Goal: Task Accomplishment & Management: Manage account settings

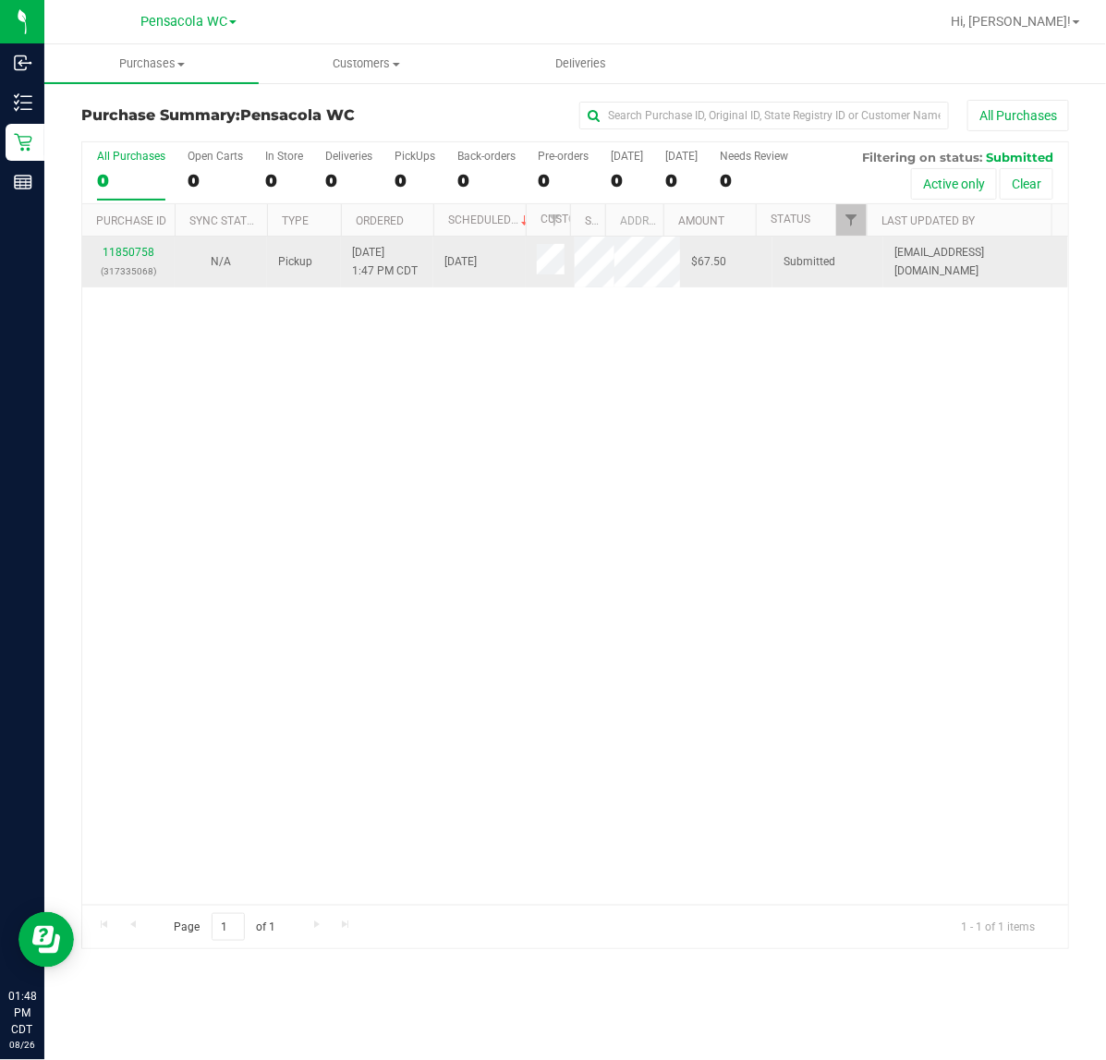
click at [112, 265] on p "(317335068)" at bounding box center [128, 271] width 70 height 18
click at [144, 254] on link "11850758" at bounding box center [129, 252] width 52 height 13
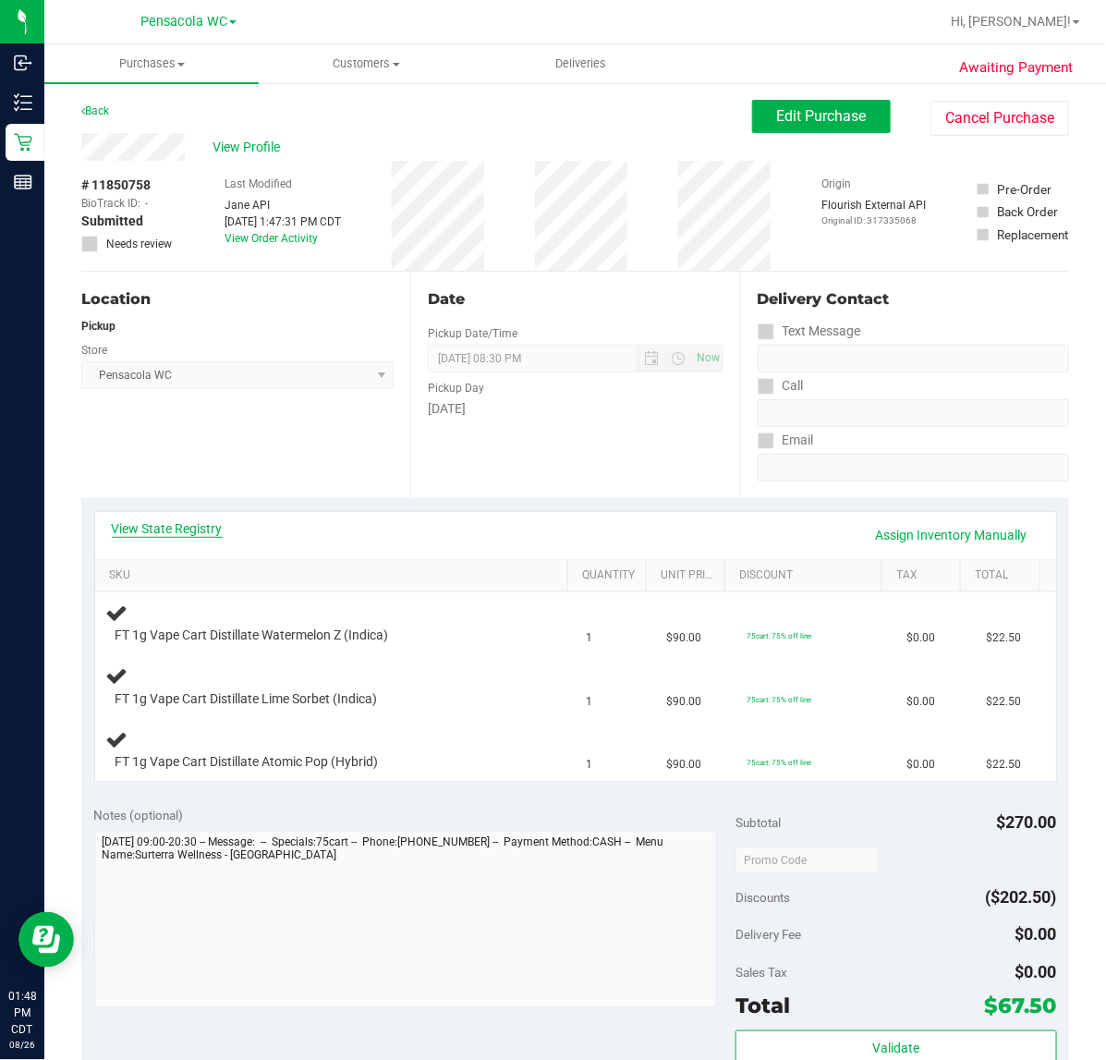
click at [211, 532] on link "View State Registry" at bounding box center [167, 528] width 111 height 18
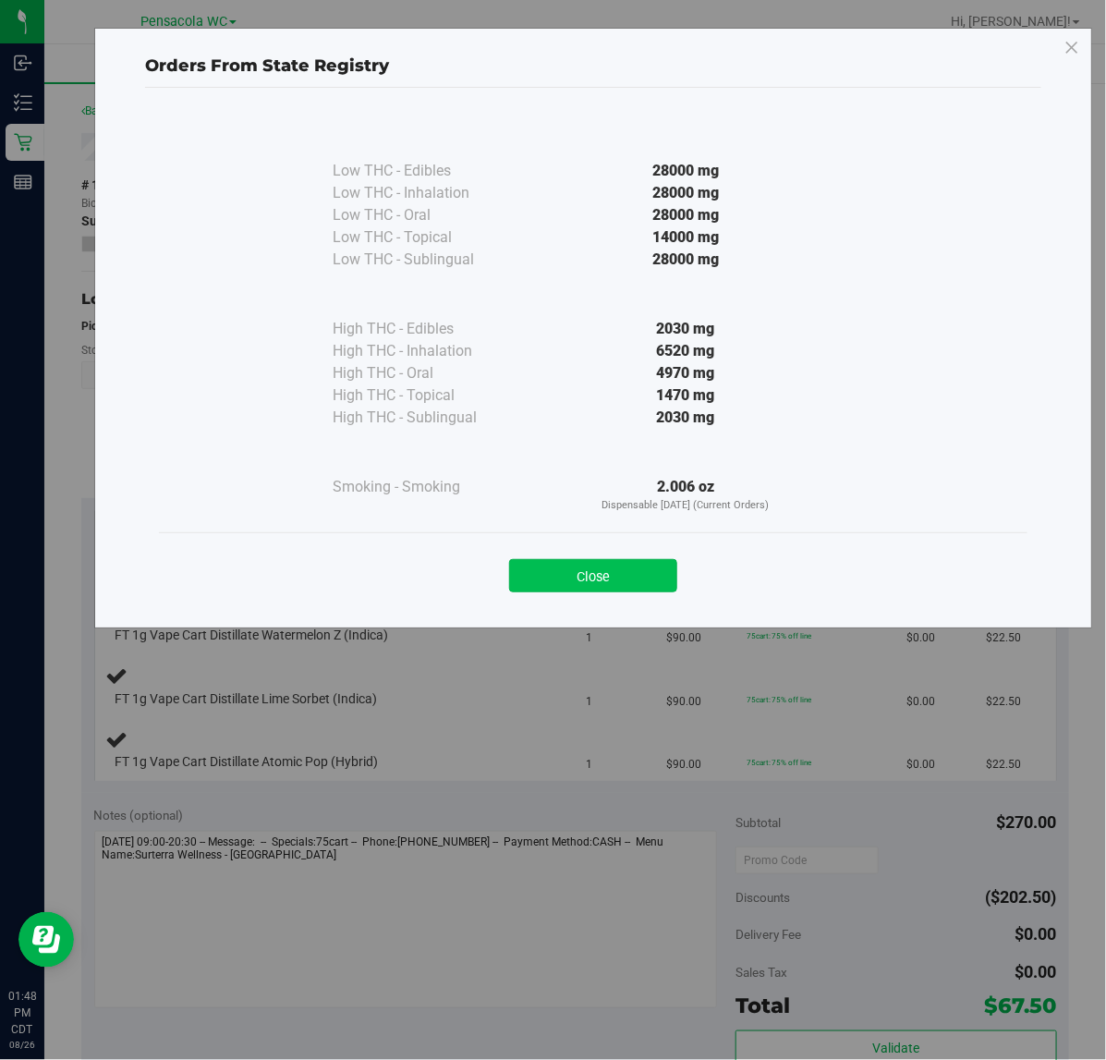
click at [650, 559] on button "Close" at bounding box center [593, 575] width 168 height 33
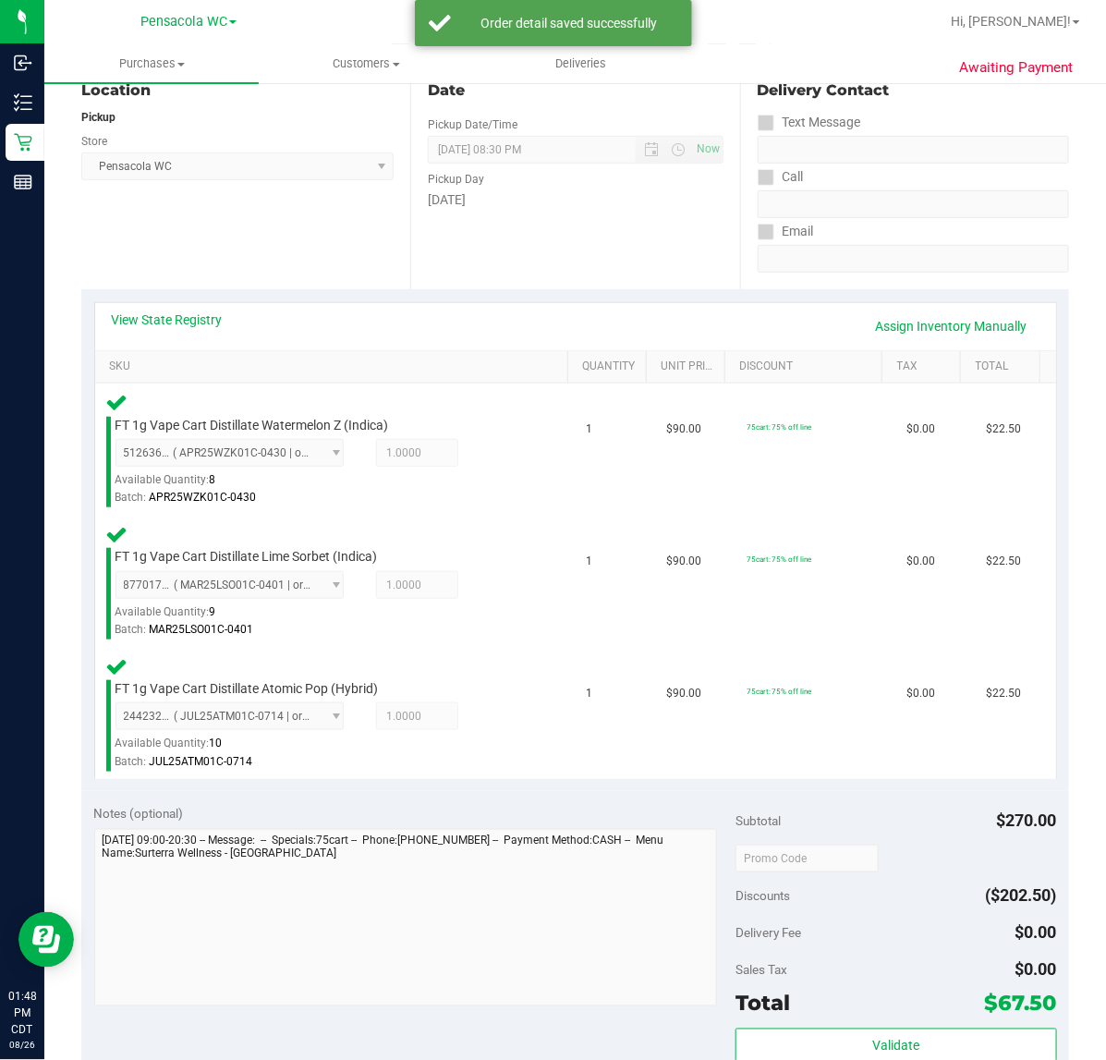
scroll to position [367, 0]
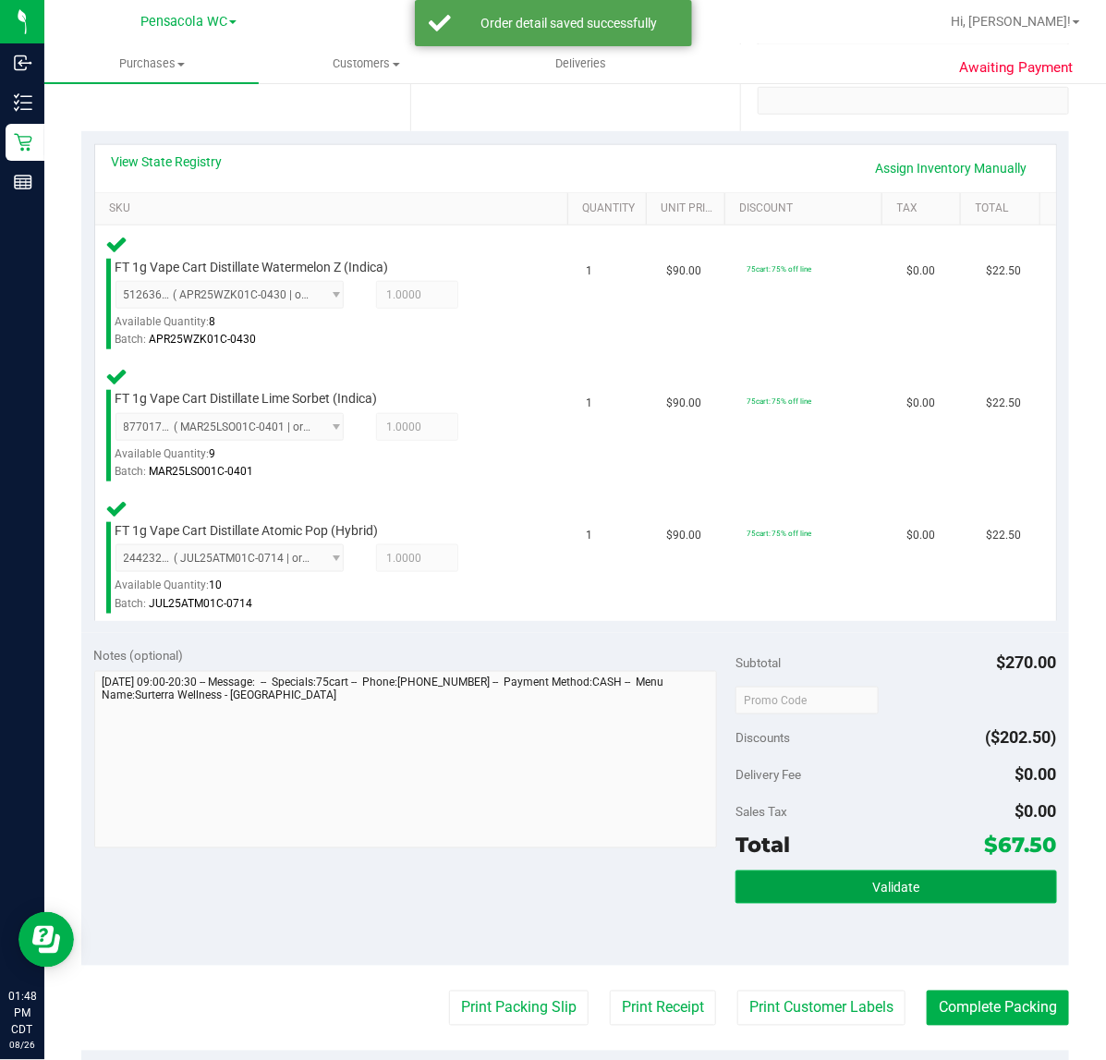
click at [899, 881] on span "Validate" at bounding box center [895, 888] width 47 height 15
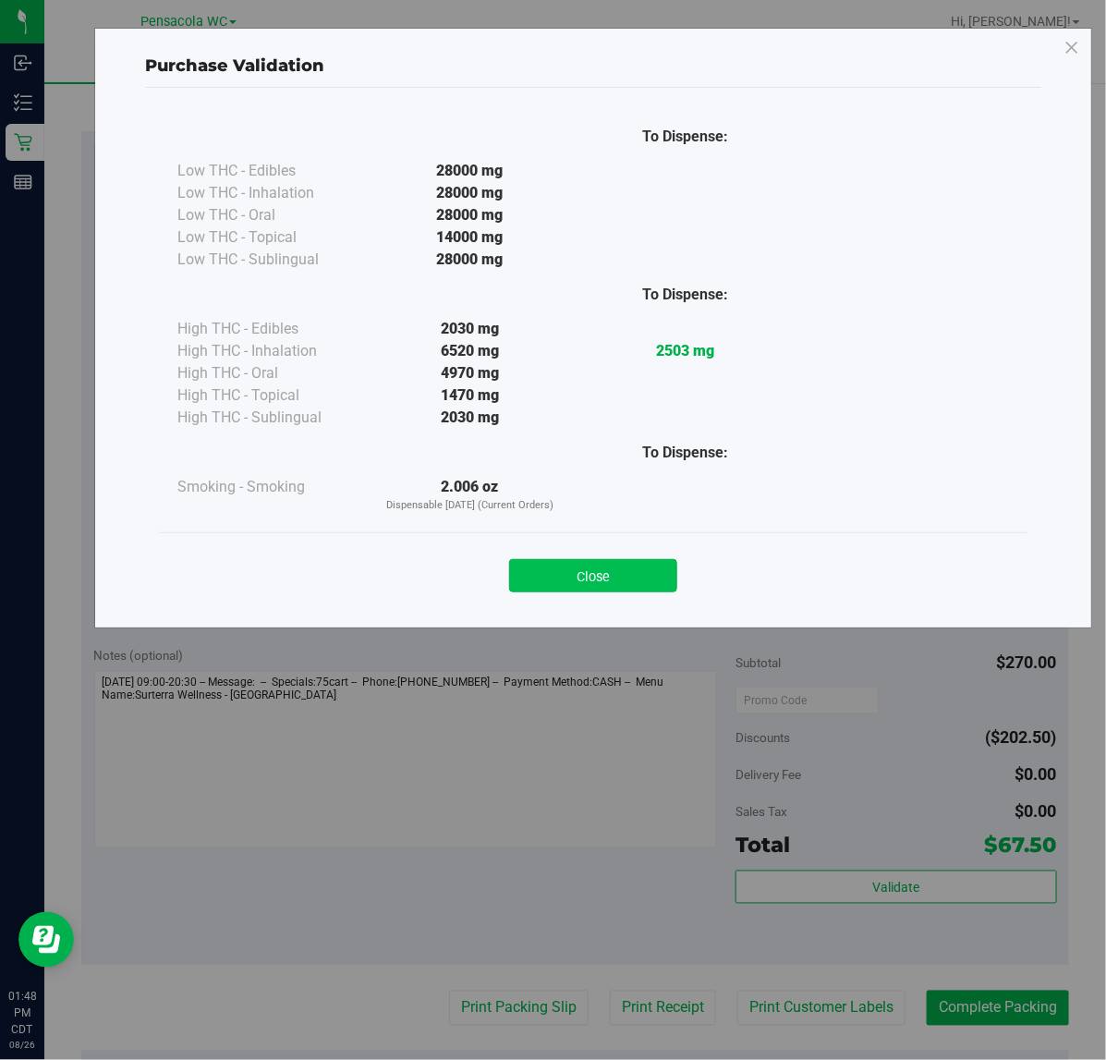
click at [619, 562] on button "Close" at bounding box center [593, 575] width 168 height 33
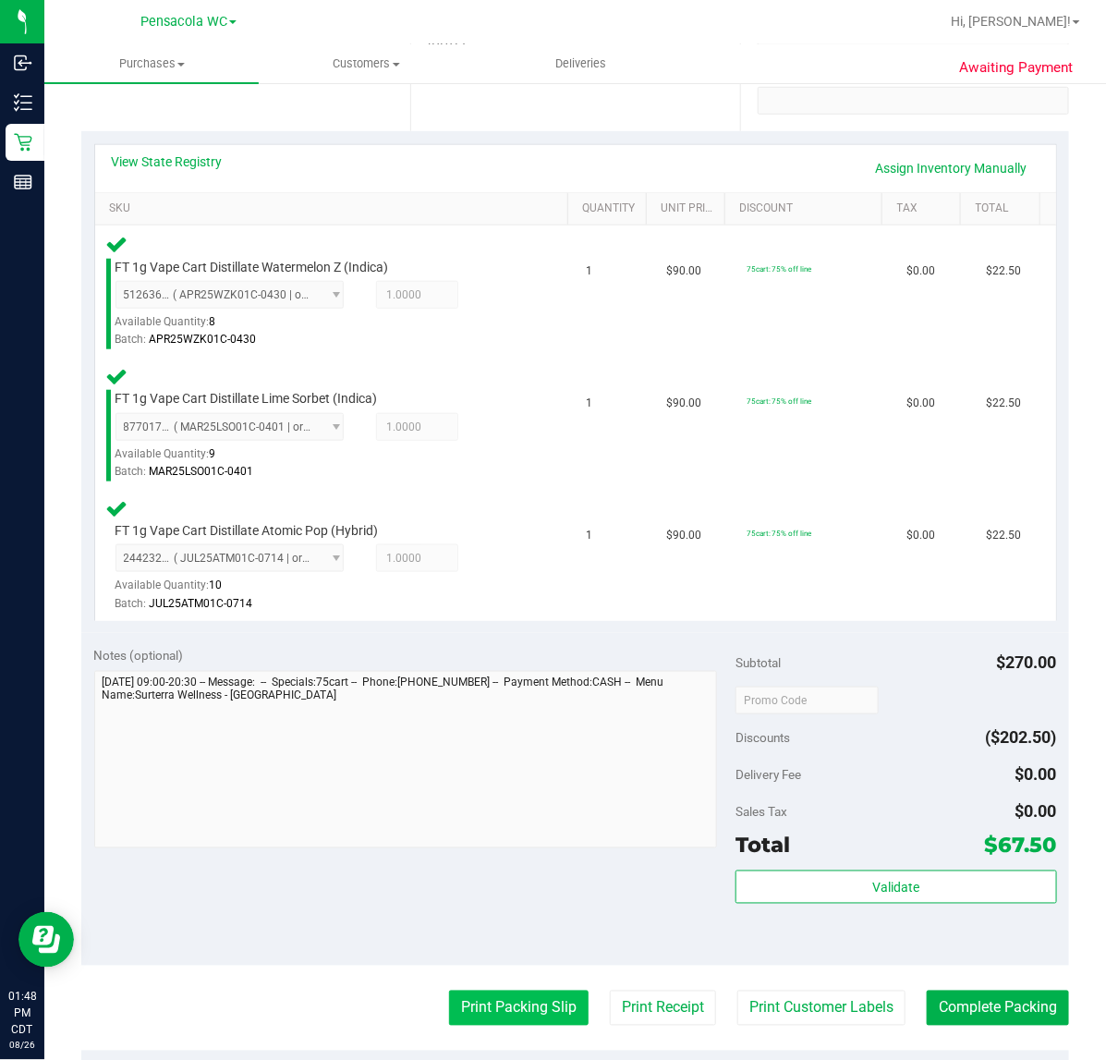
click at [527, 990] on button "Print Packing Slip" at bounding box center [519, 1007] width 140 height 35
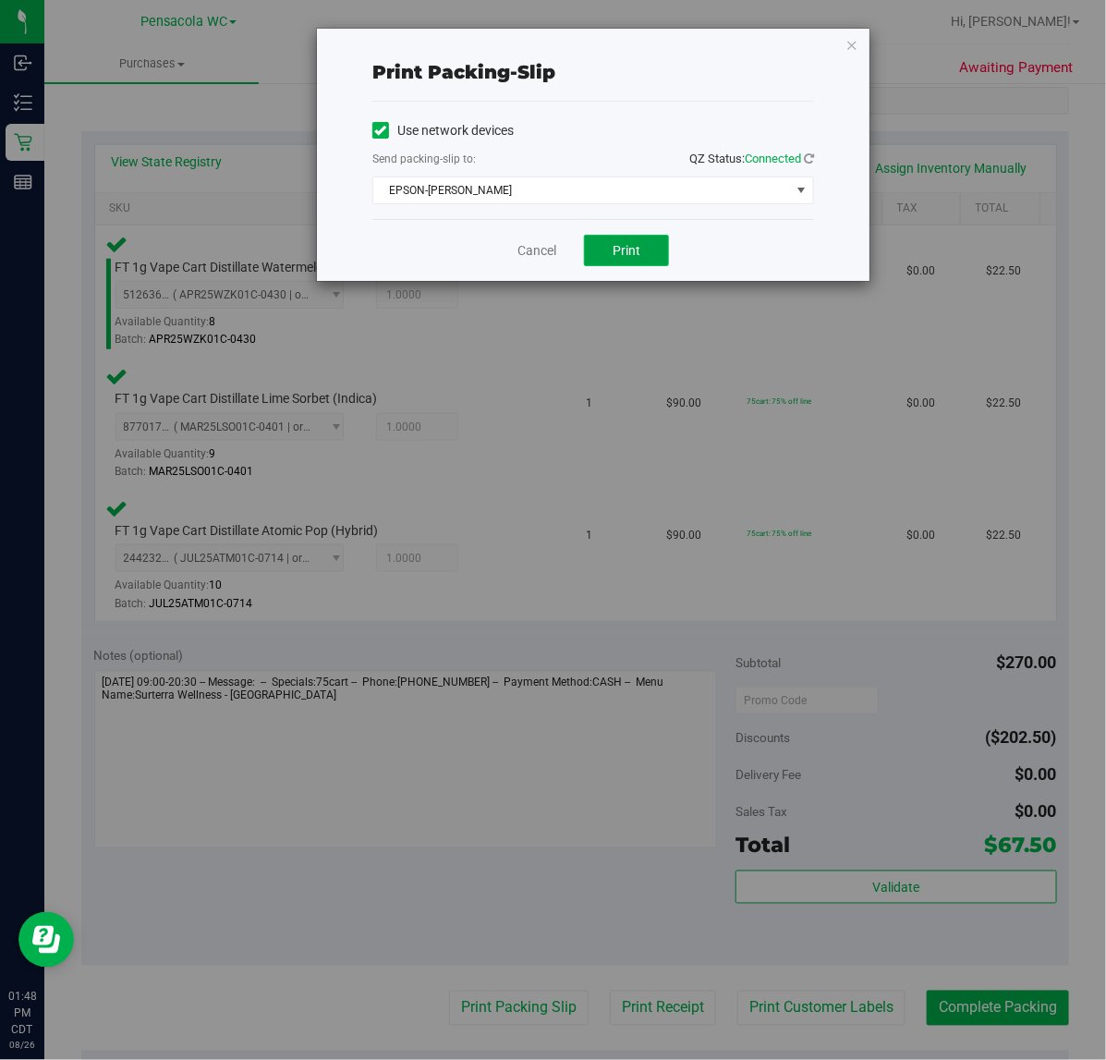
click at [630, 256] on span "Print" at bounding box center [627, 250] width 28 height 15
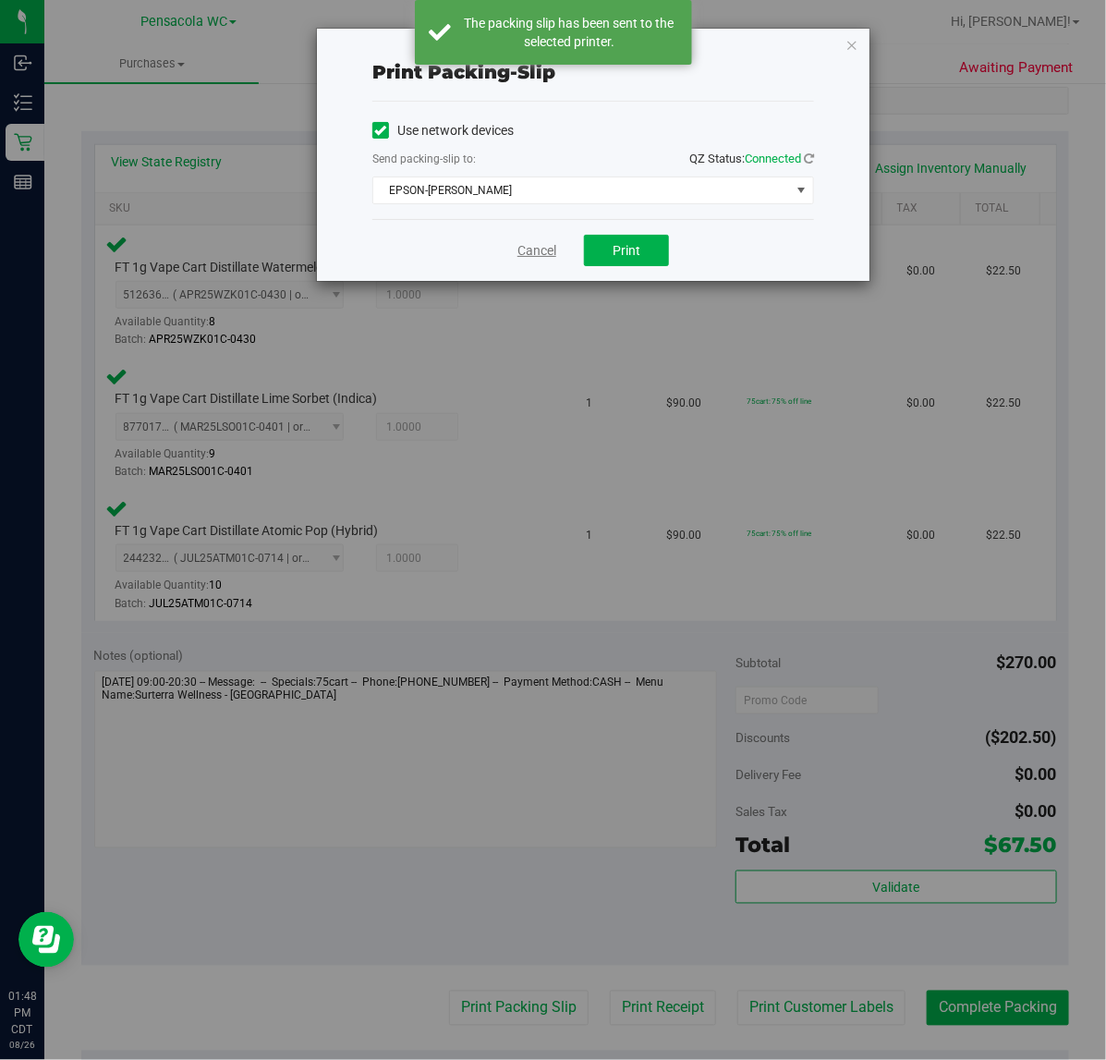
click at [527, 250] on link "Cancel" at bounding box center [536, 250] width 39 height 19
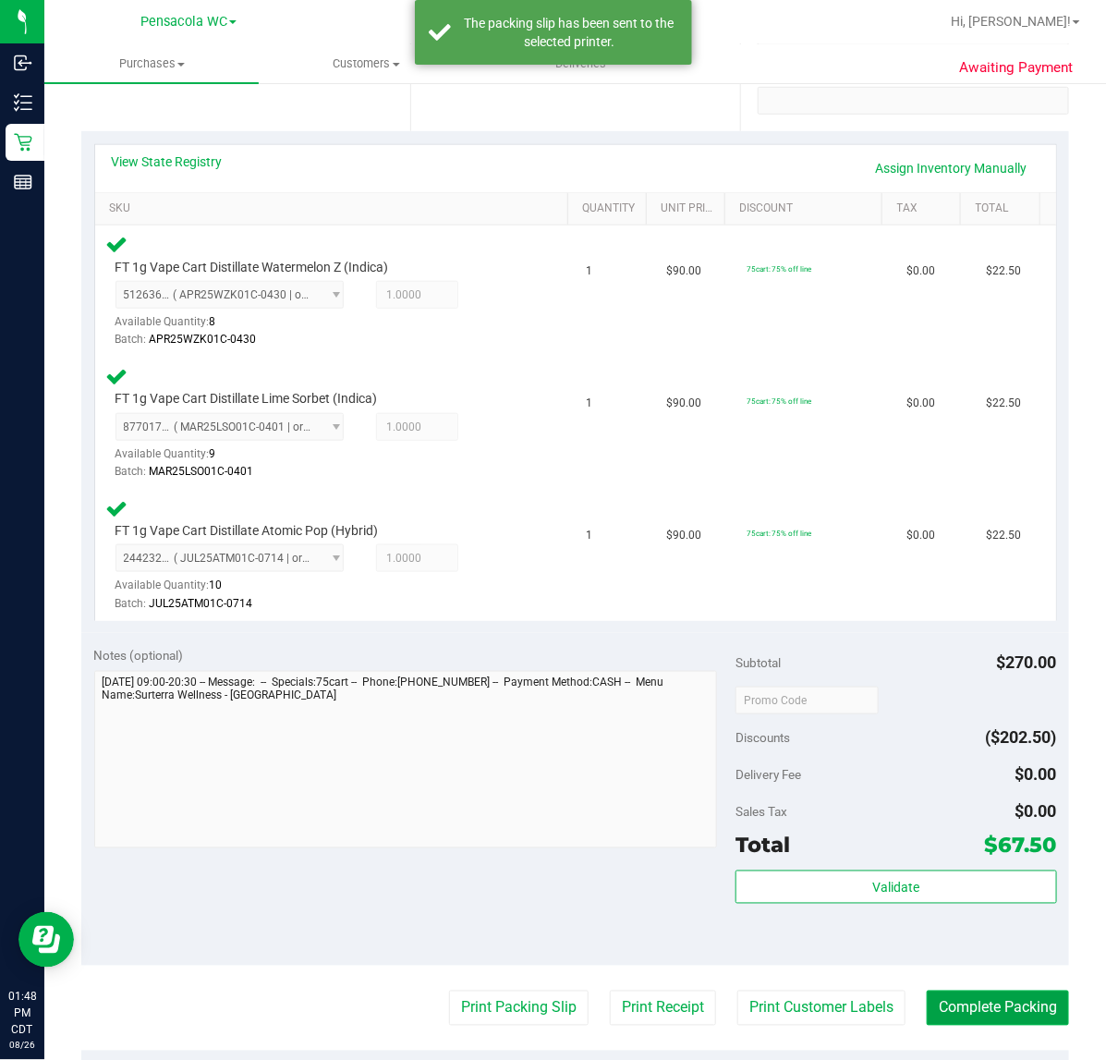
click at [998, 1009] on button "Complete Packing" at bounding box center [998, 1007] width 142 height 35
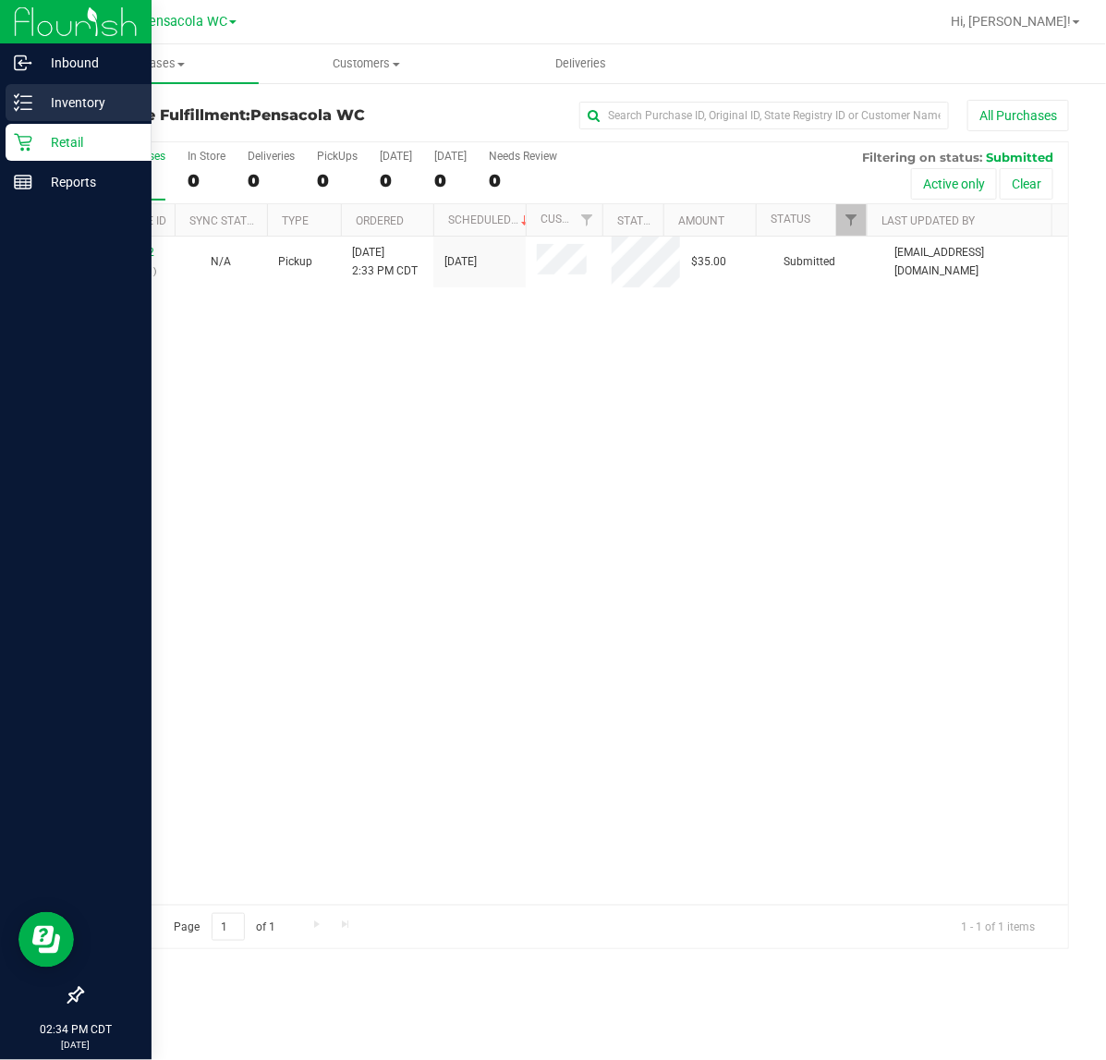
click at [46, 97] on p "Inventory" at bounding box center [87, 102] width 111 height 22
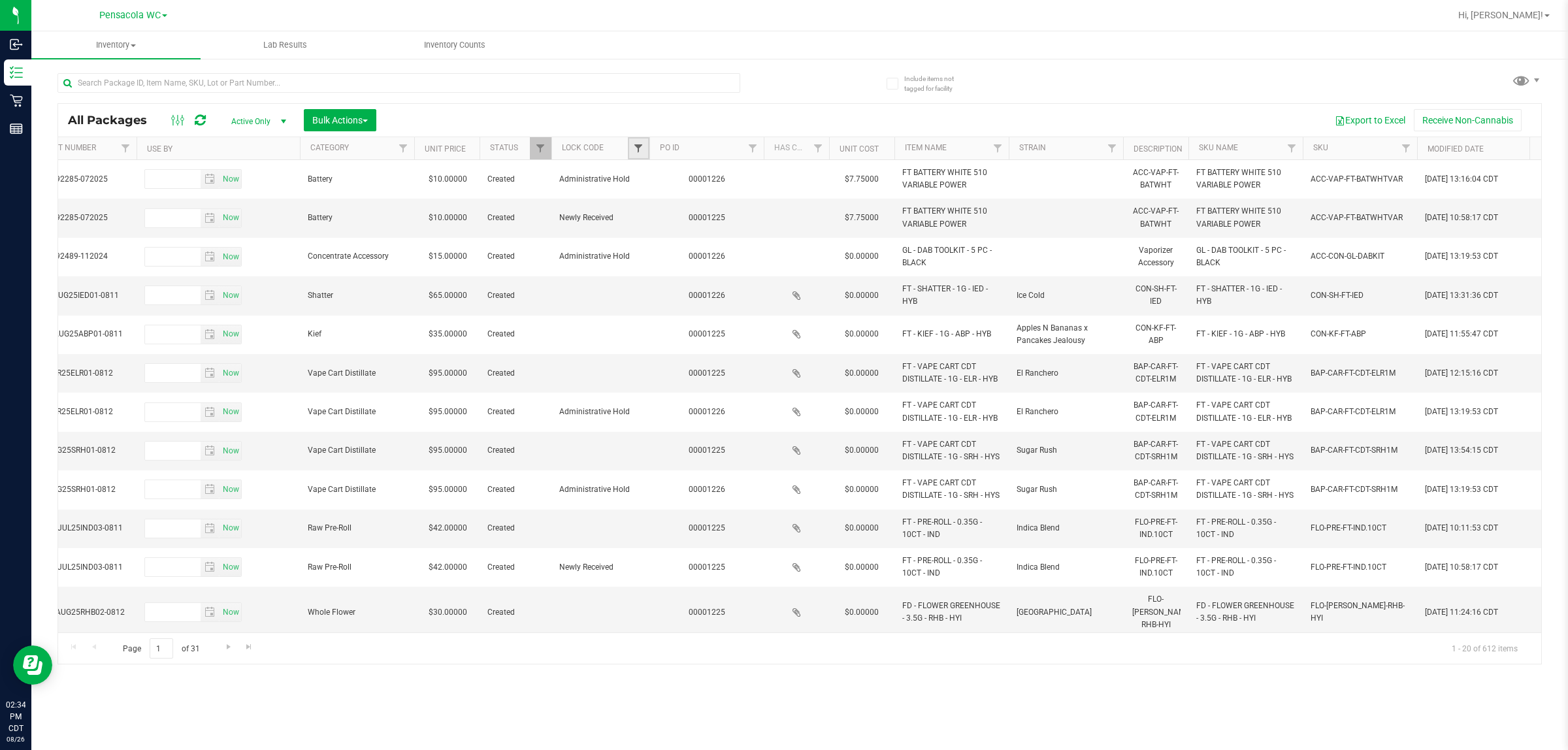
click at [641, 144] on span "Filter" at bounding box center [638, 148] width 11 height 11
click at [665, 239] on span "Launch Hold" at bounding box center [678, 240] width 45 height 8
click at [649, 239] on input "Launch Hold" at bounding box center [645, 240] width 8 height 8
checkbox input "true"
click at [683, 355] on button "Filter" at bounding box center [670, 359] width 70 height 29
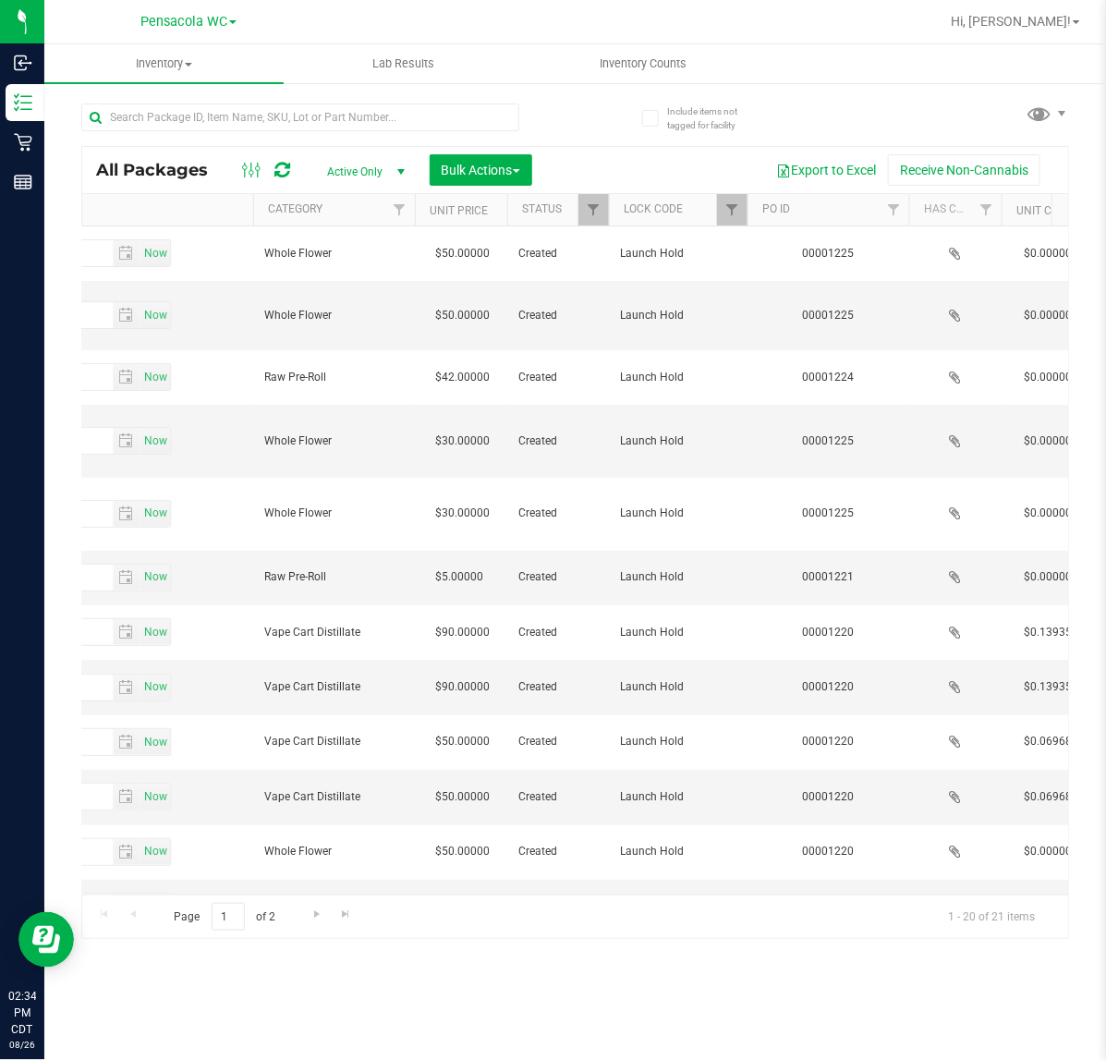
scroll to position [0, 1562]
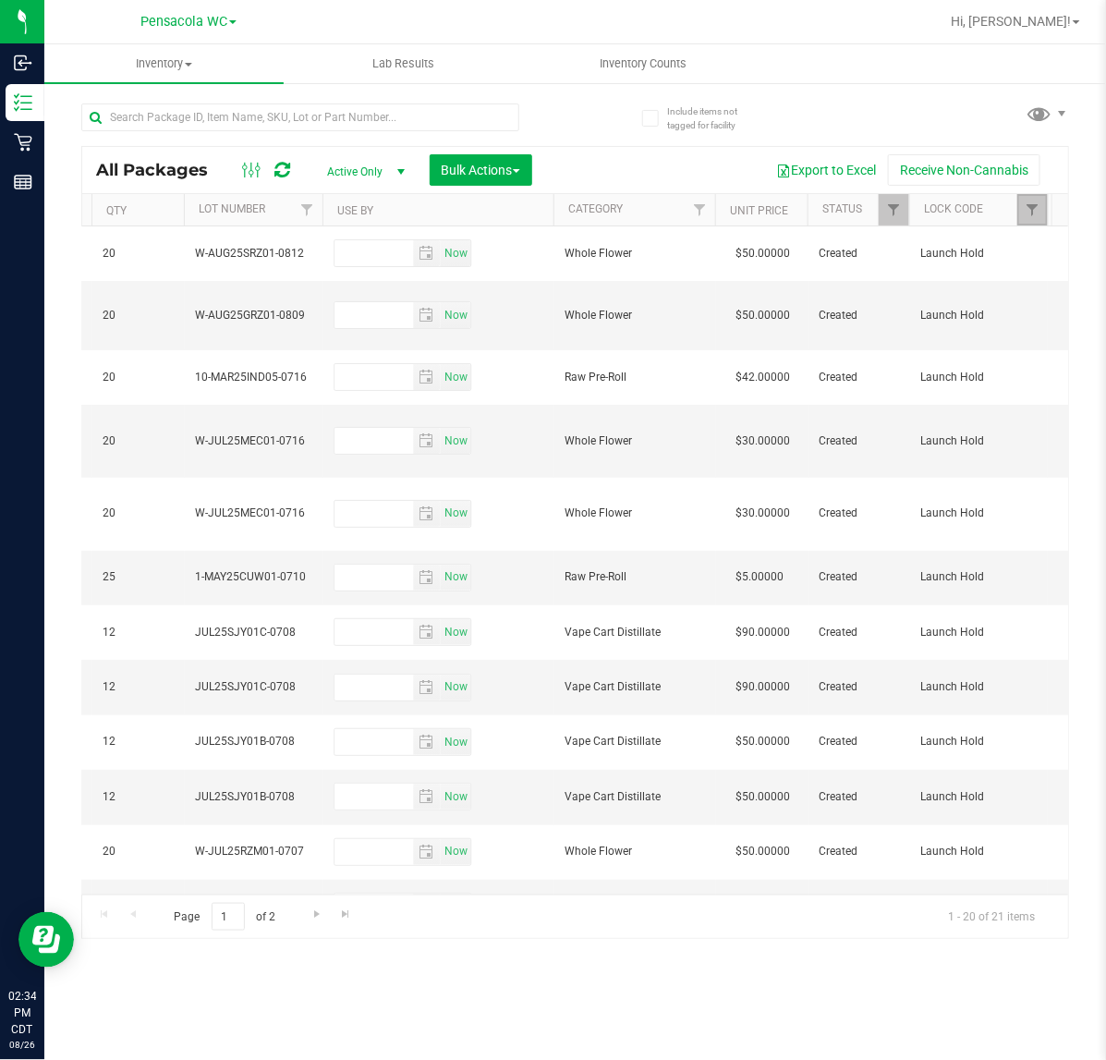
click at [1039, 197] on link "Filter" at bounding box center [1032, 209] width 30 height 31
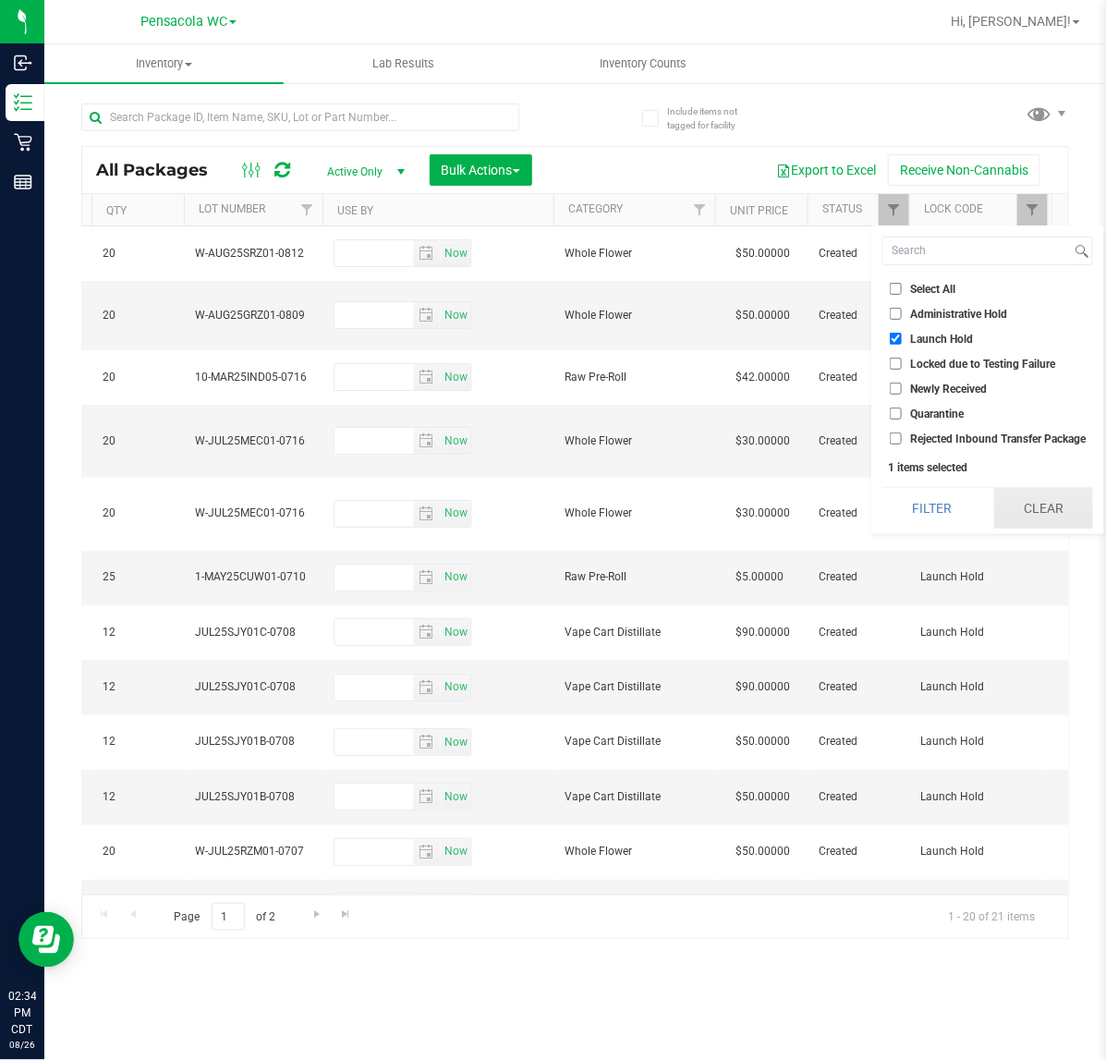
click at [1028, 510] on button "Clear" at bounding box center [1043, 508] width 99 height 41
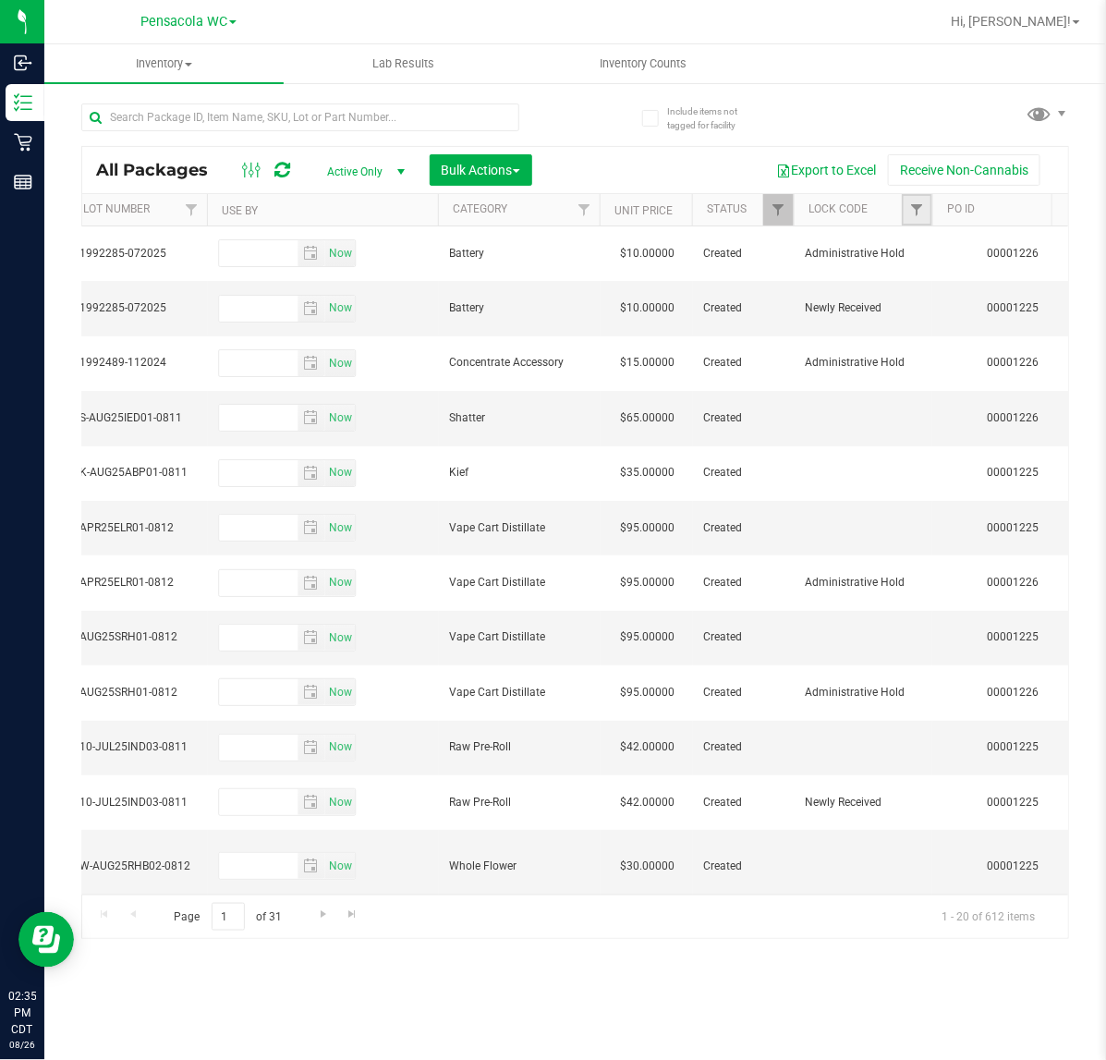
click at [924, 201] on link "Filter" at bounding box center [917, 209] width 30 height 31
click at [418, 120] on input "text" at bounding box center [300, 117] width 438 height 28
paste input "FT 0.35g Pre-Roll (Indica) 10ct"
type input "FT 0.35g Pre-Roll (Indica) 10ct"
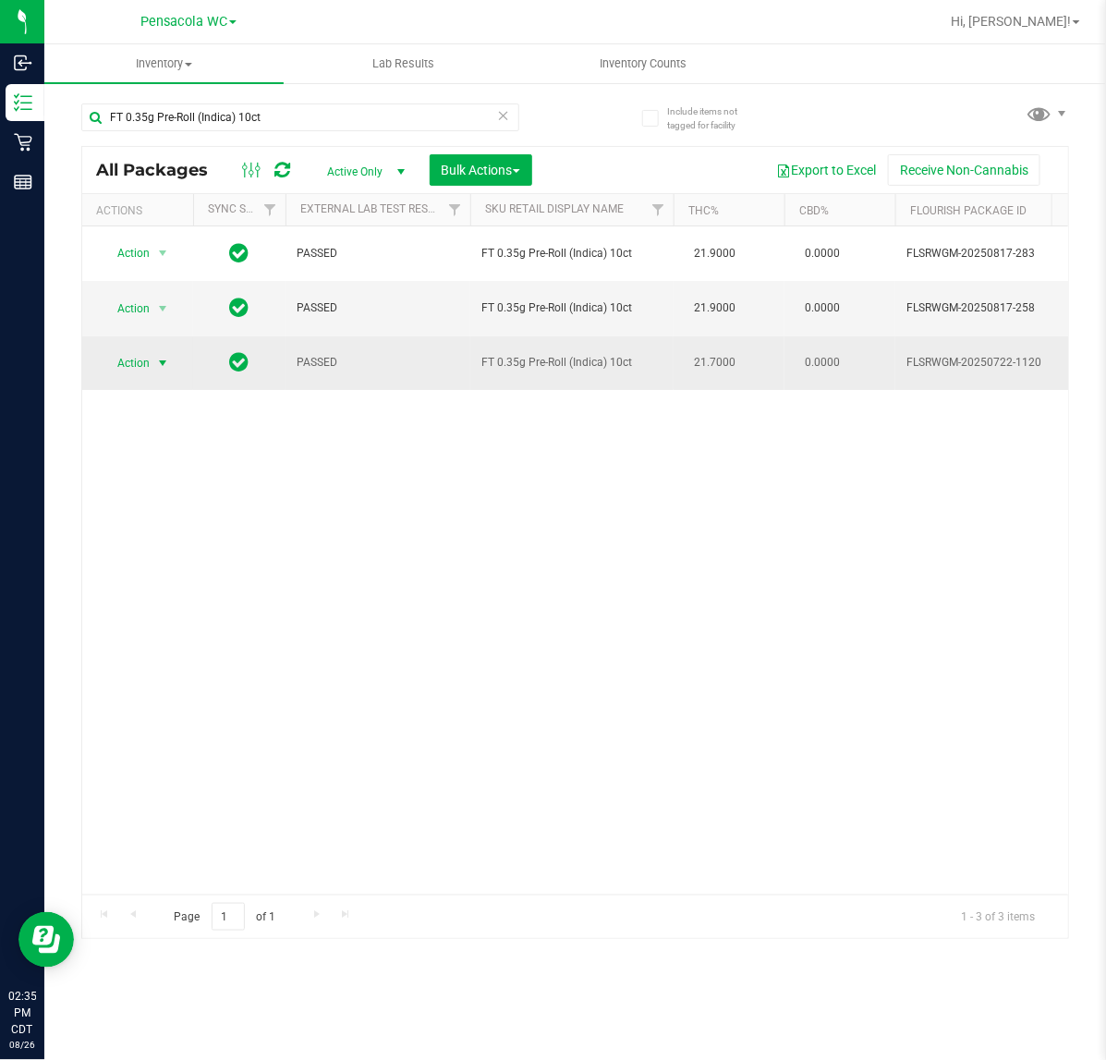
click at [117, 372] on span "Action" at bounding box center [126, 363] width 50 height 26
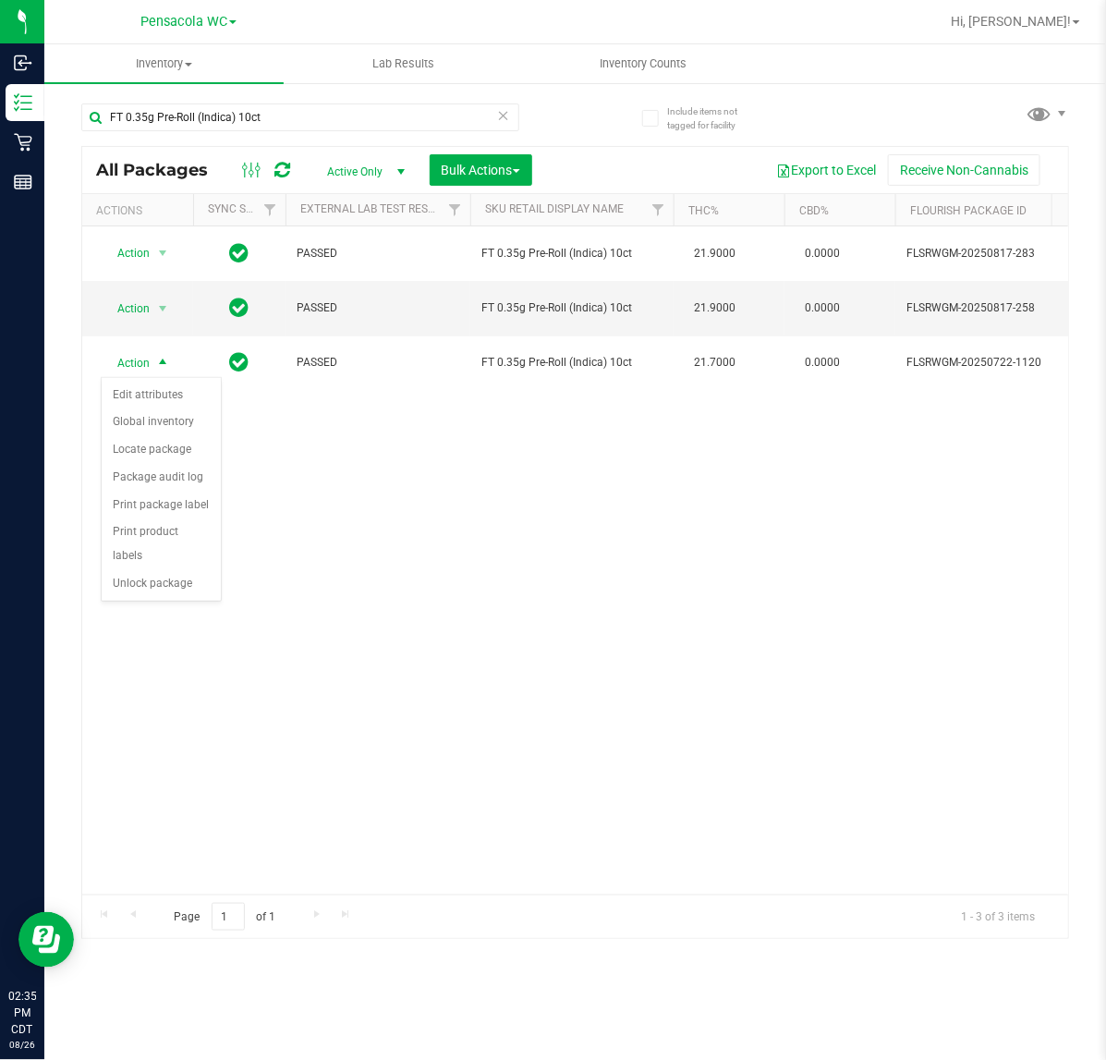
click at [157, 577] on div "Action Edit attributes Global inventory Locate package Package audit log Print …" at bounding box center [161, 489] width 121 height 225
click at [164, 570] on li "Unlock package" at bounding box center [161, 584] width 119 height 28
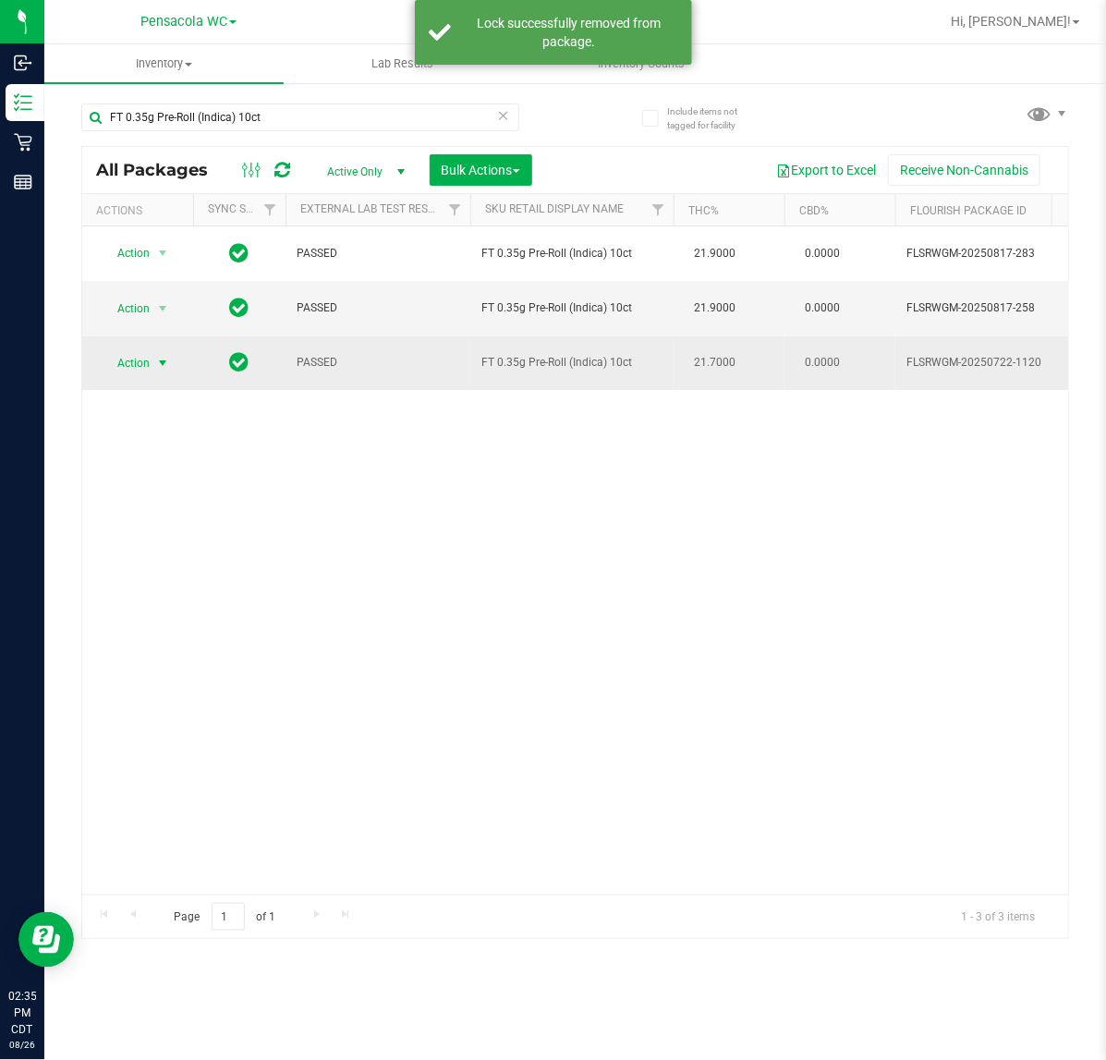
click at [159, 365] on span "select" at bounding box center [162, 363] width 15 height 15
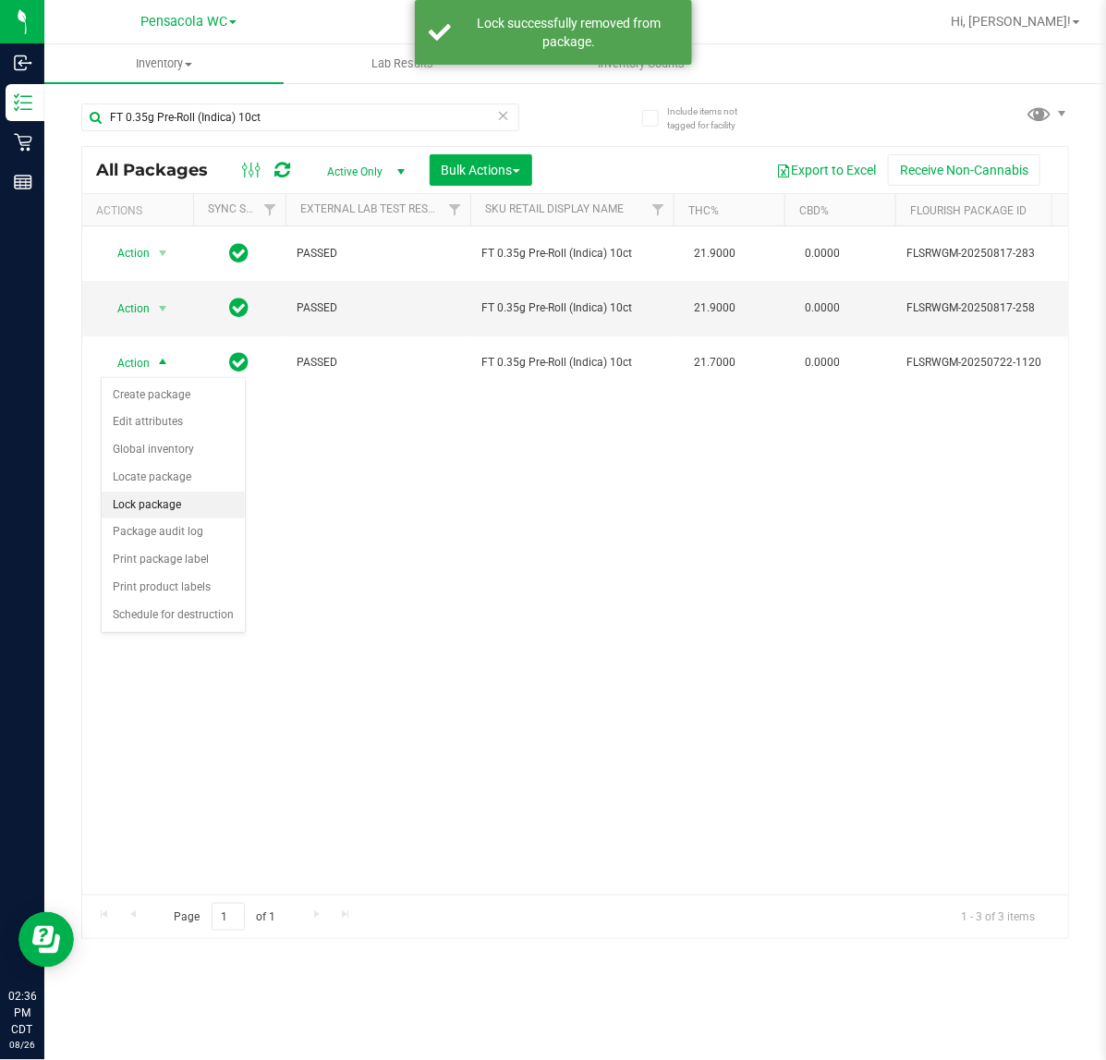
click at [194, 499] on li "Lock package" at bounding box center [173, 506] width 143 height 28
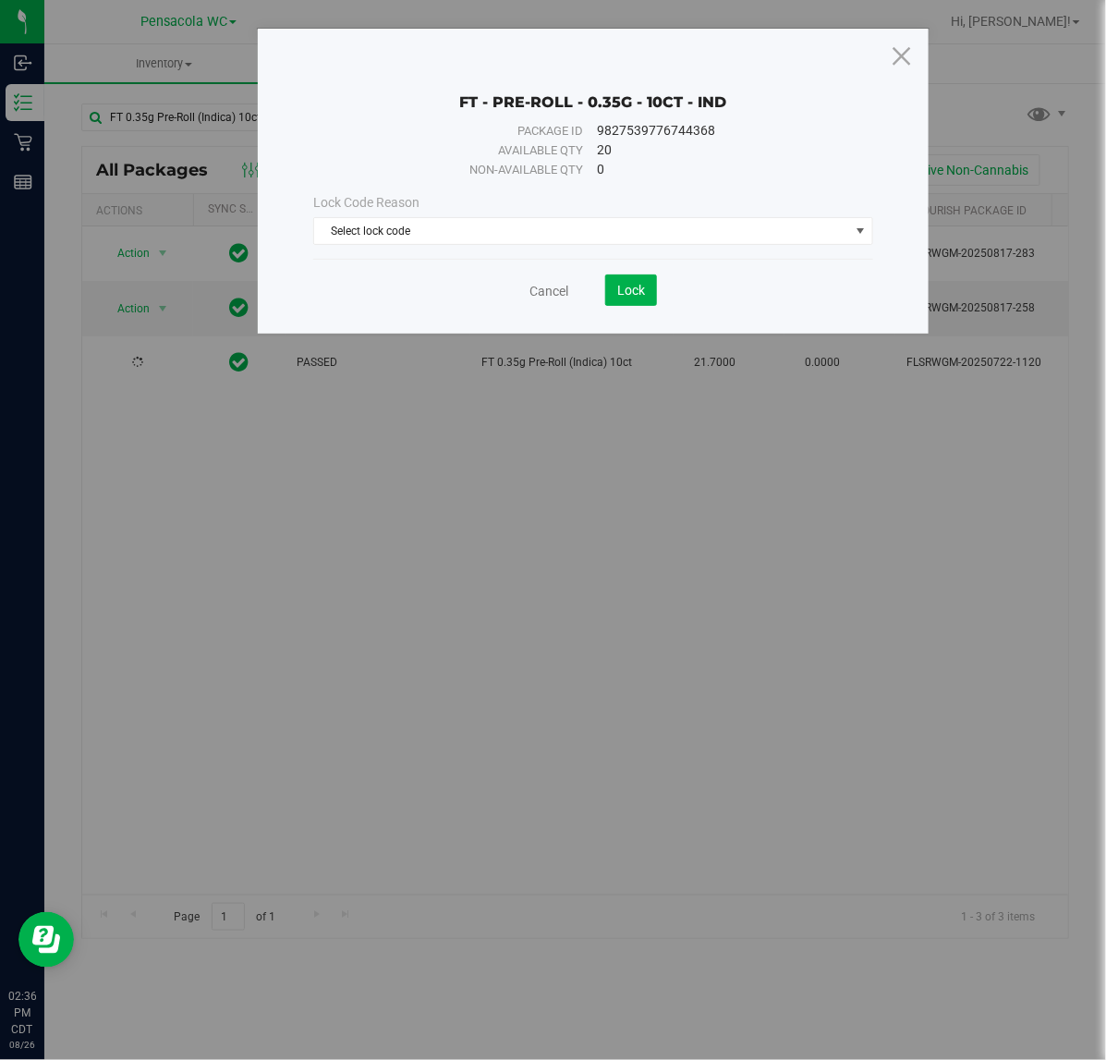
click at [482, 210] on div "Lock Code Reason" at bounding box center [592, 202] width 559 height 19
click at [468, 211] on div "Lock Code Reason" at bounding box center [592, 202] width 559 height 19
click at [446, 229] on span "Select lock code" at bounding box center [581, 231] width 534 height 26
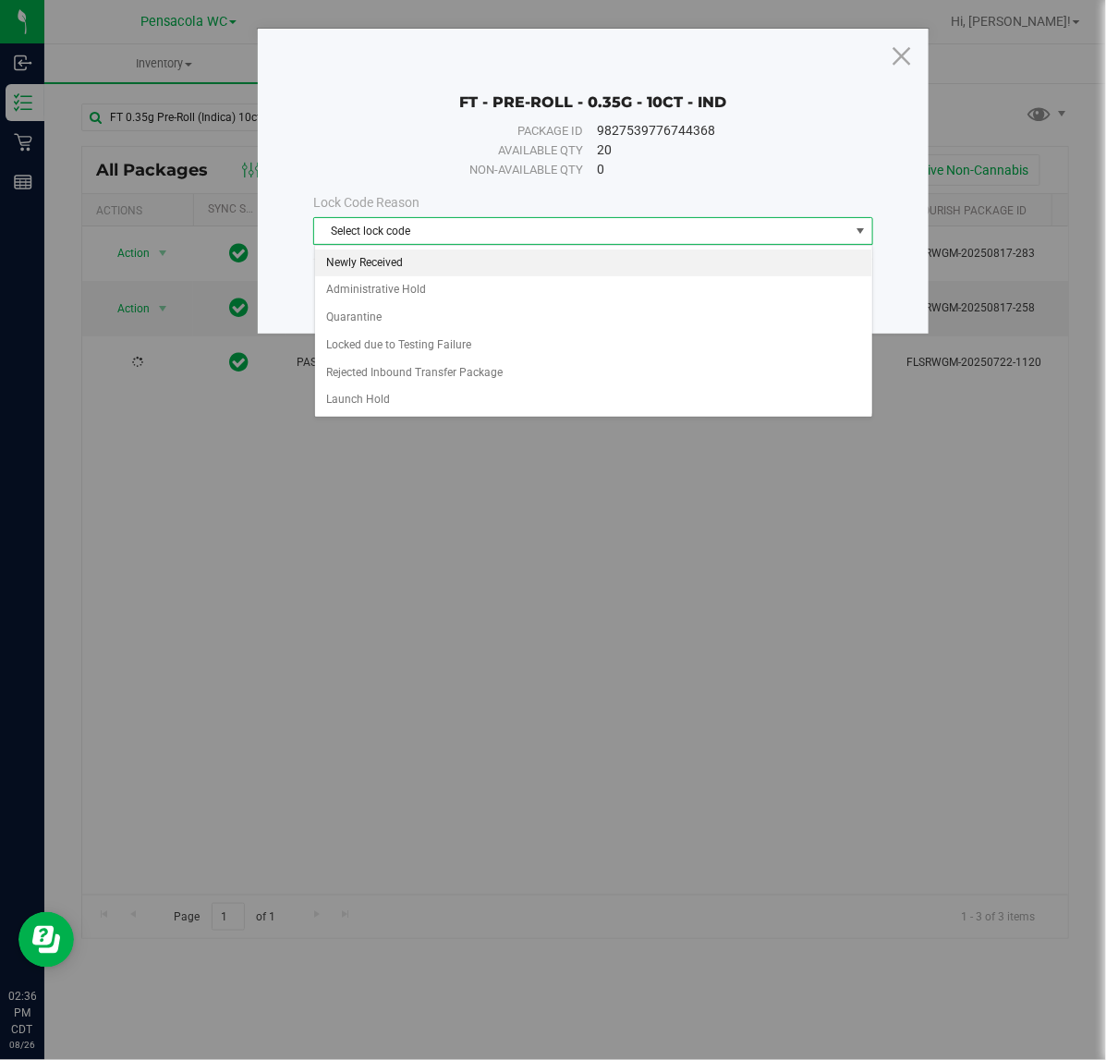
click at [444, 260] on li "Newly Received" at bounding box center [593, 263] width 557 height 28
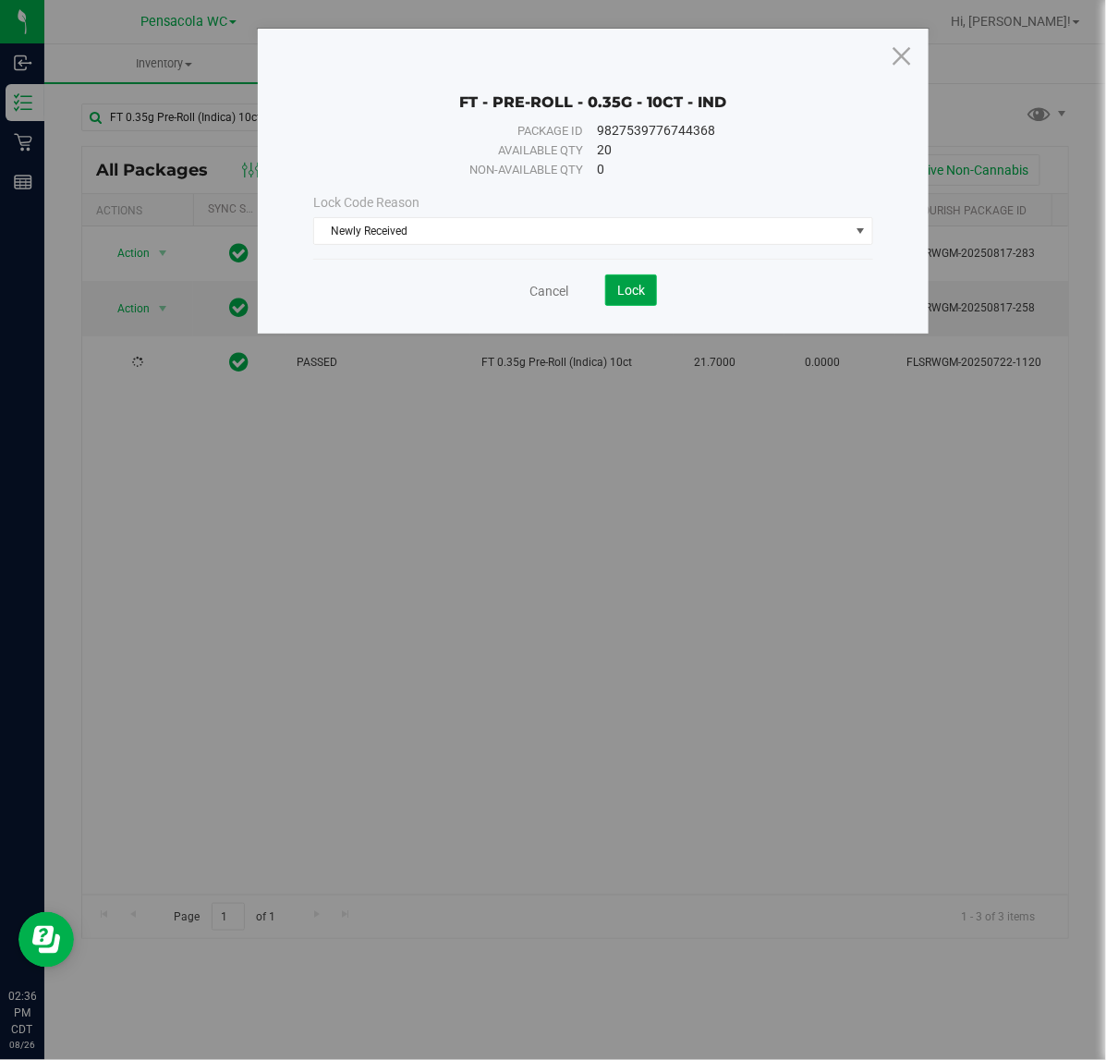
click at [622, 292] on span "Lock" at bounding box center [631, 290] width 28 height 15
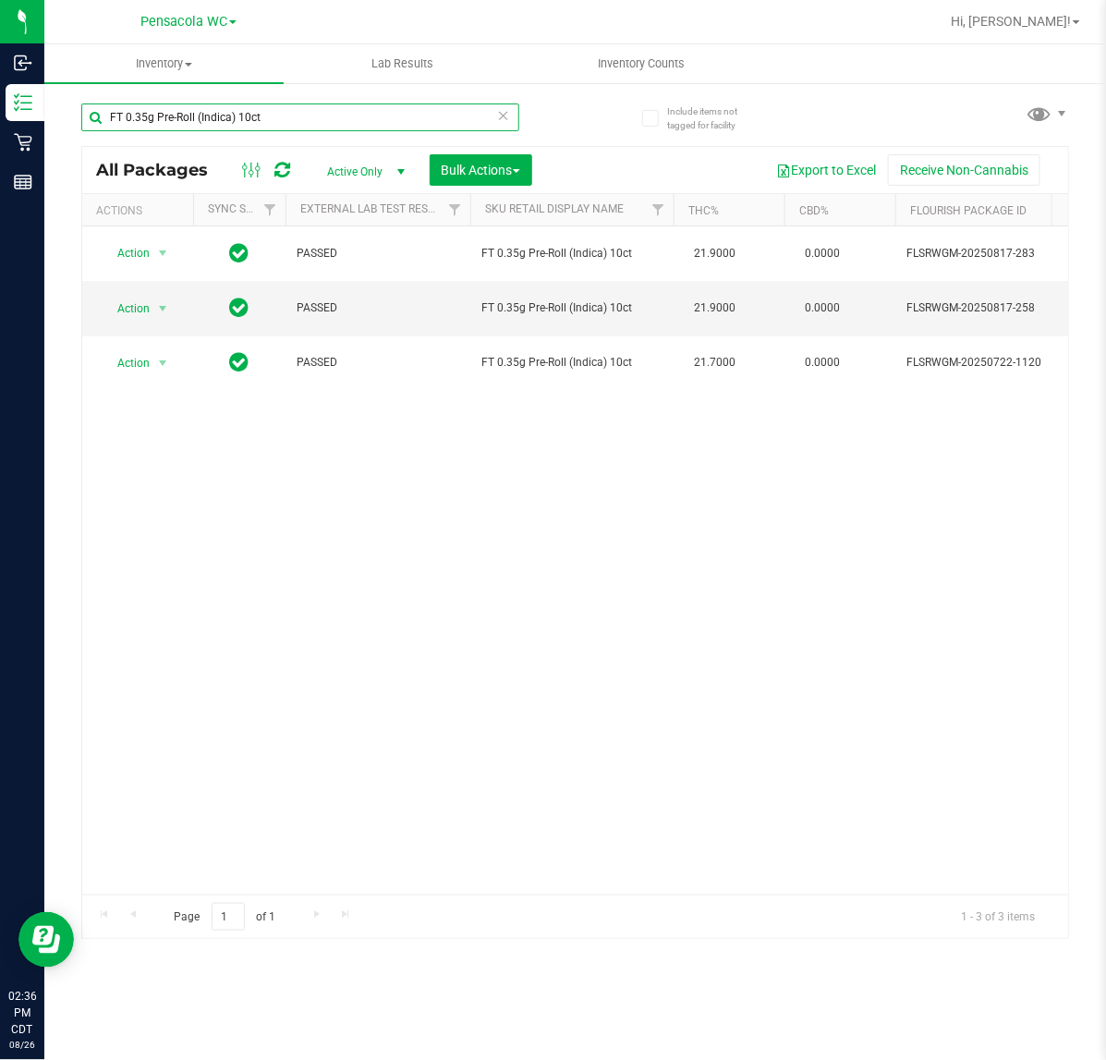
drag, startPoint x: -2, startPoint y: 143, endPoint x: -2, endPoint y: 176, distance: 32.3
click at [0, 176] on html "Inbound Inventory Retail Reports 02:36 PM CDT [DATE] 08/26 Pensacola WC Hi, [PE…" at bounding box center [553, 530] width 1106 height 1060
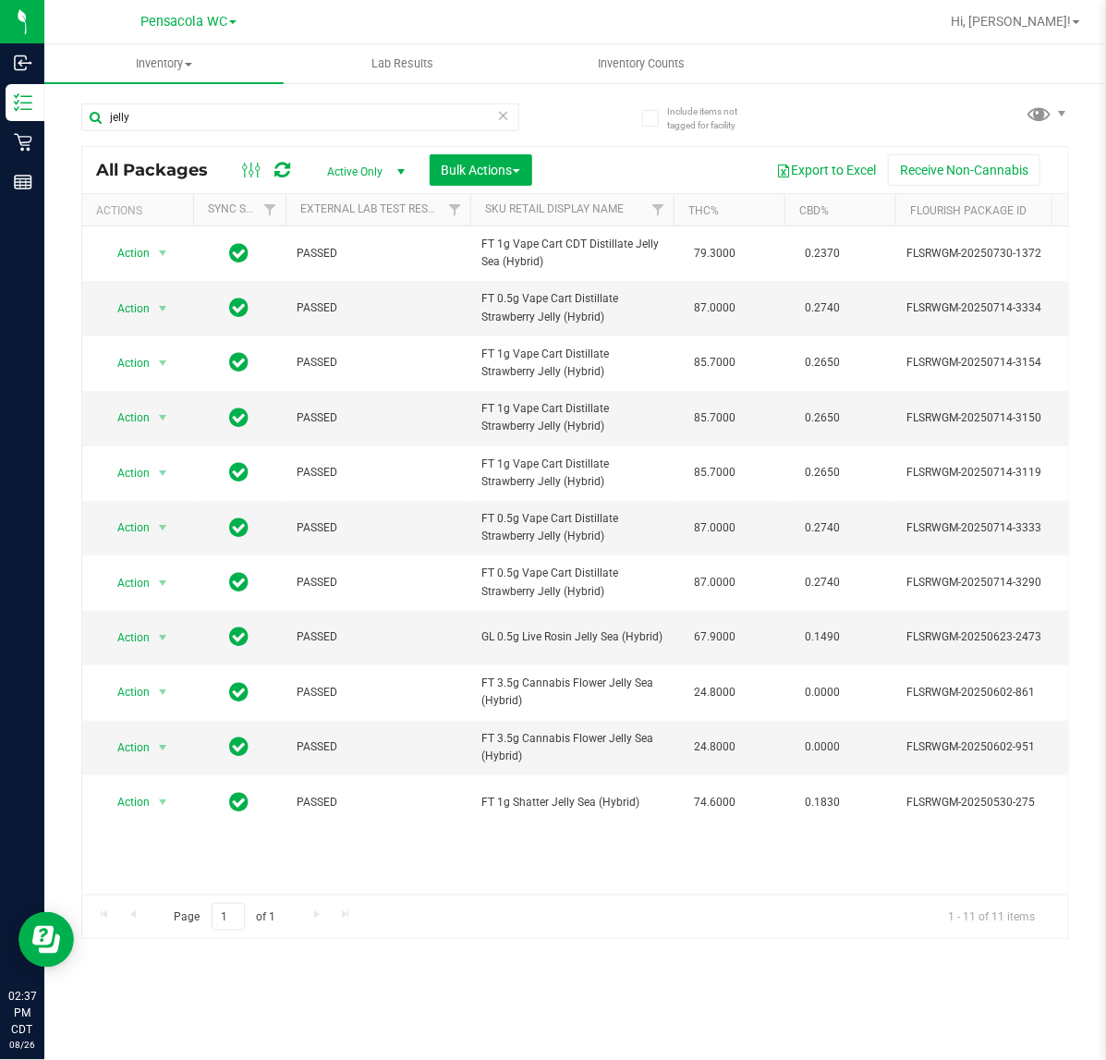
click at [527, 894] on div "Page 1 of 1 1 - 11 of 11 items" at bounding box center [575, 916] width 986 height 44
click at [250, 116] on input "jelly" at bounding box center [300, 117] width 438 height 28
click at [436, 894] on div "Page 1 of 1 1 - 11 of 11 items" at bounding box center [575, 916] width 986 height 44
click at [431, 894] on div "Page 1 of 1 1 - 11 of 11 items" at bounding box center [575, 916] width 986 height 44
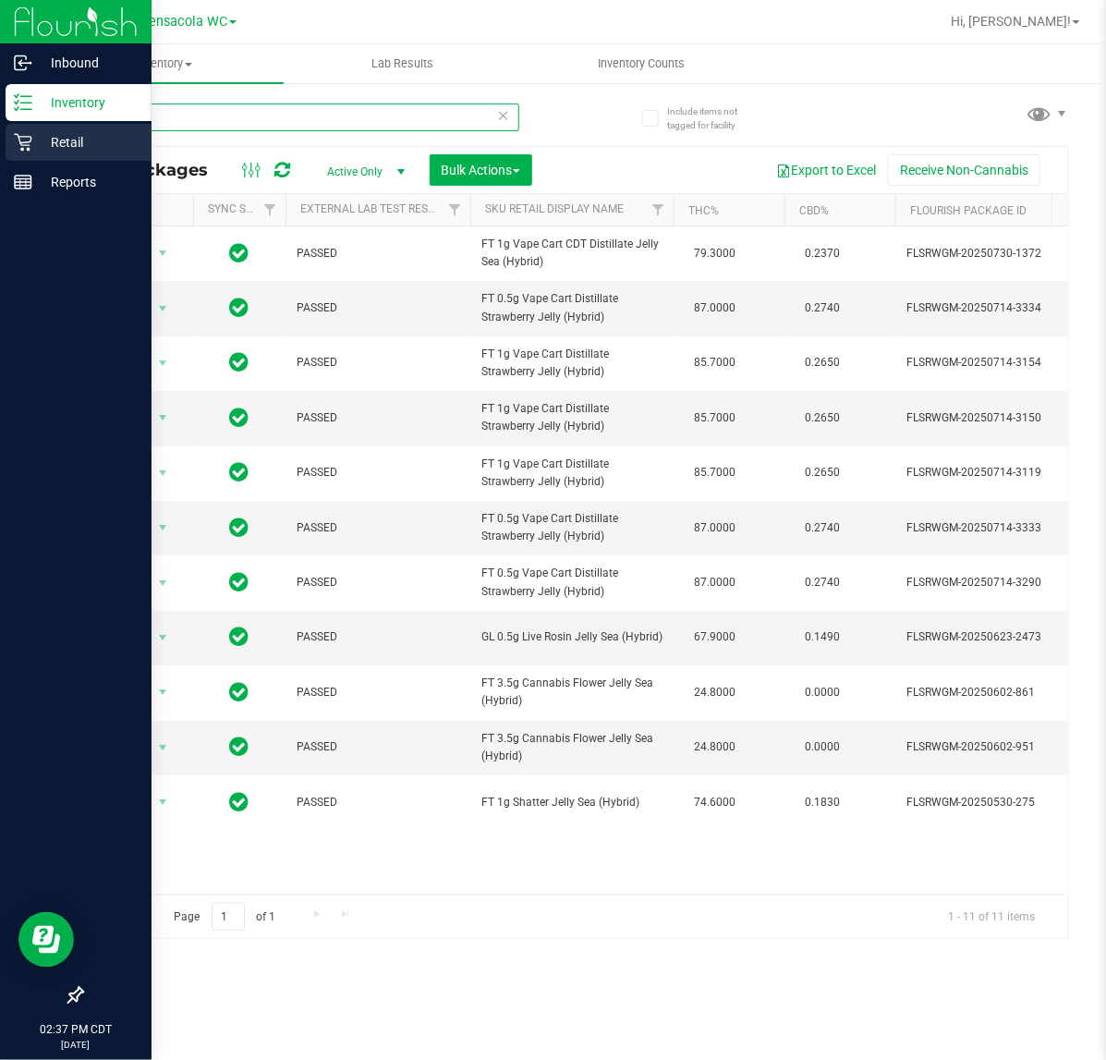
drag, startPoint x: 223, startPoint y: 108, endPoint x: 12, endPoint y: 129, distance: 211.7
click at [12, 129] on div "Inbound Inventory Retail Reports 02:37 PM CDT [DATE] 08/26 Pensacola WC Hi, [PE…" at bounding box center [553, 530] width 1106 height 1060
type input "sjy"
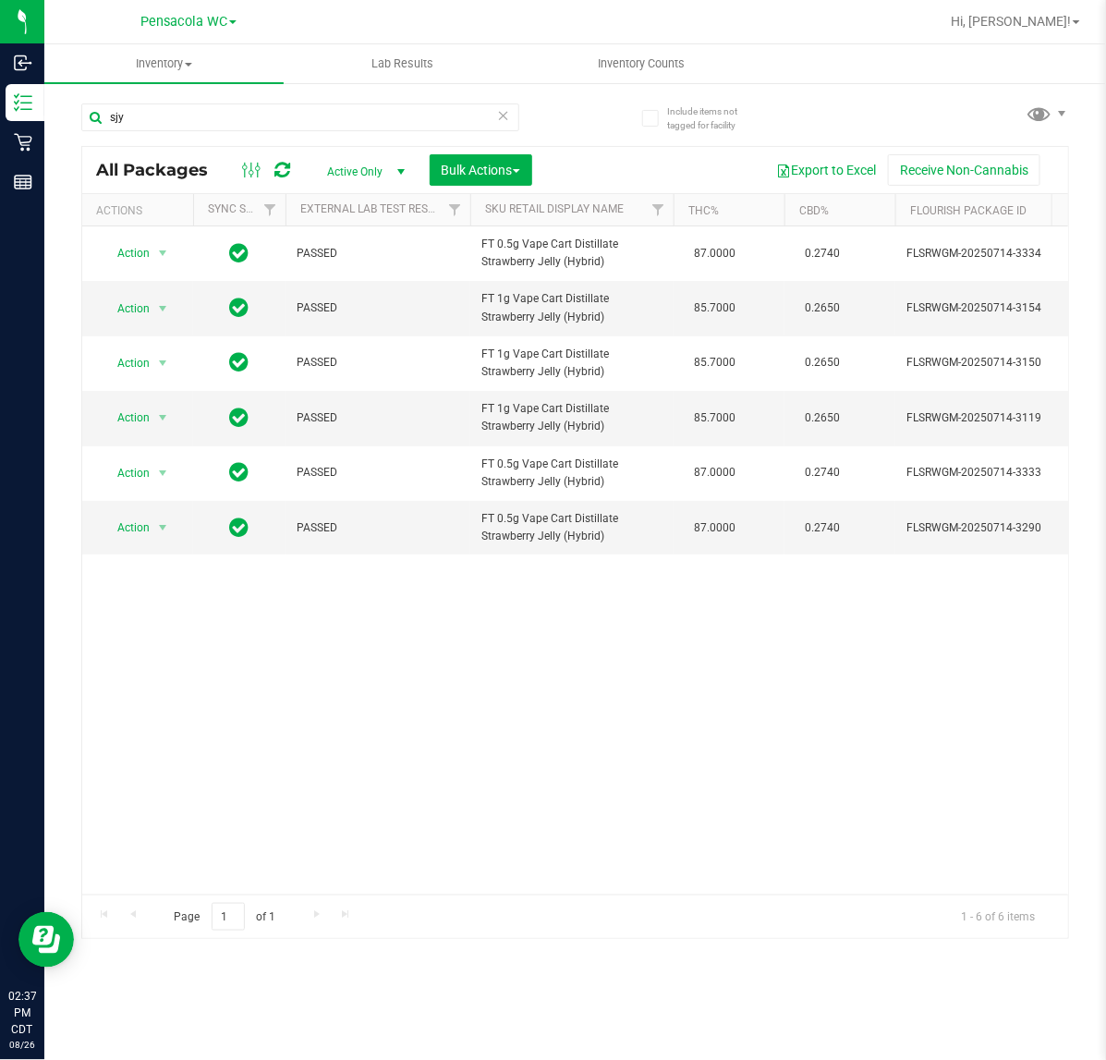
click at [642, 896] on div "Page 1 of 1 1 - 6 of 6 items" at bounding box center [575, 916] width 986 height 44
click at [504, 164] on span "Bulk Actions" at bounding box center [481, 170] width 79 height 15
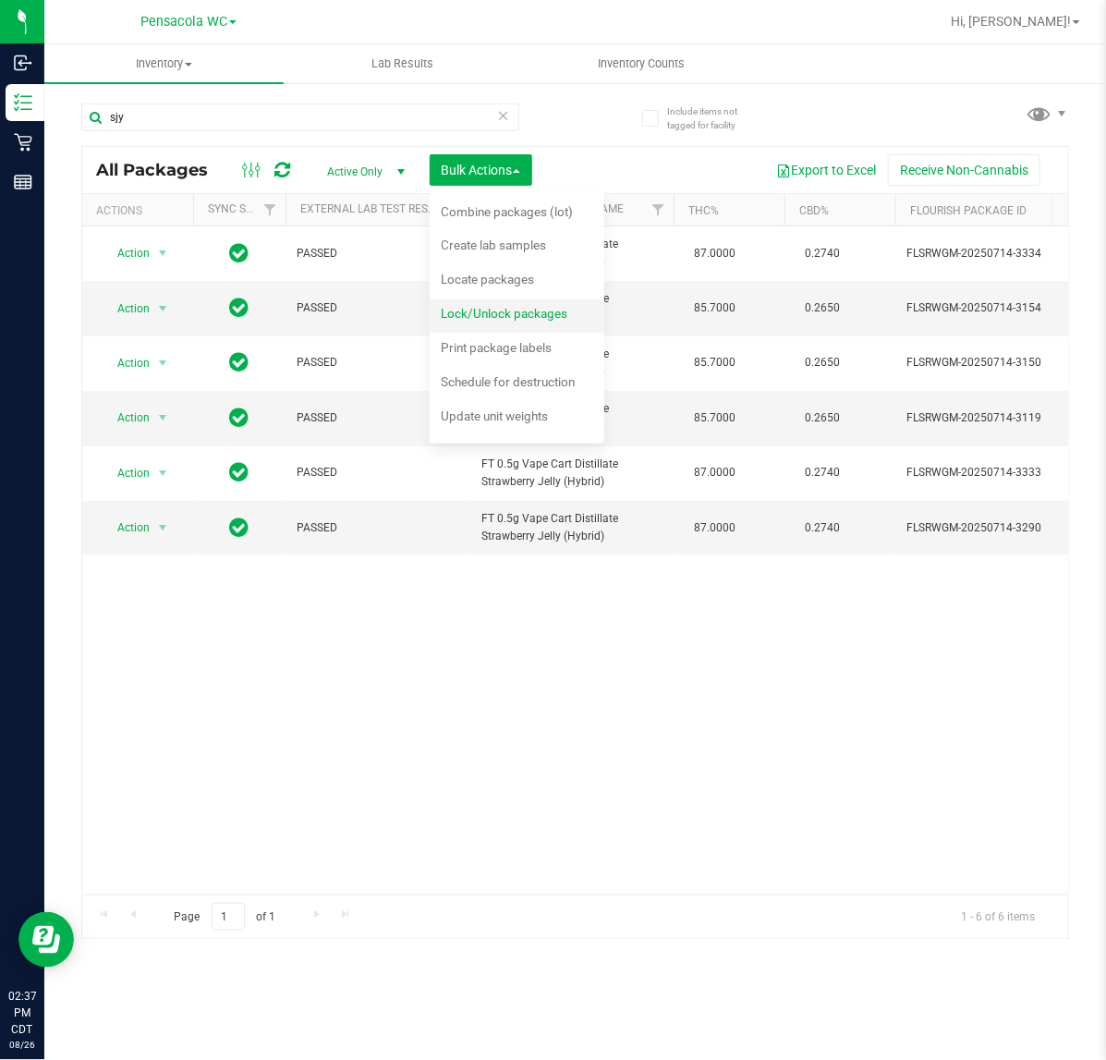
click at [523, 311] on span "Lock/Unlock packages" at bounding box center [504, 313] width 127 height 15
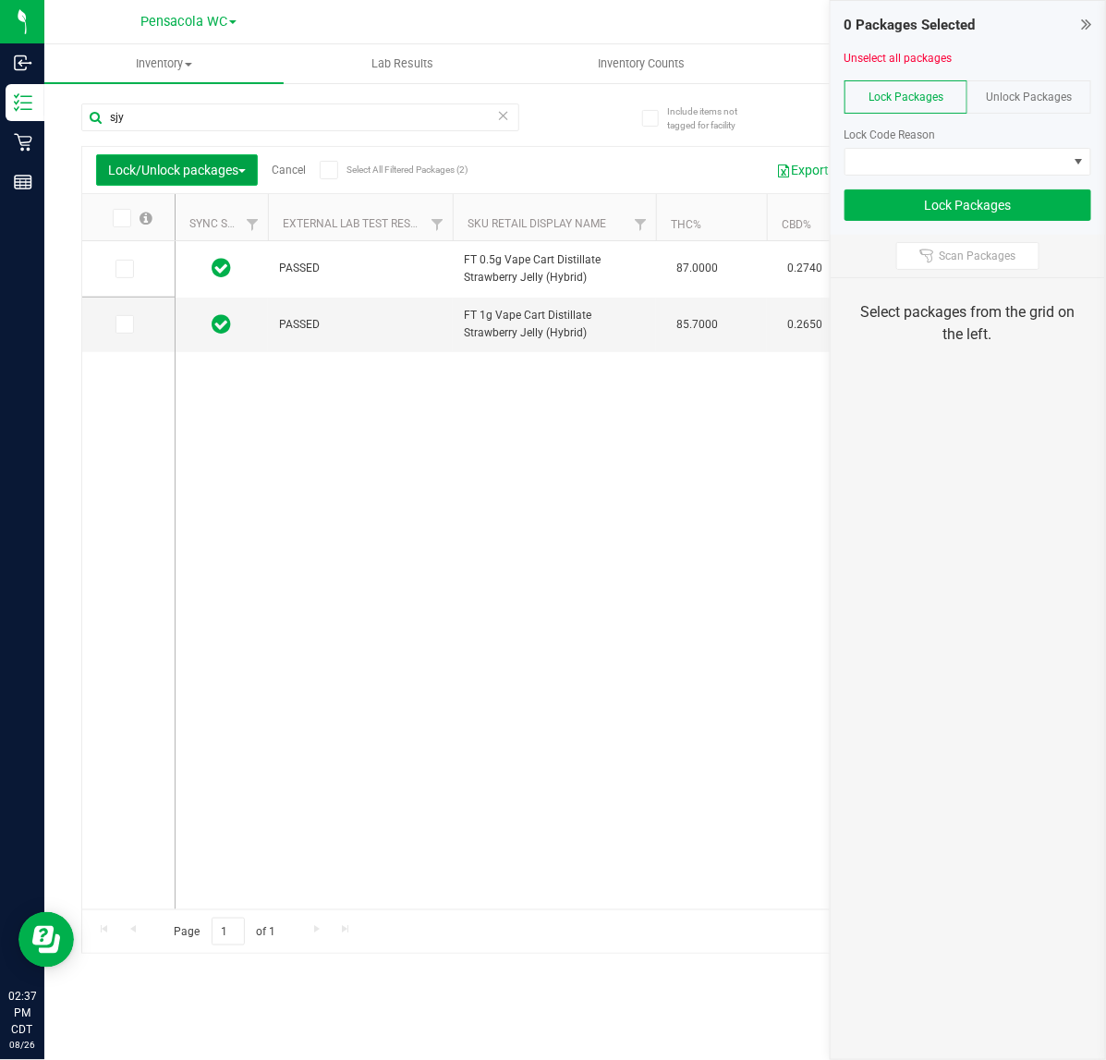
click at [148, 167] on span "Lock/Unlock packages" at bounding box center [177, 170] width 138 height 15
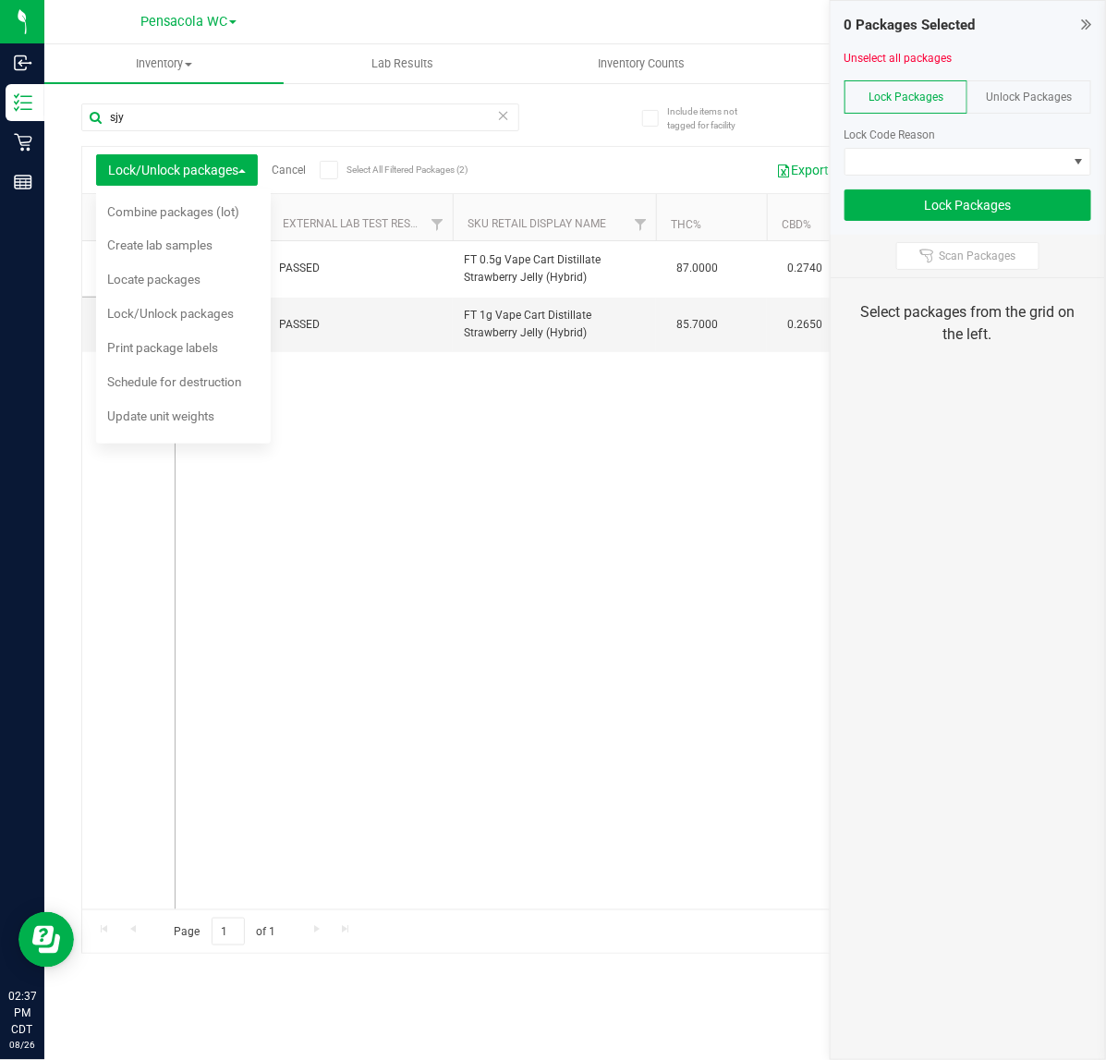
click at [1045, 92] on span "Unlock Packages" at bounding box center [1030, 97] width 86 height 13
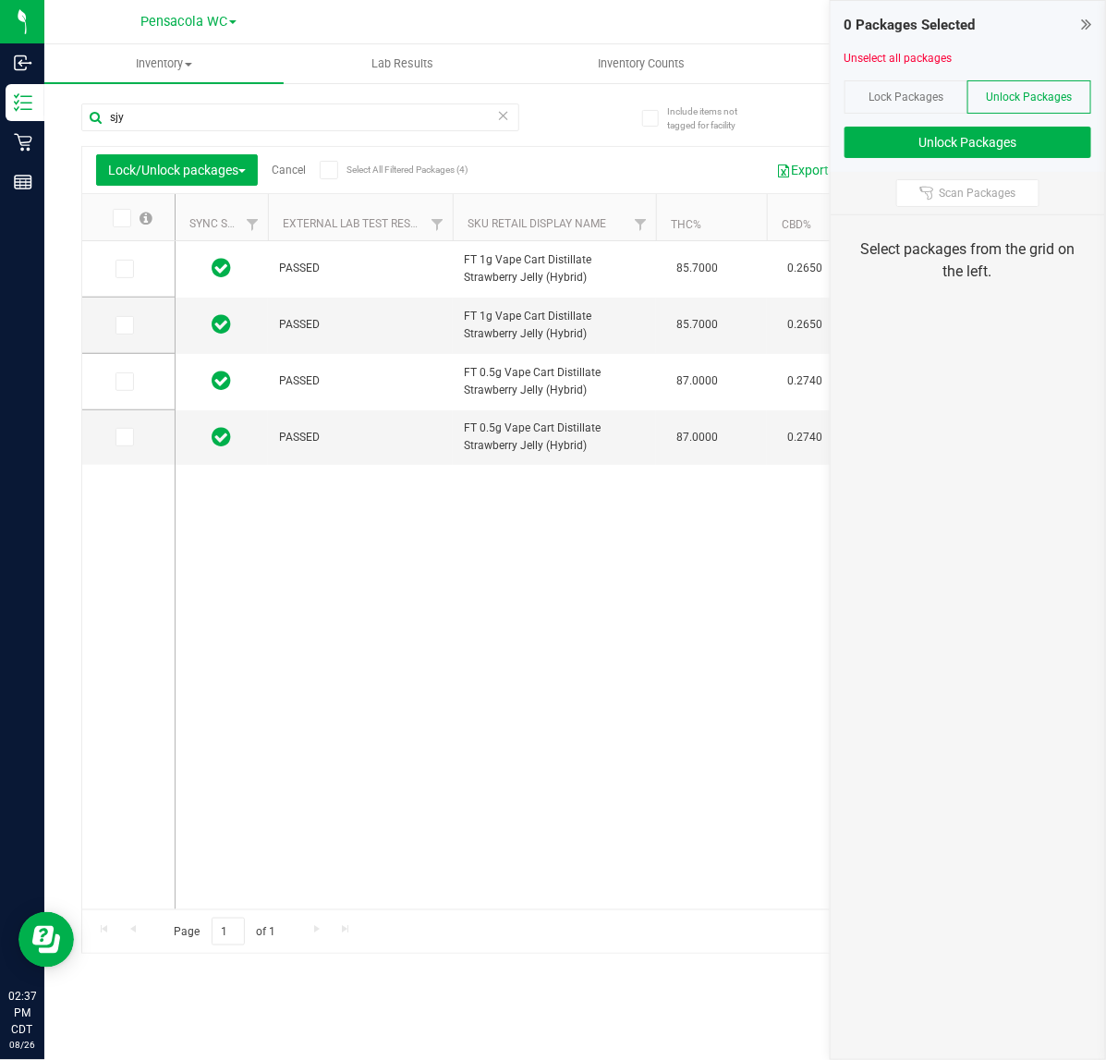
click at [128, 220] on span at bounding box center [122, 218] width 18 height 18
click at [0, 0] on input "checkbox" at bounding box center [0, 0] width 0 height 0
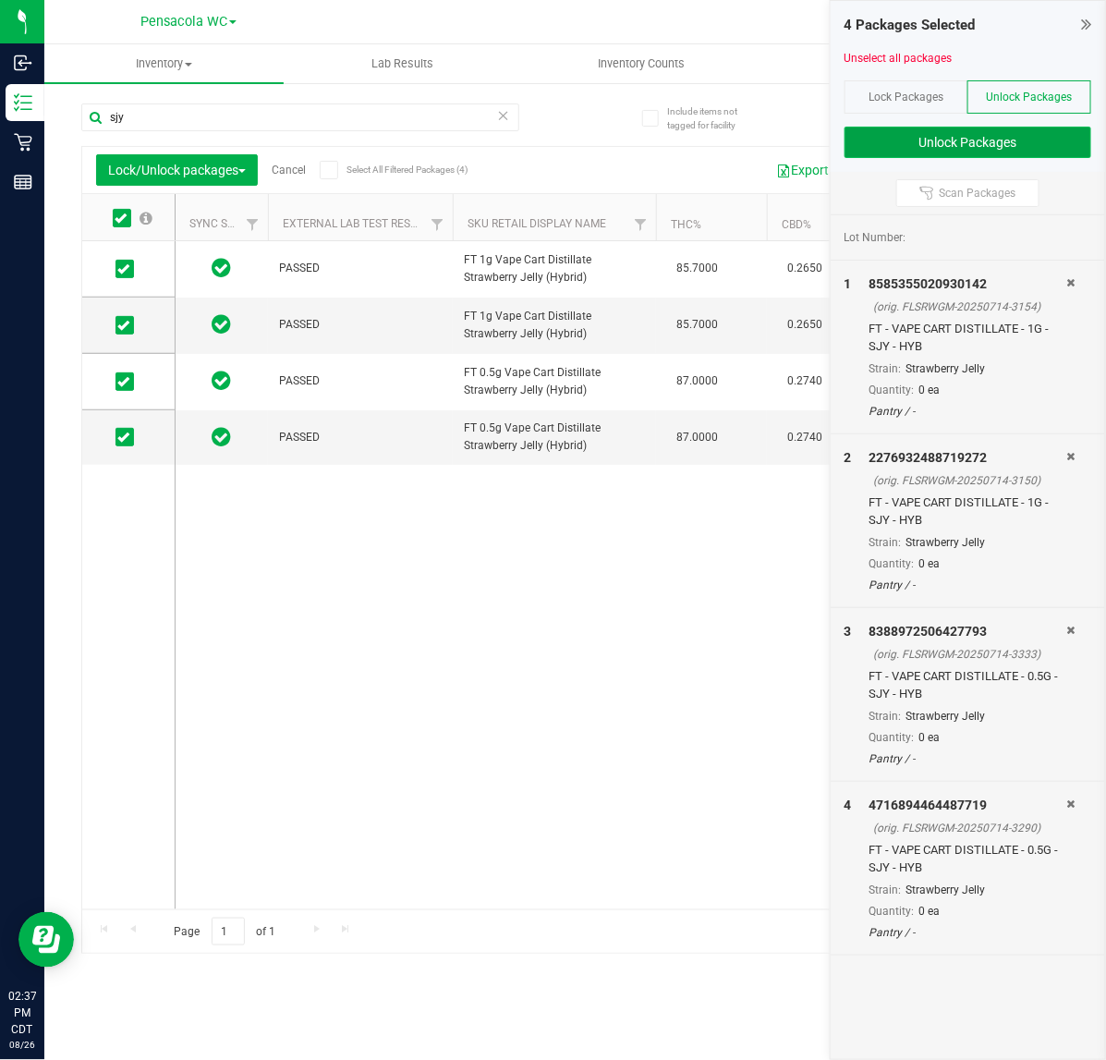
click at [948, 149] on button "Unlock Packages" at bounding box center [967, 142] width 247 height 31
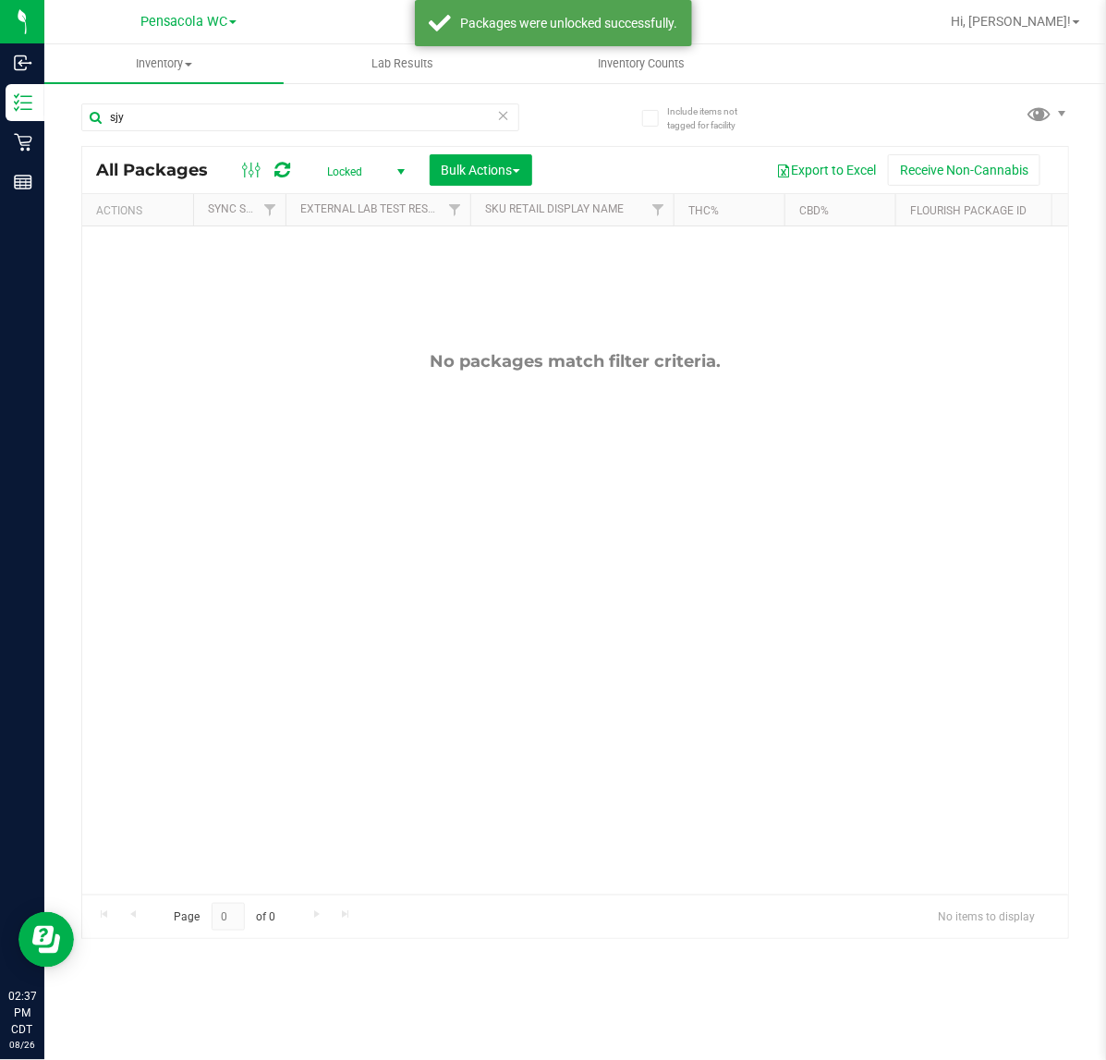
click at [343, 164] on span "Locked" at bounding box center [362, 172] width 102 height 26
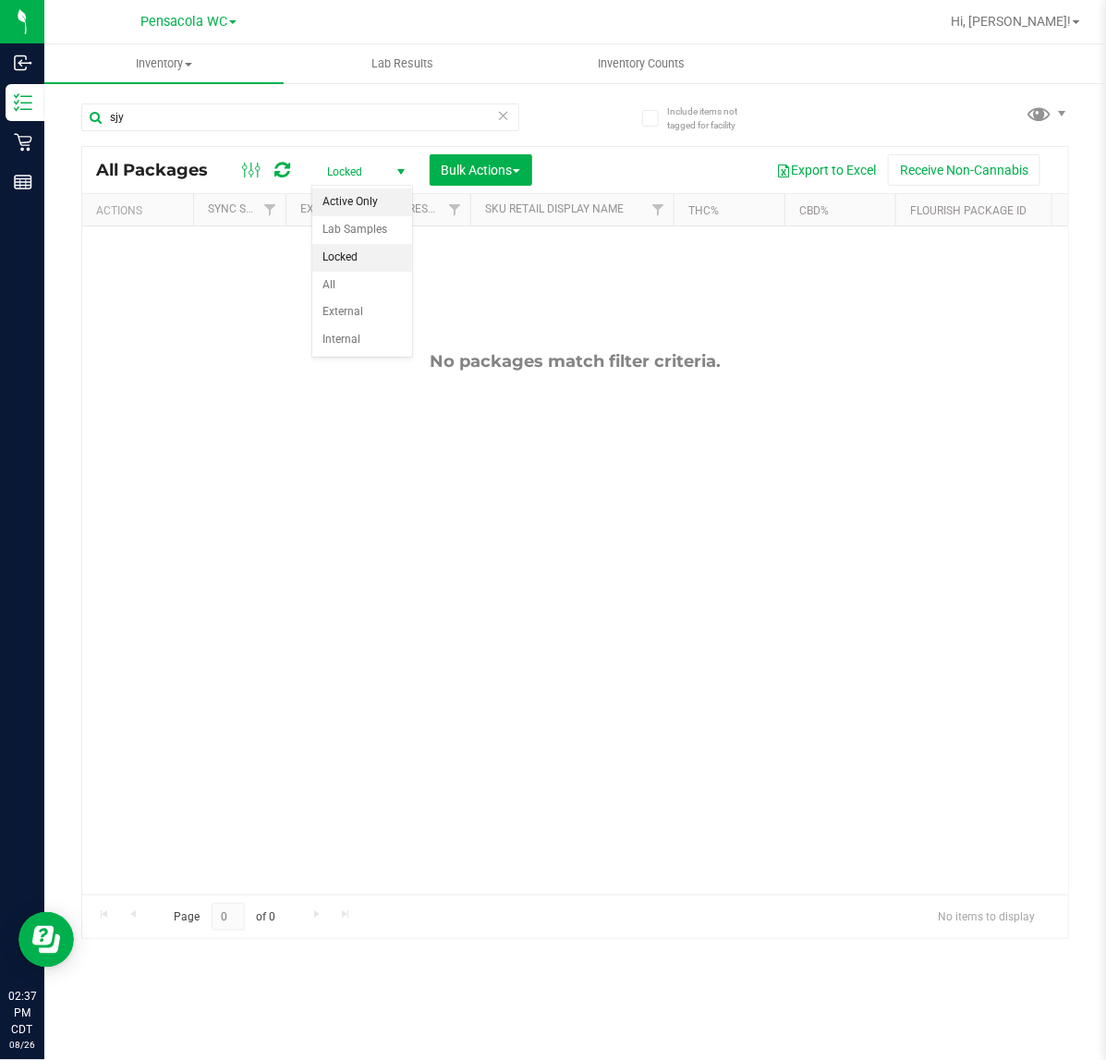
click at [376, 195] on li "Active Only" at bounding box center [362, 202] width 100 height 28
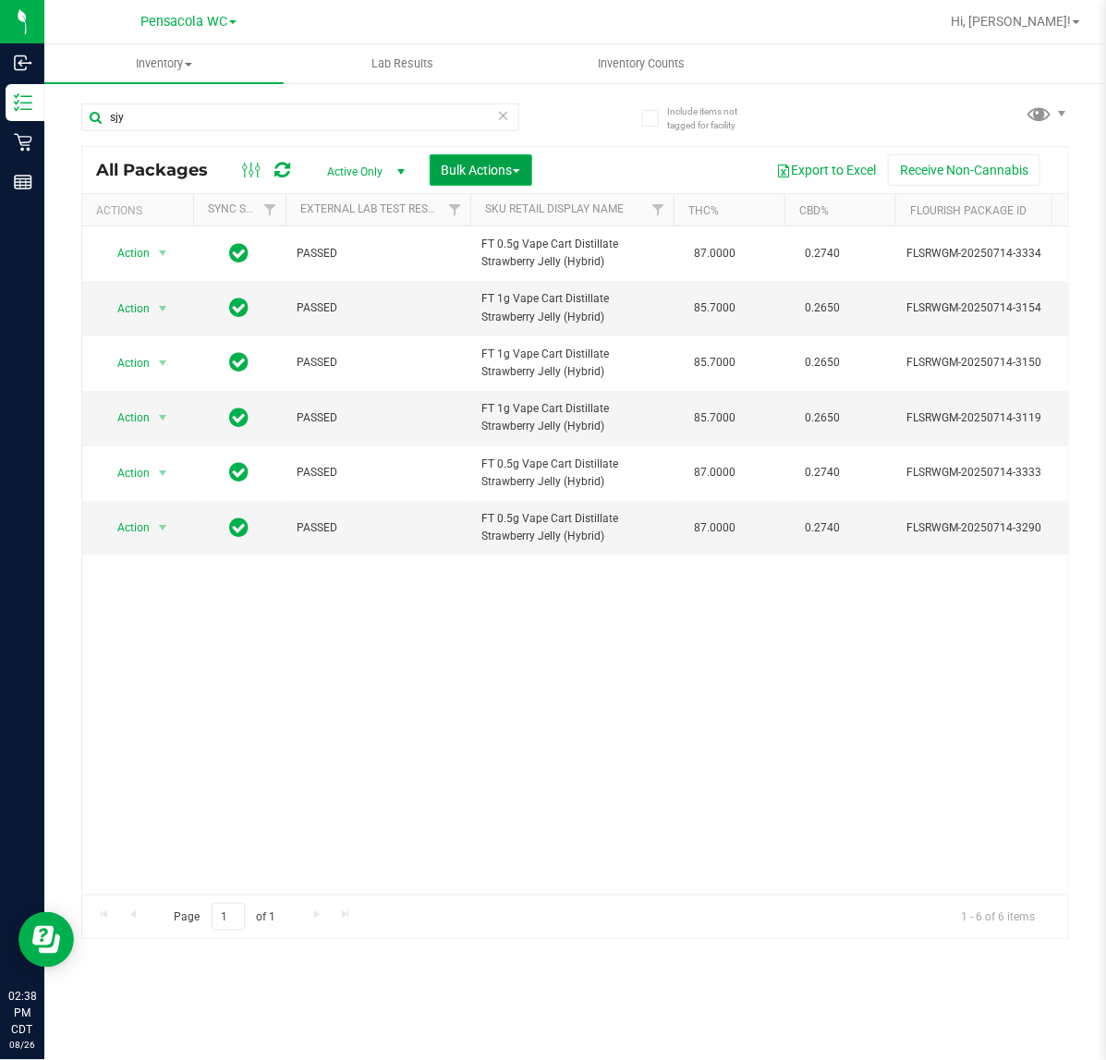
click at [501, 157] on button "Bulk Actions" at bounding box center [481, 169] width 103 height 31
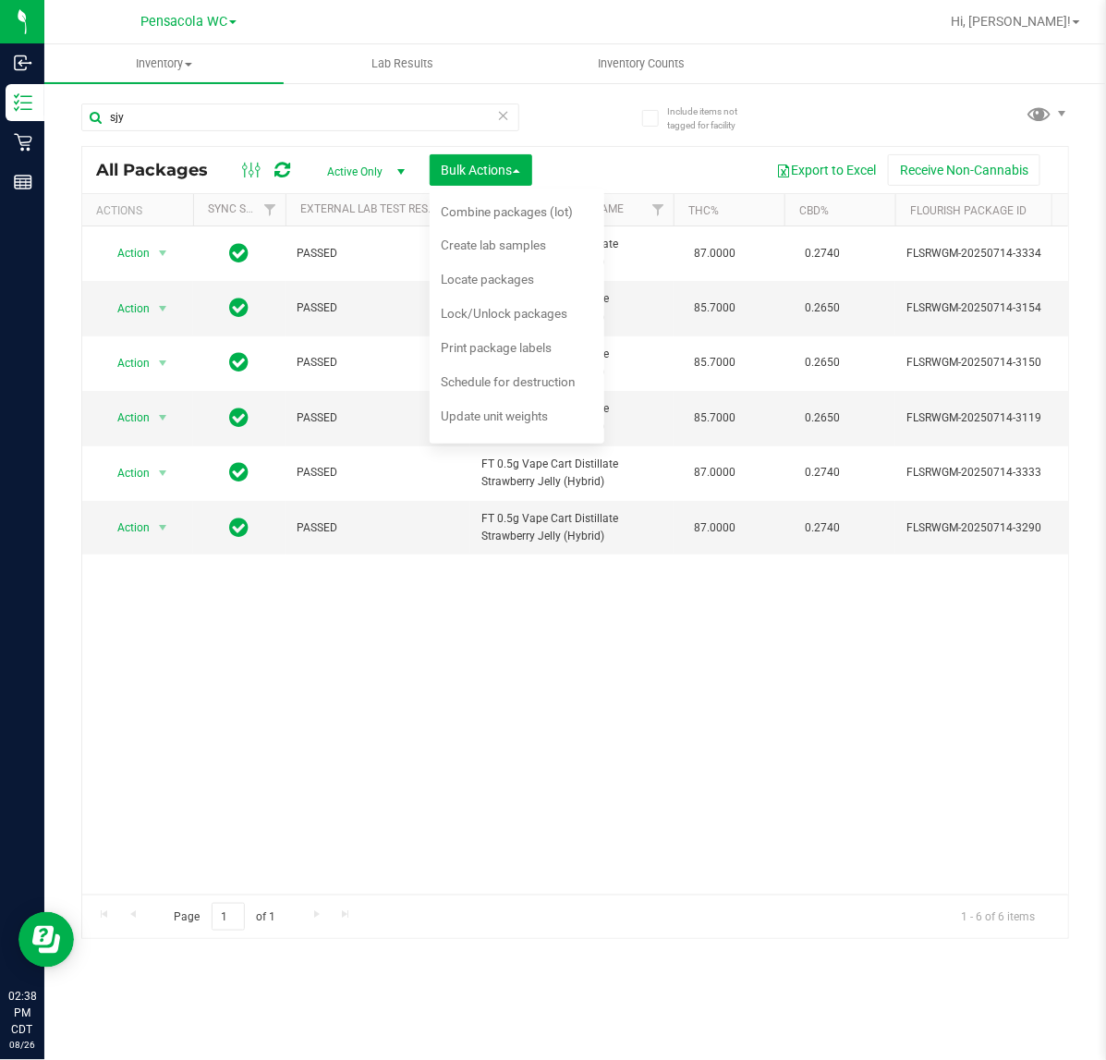
click at [377, 168] on span "Active Only" at bounding box center [362, 172] width 102 height 26
click at [478, 164] on span "Bulk Actions" at bounding box center [481, 170] width 79 height 15
drag, startPoint x: 465, startPoint y: 339, endPoint x: 469, endPoint y: 322, distance: 18.2
click at [469, 322] on ul "Add to manufacturing run Add to outbound order Combine packages Combine package…" at bounding box center [517, 315] width 175 height 255
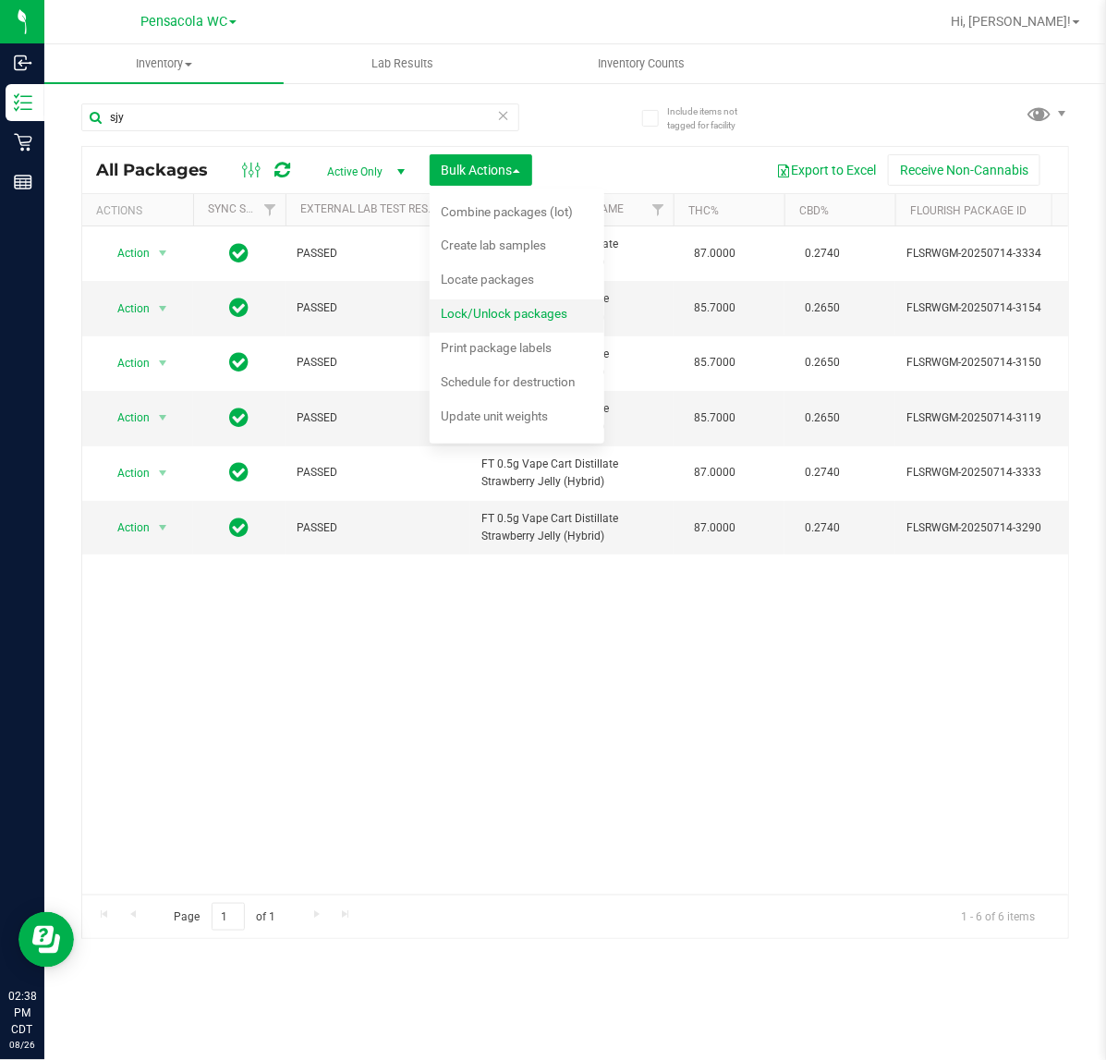
click at [468, 314] on span "Lock/Unlock packages" at bounding box center [504, 313] width 127 height 15
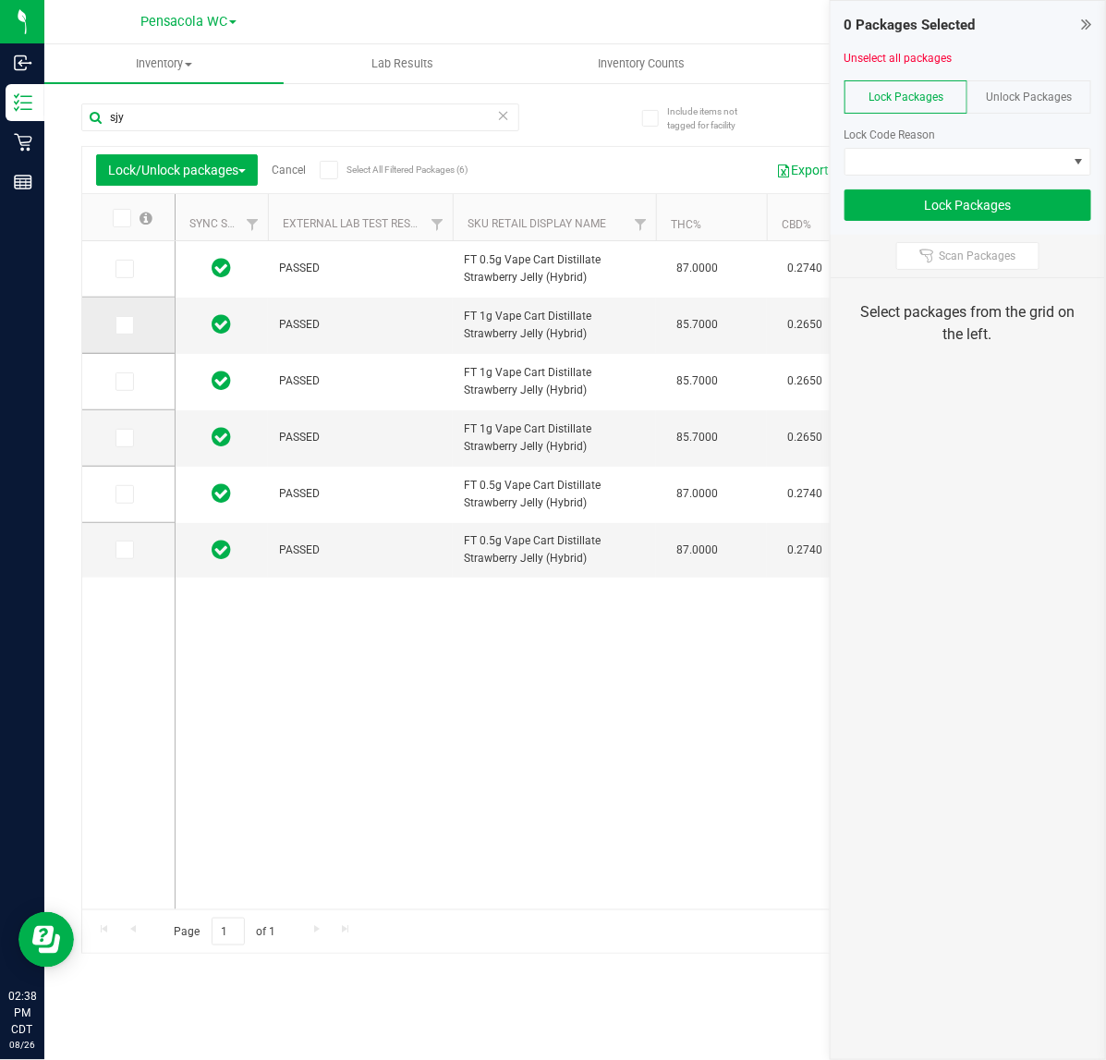
click at [112, 326] on td at bounding box center [128, 326] width 92 height 56
click at [126, 334] on span at bounding box center [124, 325] width 18 height 18
click at [0, 0] on input "checkbox" at bounding box center [0, 0] width 0 height 0
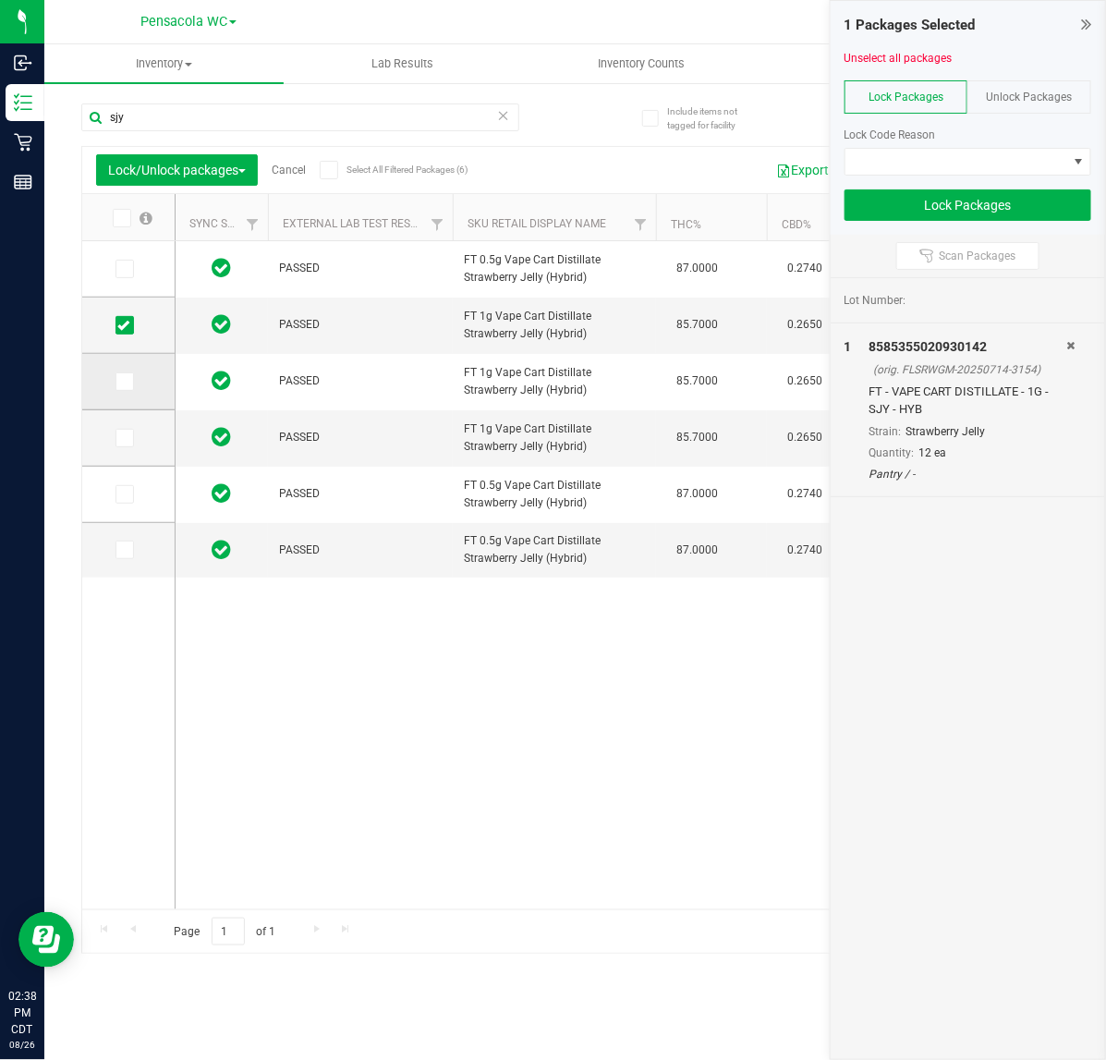
click at [121, 394] on td at bounding box center [128, 382] width 92 height 56
click at [132, 377] on span at bounding box center [124, 381] width 18 height 18
click at [0, 0] on input "checkbox" at bounding box center [0, 0] width 0 height 0
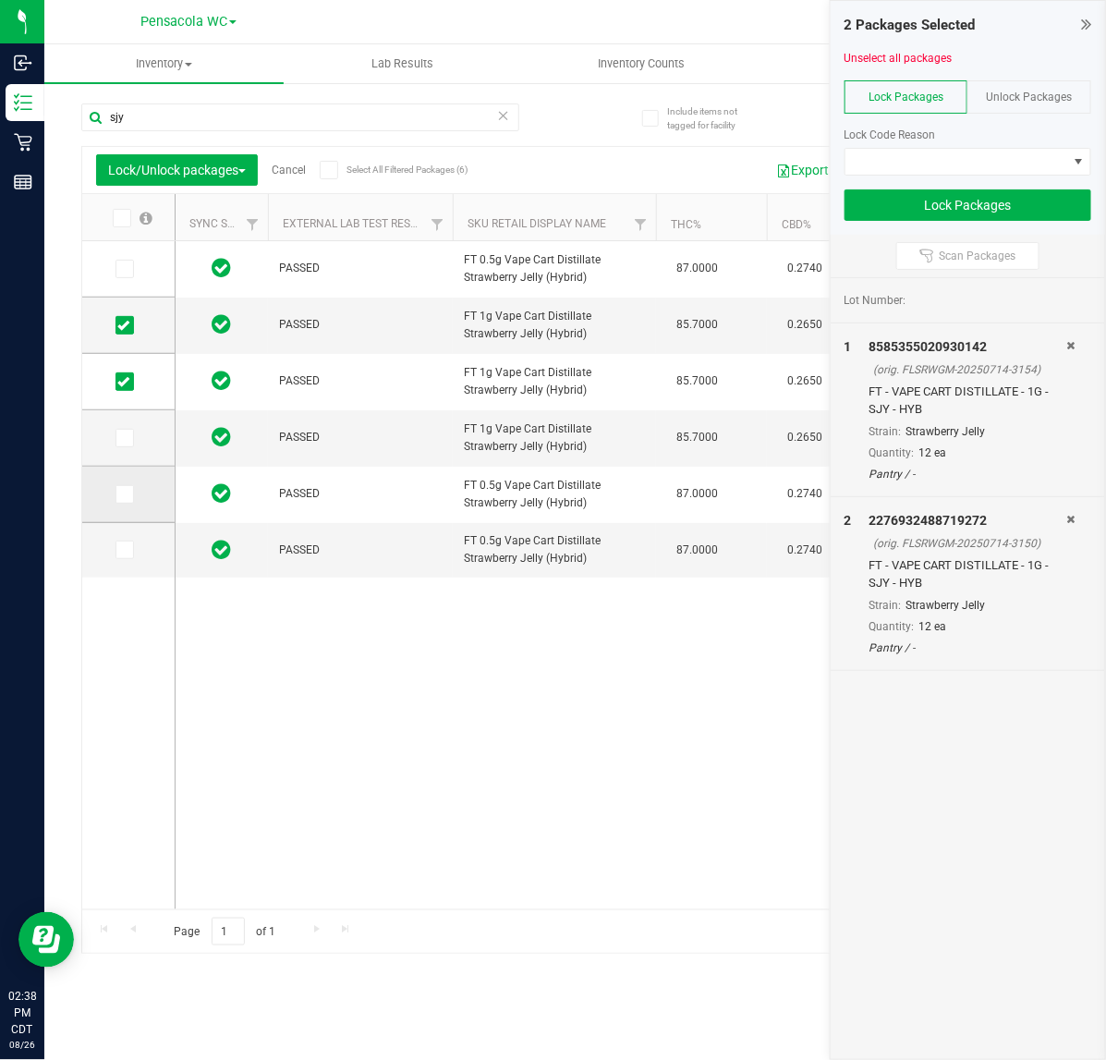
click at [131, 514] on td at bounding box center [128, 495] width 92 height 56
click at [130, 488] on span at bounding box center [124, 494] width 18 height 18
click at [0, 0] on input "checkbox" at bounding box center [0, 0] width 0 height 0
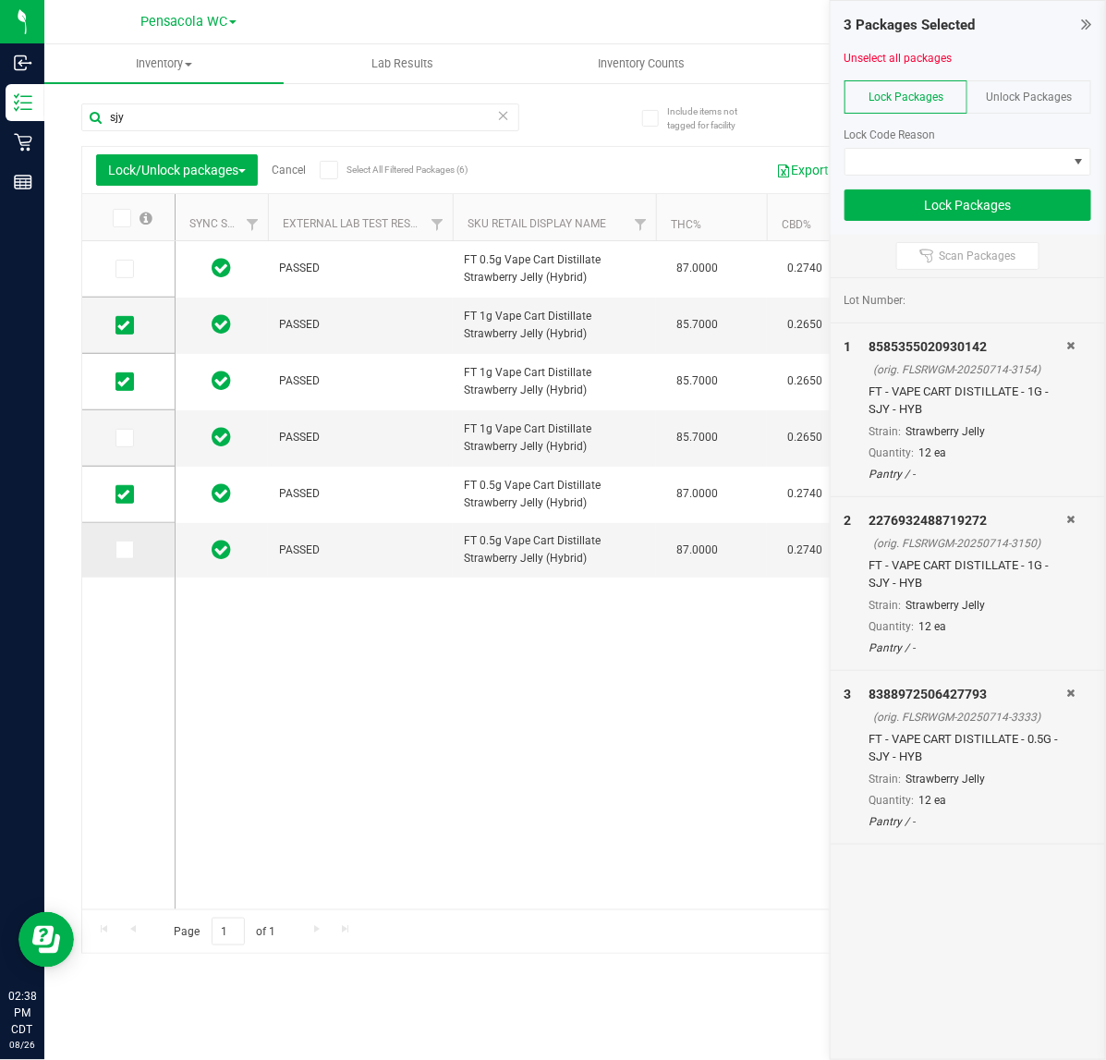
click at [126, 550] on icon at bounding box center [123, 550] width 12 height 0
click at [0, 0] on input "checkbox" at bounding box center [0, 0] width 0 height 0
click at [902, 145] on div "Lock Code Reason" at bounding box center [967, 144] width 247 height 63
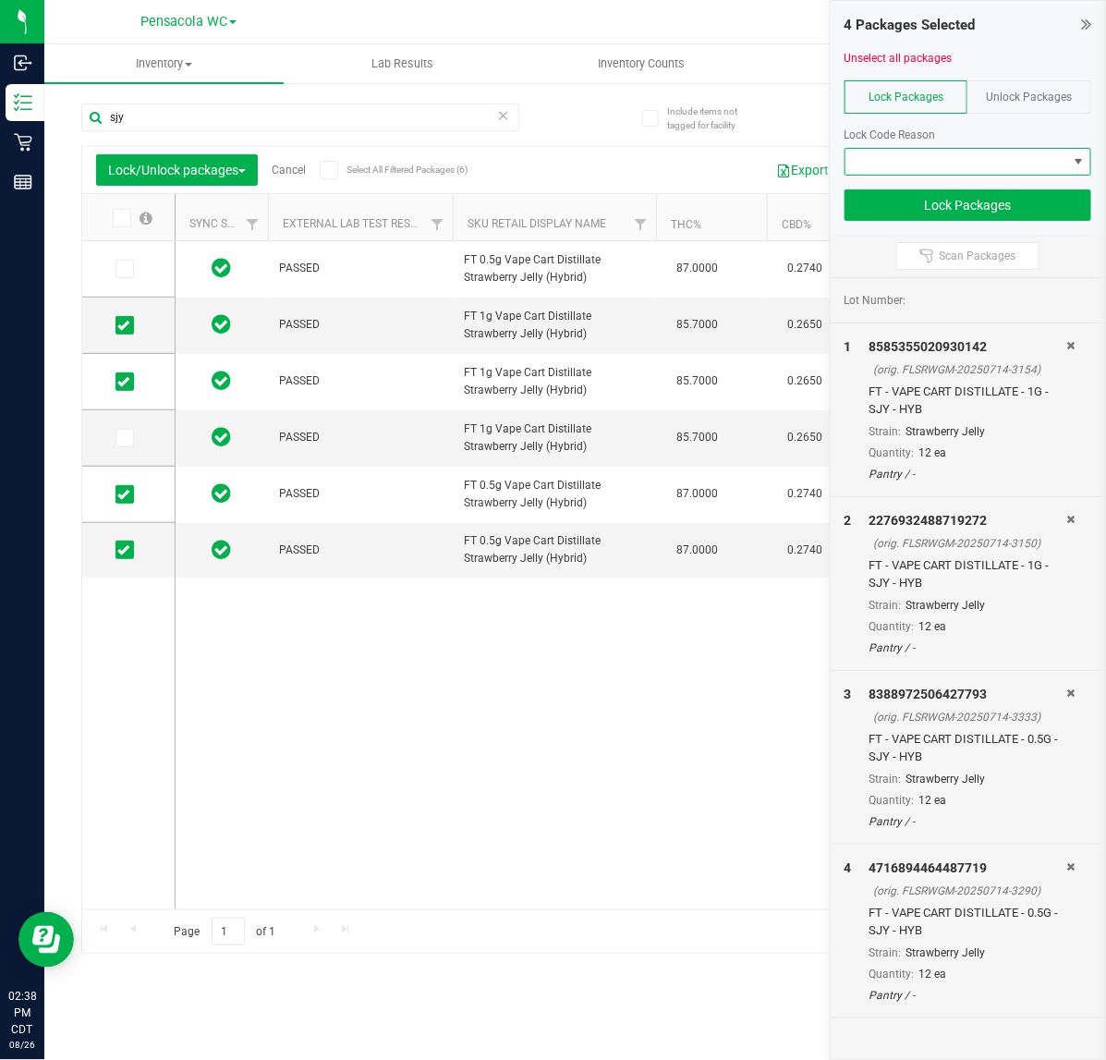
click at [905, 168] on span at bounding box center [956, 162] width 222 height 26
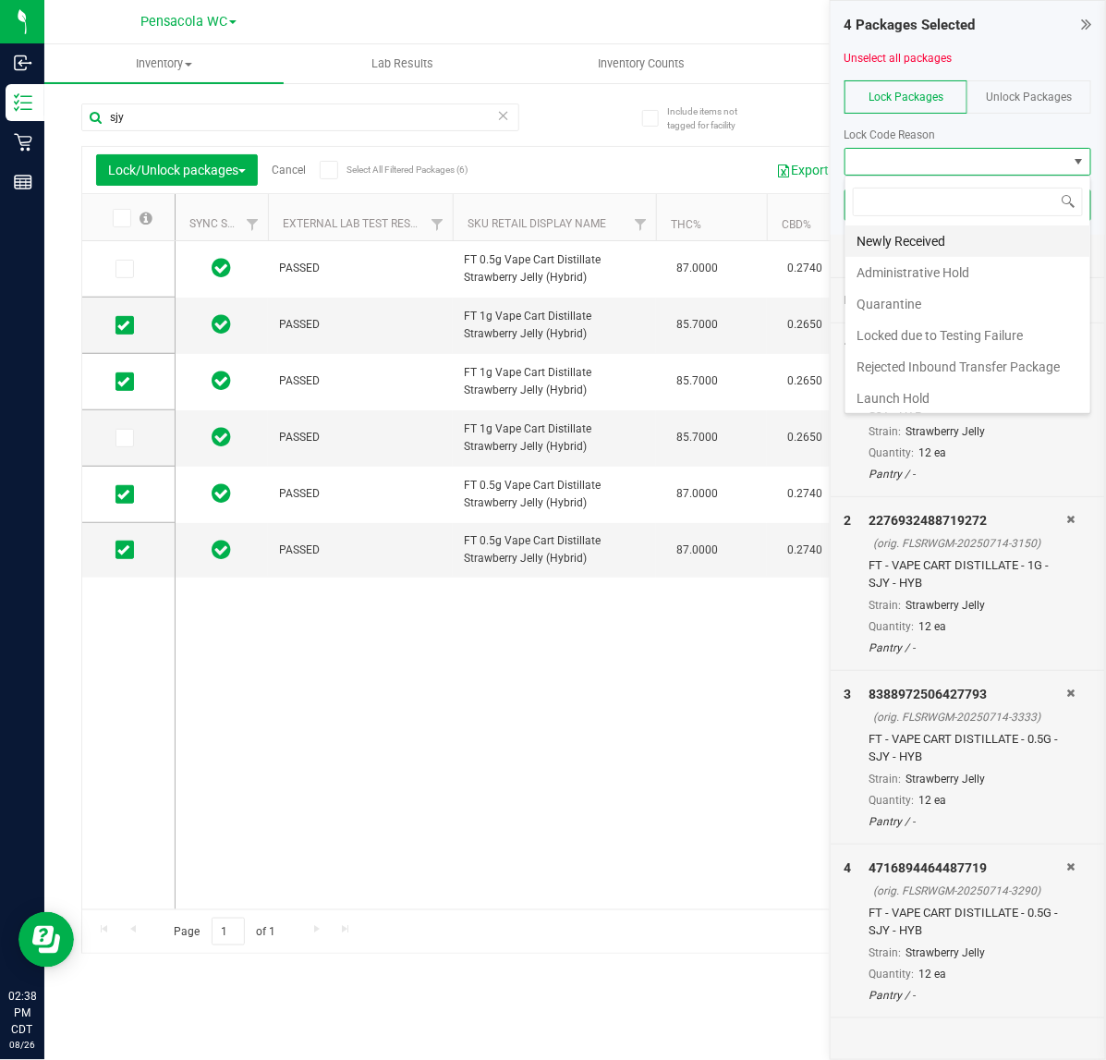
click at [996, 236] on li "Newly Received" at bounding box center [967, 240] width 245 height 31
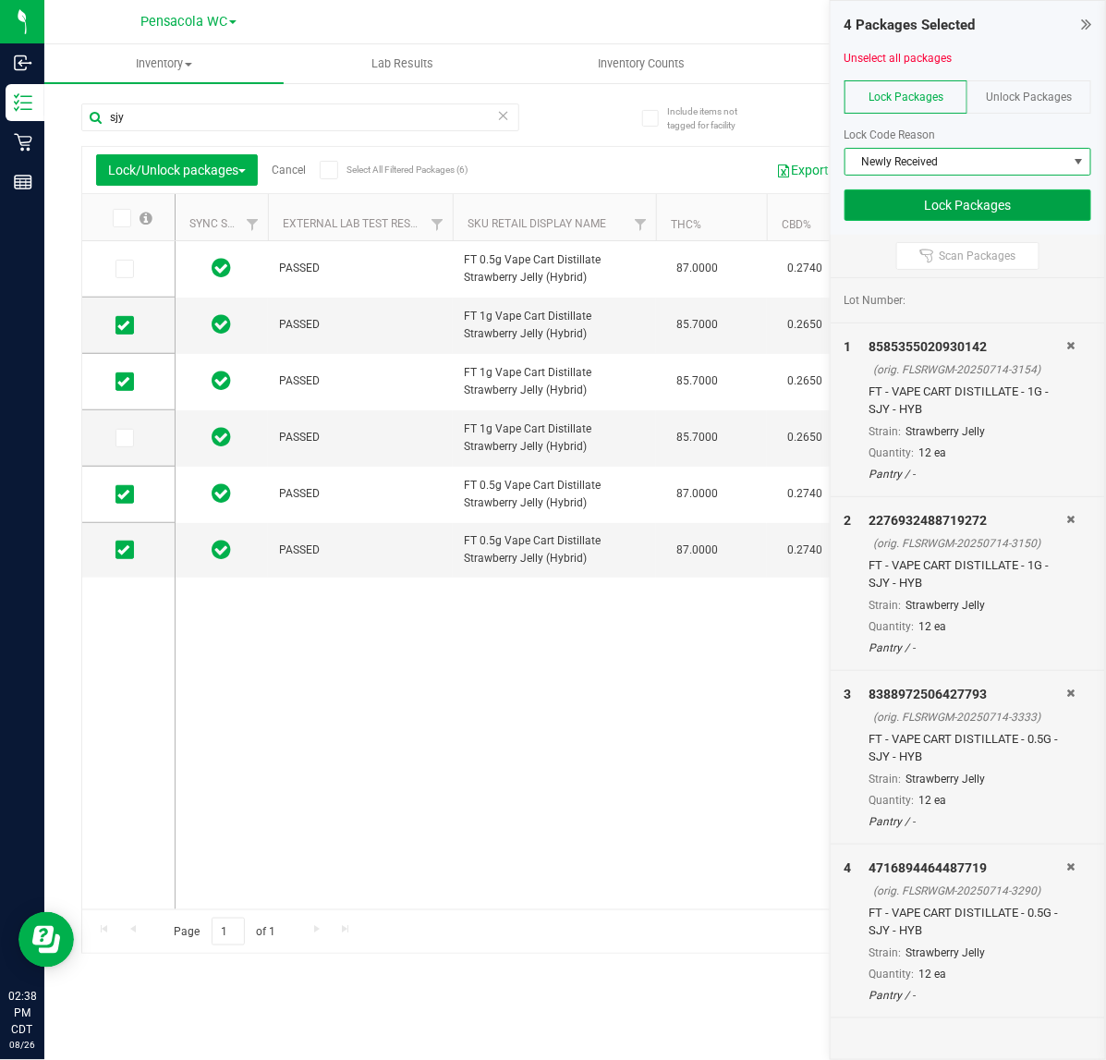
click at [1004, 209] on button "Lock Packages" at bounding box center [967, 204] width 247 height 31
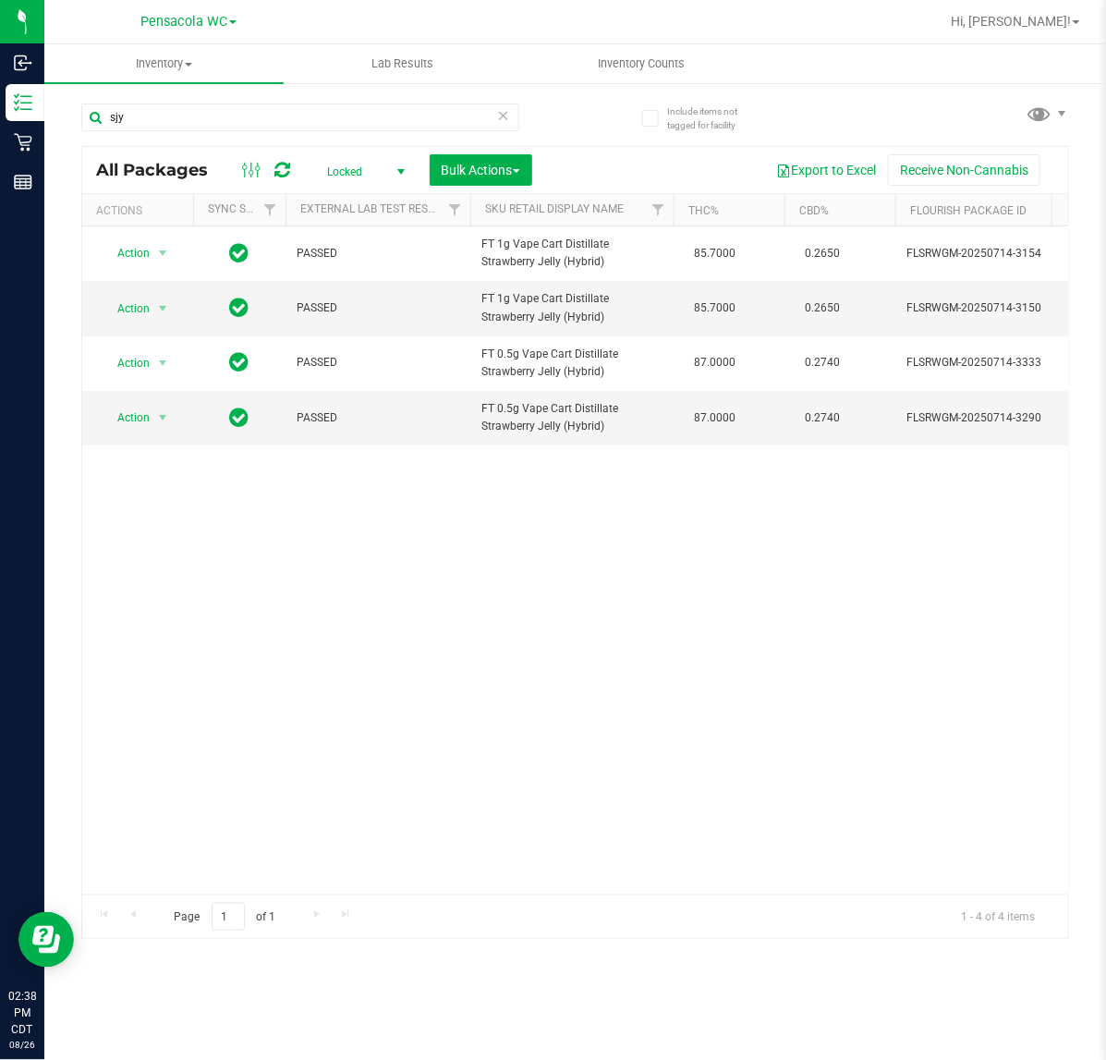
click at [421, 99] on div "sjy" at bounding box center [328, 116] width 494 height 59
drag, startPoint x: 308, startPoint y: 122, endPoint x: -2, endPoint y: 122, distance: 309.5
click at [0, 122] on html "Inbound Inventory Retail Reports 02:38 PM CDT [DATE] 08/26 Pensacola WC Hi, [PE…" at bounding box center [553, 530] width 1106 height 1060
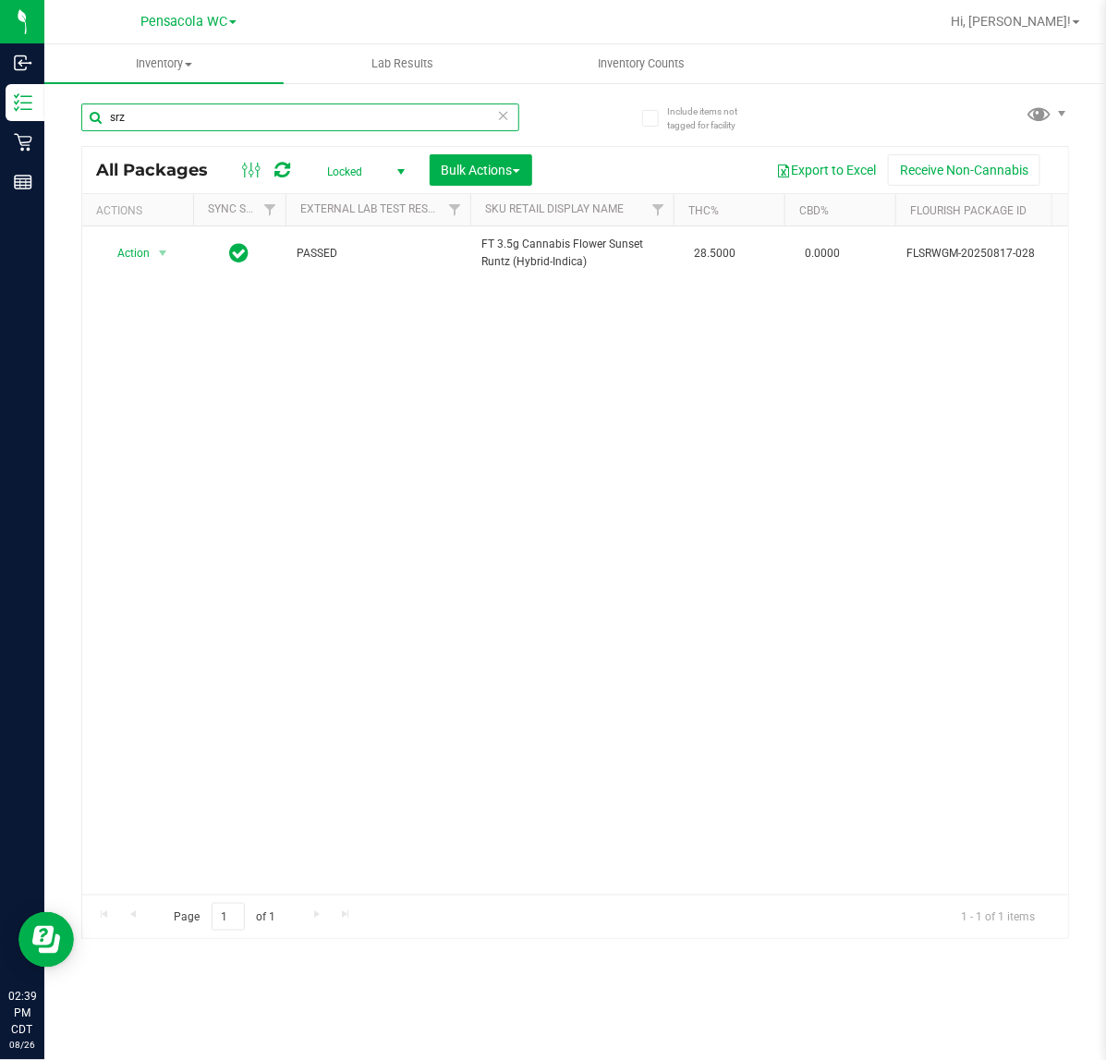
drag, startPoint x: 431, startPoint y: 111, endPoint x: -2, endPoint y: 108, distance: 433.3
click at [0, 108] on html "Inbound Inventory Retail Reports 02:39 PM CDT [DATE] 08/26 Pensacola WC Hi, [PE…" at bounding box center [553, 530] width 1106 height 1060
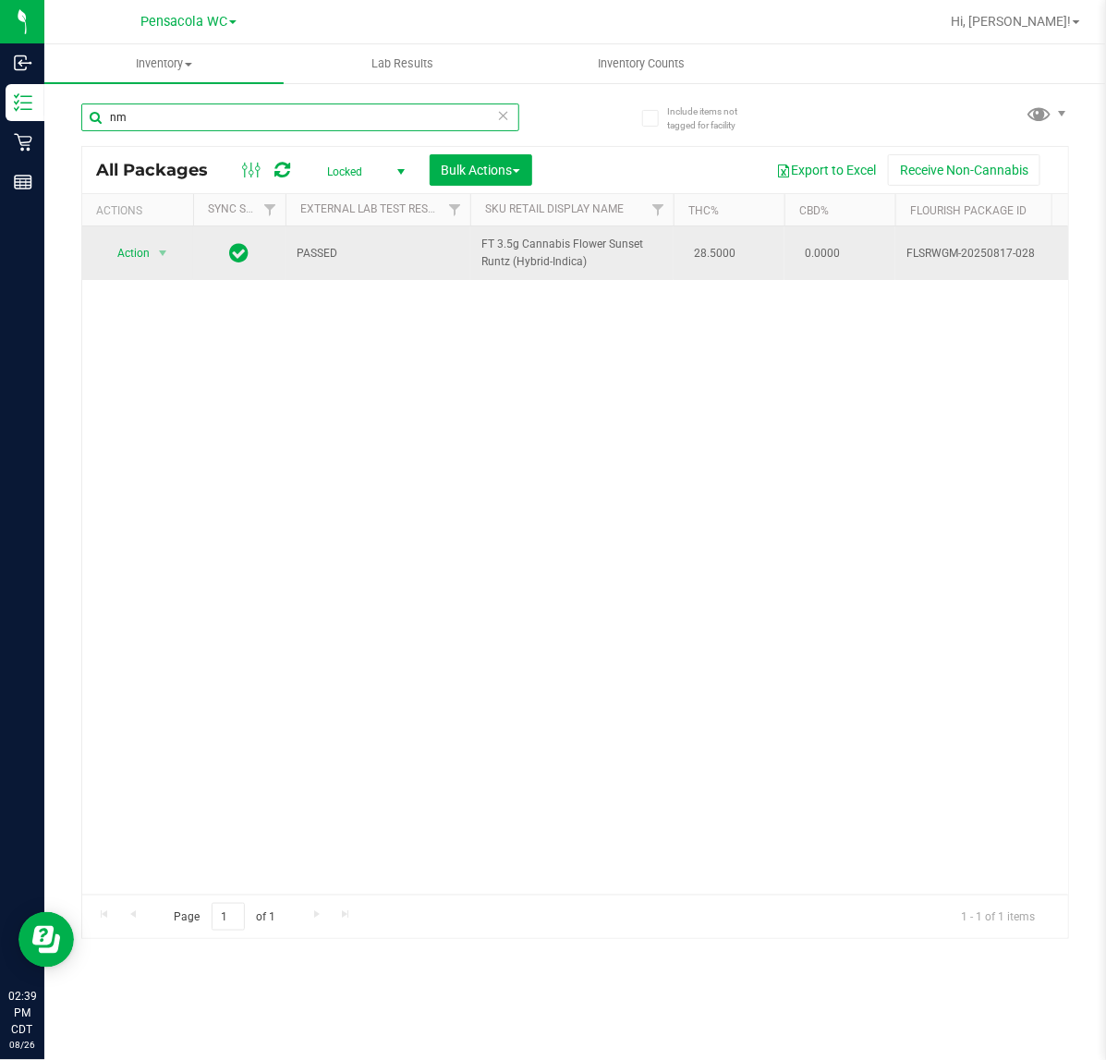
type input "n"
type input "muffin"
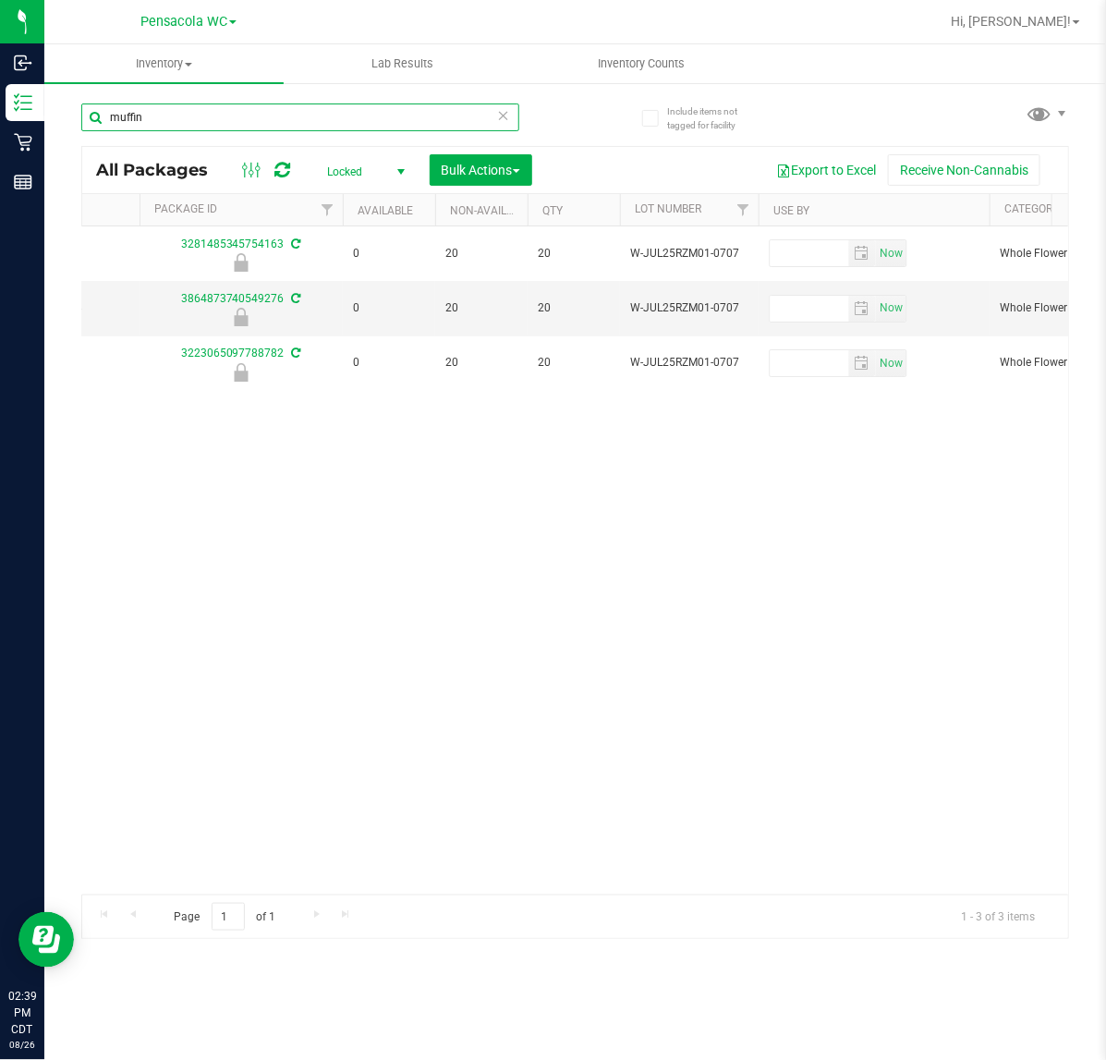
scroll to position [0, 970]
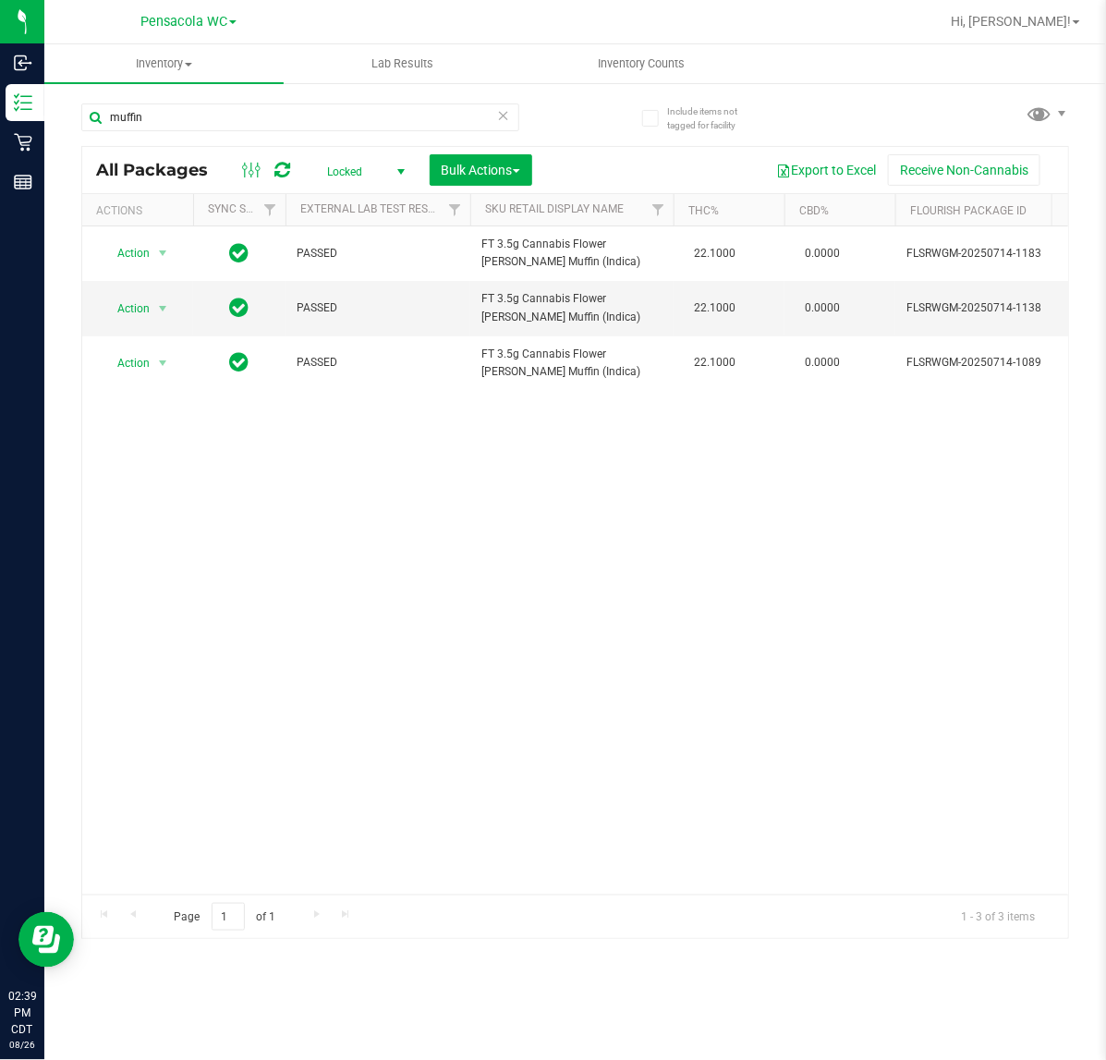
click at [389, 176] on span "select" at bounding box center [400, 172] width 23 height 26
click at [459, 168] on span "Bulk Actions" at bounding box center [481, 170] width 79 height 15
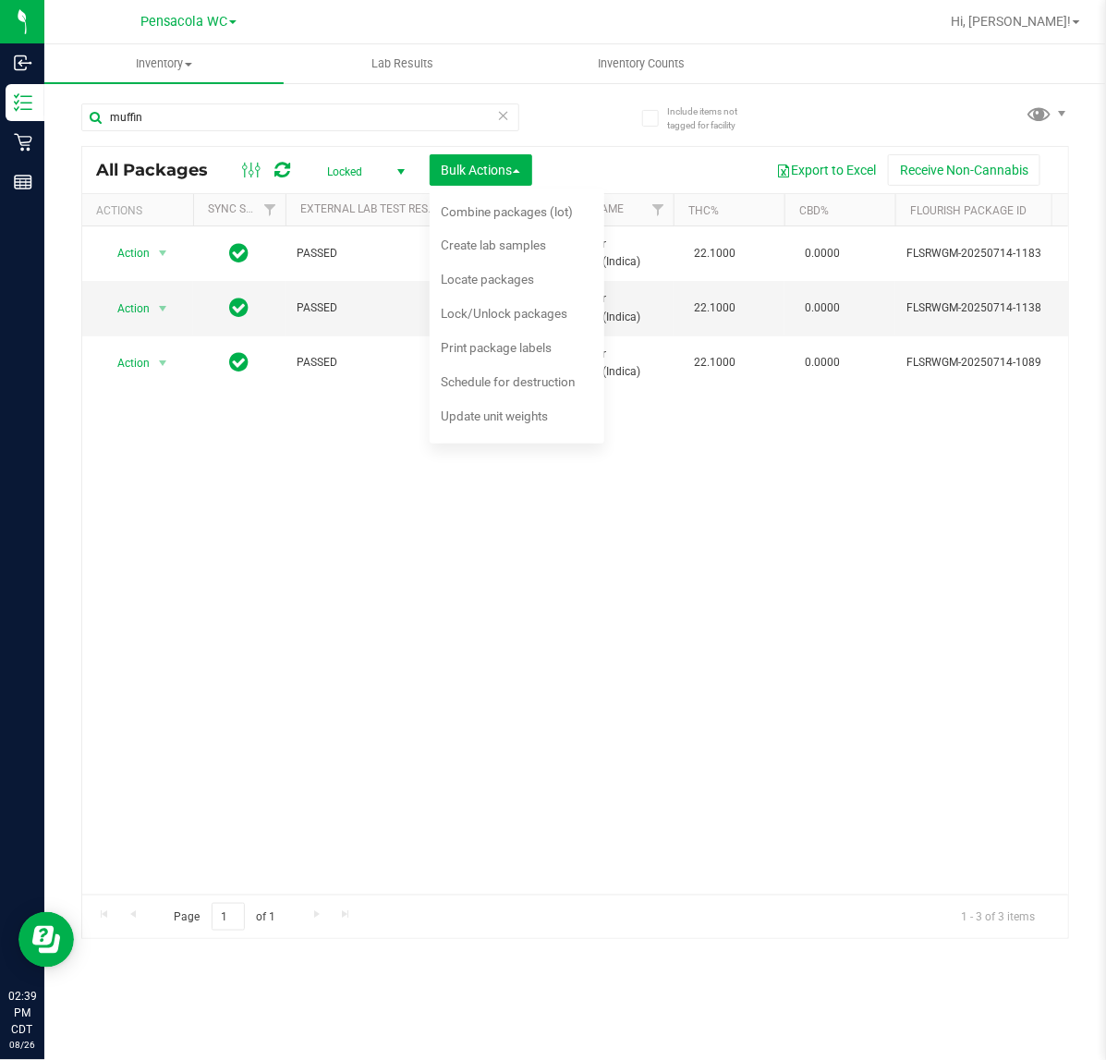
click at [358, 154] on div "Locked Active Only Lab Samples Locked All External Internal Bulk Actions Add to…" at bounding box center [428, 169] width 235 height 31
click at [349, 168] on span "Locked" at bounding box center [362, 172] width 102 height 26
click at [492, 316] on span "Lock/Unlock packages" at bounding box center [504, 313] width 127 height 15
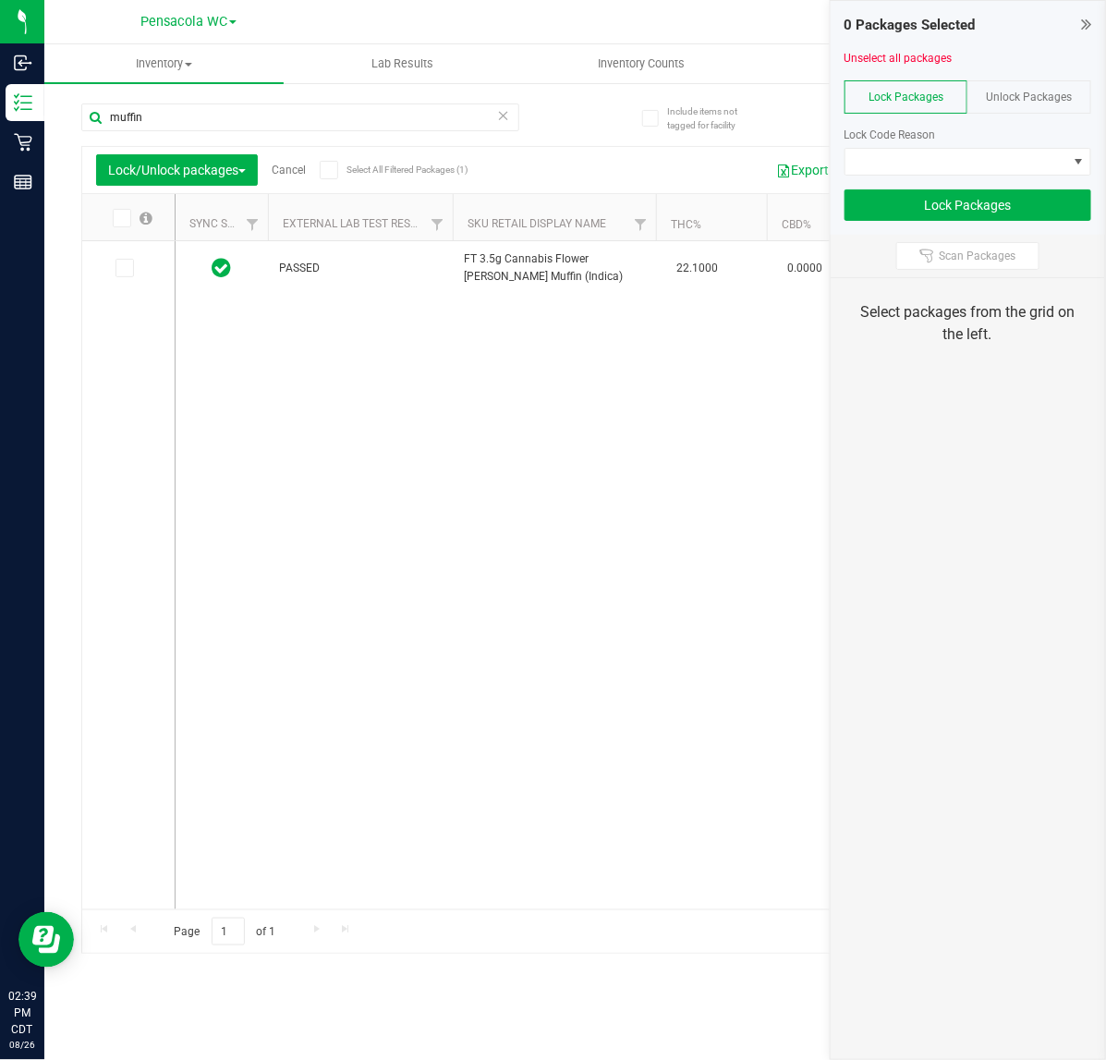
click at [1005, 97] on span "Unlock Packages" at bounding box center [1030, 97] width 86 height 13
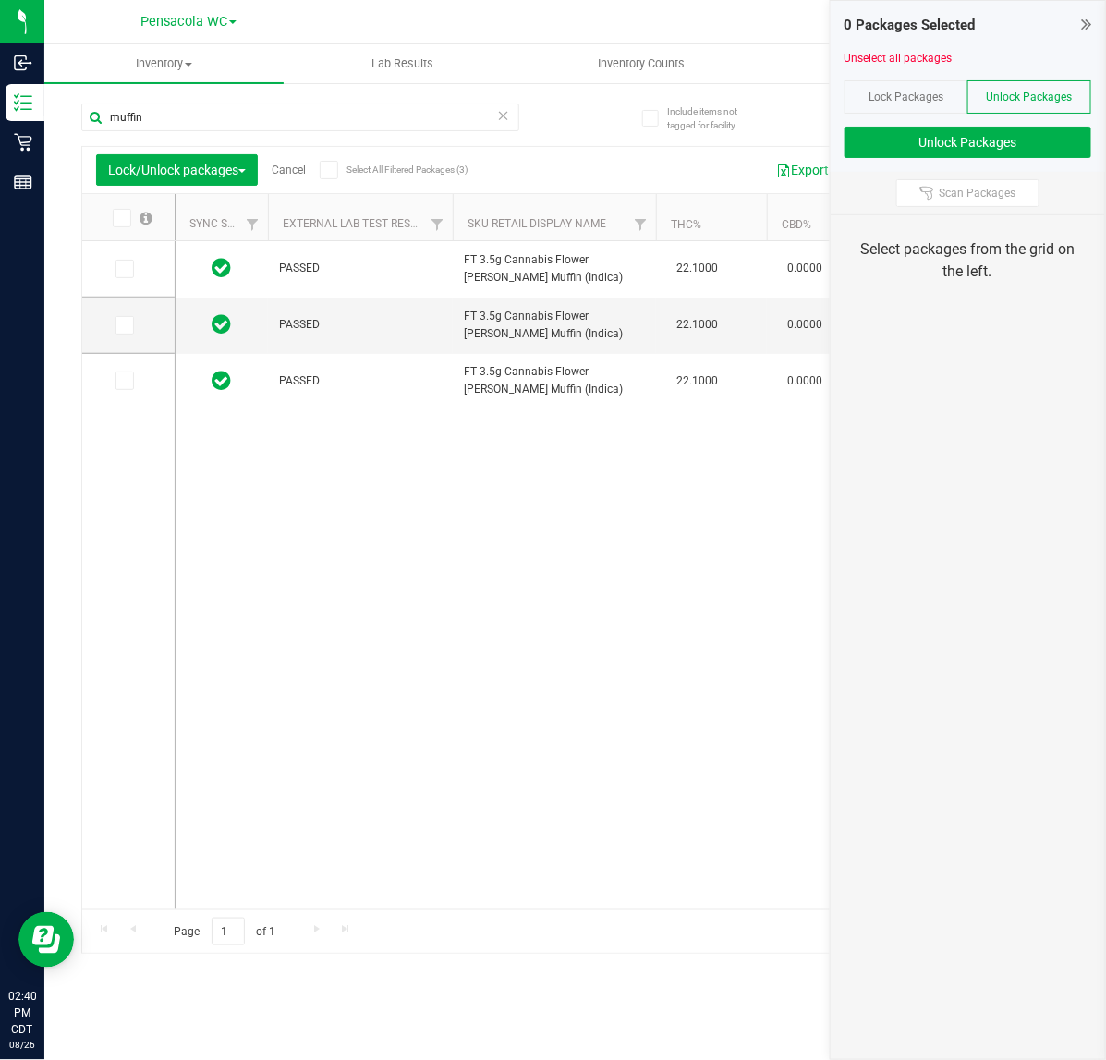
click at [121, 218] on icon at bounding box center [121, 218] width 12 height 0
click at [0, 0] on input "checkbox" at bounding box center [0, 0] width 0 height 0
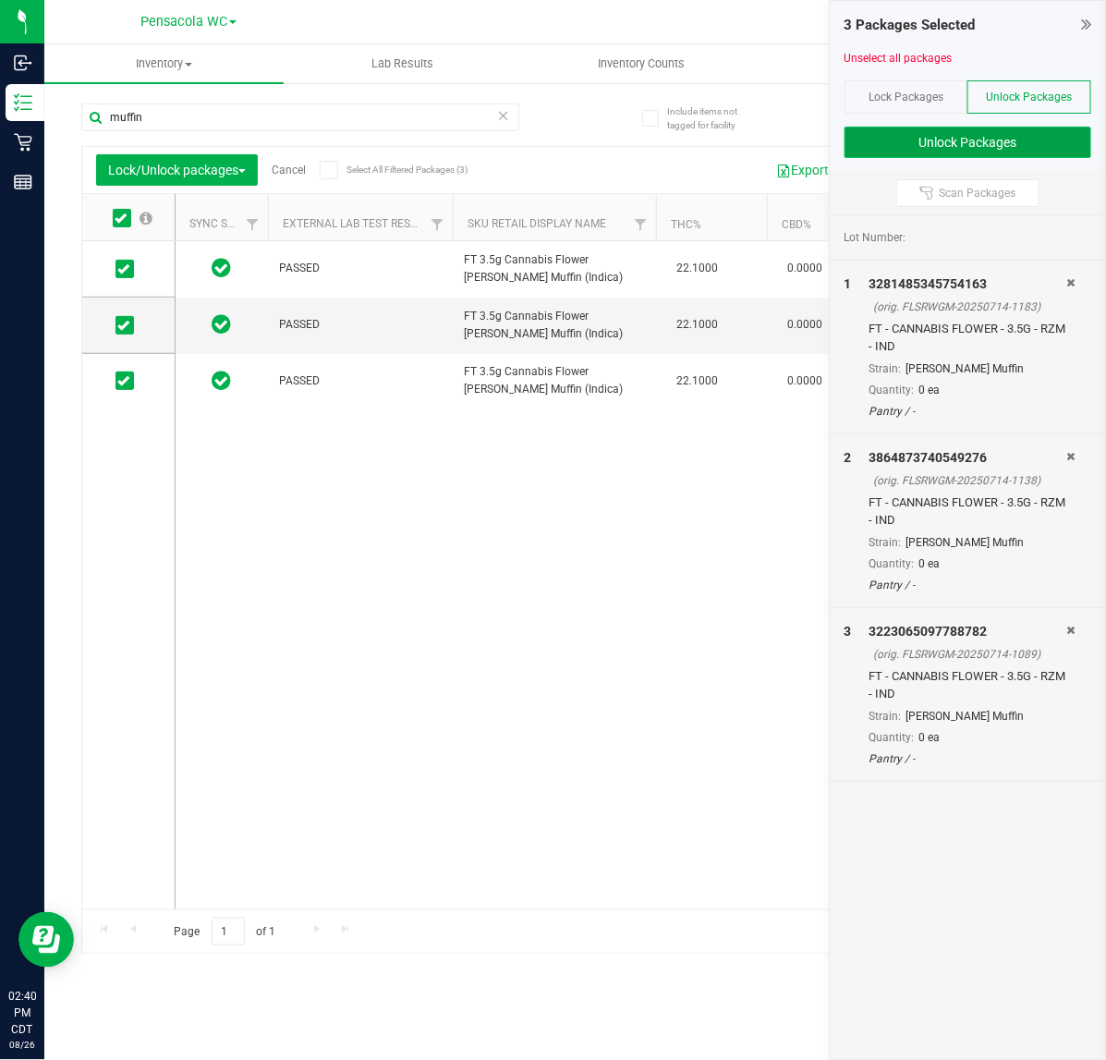
click at [920, 131] on button "Unlock Packages" at bounding box center [967, 142] width 247 height 31
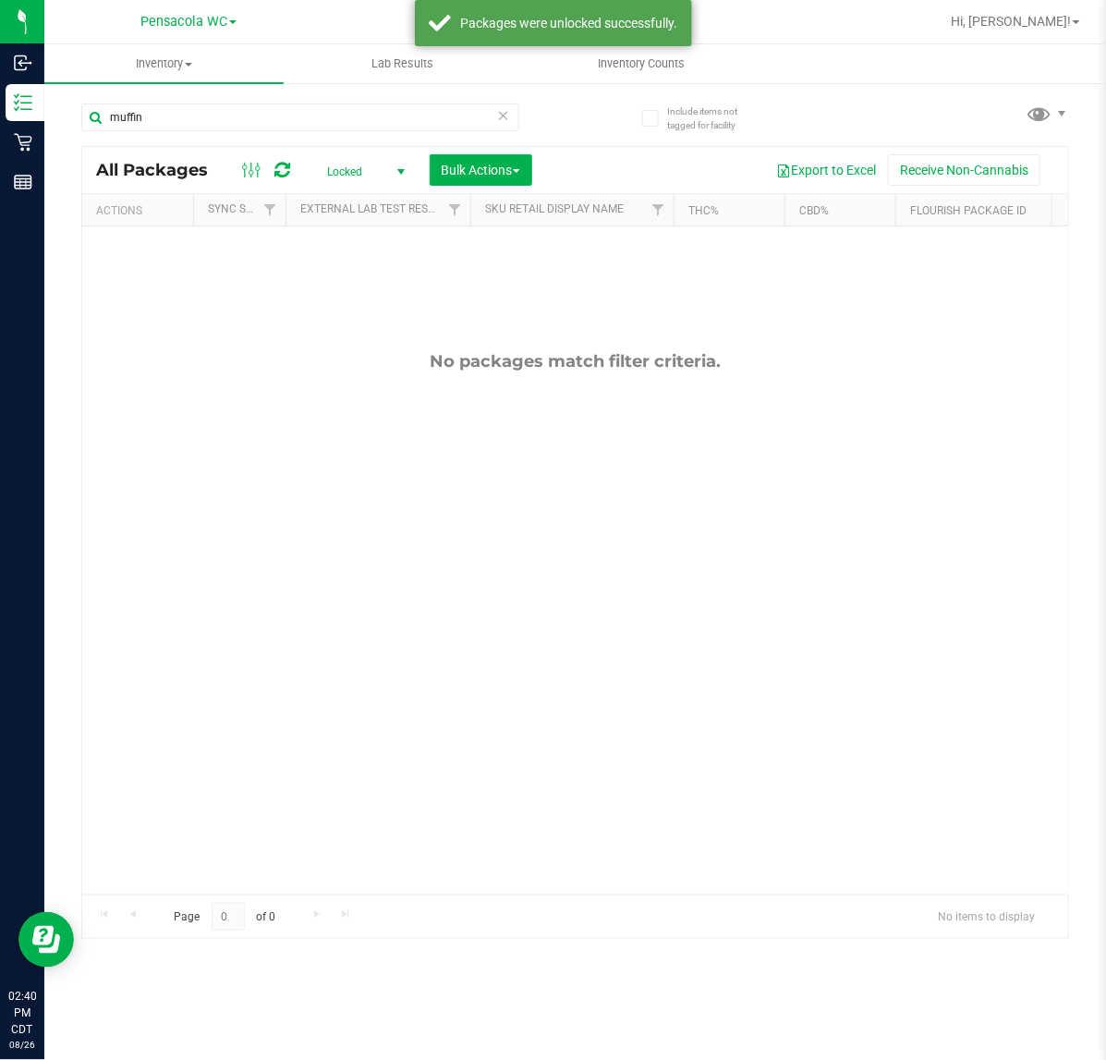
click at [362, 164] on span "Locked" at bounding box center [362, 172] width 102 height 26
click at [375, 189] on li "Active Only" at bounding box center [362, 202] width 100 height 28
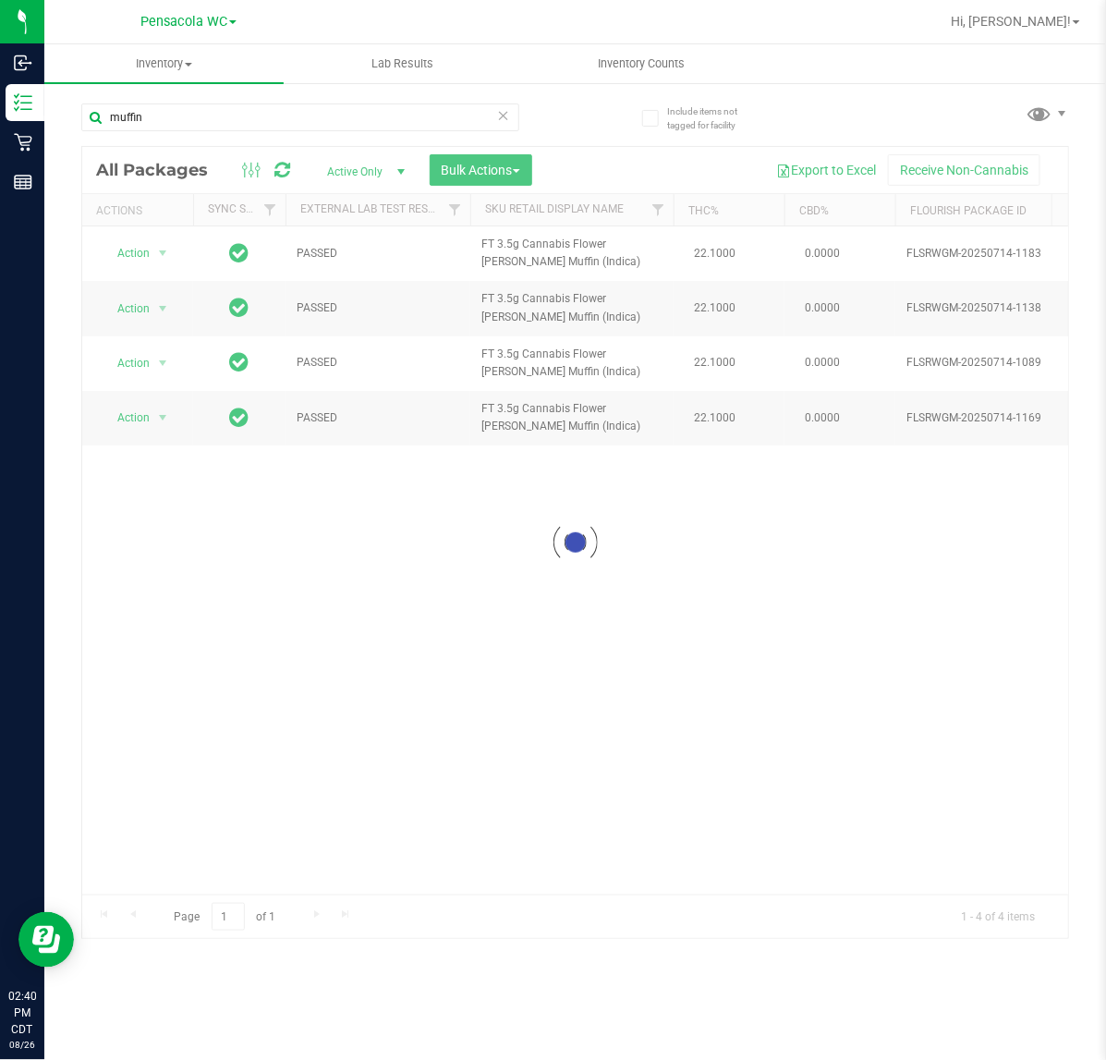
click at [478, 174] on div at bounding box center [575, 543] width 986 height 792
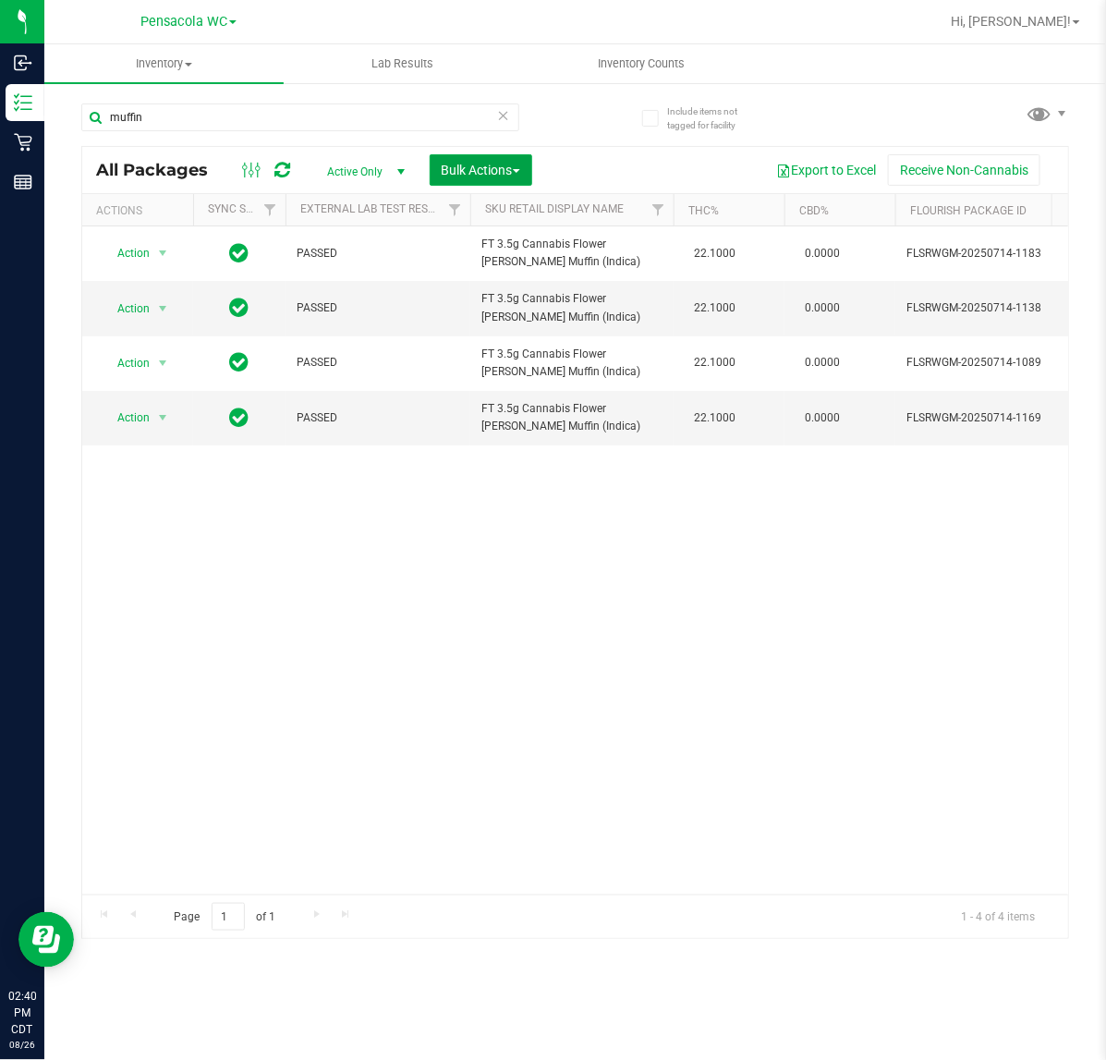
click at [491, 171] on span "Bulk Actions" at bounding box center [481, 170] width 79 height 15
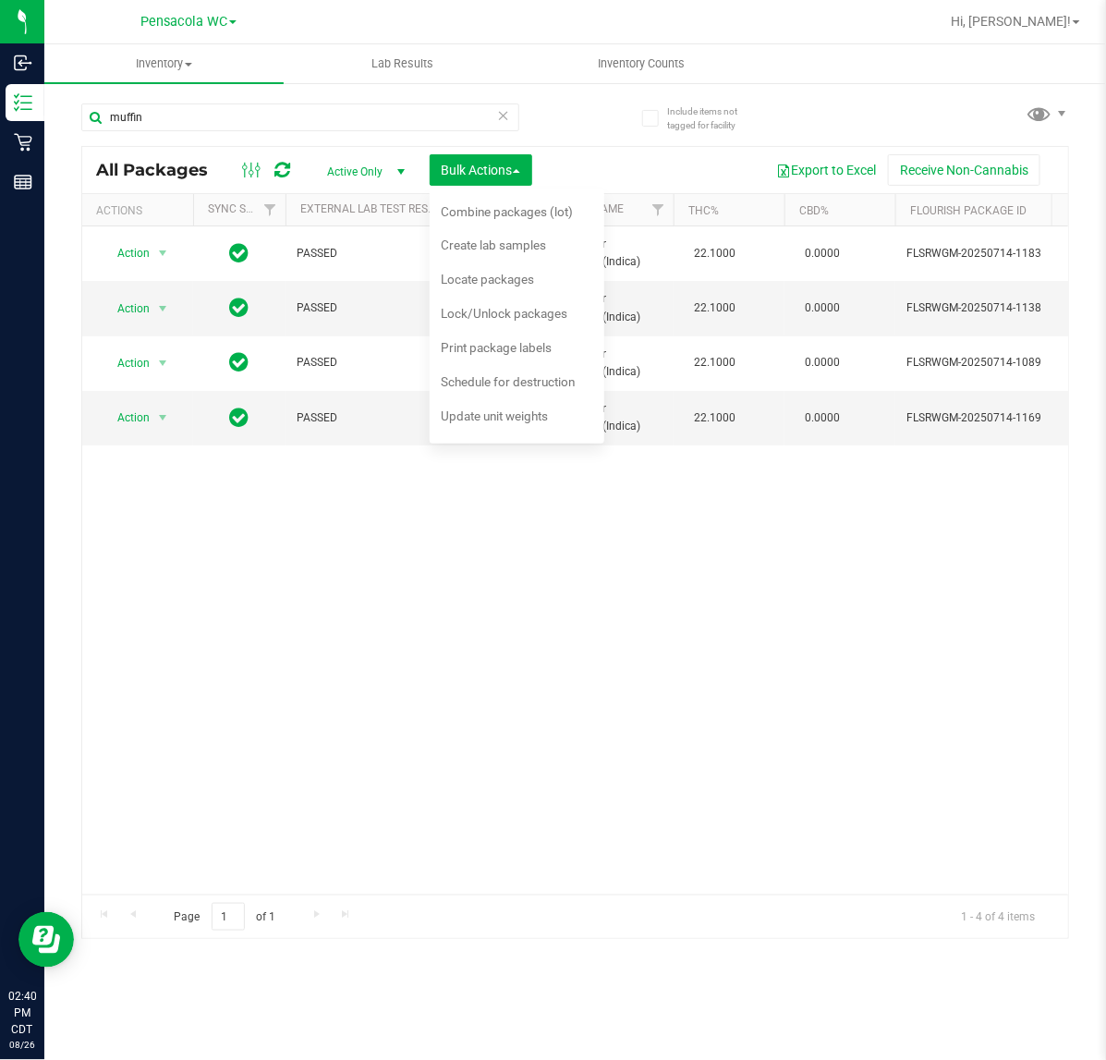
click at [548, 737] on div "Action Action Create package Edit attributes Global inventory Locate package Lo…" at bounding box center [575, 560] width 986 height 668
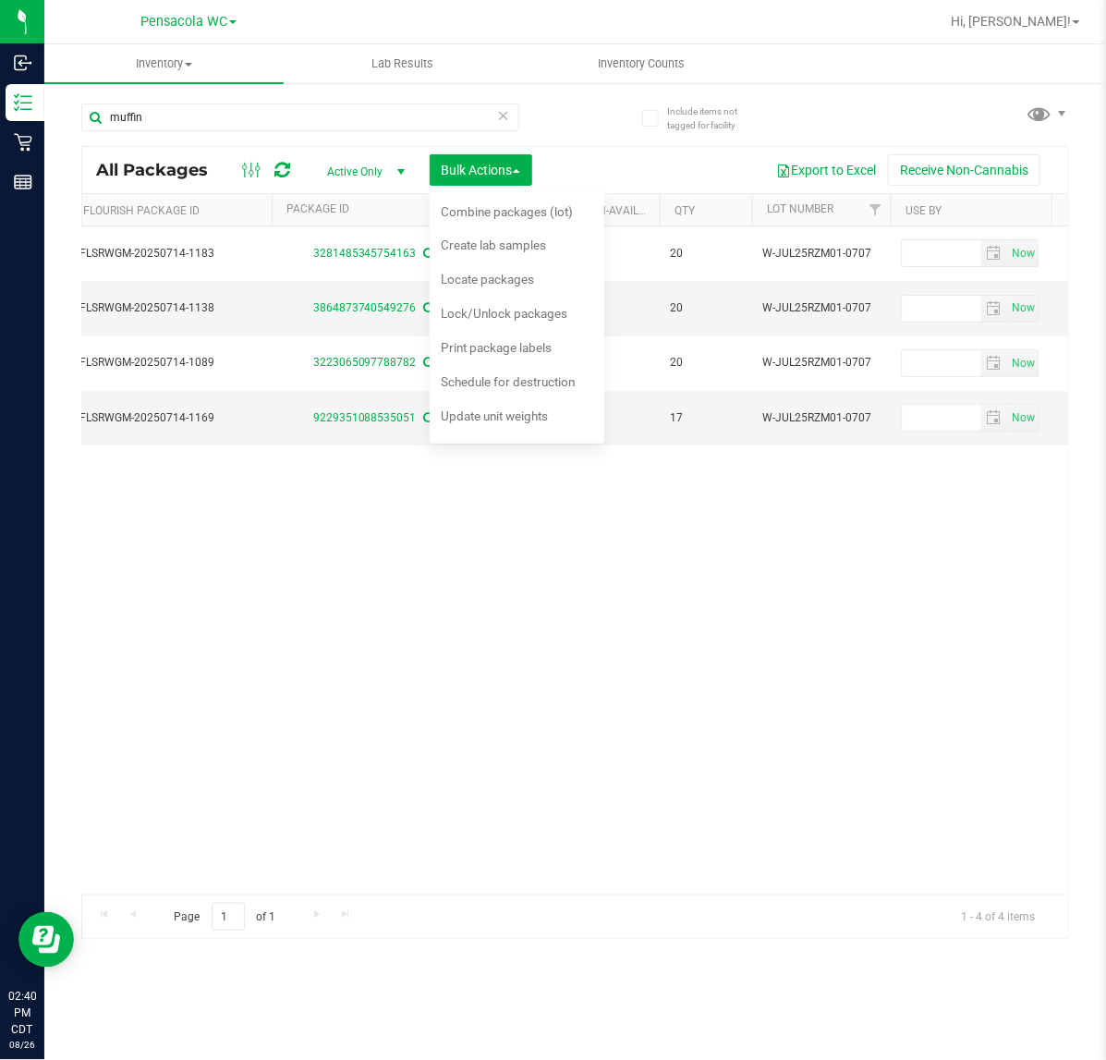
click at [518, 756] on div "Action Action Create package Edit attributes Global inventory Locate package Lo…" at bounding box center [575, 560] width 986 height 668
click at [523, 754] on div "Action Action Create package Edit attributes Global inventory Locate package Lo…" at bounding box center [575, 560] width 986 height 668
click at [445, 166] on span "Bulk Actions" at bounding box center [481, 170] width 79 height 15
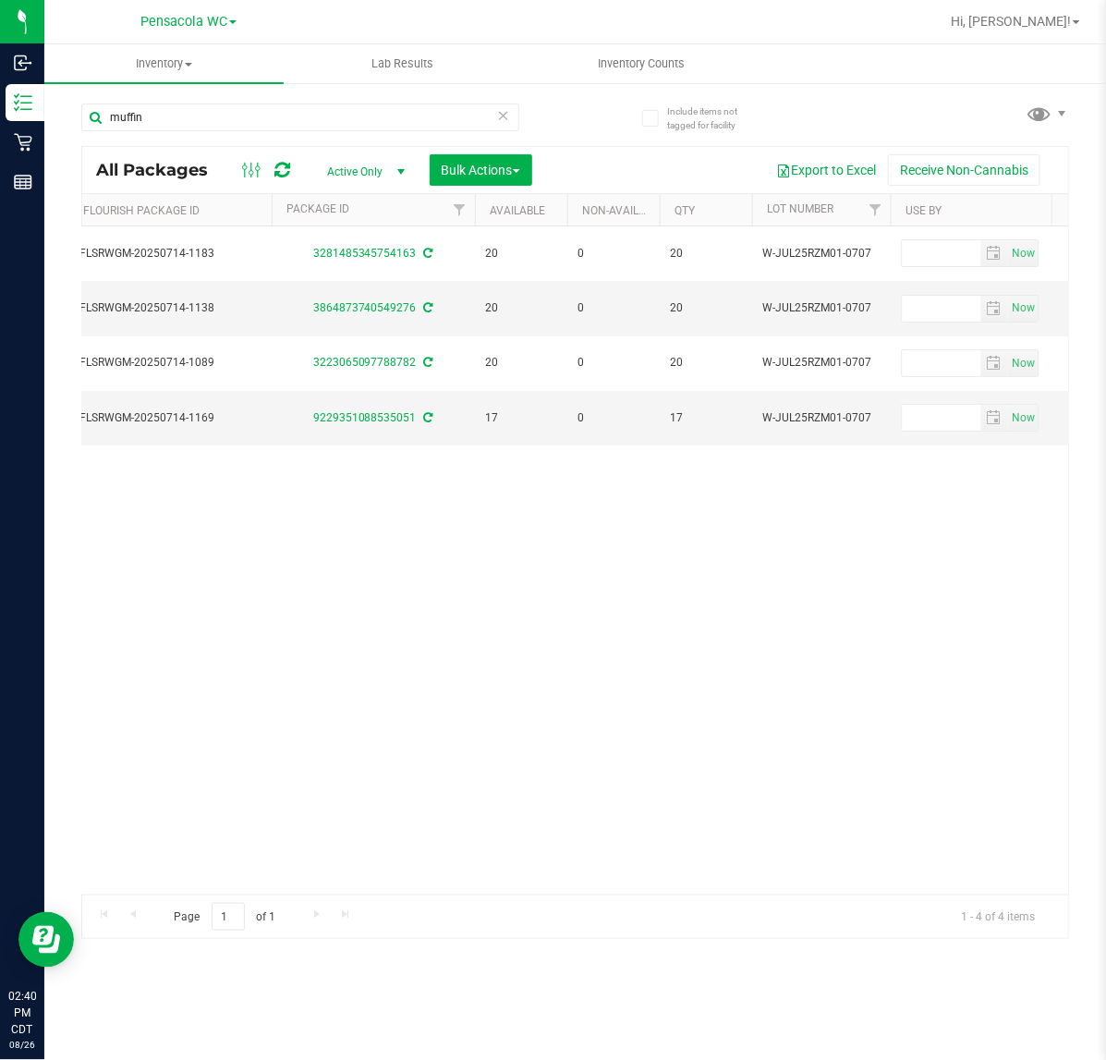
click at [418, 560] on div "Action Action Create package Edit attributes Global inventory Locate package Lo…" at bounding box center [575, 560] width 986 height 668
click at [270, 875] on div "Action Action Create package Edit attributes Global inventory Locate package Lo…" at bounding box center [575, 560] width 986 height 668
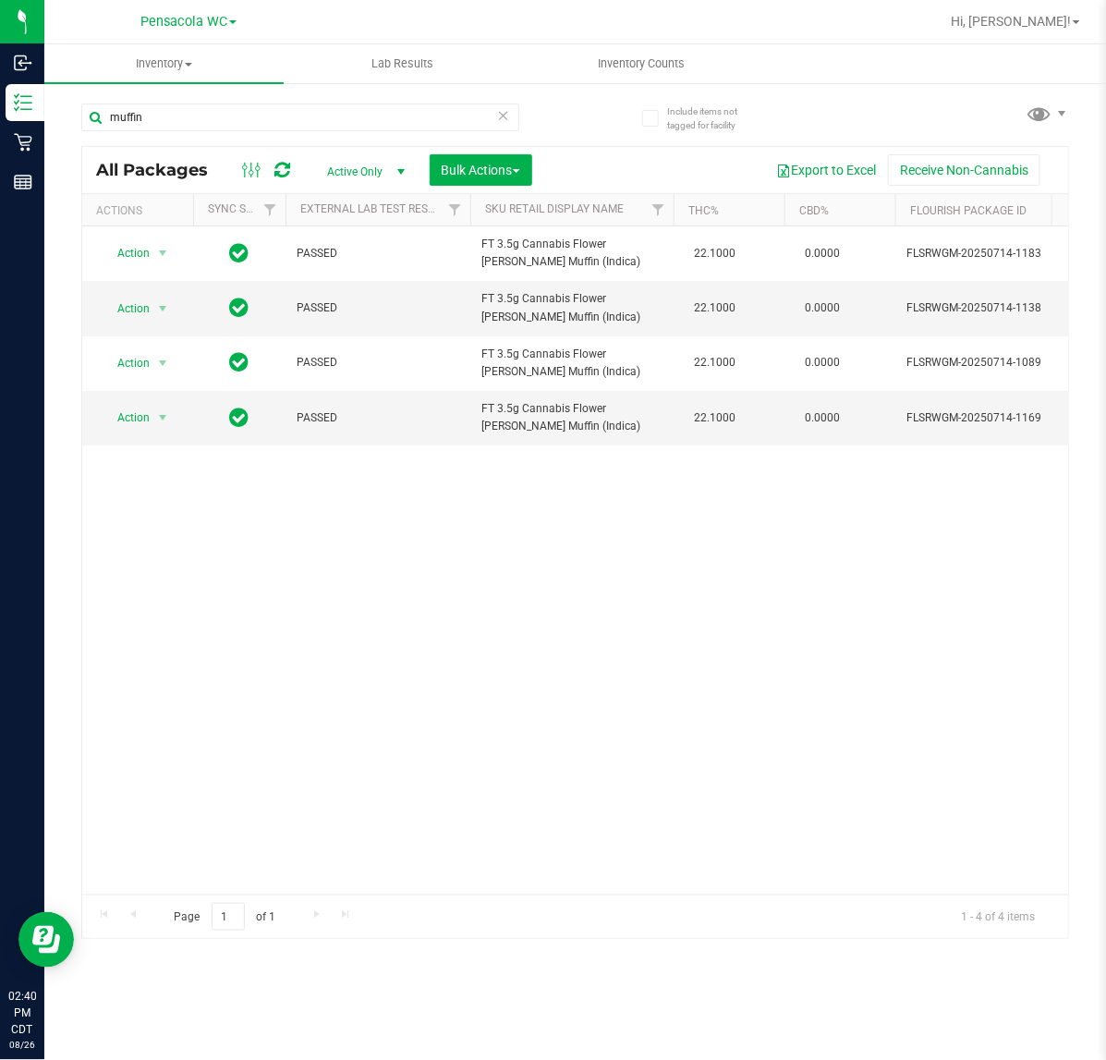
click at [690, 804] on div "Action Action Create package Edit attributes Global inventory Locate package Lo…" at bounding box center [575, 560] width 986 height 668
drag, startPoint x: 481, startPoint y: 148, endPoint x: 449, endPoint y: 150, distance: 32.4
click at [480, 148] on div "All Packages Active Only Active Only Lab Samples Locked All External Internal B…" at bounding box center [575, 170] width 986 height 46
click at [454, 163] on span "Bulk Actions" at bounding box center [481, 170] width 79 height 15
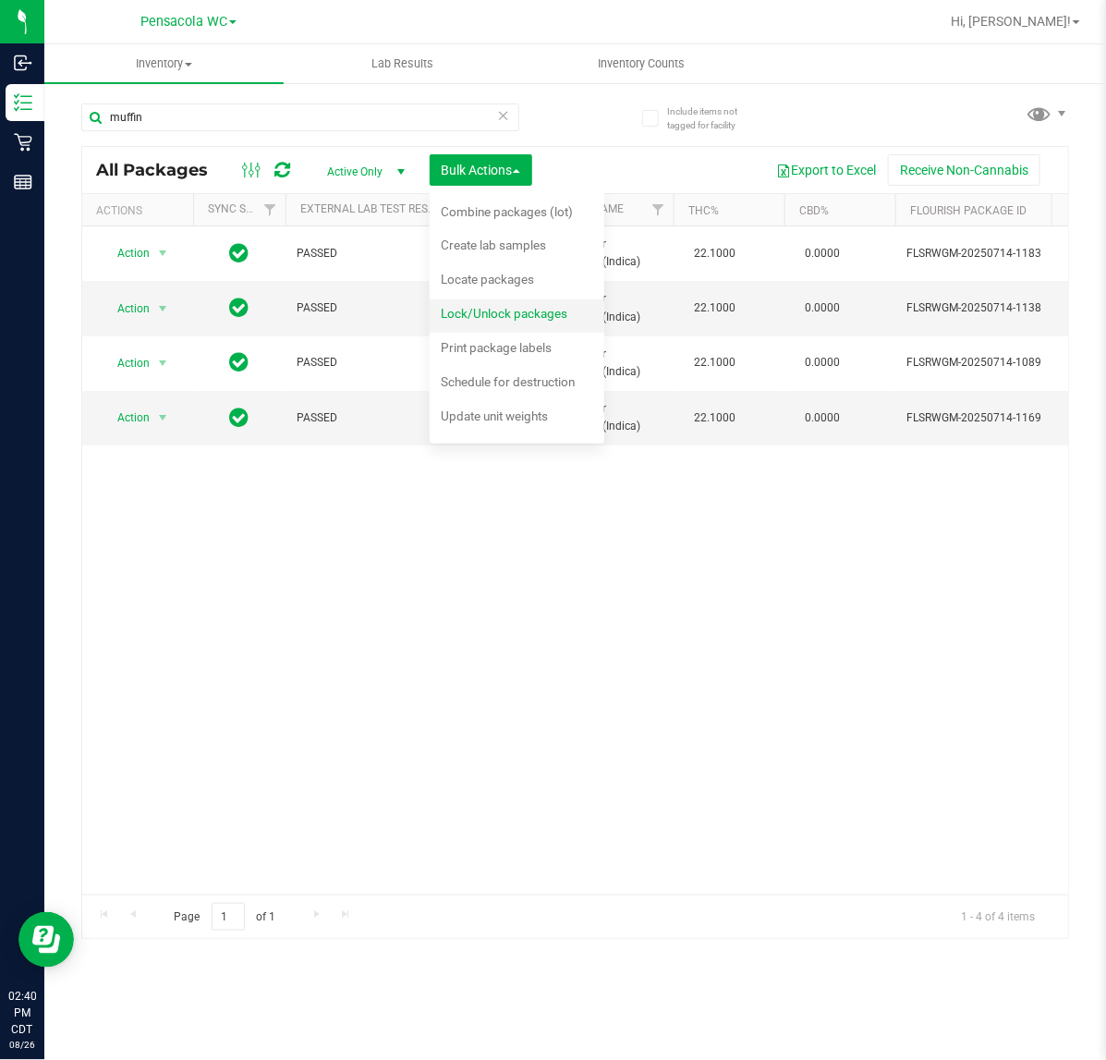
click at [505, 308] on span "Lock/Unlock packages" at bounding box center [504, 313] width 127 height 15
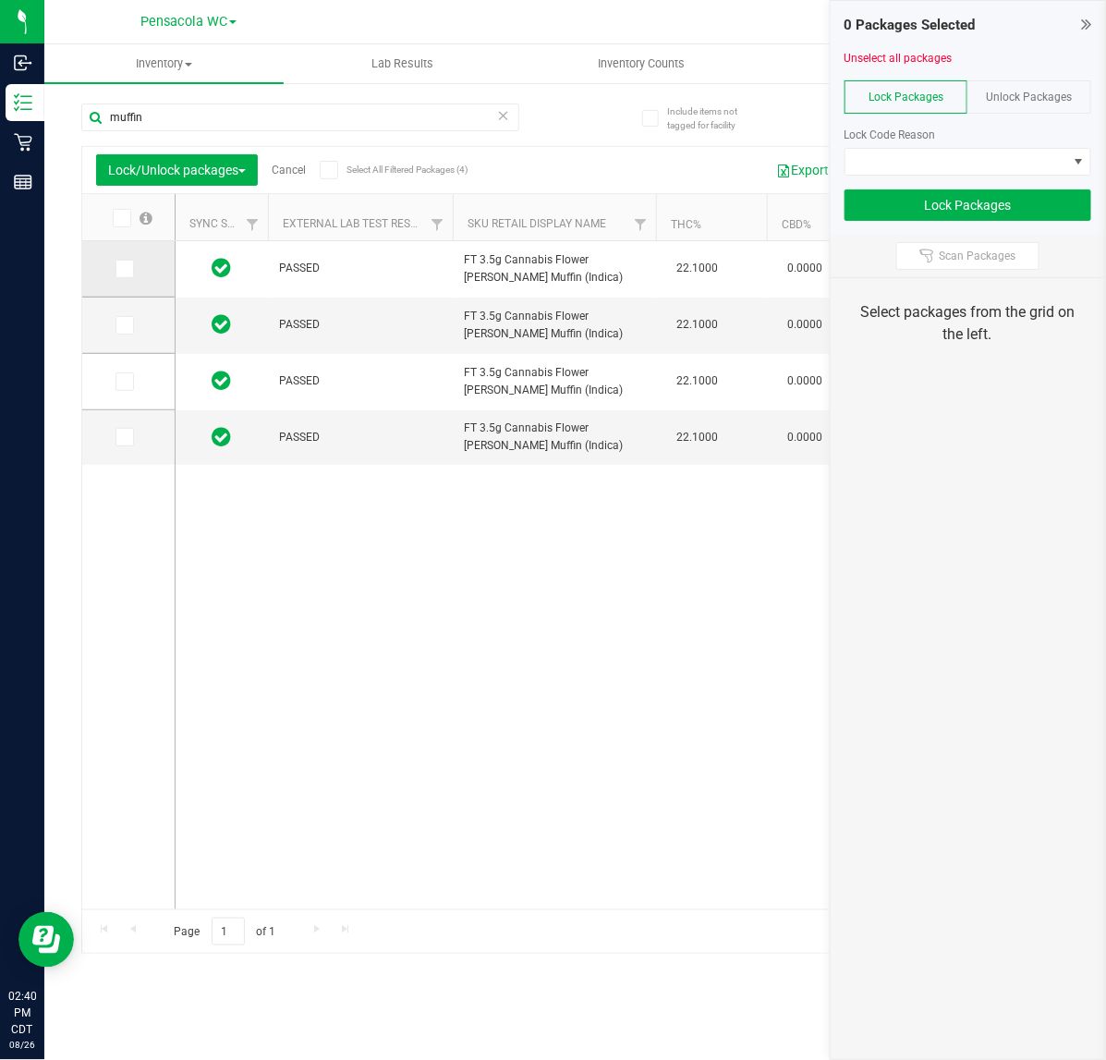
click at [123, 269] on icon at bounding box center [123, 269] width 12 height 0
click at [0, 0] on input "checkbox" at bounding box center [0, 0] width 0 height 0
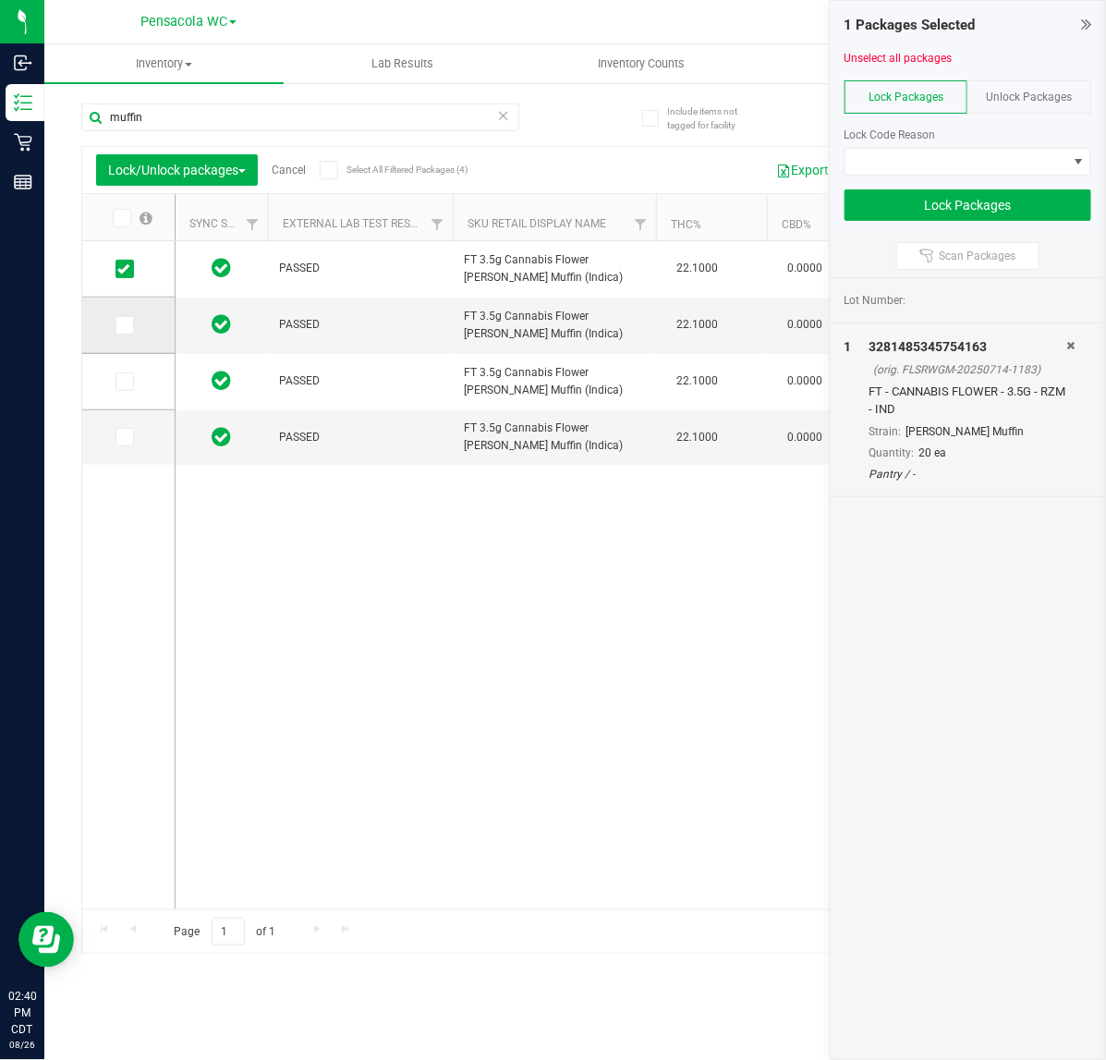
click at [116, 331] on span at bounding box center [124, 325] width 18 height 18
click at [0, 0] on input "checkbox" at bounding box center [0, 0] width 0 height 0
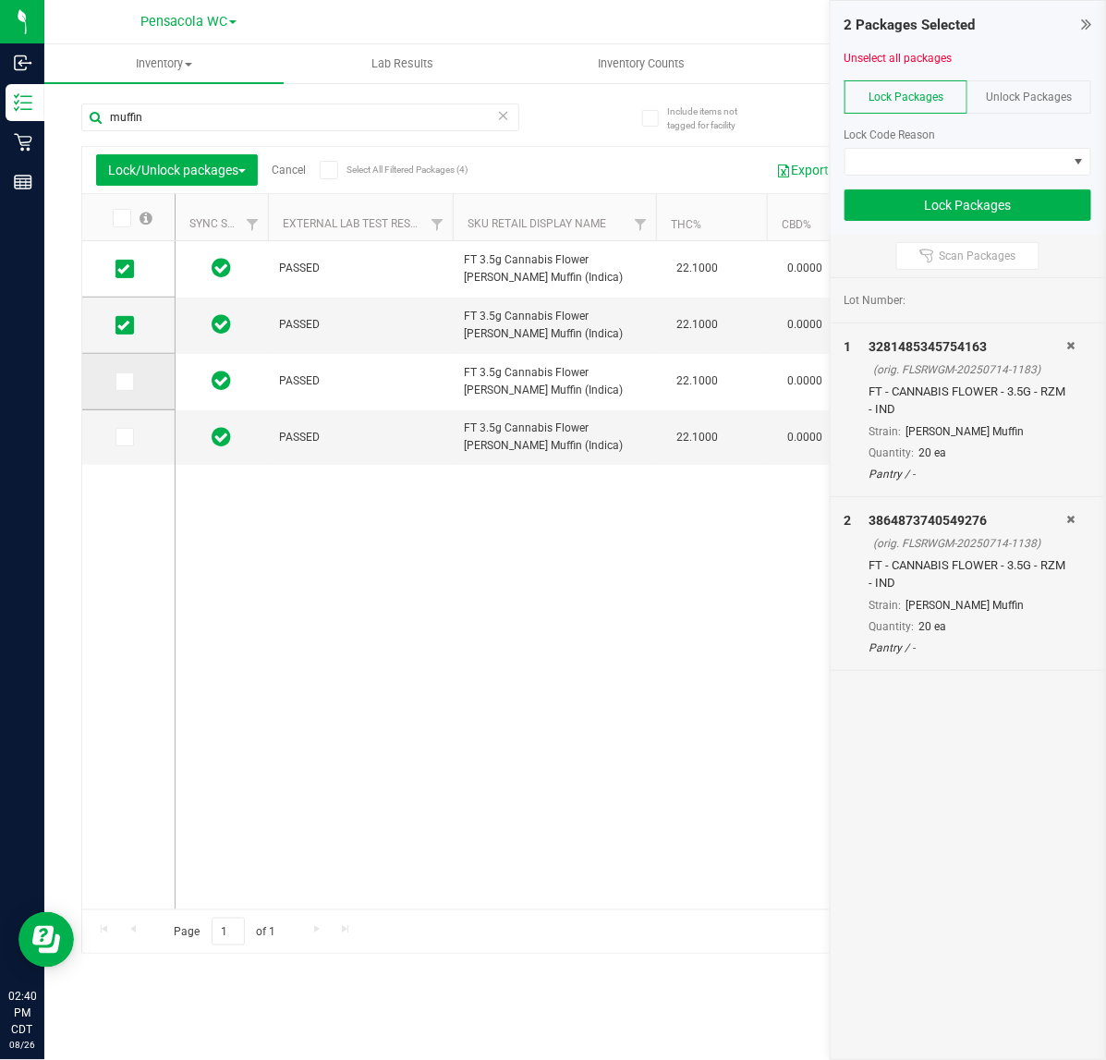
click at [132, 394] on td at bounding box center [128, 382] width 92 height 56
click at [123, 382] on icon at bounding box center [123, 382] width 12 height 0
click at [0, 0] on input "checkbox" at bounding box center [0, 0] width 0 height 0
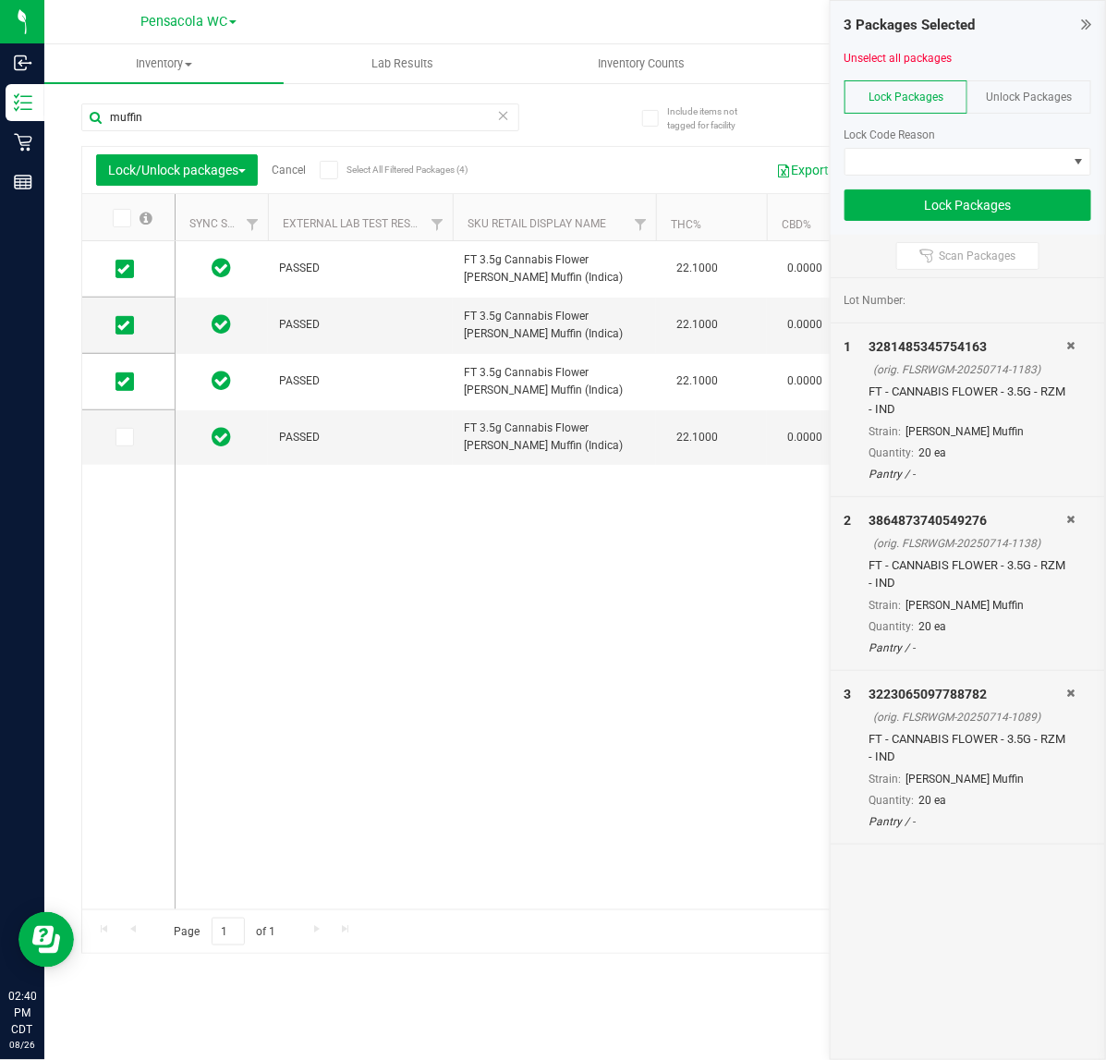
click at [417, 911] on div "Page 1 of 1 1 - 4 of 4 items" at bounding box center [575, 931] width 986 height 44
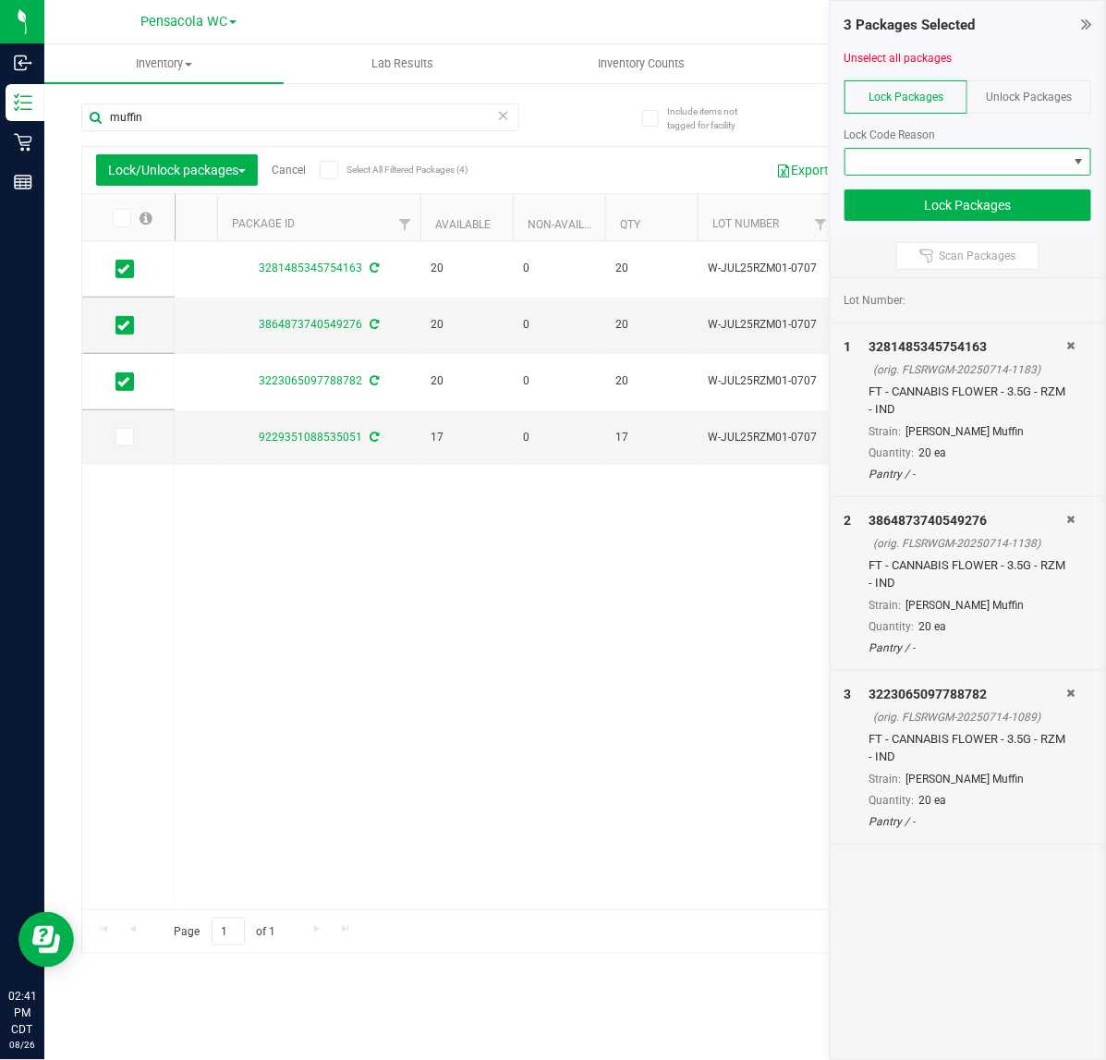
click at [934, 152] on span at bounding box center [956, 162] width 222 height 26
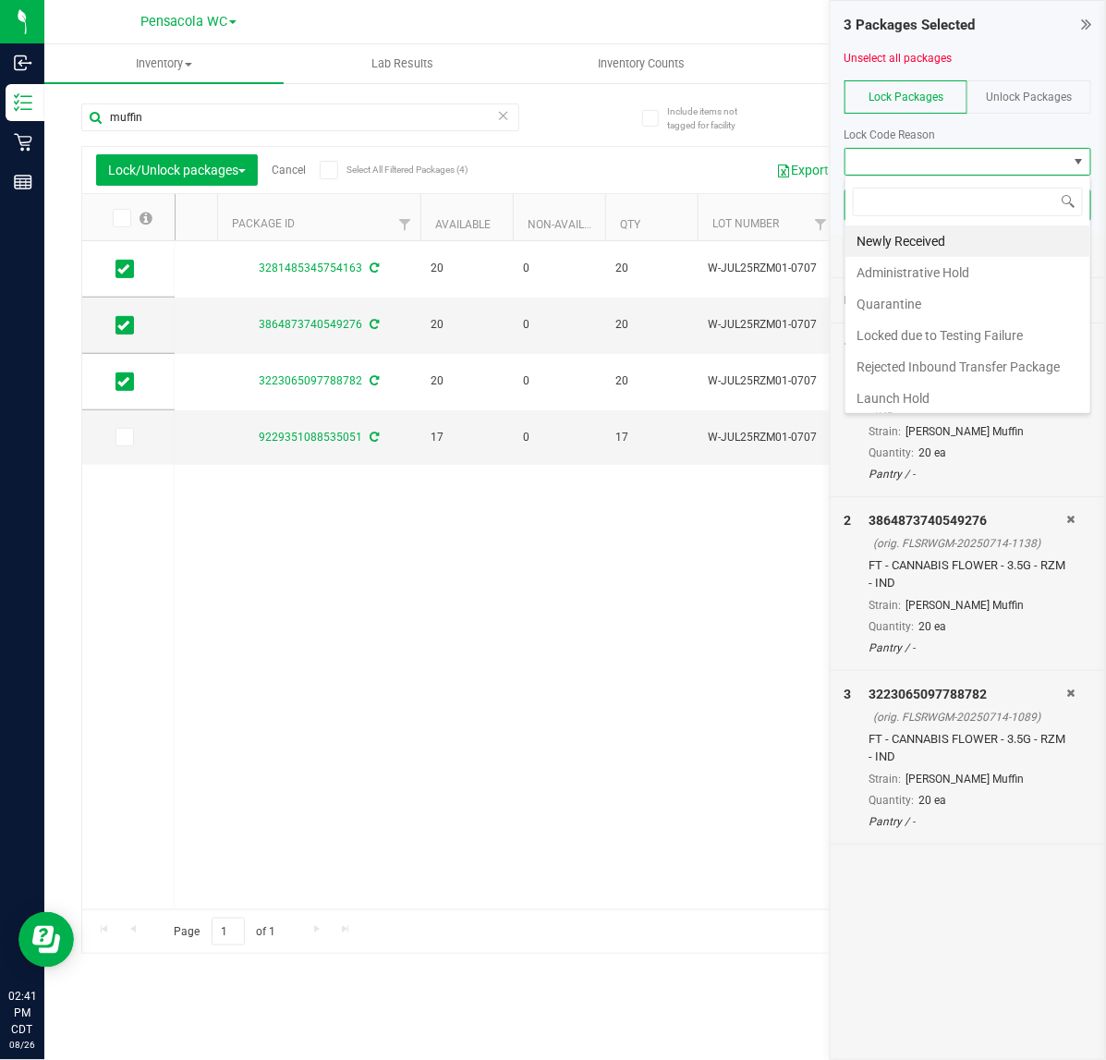
scroll to position [29, 246]
click at [958, 241] on li "Newly Received" at bounding box center [967, 240] width 245 height 31
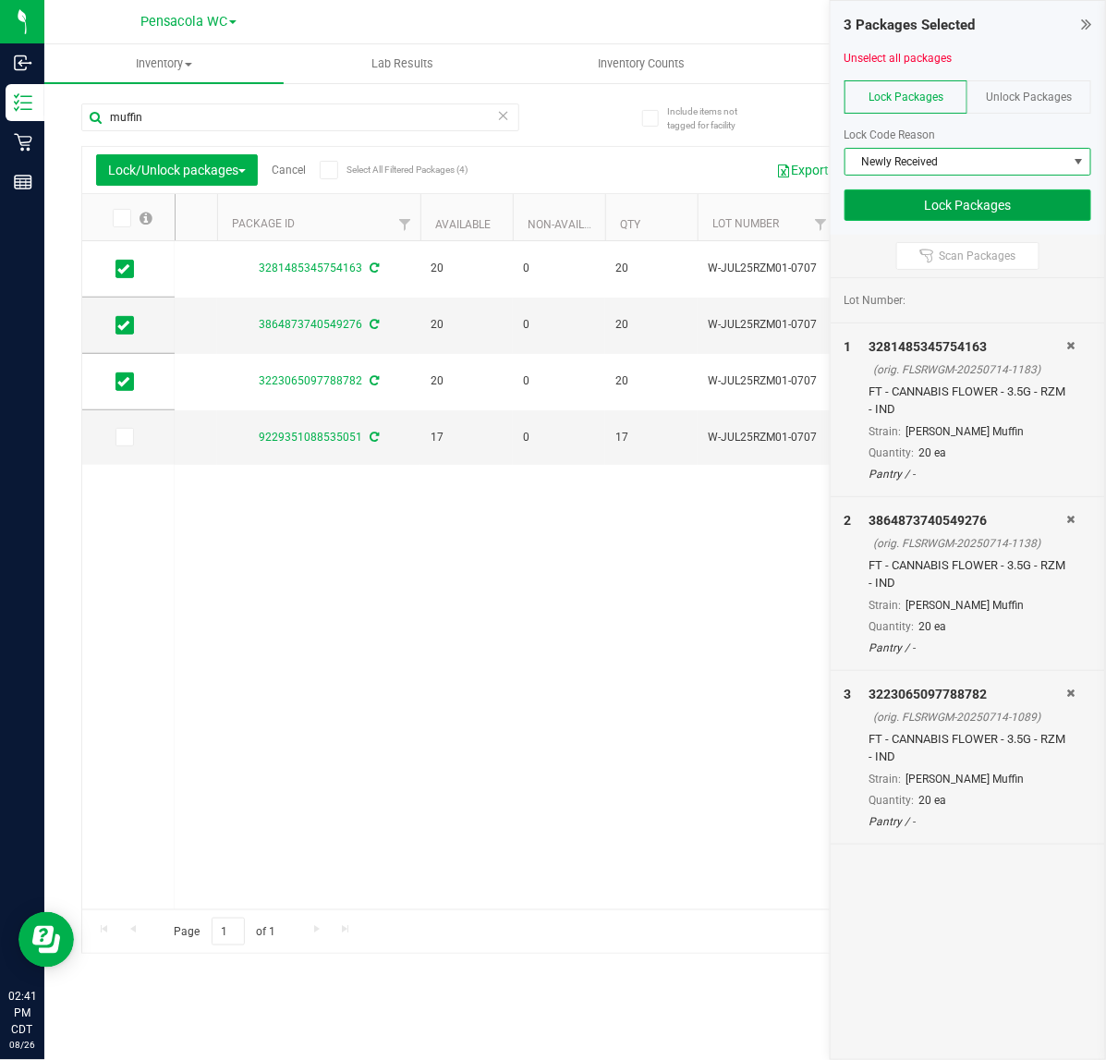
click at [966, 191] on button "Lock Packages" at bounding box center [967, 204] width 247 height 31
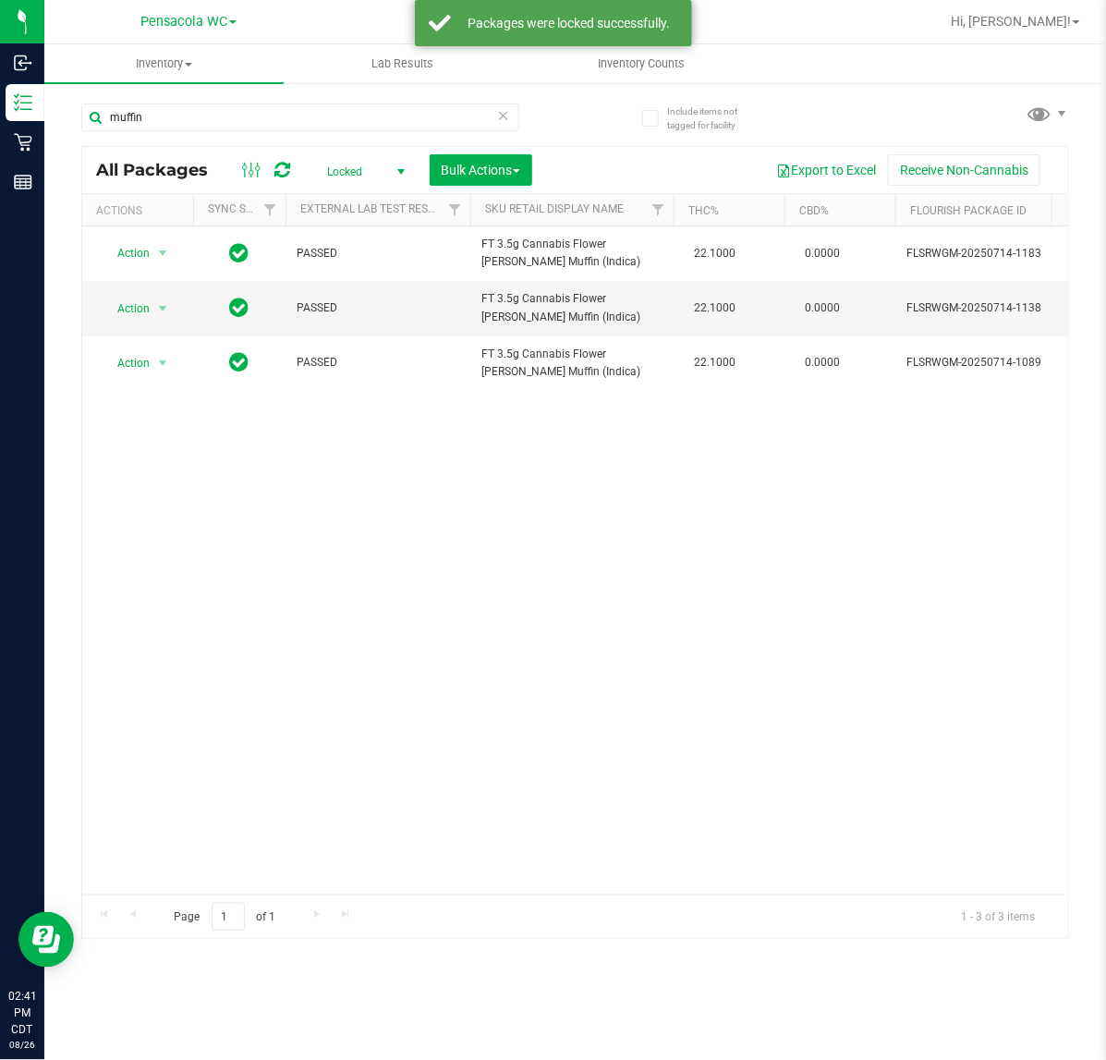
click at [528, 873] on div "Action Action Edit attributes Global inventory Locate package Package audit log…" at bounding box center [575, 560] width 986 height 668
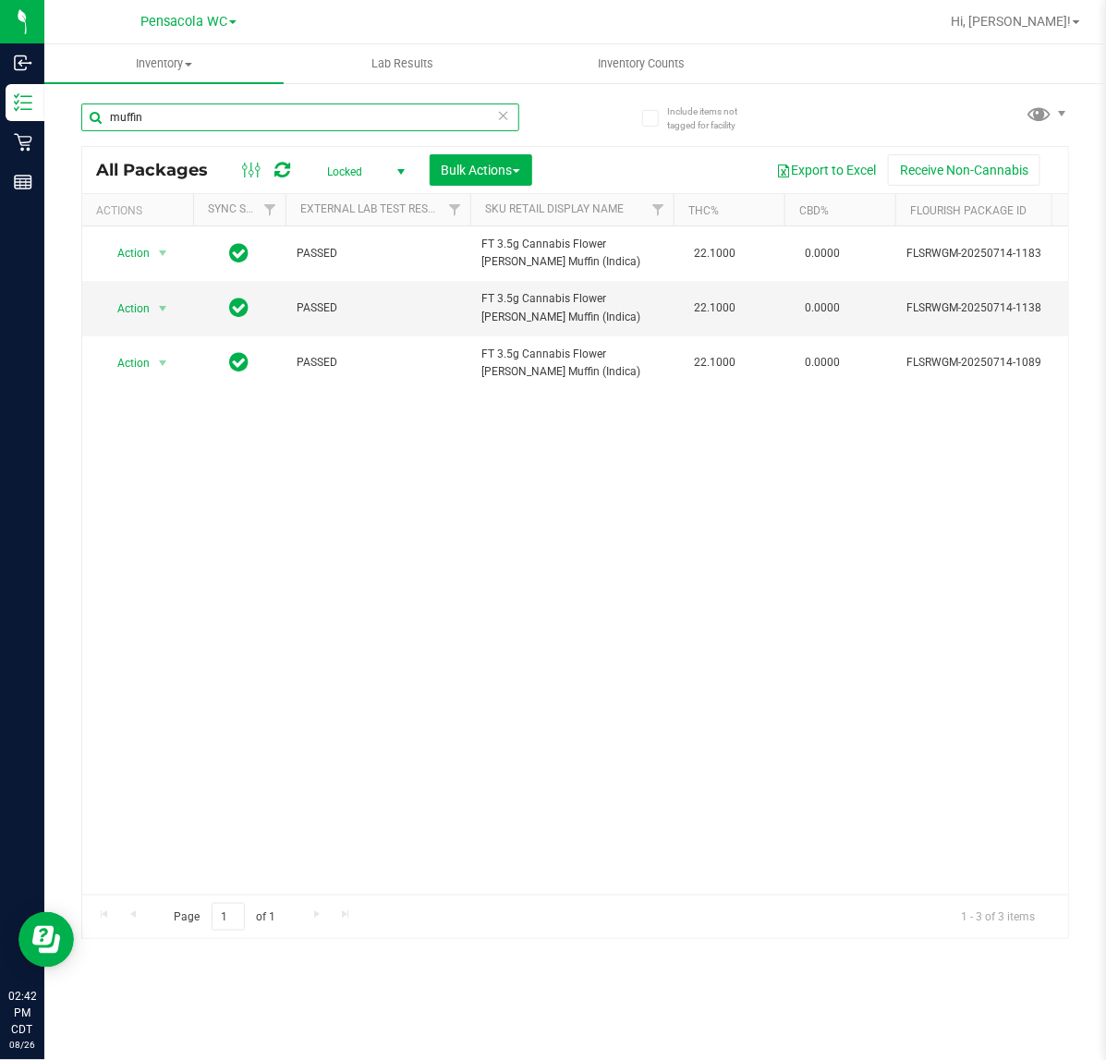
drag, startPoint x: 422, startPoint y: 120, endPoint x: -2, endPoint y: 79, distance: 426.0
click at [0, 79] on html "Inbound Inventory Retail Reports 02:42 PM CDT [DATE] 08/26 Pensacola WC Hi, [PE…" at bounding box center [553, 530] width 1106 height 1060
type input "don dada"
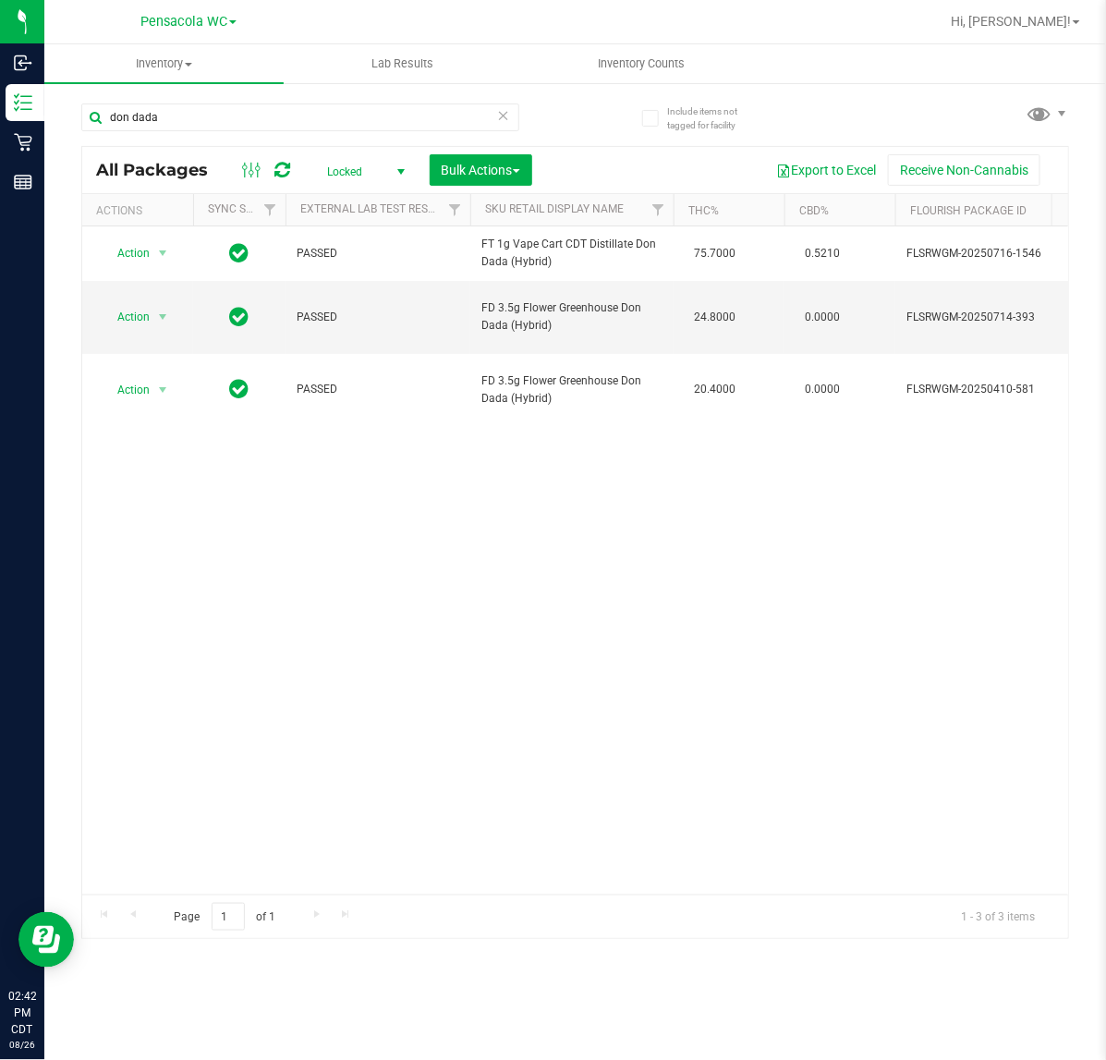
click at [395, 897] on div "Page 1 of 1 1 - 3 of 3 items" at bounding box center [575, 916] width 986 height 44
click at [354, 171] on span "Locked" at bounding box center [362, 172] width 102 height 26
click at [379, 205] on li "Active Only" at bounding box center [362, 202] width 100 height 28
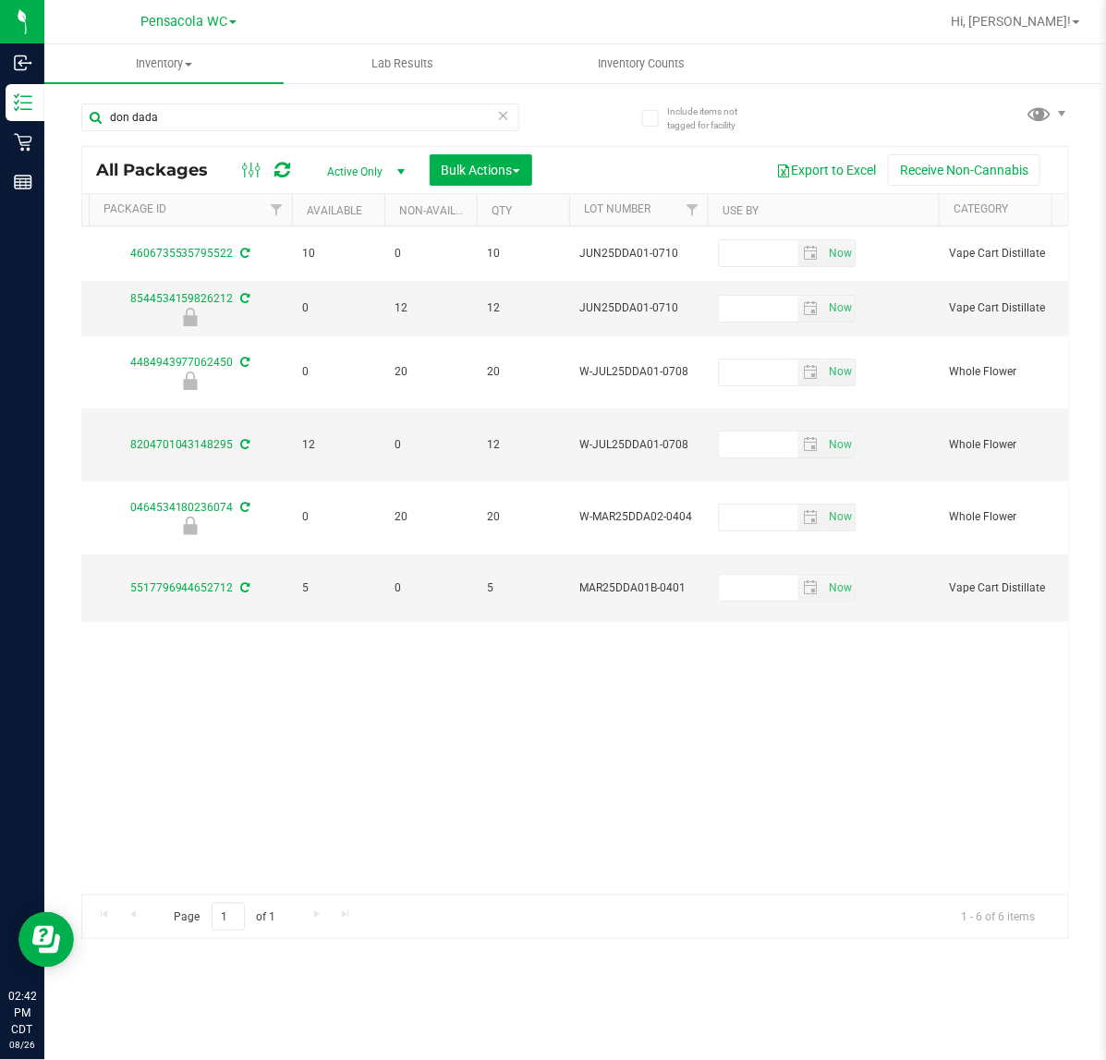
scroll to position [0, 1312]
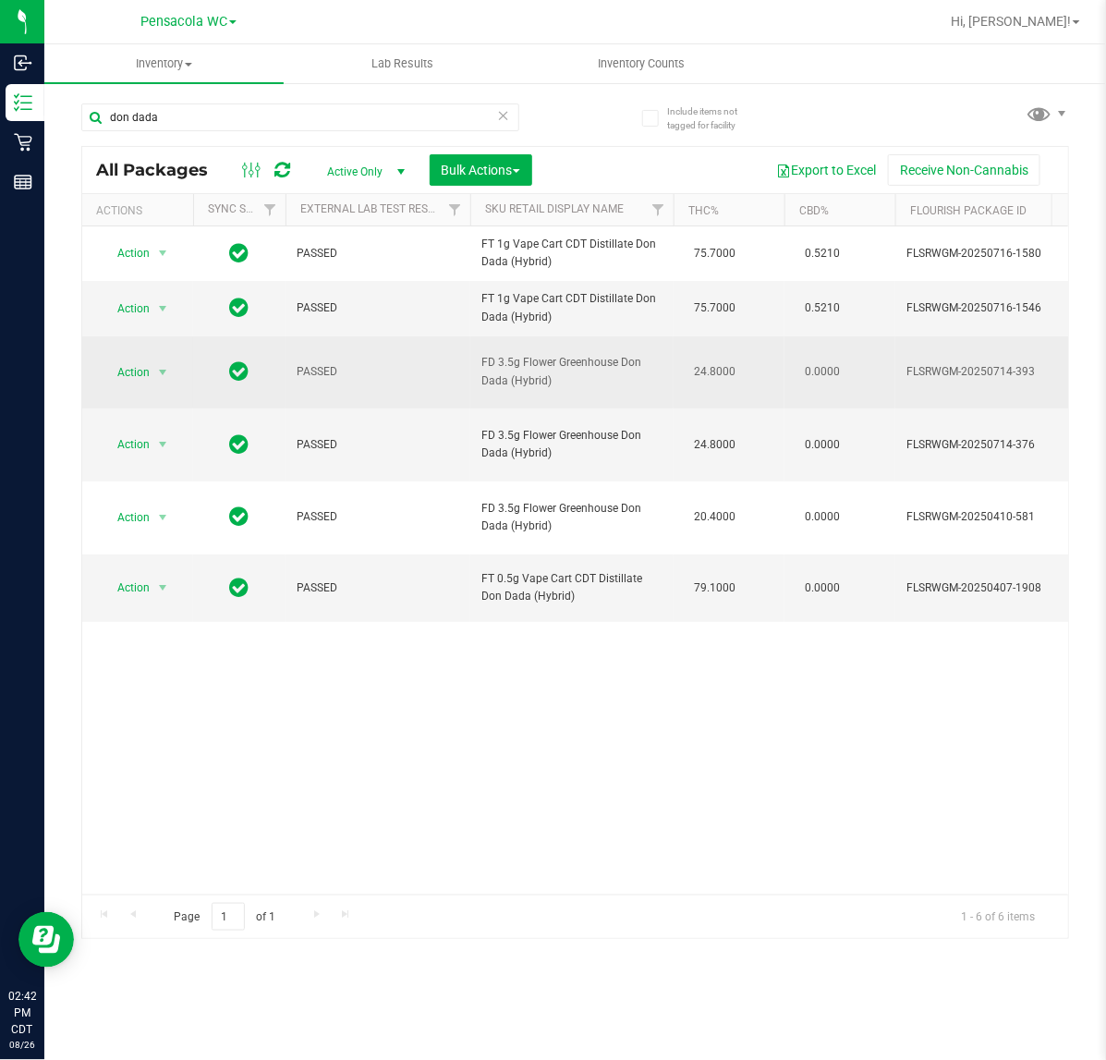
click at [136, 377] on td "Action Action Edit attributes Global inventory Locate package Package audit log…" at bounding box center [137, 372] width 111 height 73
click at [123, 385] on span "Action" at bounding box center [126, 372] width 50 height 26
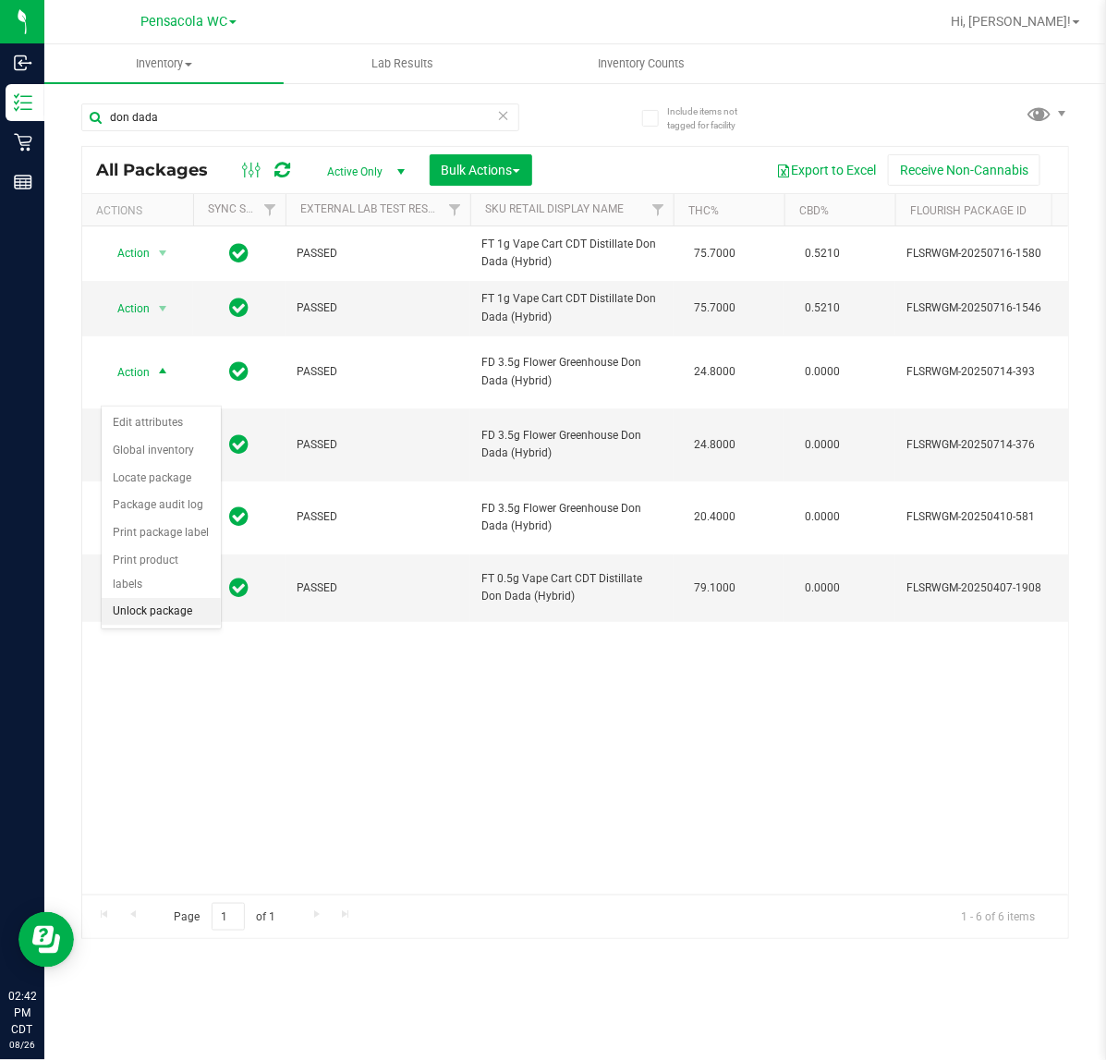
click at [151, 598] on li "Unlock package" at bounding box center [161, 612] width 119 height 28
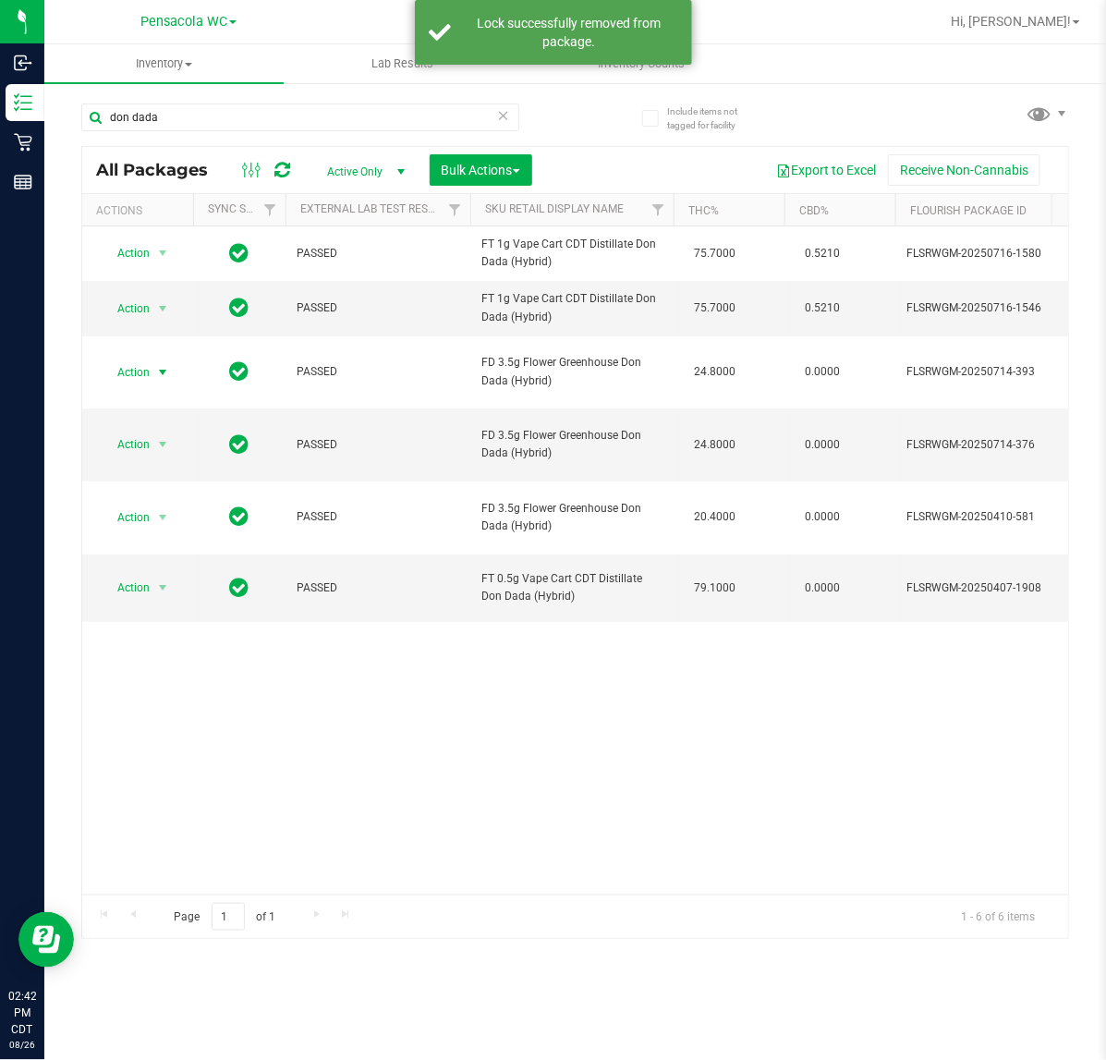
click at [163, 380] on span "select" at bounding box center [162, 372] width 15 height 15
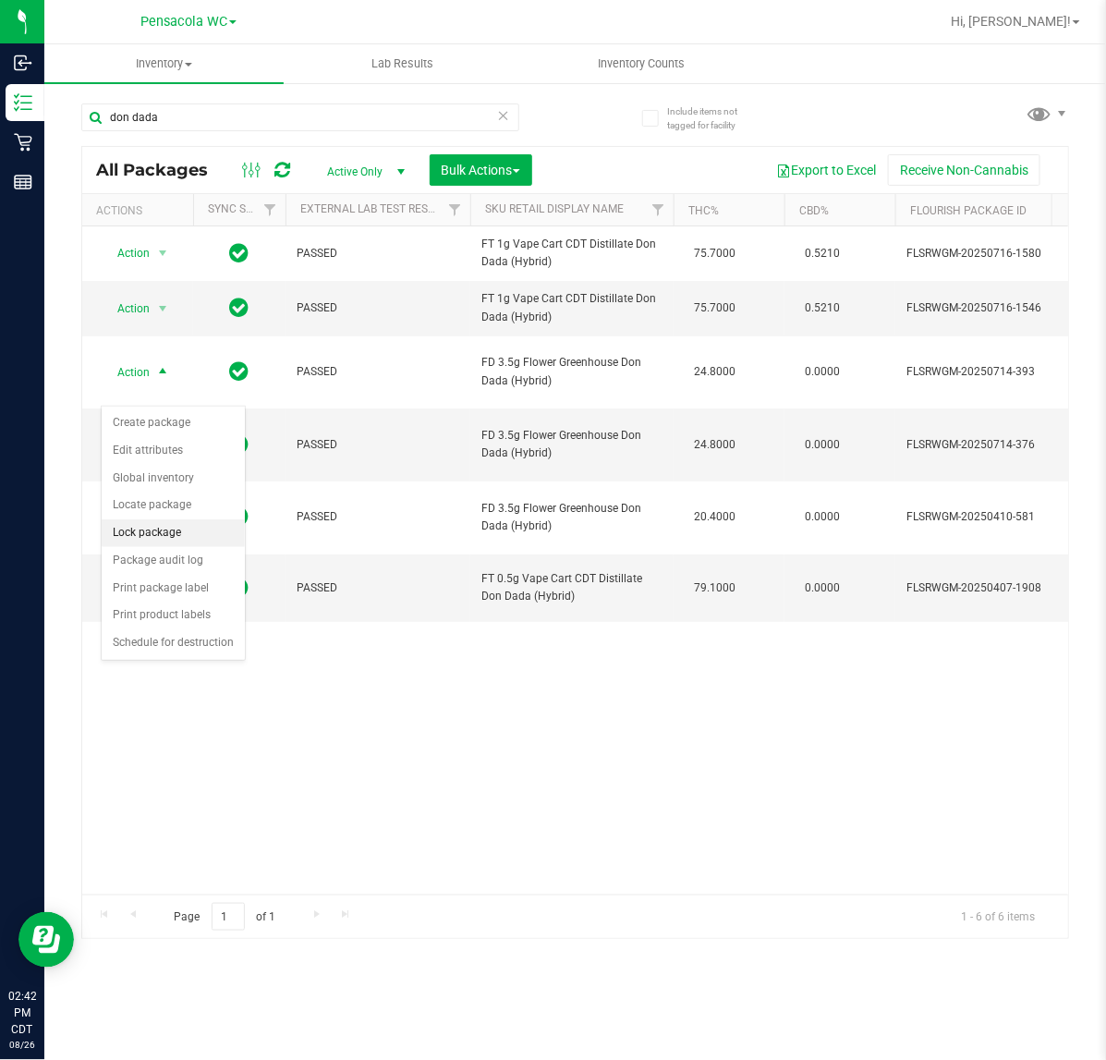
click at [187, 532] on li "Lock package" at bounding box center [173, 533] width 143 height 28
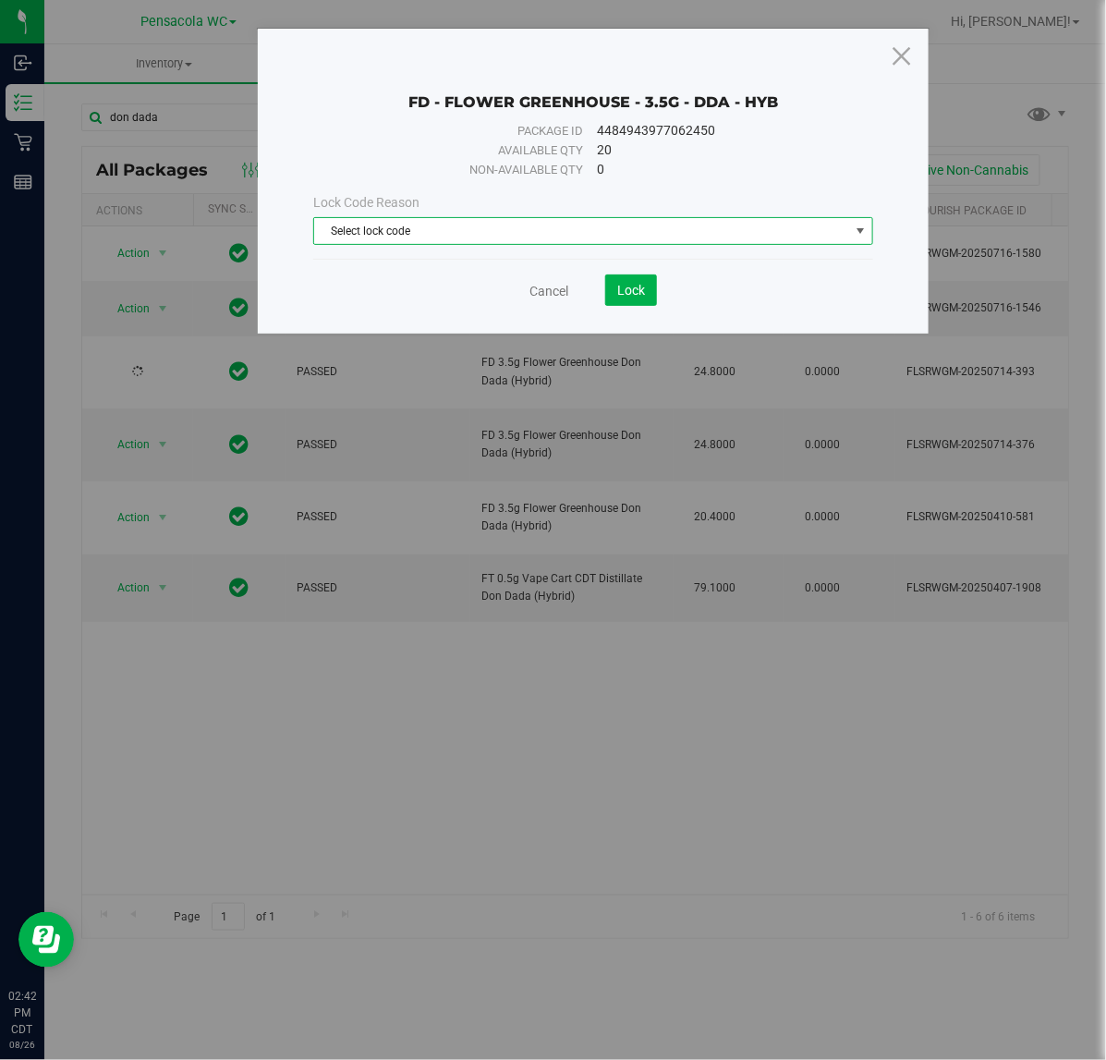
click at [548, 241] on span "Select lock code" at bounding box center [581, 231] width 534 height 26
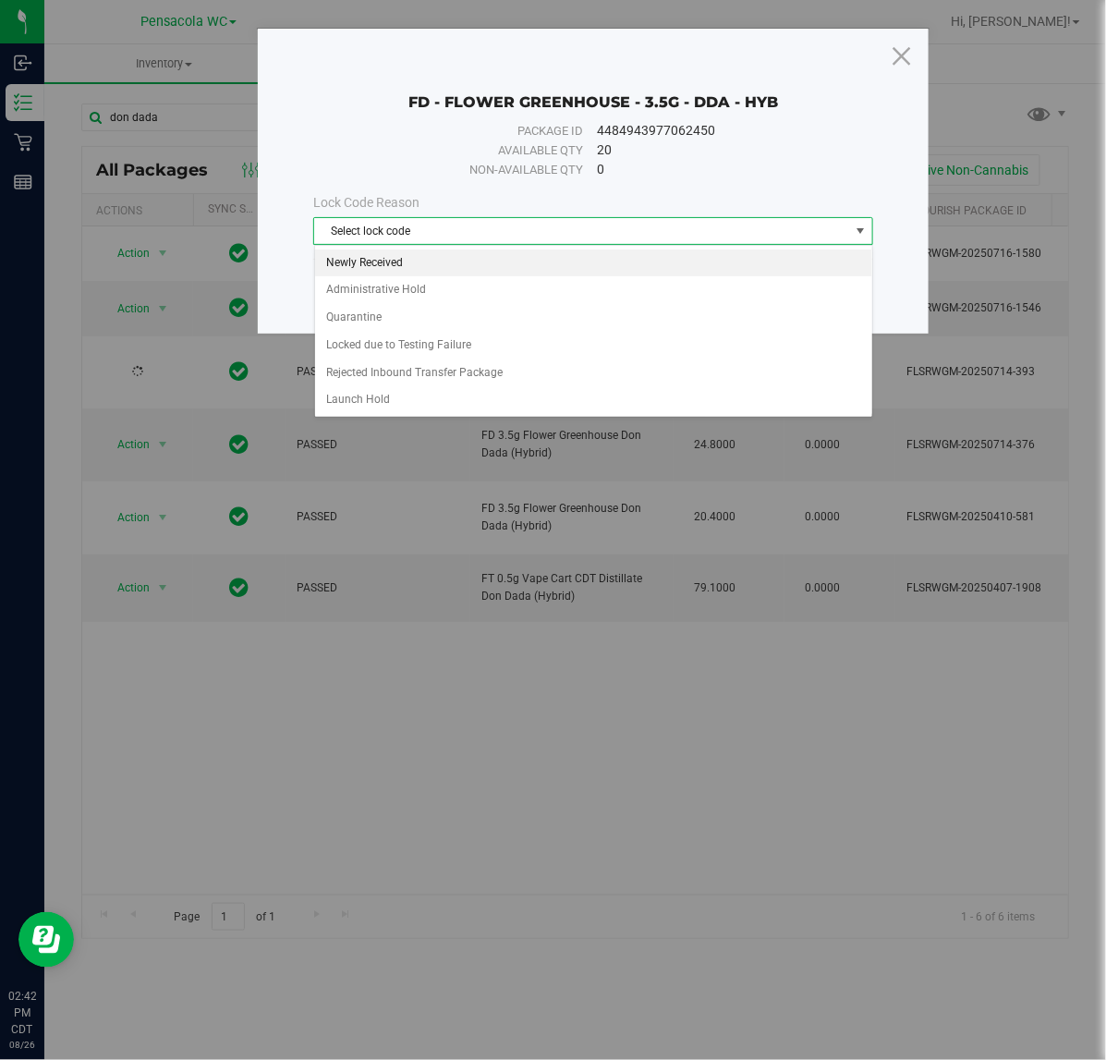
click at [472, 260] on li "Newly Received" at bounding box center [593, 263] width 557 height 28
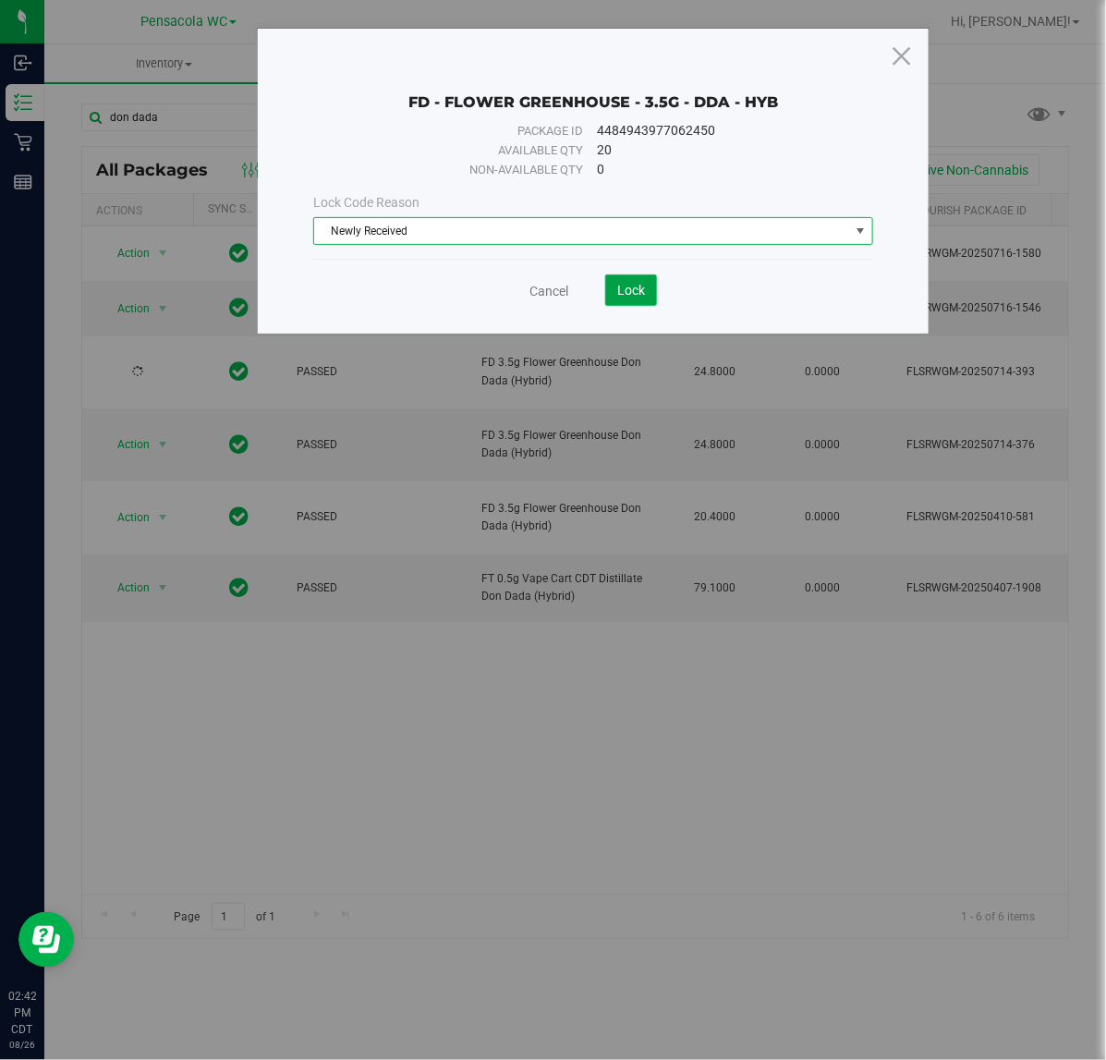
click at [617, 292] on span "Lock" at bounding box center [631, 290] width 28 height 15
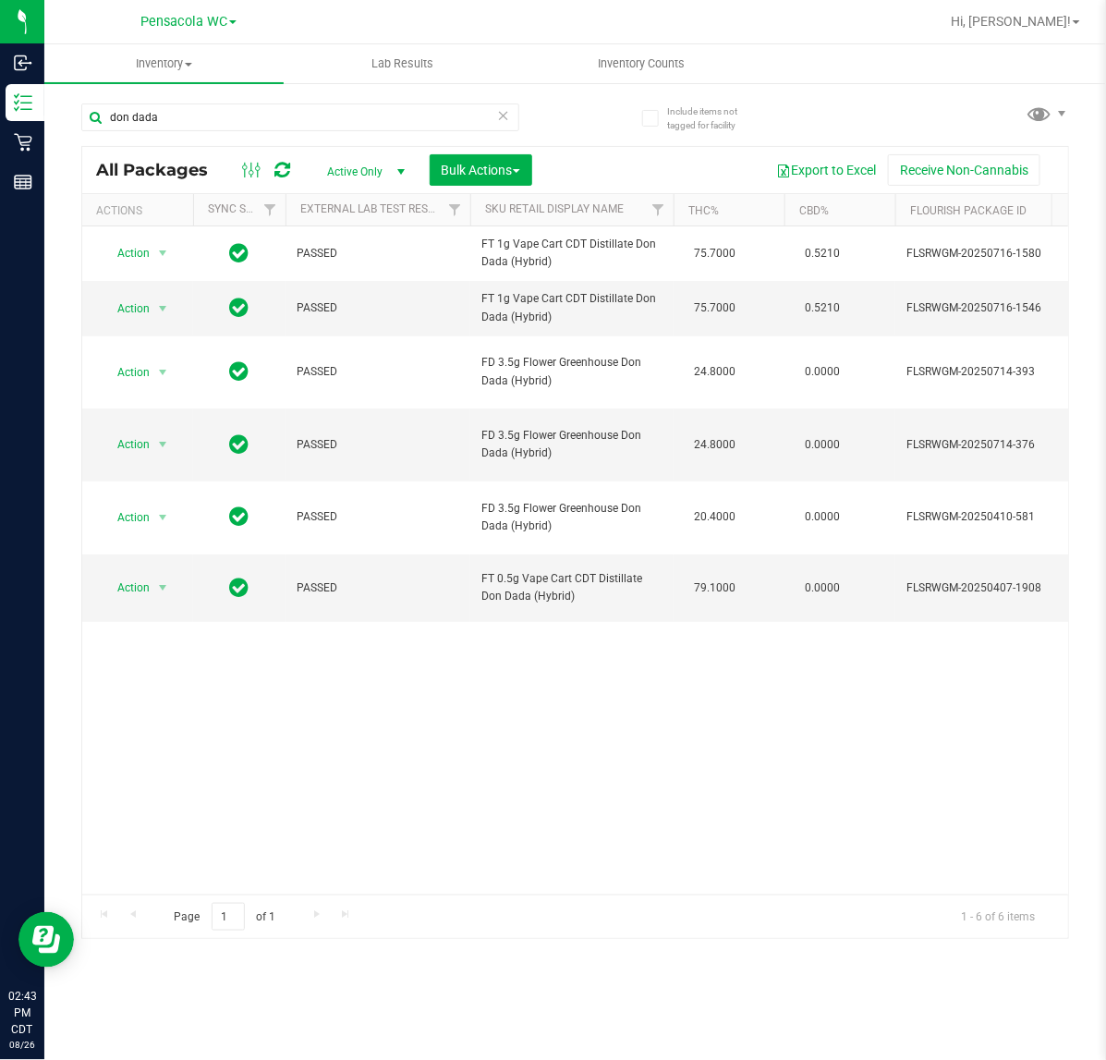
click at [927, 742] on div "Action Action Create package Edit attributes Global inventory Locate package Lo…" at bounding box center [575, 560] width 986 height 668
click at [551, 695] on div "Action Action Create package Edit attributes Global inventory Locate package Lo…" at bounding box center [575, 560] width 986 height 668
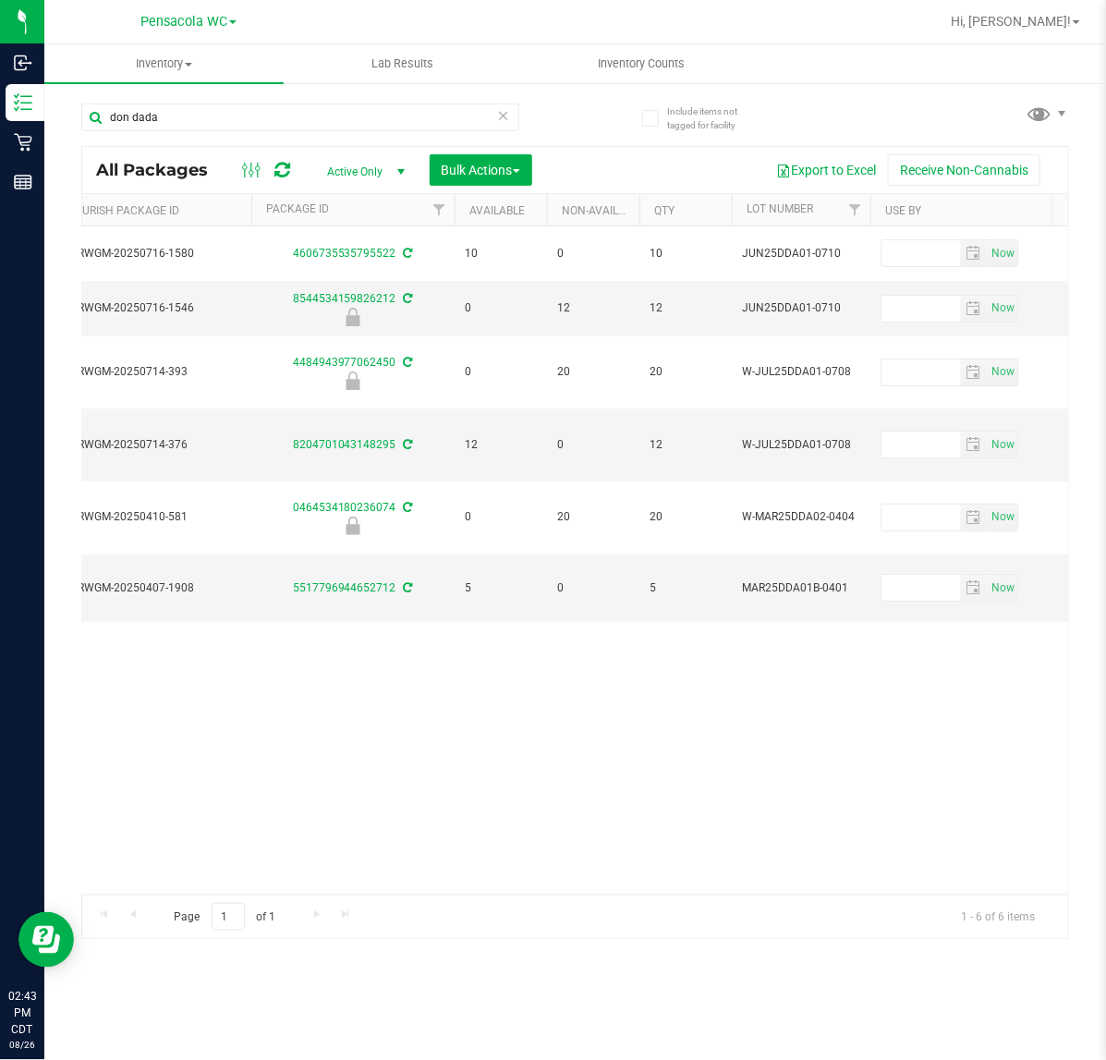
scroll to position [0, 843]
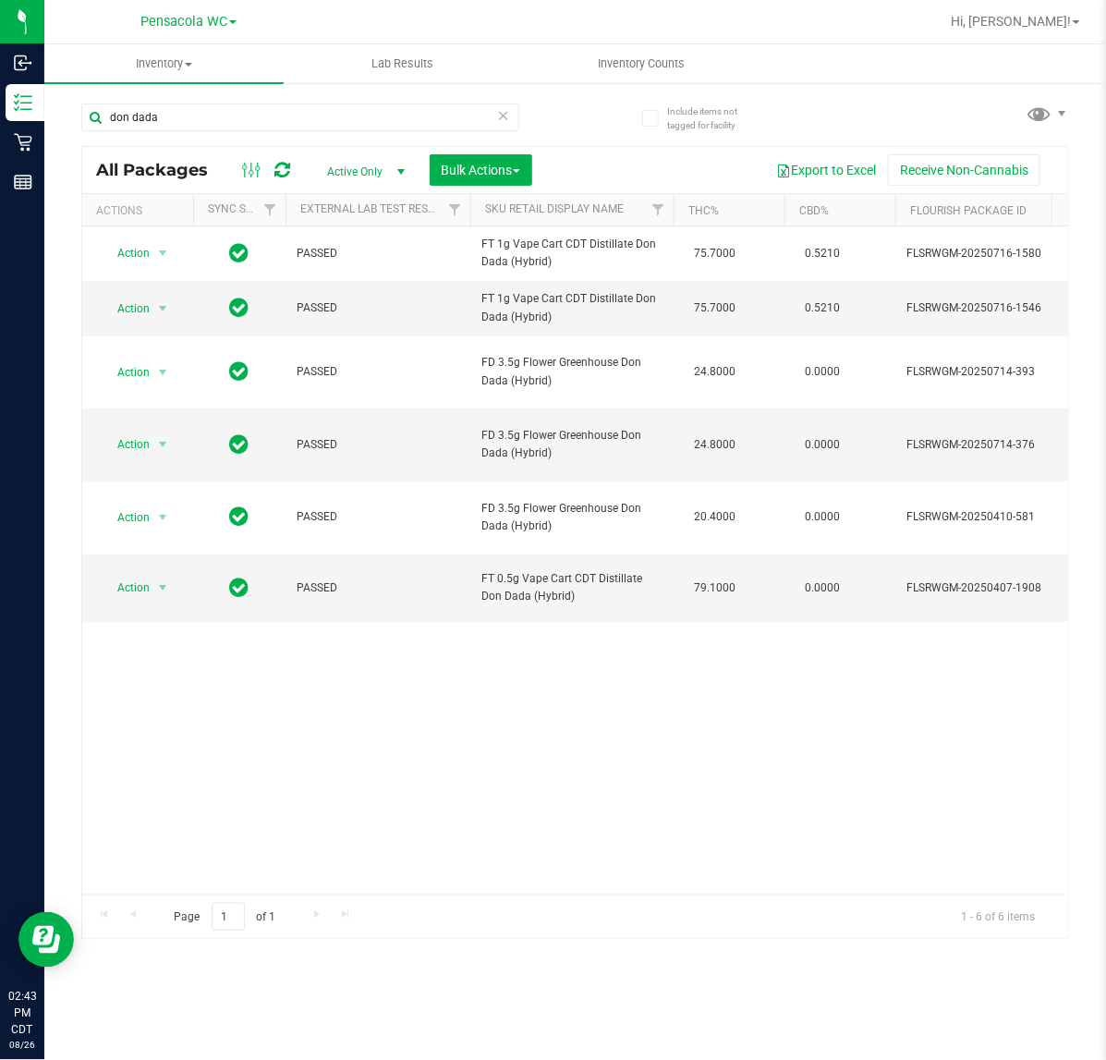
click at [709, 707] on div "Action Action Create package Edit attributes Global inventory Locate package Lo…" at bounding box center [575, 560] width 986 height 668
drag, startPoint x: 311, startPoint y: 111, endPoint x: -2, endPoint y: 164, distance: 317.8
click at [0, 164] on html "Inbound Inventory Retail Reports 02:43 PM CDT [DATE] 08/26 Pensacola WC Hi, [PE…" at bounding box center [553, 530] width 1106 height 1060
type input "htm"
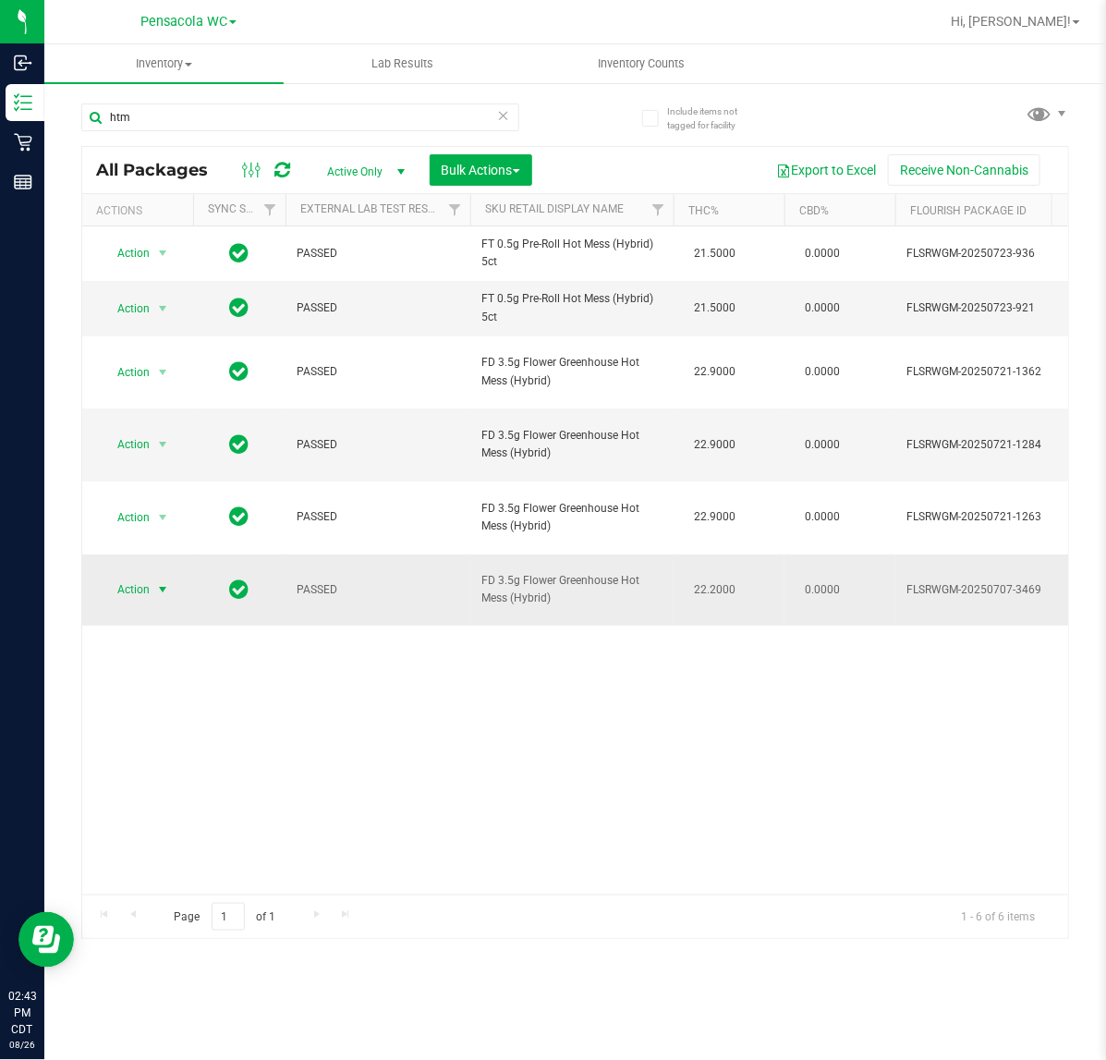
click at [152, 577] on span "select" at bounding box center [163, 590] width 23 height 26
click at [163, 735] on li "Unlock package" at bounding box center [161, 749] width 119 height 28
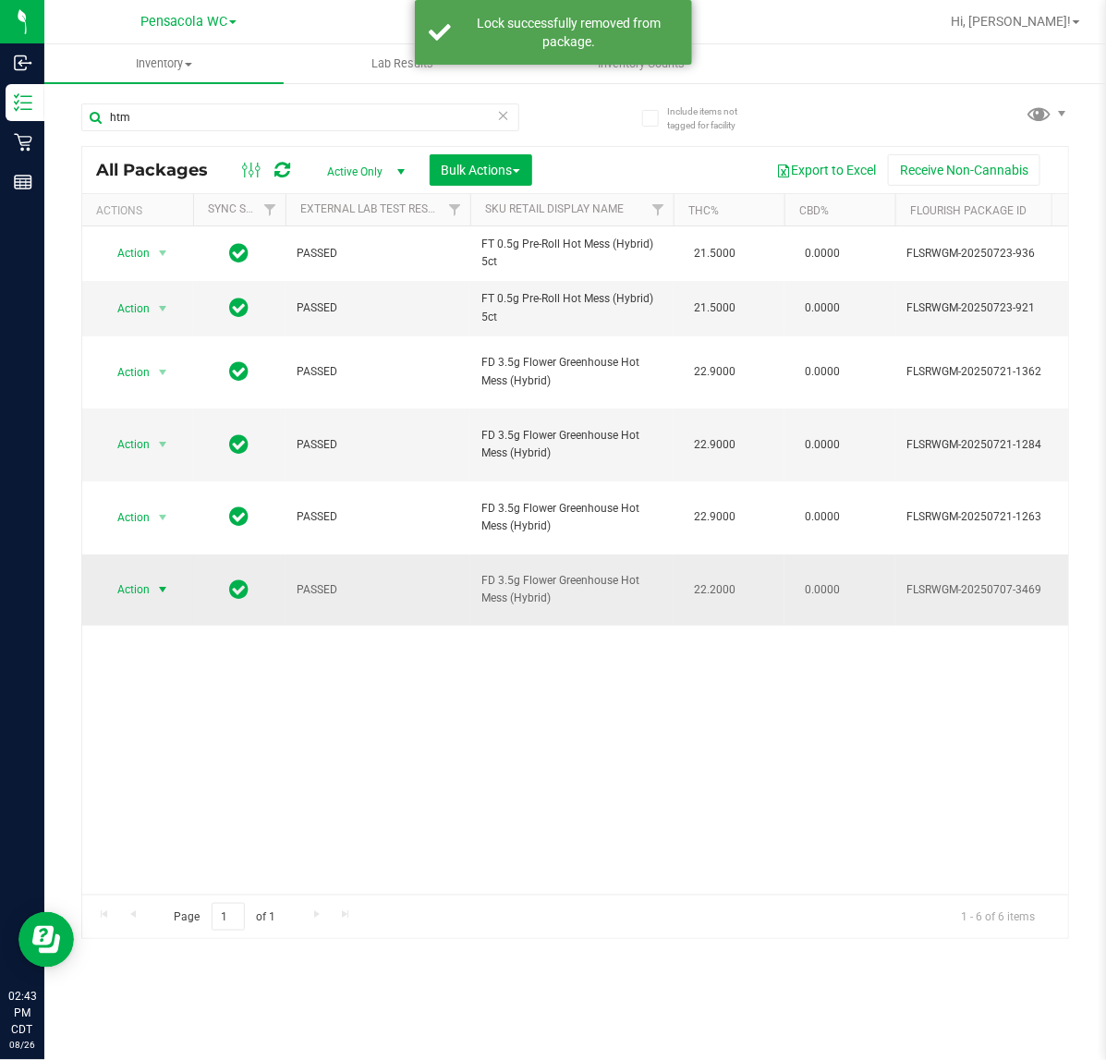
click at [140, 577] on span "Action" at bounding box center [126, 590] width 50 height 26
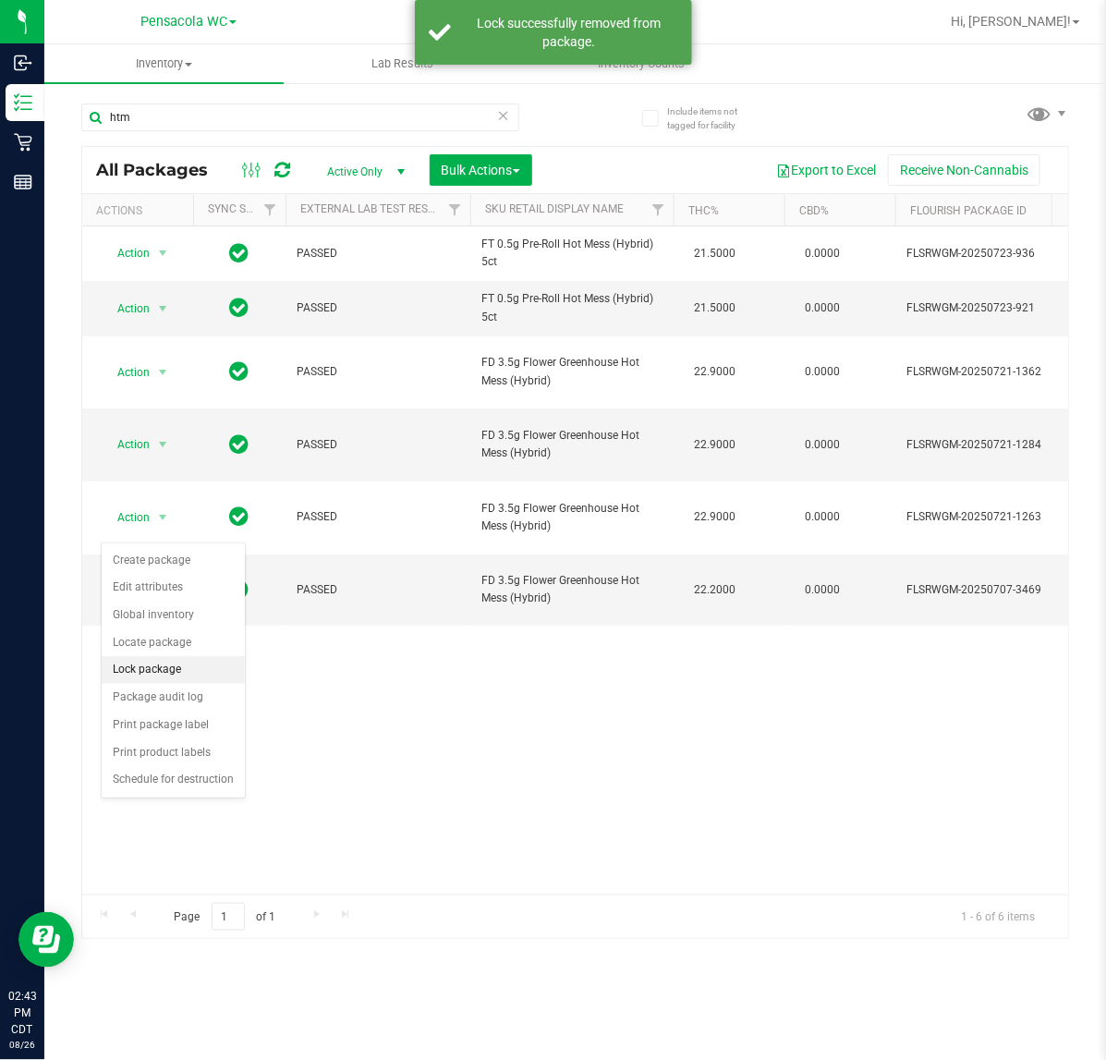
click at [192, 668] on li "Lock package" at bounding box center [173, 670] width 143 height 28
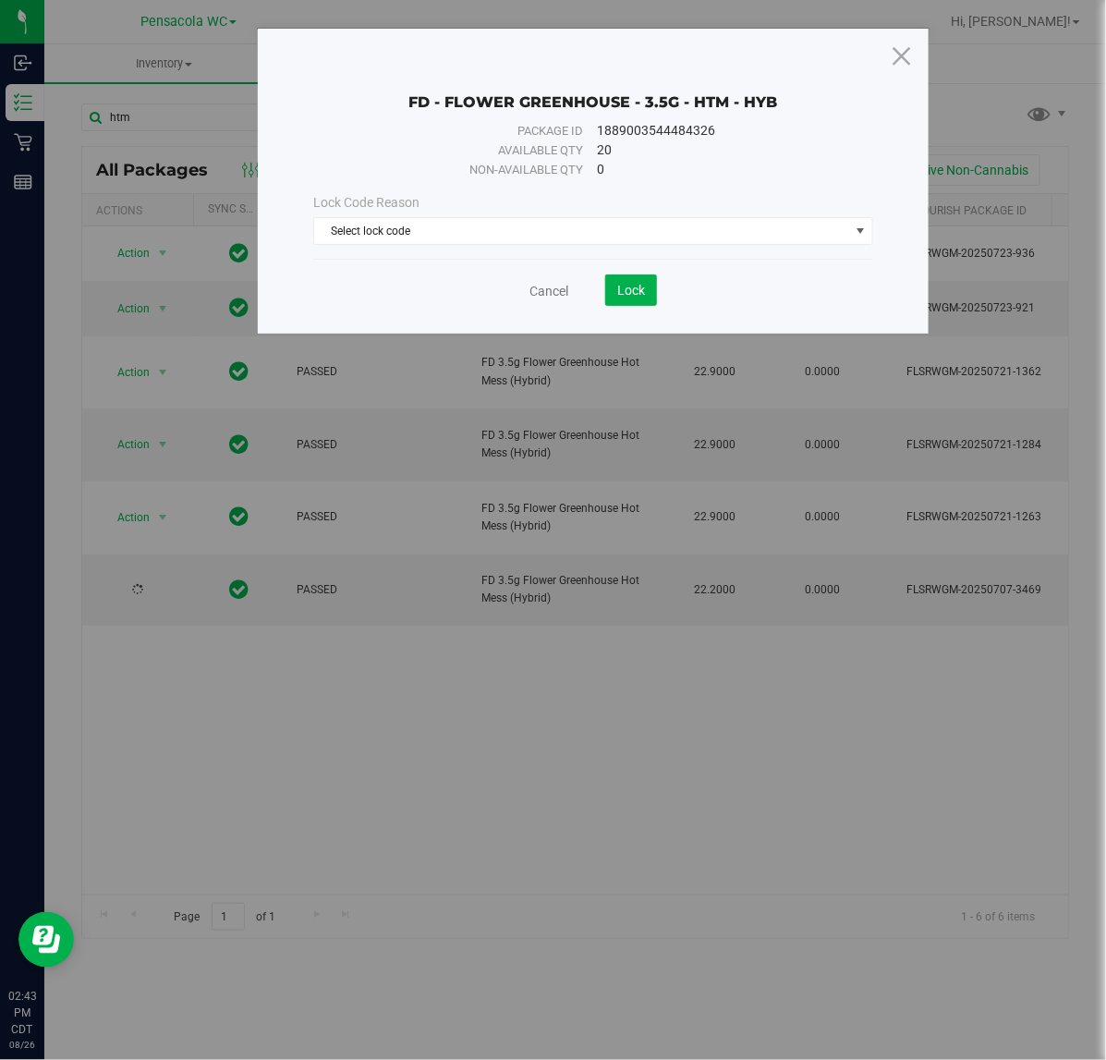
drag, startPoint x: 388, startPoint y: 257, endPoint x: 413, endPoint y: 245, distance: 27.7
click at [397, 257] on div "Lock Code Reason Select lock code Select lock code Newly Received Administrativ…" at bounding box center [592, 218] width 587 height 79
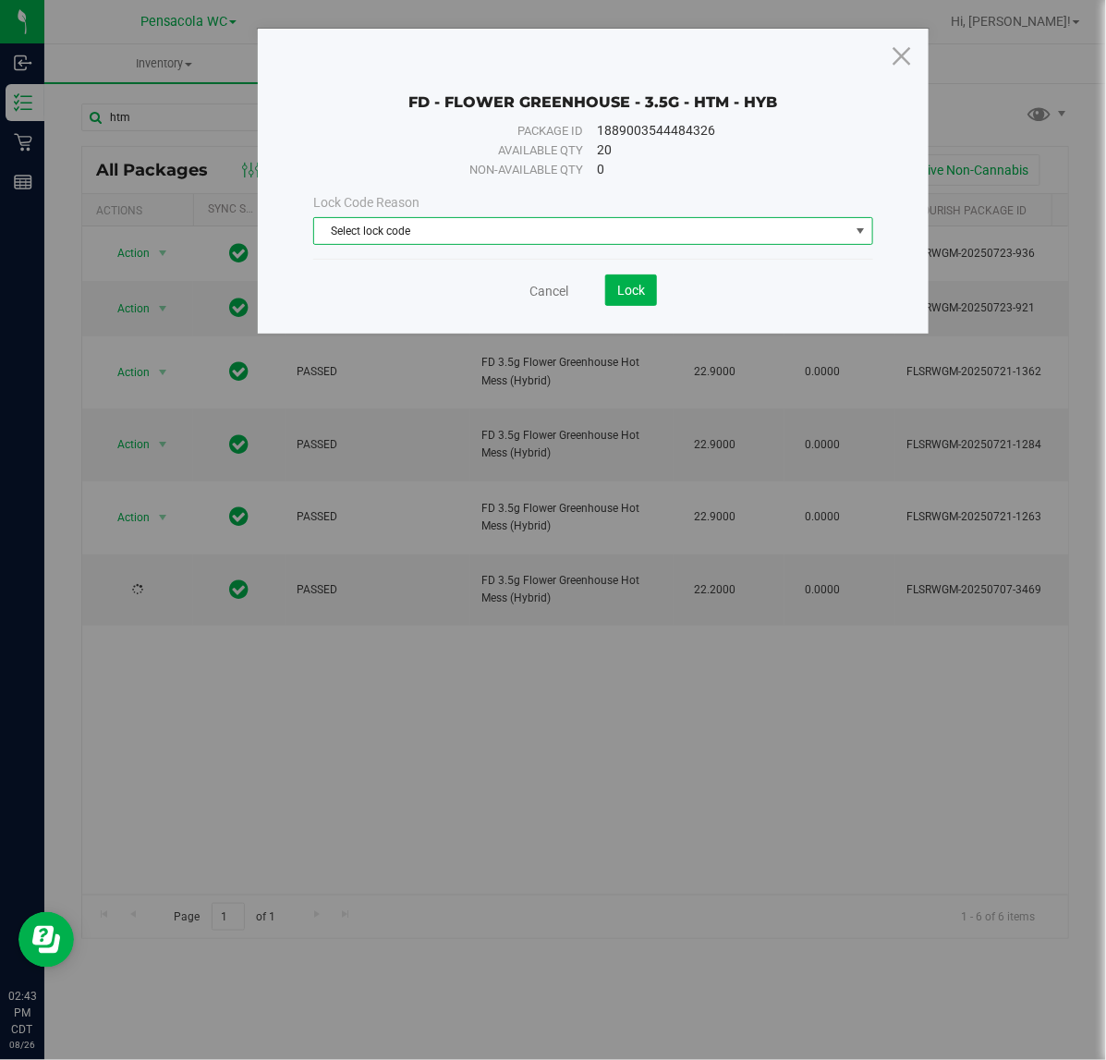
click at [440, 228] on span "Select lock code" at bounding box center [581, 231] width 534 height 26
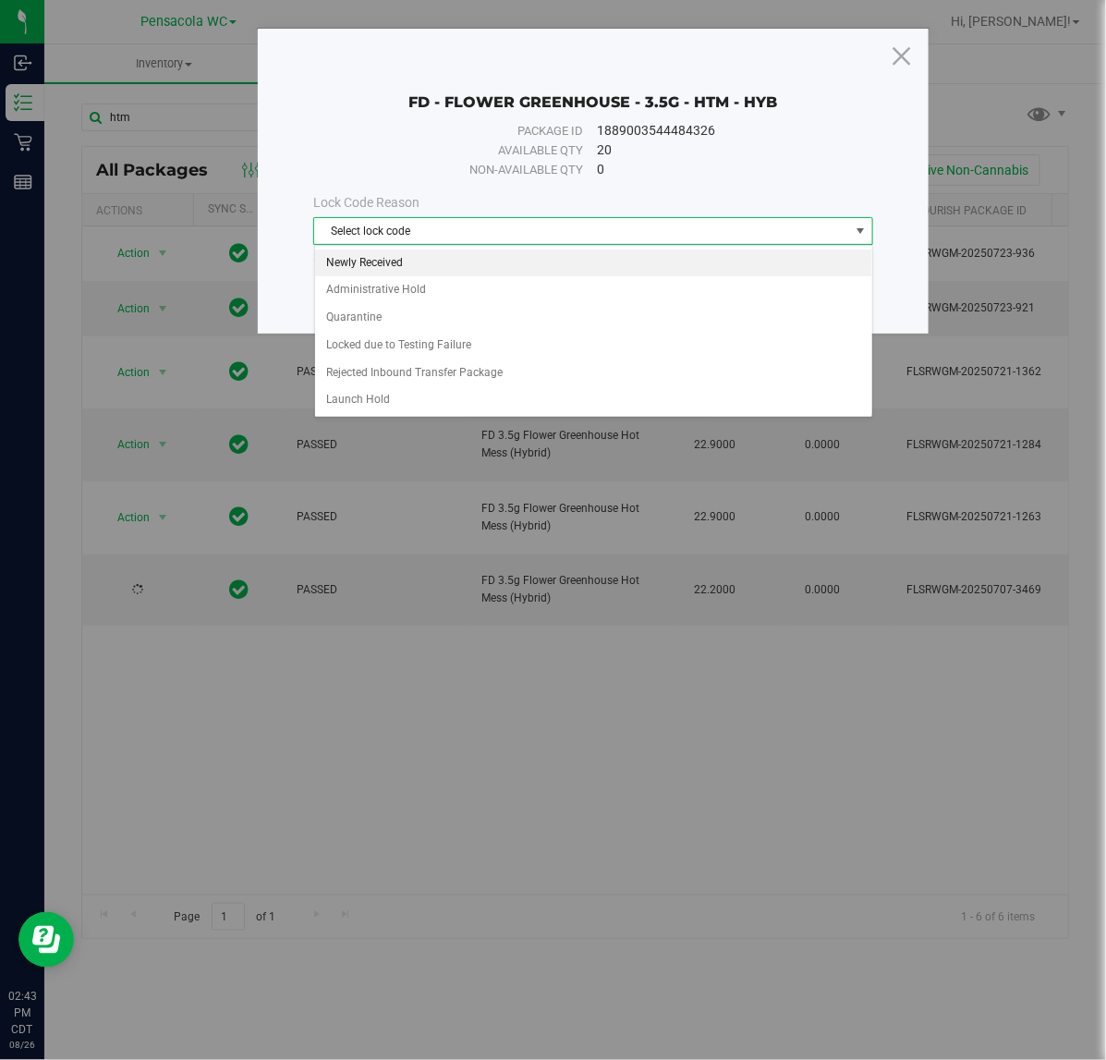
click at [395, 266] on li "Newly Received" at bounding box center [593, 263] width 557 height 28
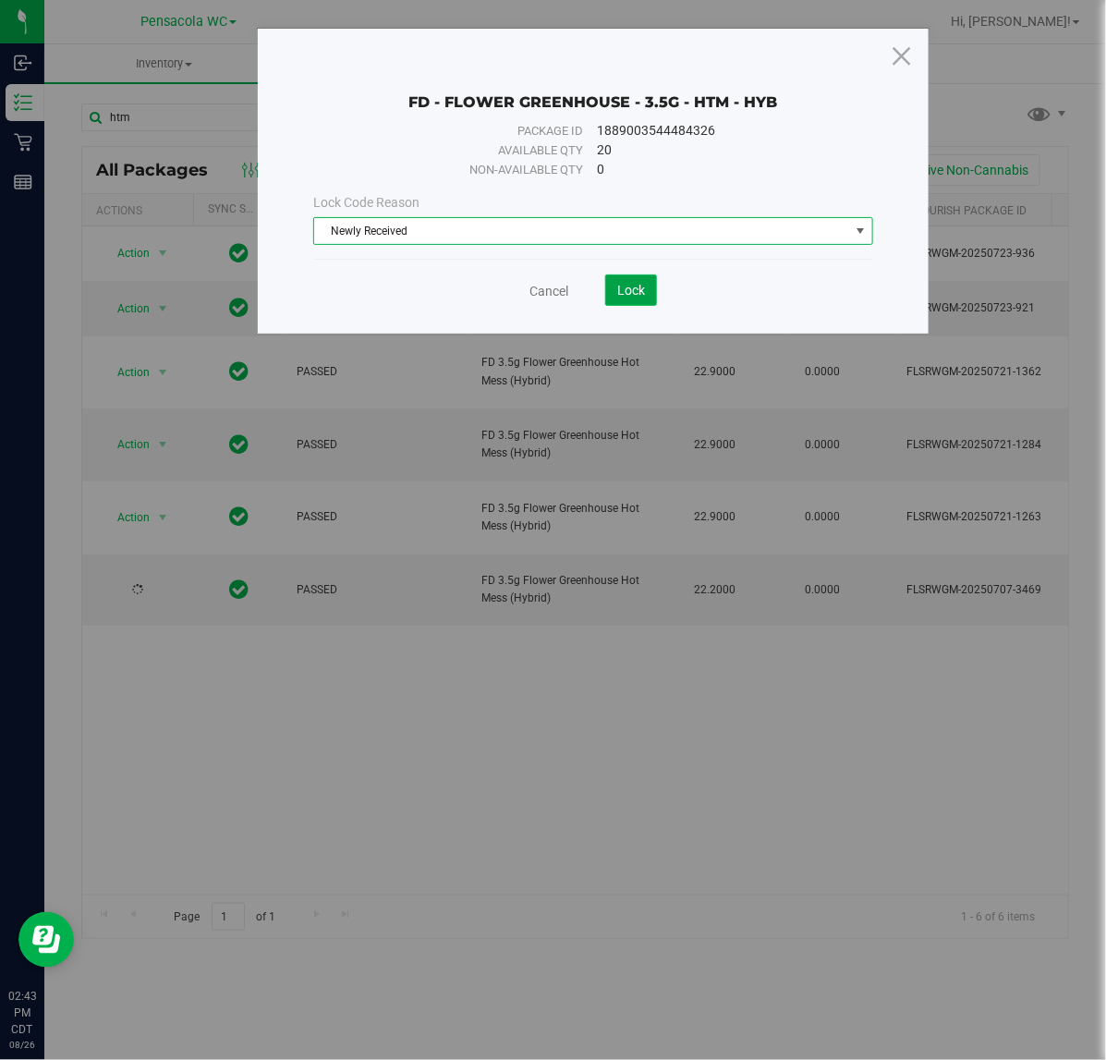
click at [644, 294] on span "Lock" at bounding box center [631, 290] width 28 height 15
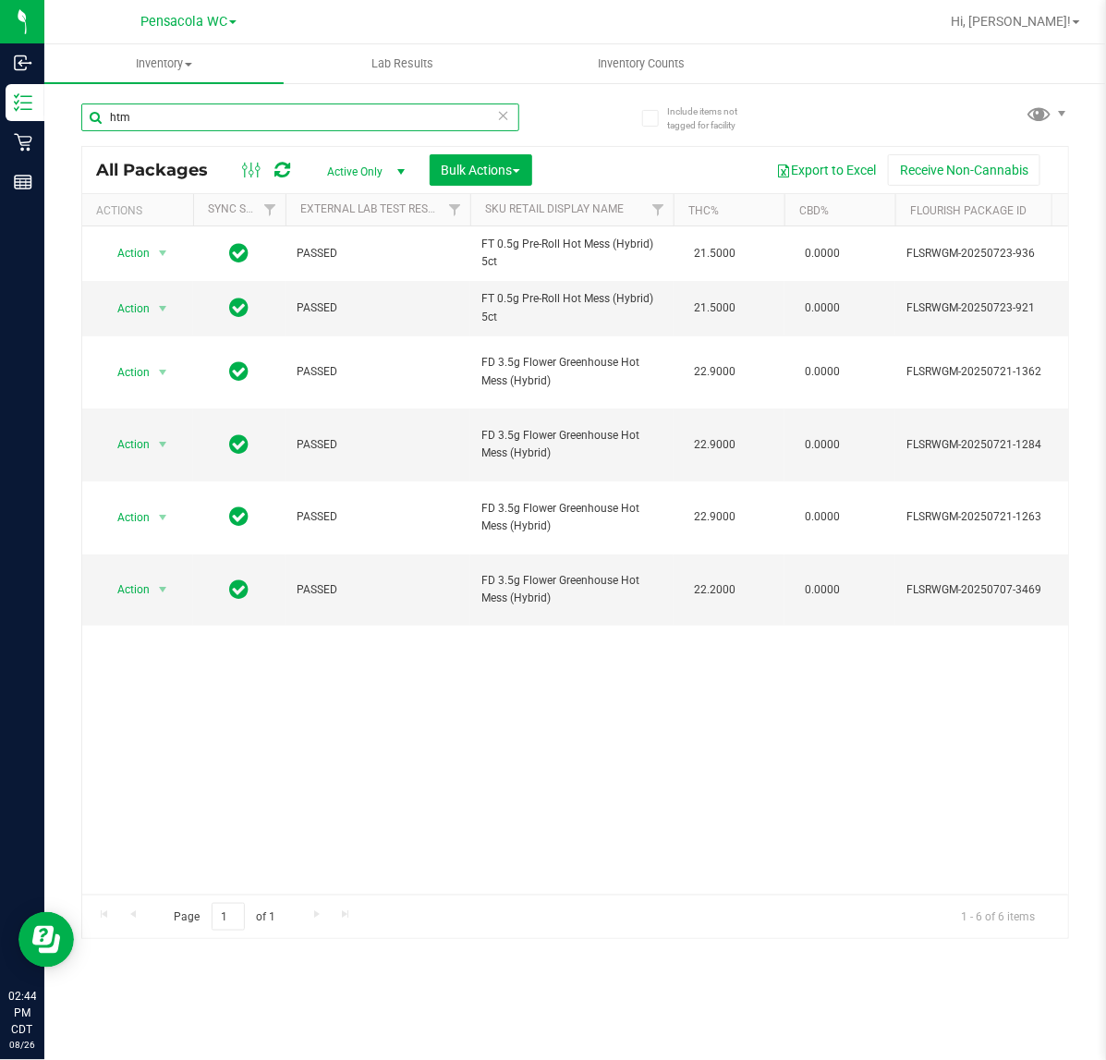
drag, startPoint x: 149, startPoint y: 117, endPoint x: -2, endPoint y: 114, distance: 150.6
click at [0, 114] on html "Inbound Inventory Retail Reports 02:44 PM CDT [DATE] 08/26 Pensacola WC Hi, [PE…" at bounding box center [553, 530] width 1106 height 1060
type input "tampico"
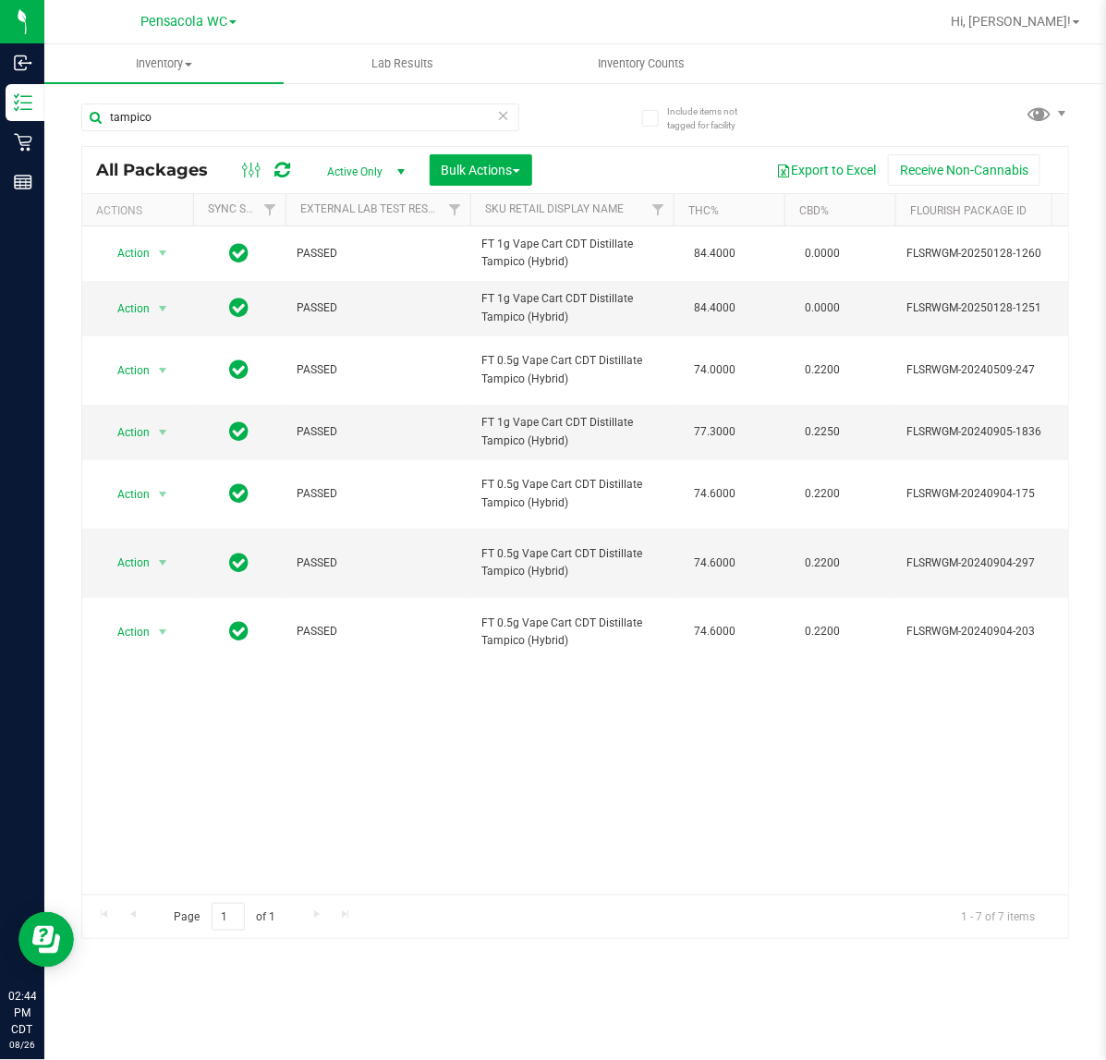
click at [730, 799] on div "Action Action Edit attributes Global inventory Locate package Package audit log…" at bounding box center [575, 560] width 986 height 668
click at [719, 811] on div "Action Action Edit attributes Global inventory Locate package Package audit log…" at bounding box center [575, 560] width 986 height 668
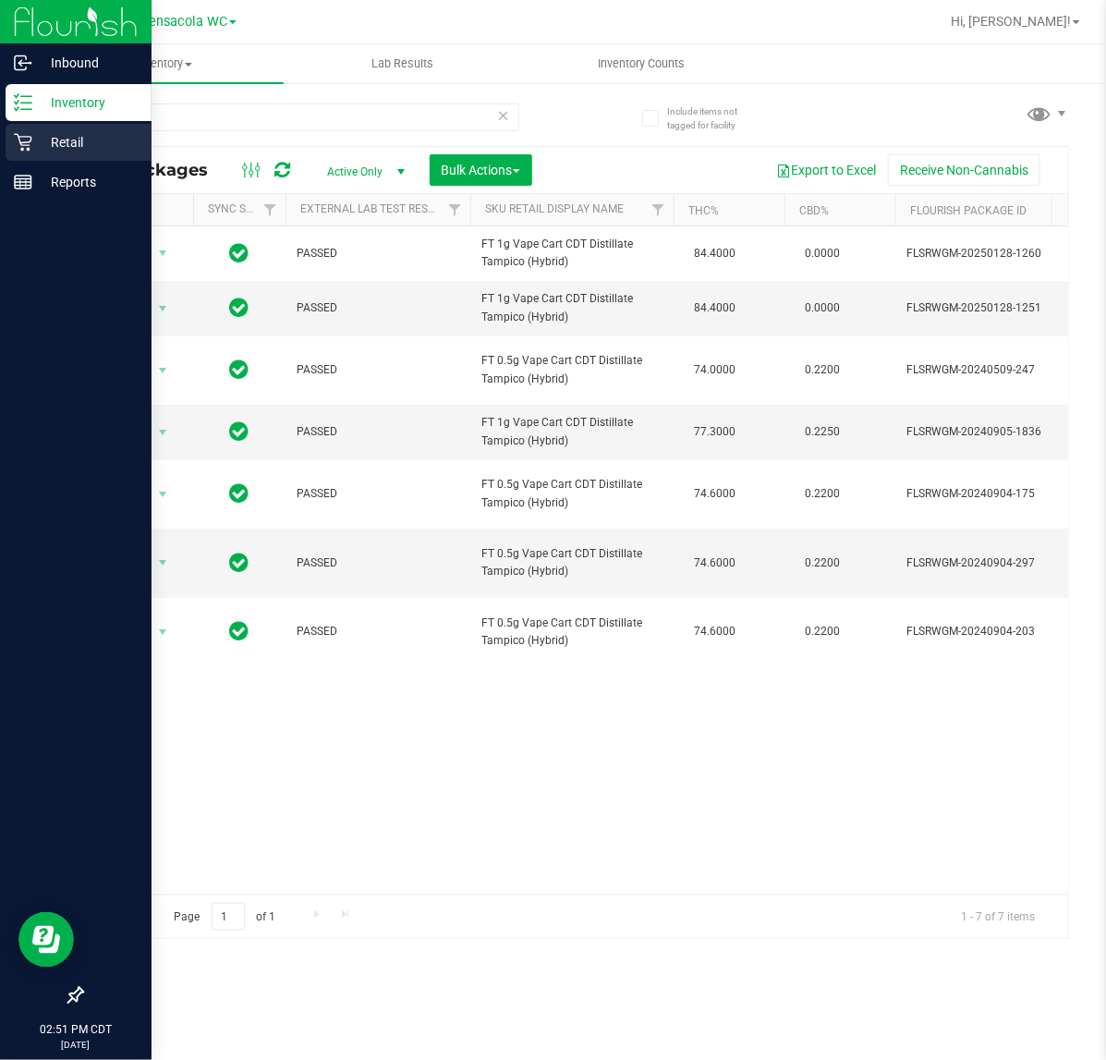
click at [103, 128] on div "Retail" at bounding box center [79, 142] width 146 height 37
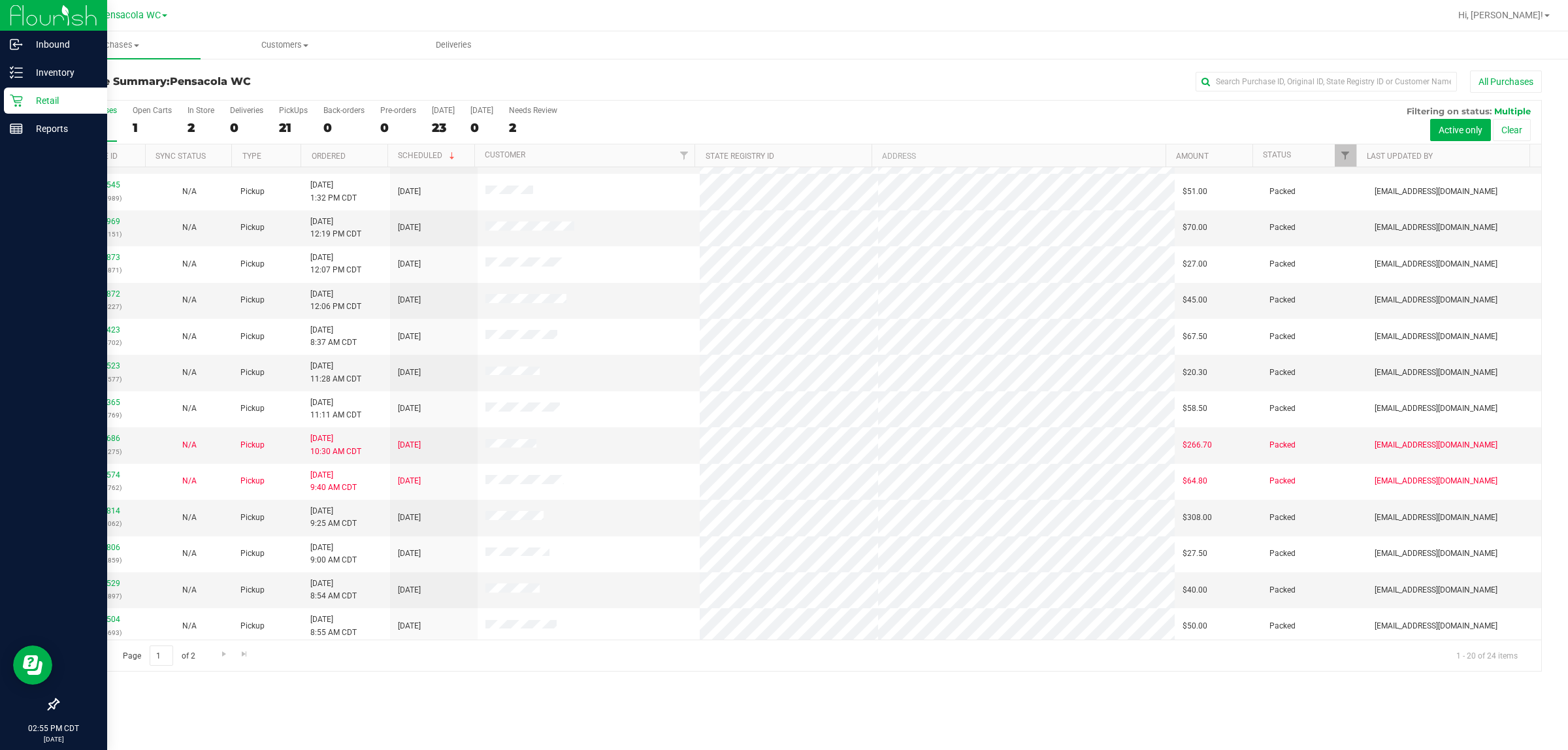
scroll to position [253, 0]
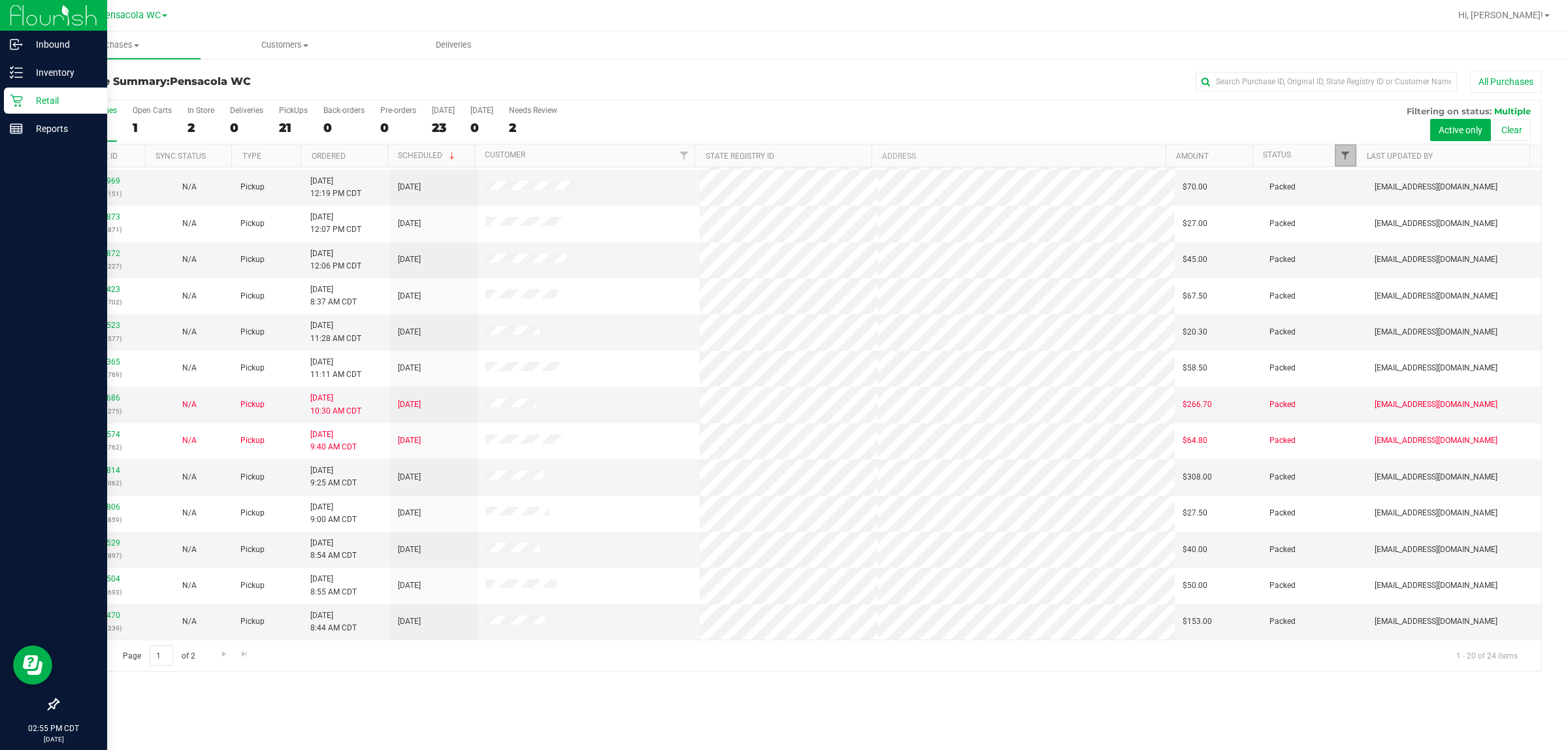
click at [782, 152] on span "Filter" at bounding box center [1345, 156] width 11 height 11
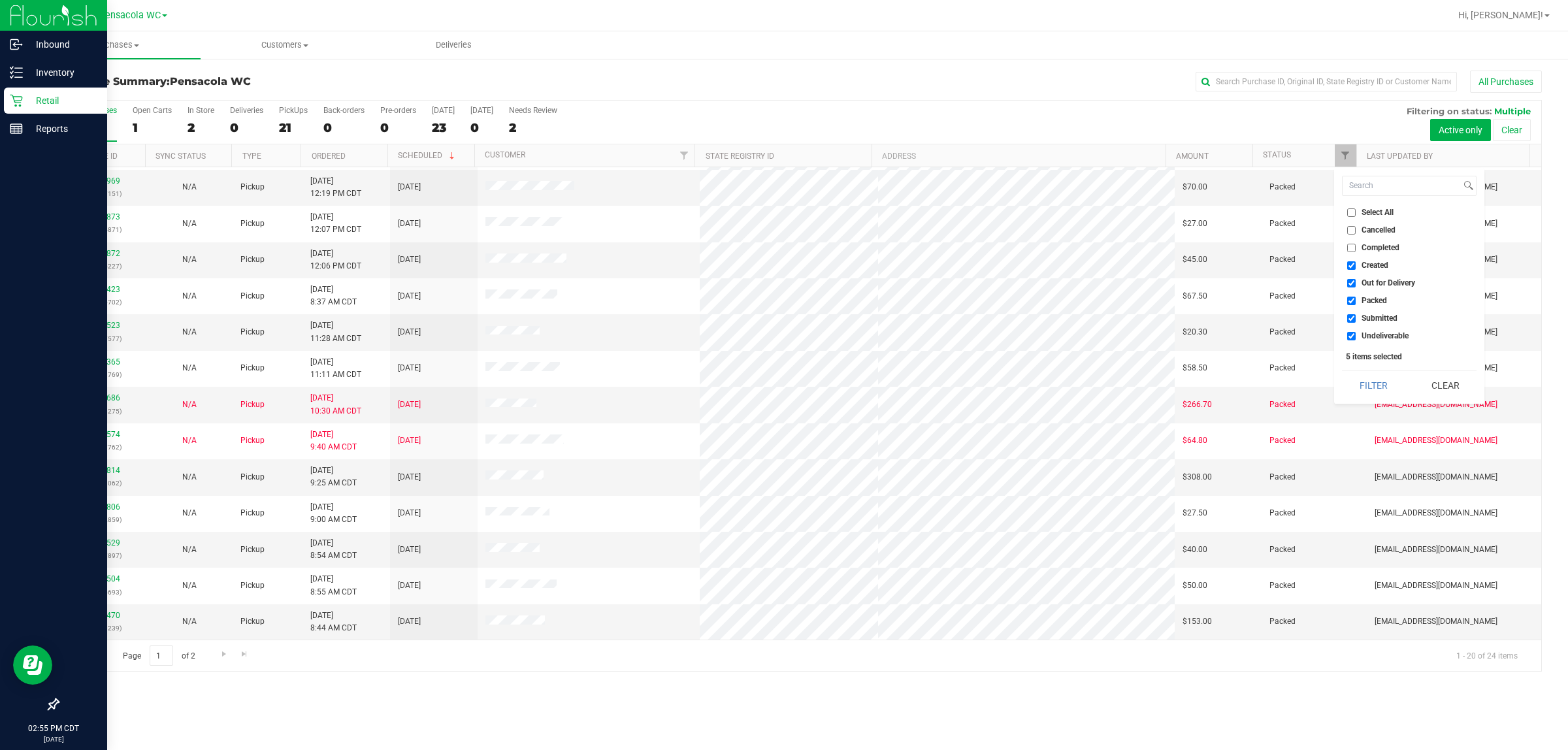
click at [782, 216] on span "Select All" at bounding box center [1377, 212] width 32 height 8
click at [782, 216] on input "Select All" at bounding box center [1352, 213] width 8 height 8
checkbox input "true"
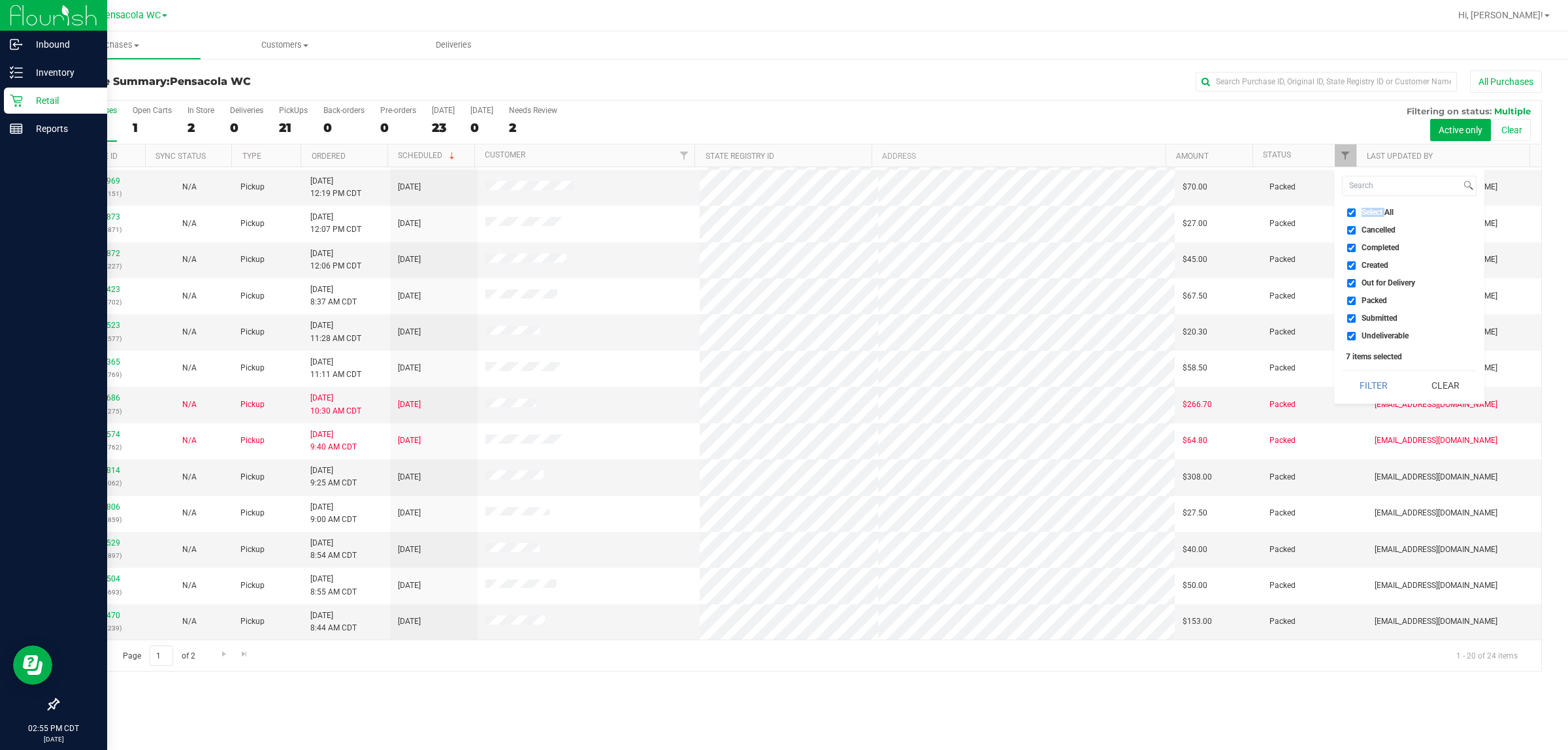
click at [782, 214] on span "Select All" at bounding box center [1377, 212] width 32 height 8
click at [782, 214] on input "Select All" at bounding box center [1352, 213] width 8 height 8
checkbox input "false"
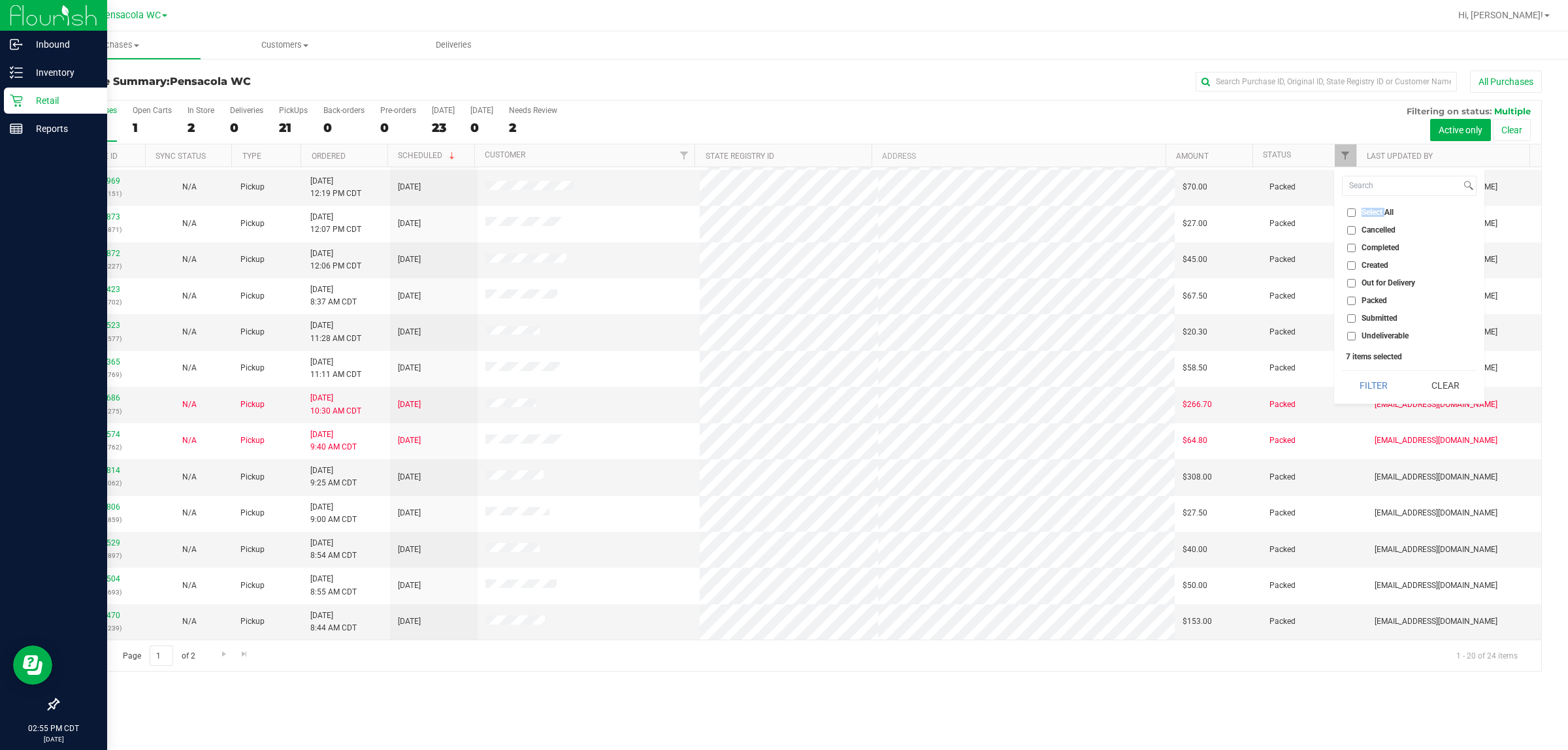
checkbox input "false"
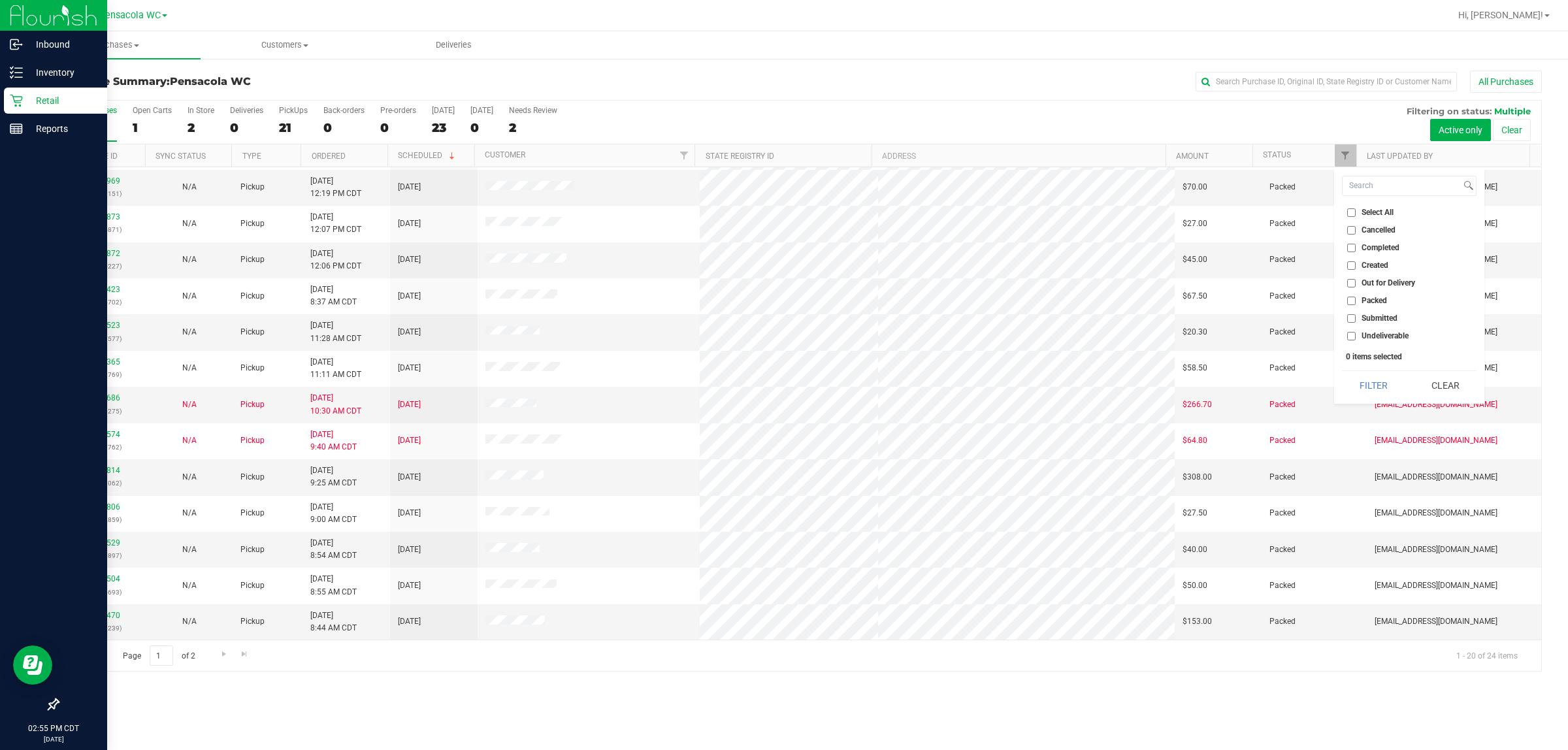
click at [782, 312] on li "Submitted" at bounding box center [1410, 318] width 134 height 13
click at [782, 318] on span "Submitted" at bounding box center [1379, 317] width 36 height 8
click at [782, 318] on input "Submitted" at bounding box center [1352, 318] width 8 height 8
checkbox input "true"
click at [782, 389] on button "Filter" at bounding box center [1374, 385] width 63 height 29
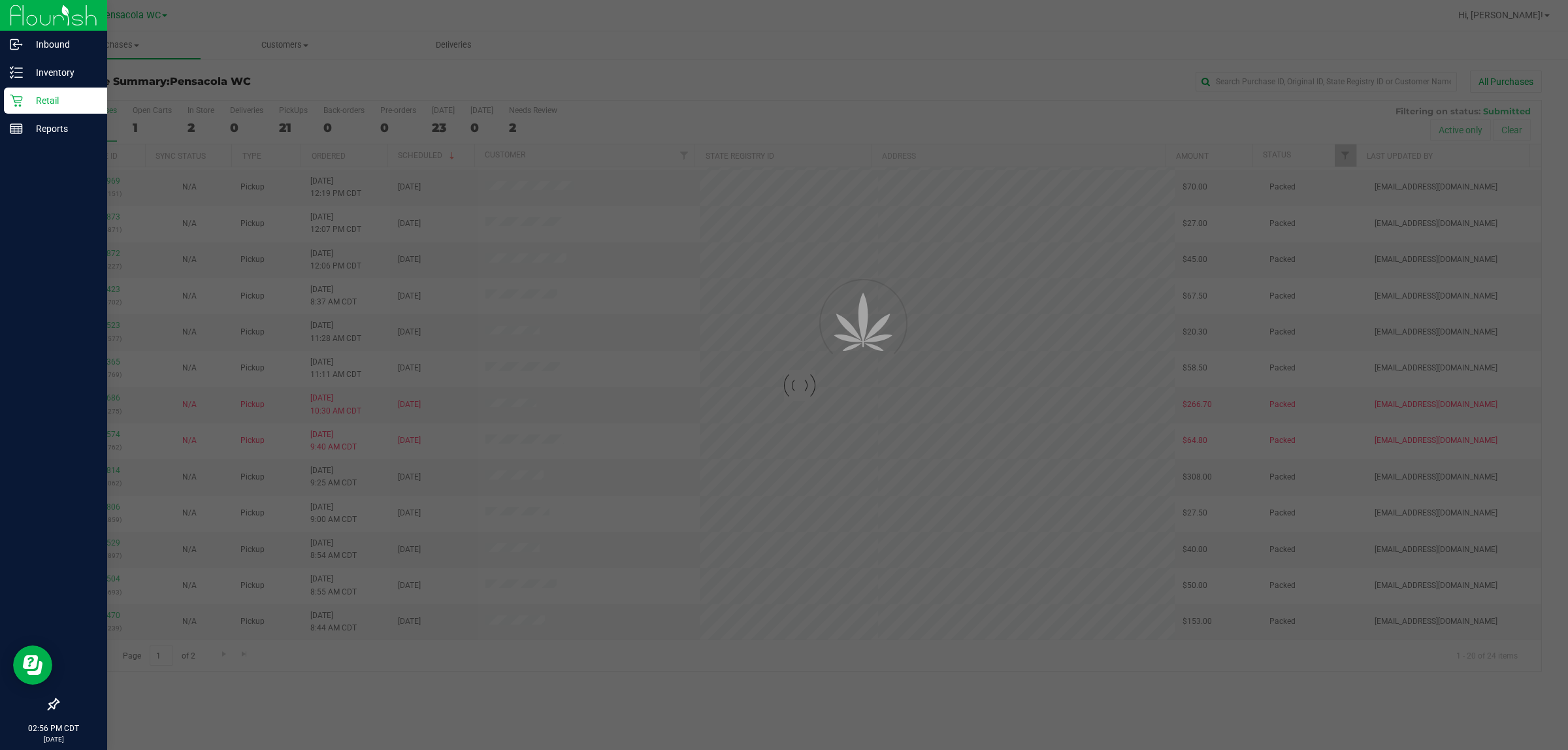
scroll to position [0, 0]
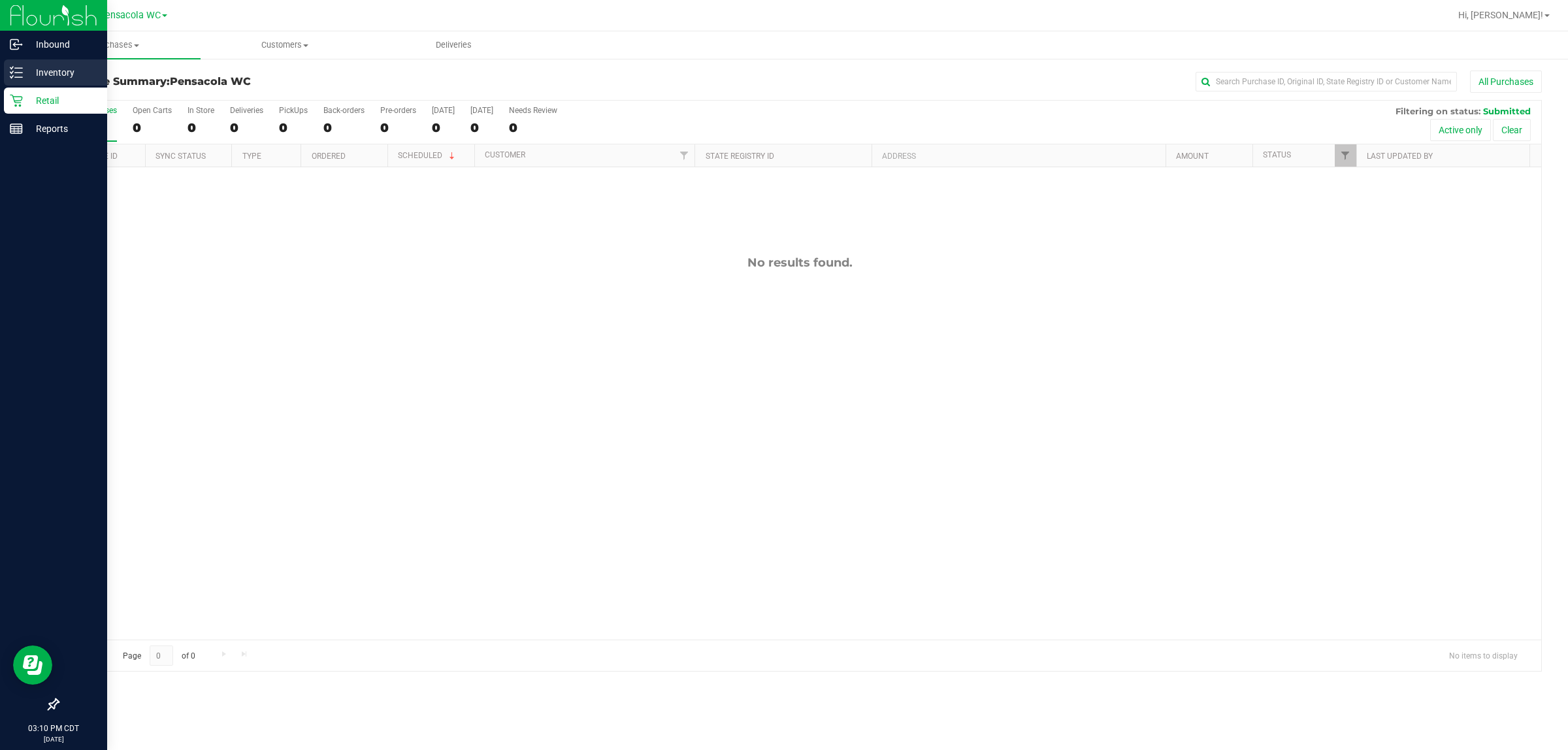
click at [10, 76] on icon at bounding box center [16, 72] width 13 height 13
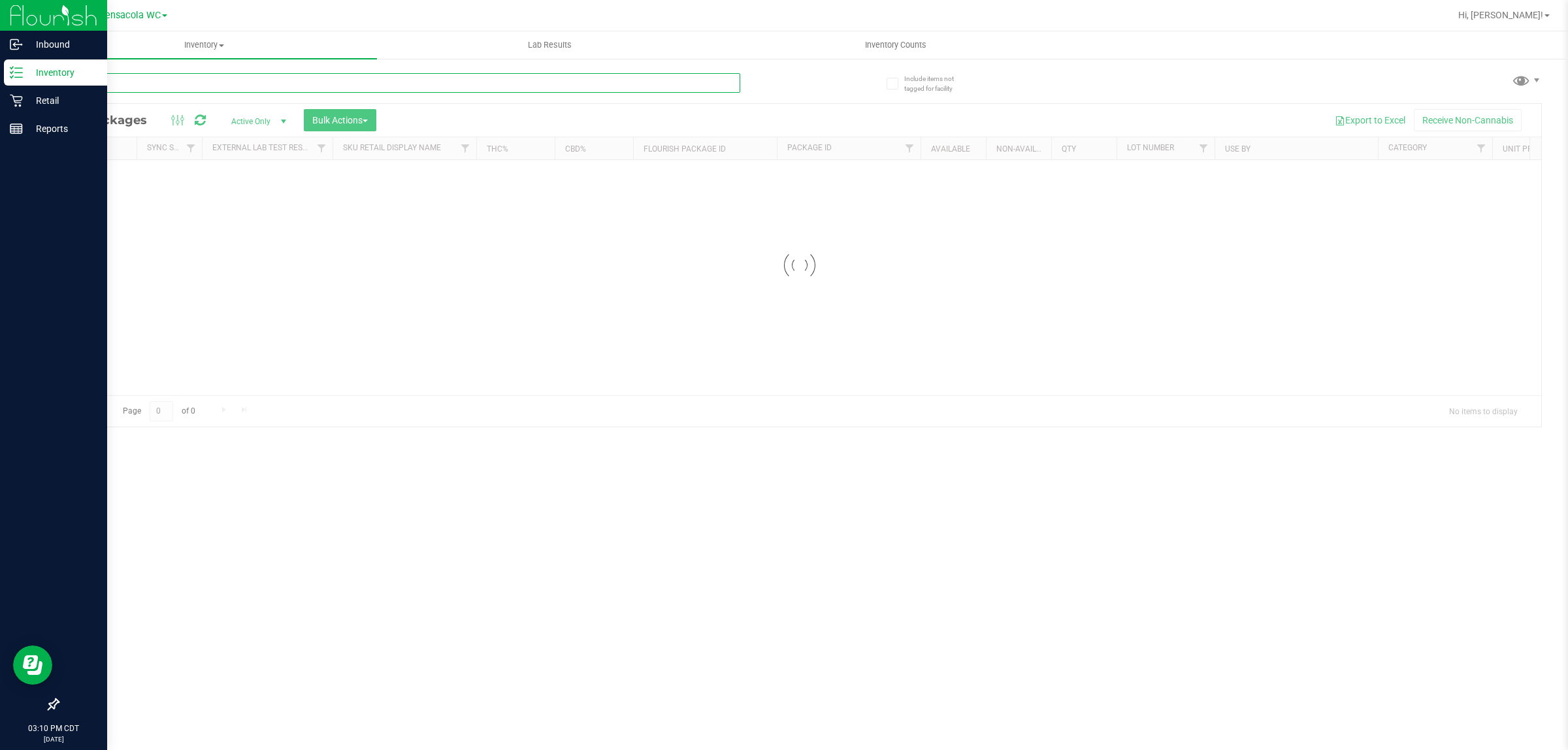
click at [135, 89] on div "Inventory All packages All inventory Waste log Create inventory Lab Results Inv…" at bounding box center [799, 390] width 1537 height 718
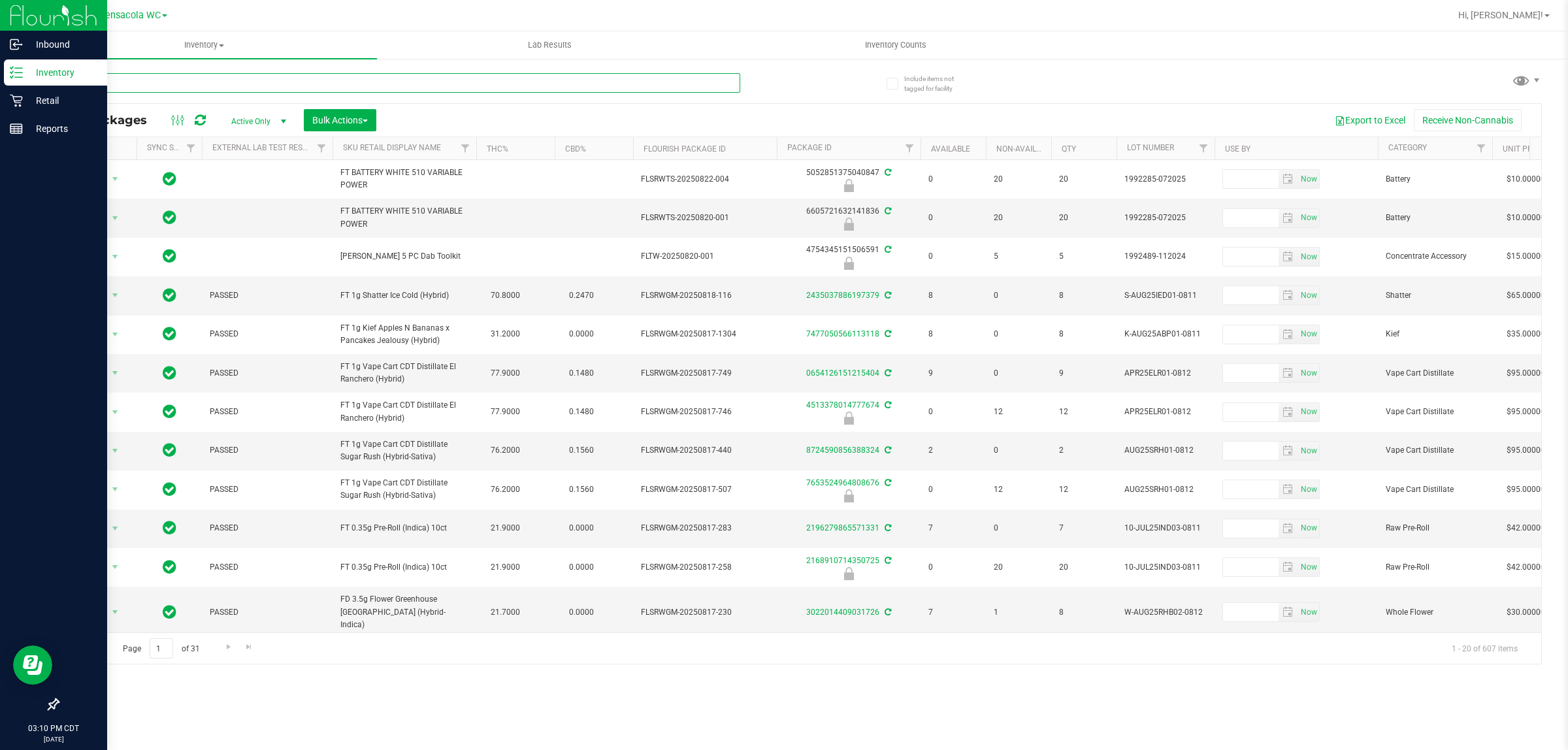
type input "ppu"
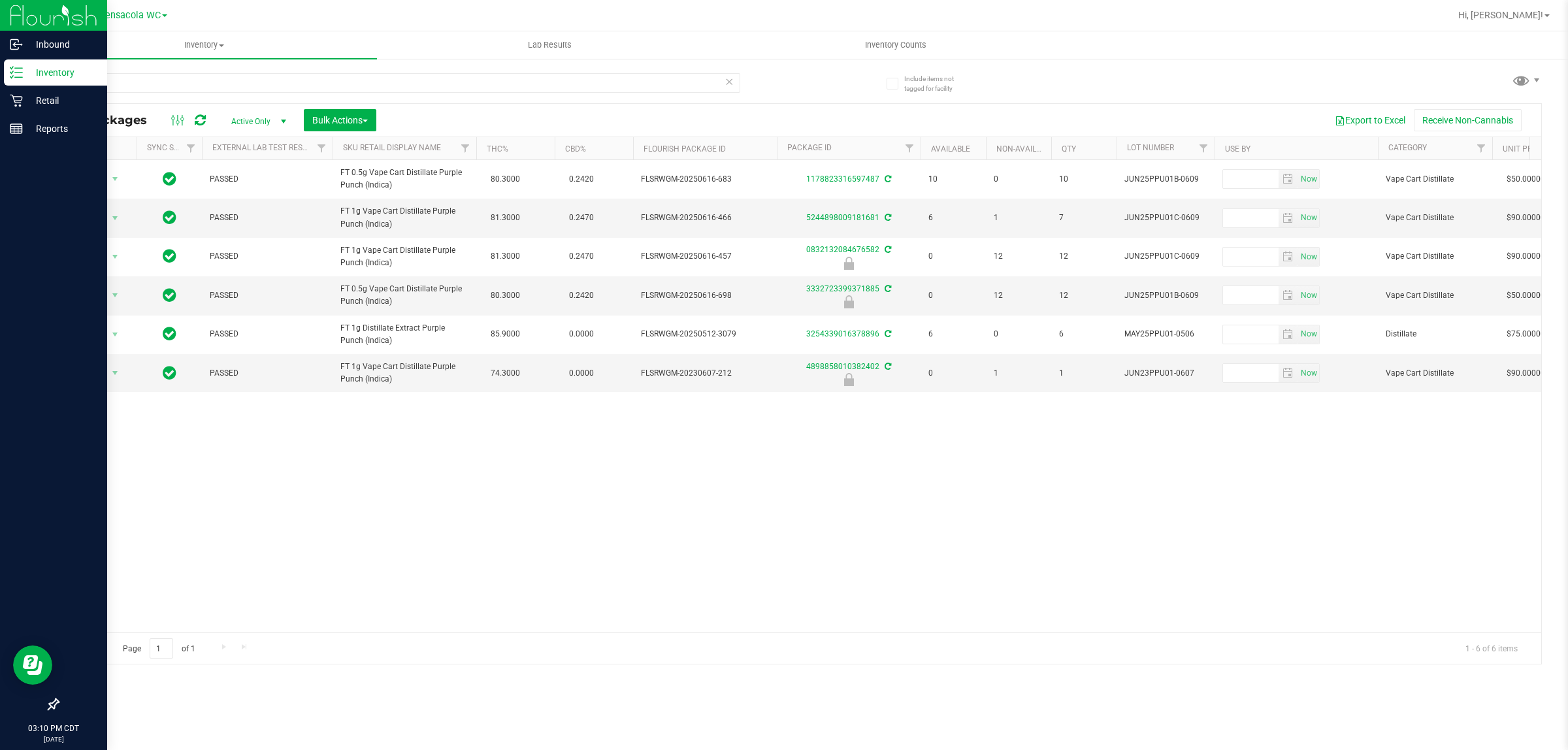
click at [193, 444] on div "Action Action Create package Edit attributes Global inventory Locate package Lo…" at bounding box center [799, 396] width 1483 height 472
click at [108, 376] on span "select" at bounding box center [115, 373] width 16 height 18
click at [341, 454] on div "Action Action Create package Edit attributes Global inventory Locate package Lo…" at bounding box center [799, 396] width 1483 height 472
click at [119, 375] on span "select" at bounding box center [115, 373] width 11 height 11
drag, startPoint x: 134, startPoint y: 455, endPoint x: 397, endPoint y: 446, distance: 263.2
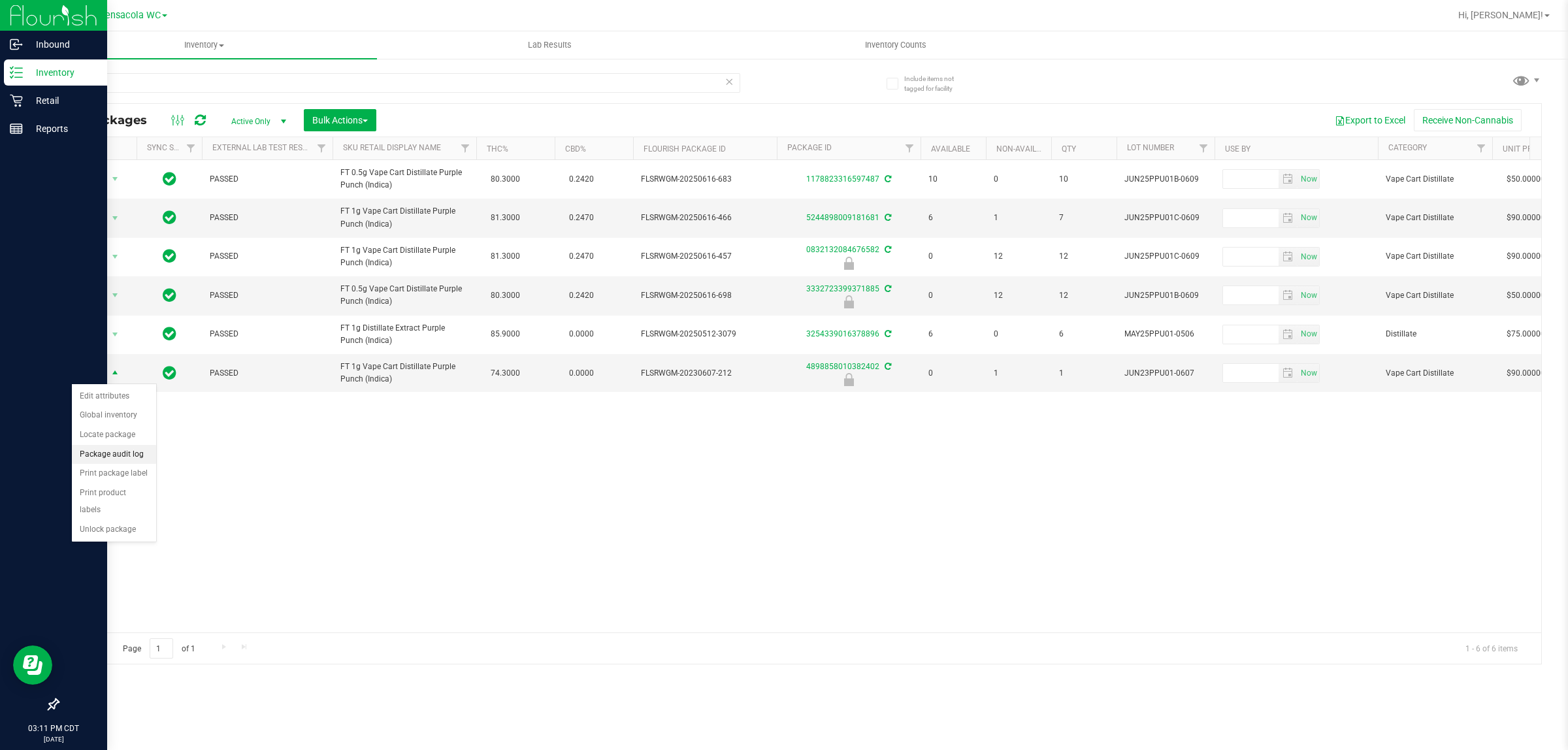
click at [397, 446] on body "Inbound Inventory Retail Reports 03:11 PM CDT [DATE] 08/26 Pensacola WC Hi, [PE…" at bounding box center [784, 375] width 1568 height 750
click at [397, 446] on div "Action Action Create package Edit attributes Global inventory Locate package Lo…" at bounding box center [799, 396] width 1483 height 472
click at [752, 377] on span "FLSRWGM-20230607-212" at bounding box center [704, 373] width 128 height 13
drag, startPoint x: 1109, startPoint y: 373, endPoint x: 1204, endPoint y: 373, distance: 95.0
click at [782, 373] on tr "Action Action Edit attributes Global inventory Locate package Package audit log…" at bounding box center [1505, 373] width 2895 height 38
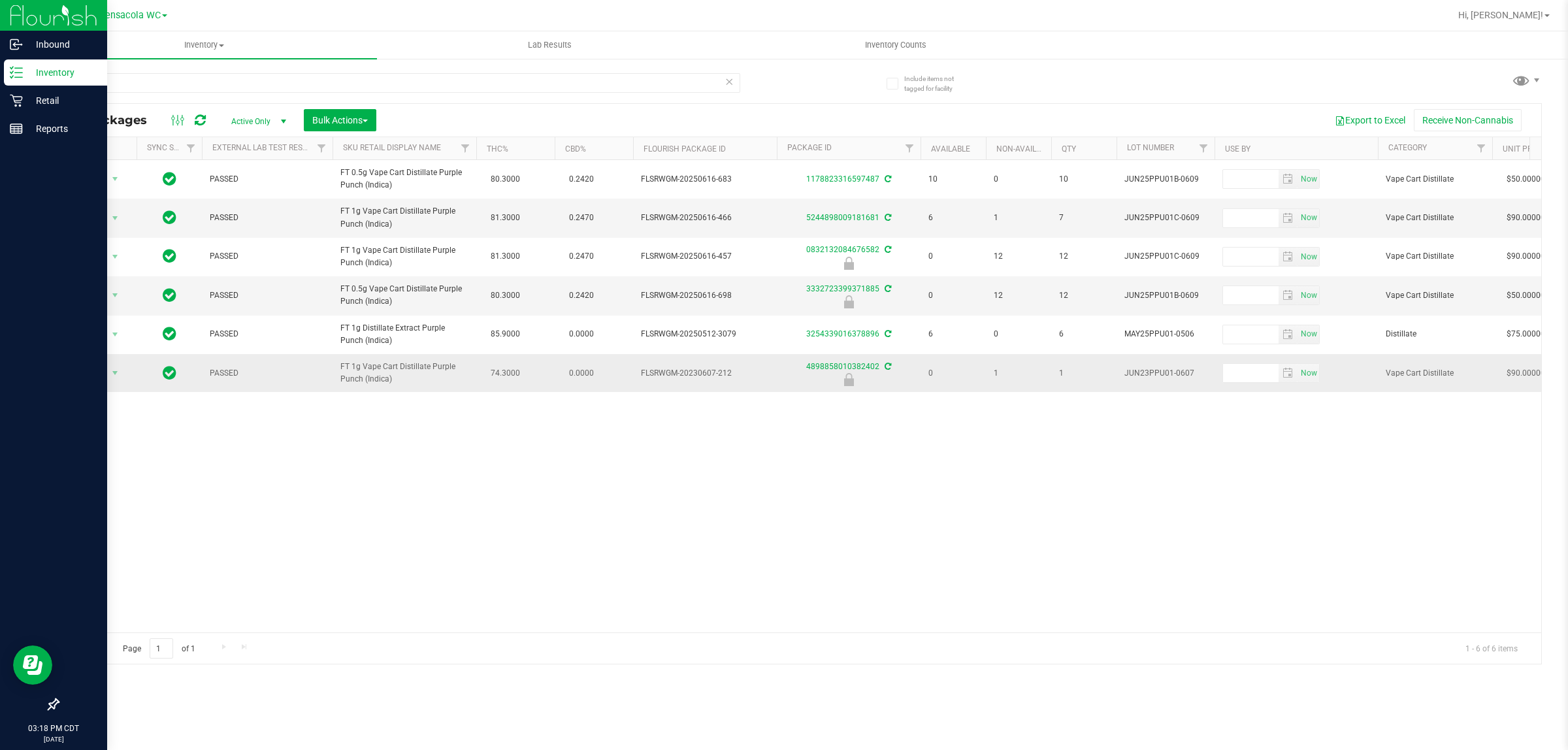
copy tr "JUN23PPU01-0607"
click at [115, 373] on span "select" at bounding box center [115, 373] width 11 height 11
click at [126, 520] on li "Unlock package" at bounding box center [114, 529] width 84 height 20
click at [105, 373] on span "Action" at bounding box center [89, 373] width 35 height 18
click at [782, 10] on span "Hi, [PERSON_NAME]!" at bounding box center [1501, 15] width 85 height 11
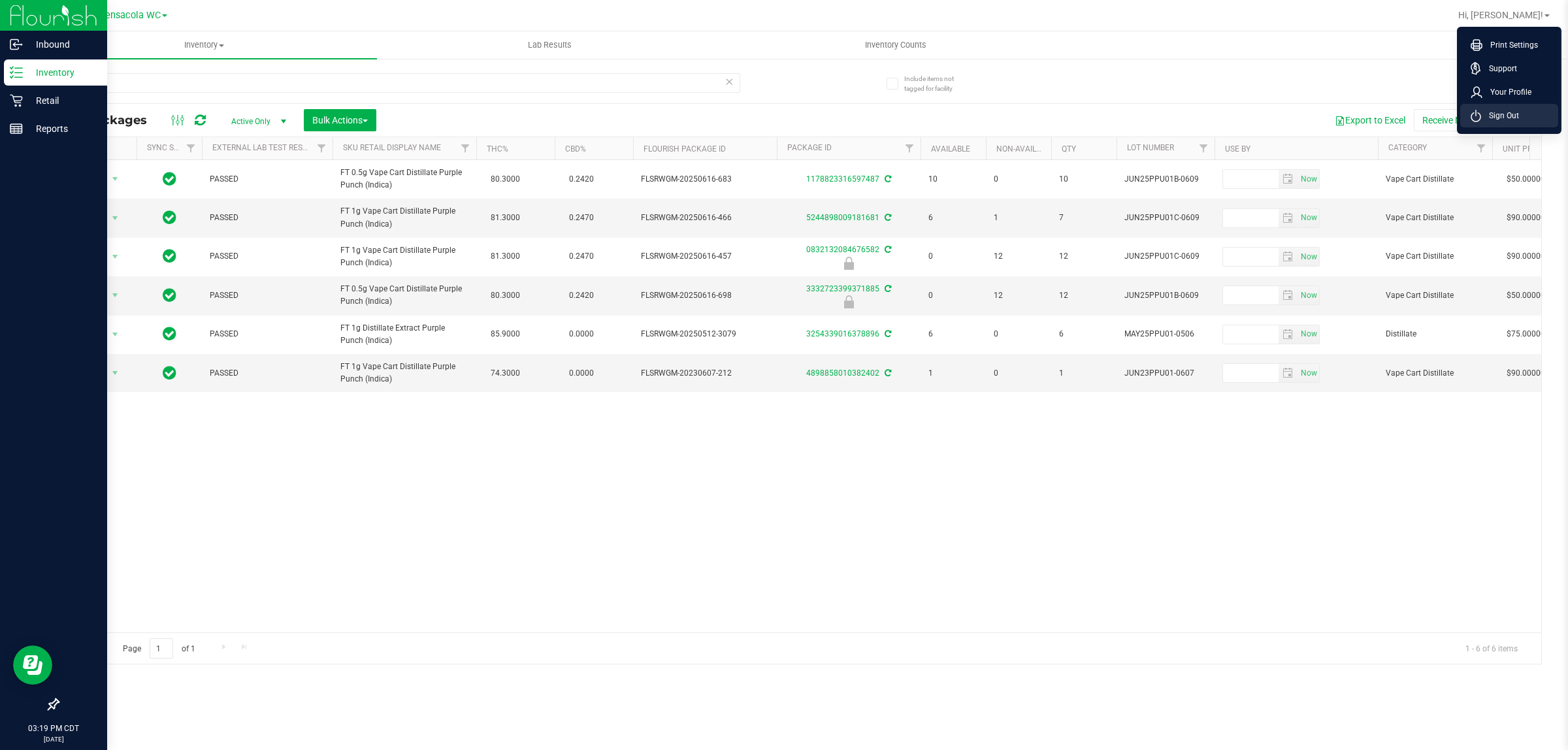
click at [782, 122] on li "Sign Out" at bounding box center [1509, 115] width 98 height 23
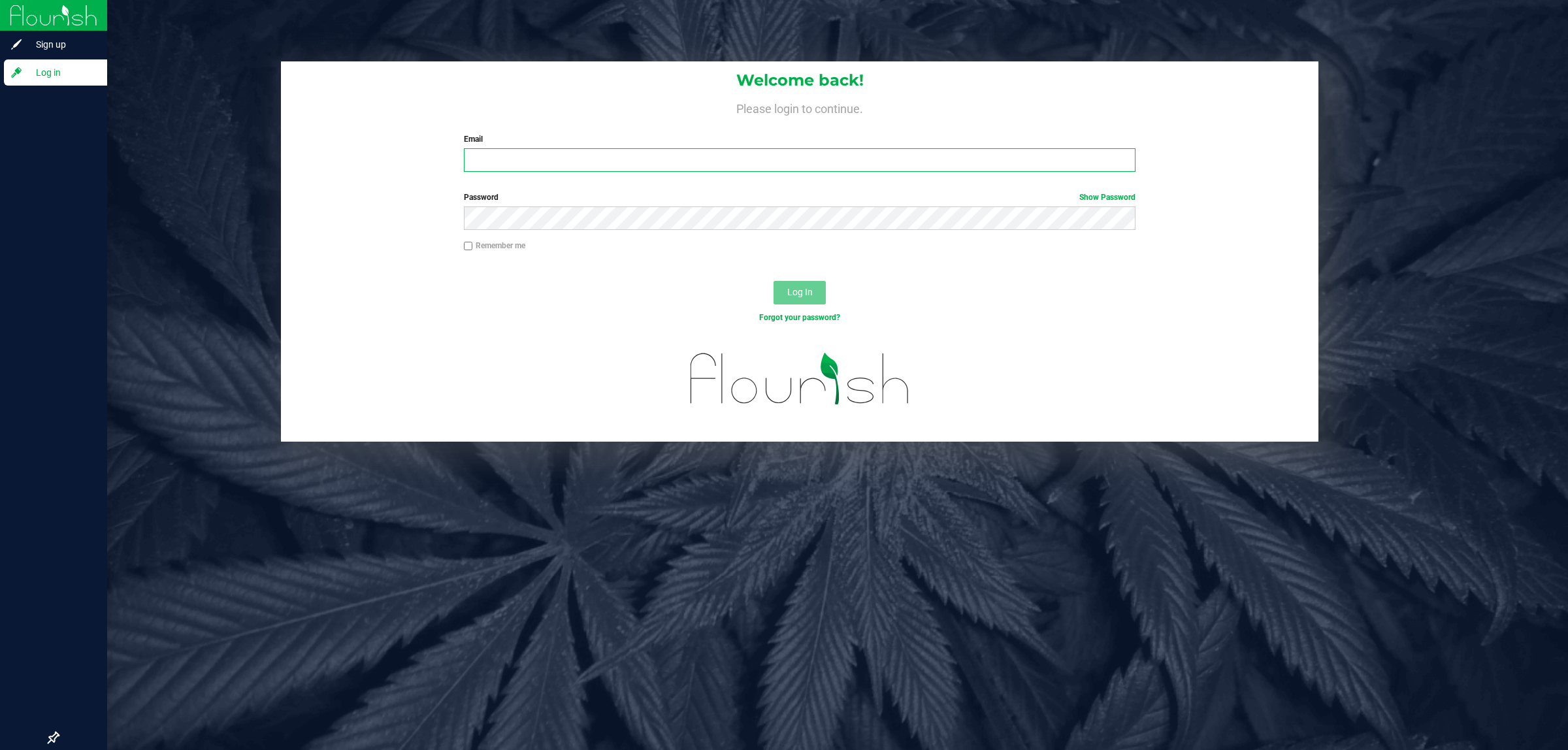
click at [615, 158] on input "Email" at bounding box center [800, 160] width 673 height 23
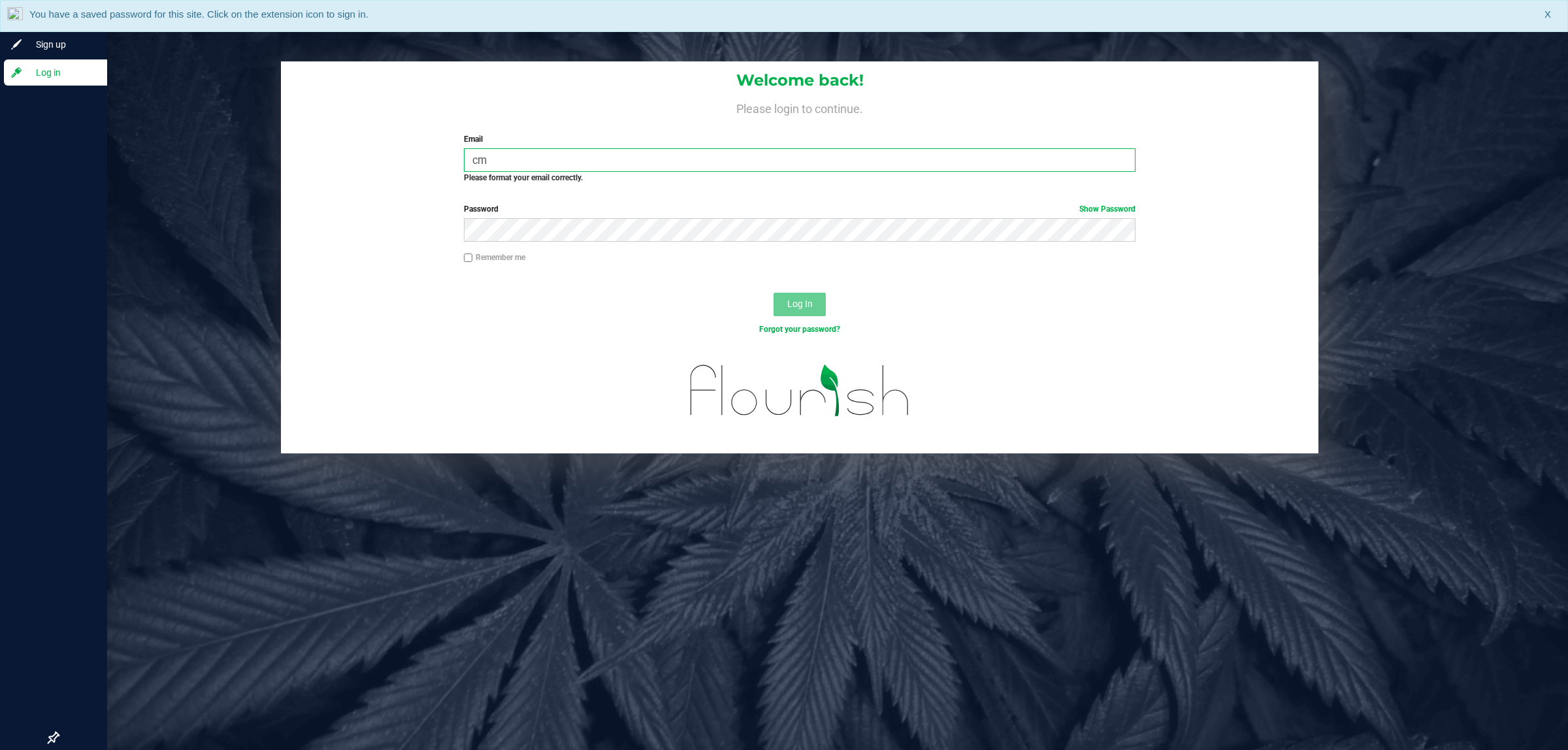
type input "c"
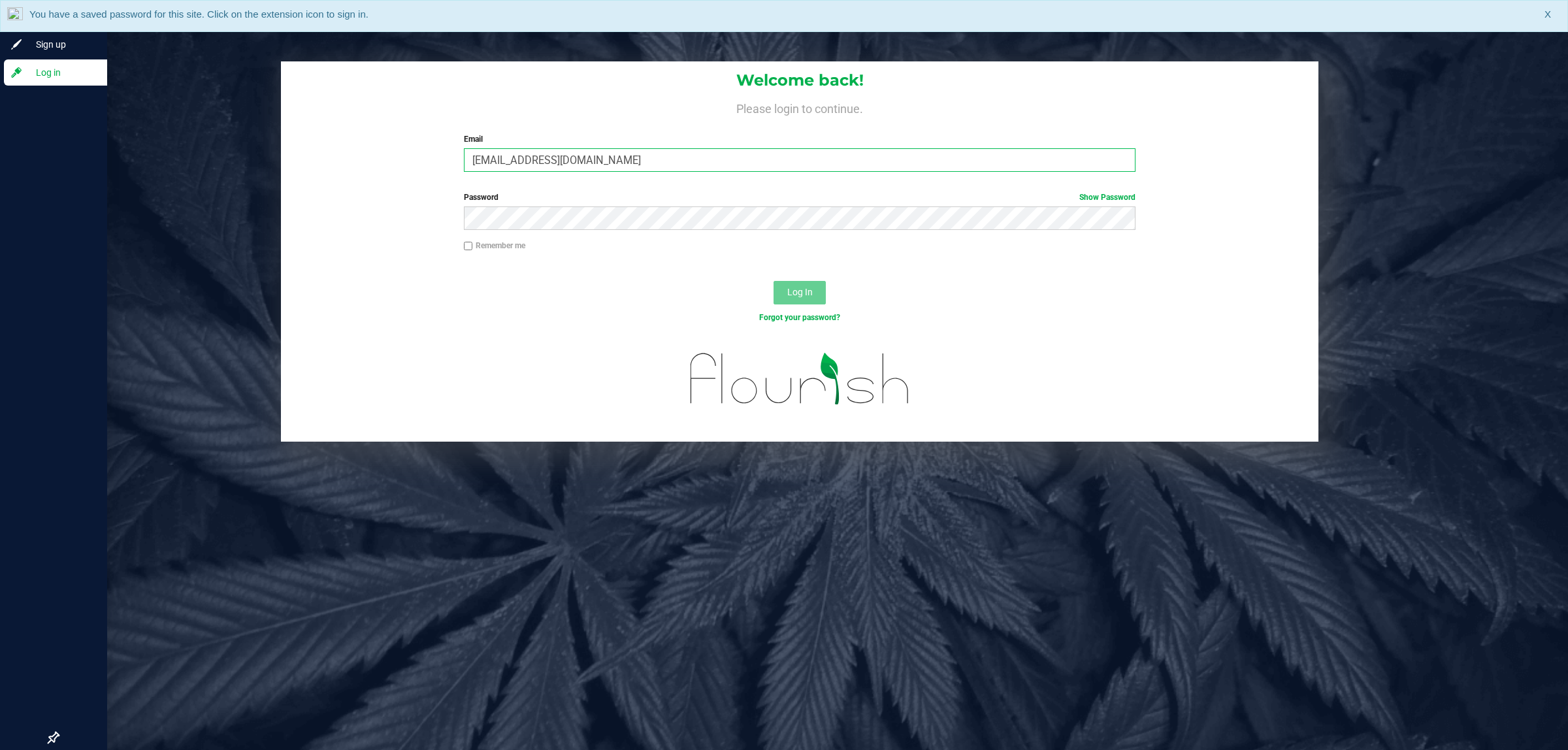
type input "[EMAIL_ADDRESS][DOMAIN_NAME]"
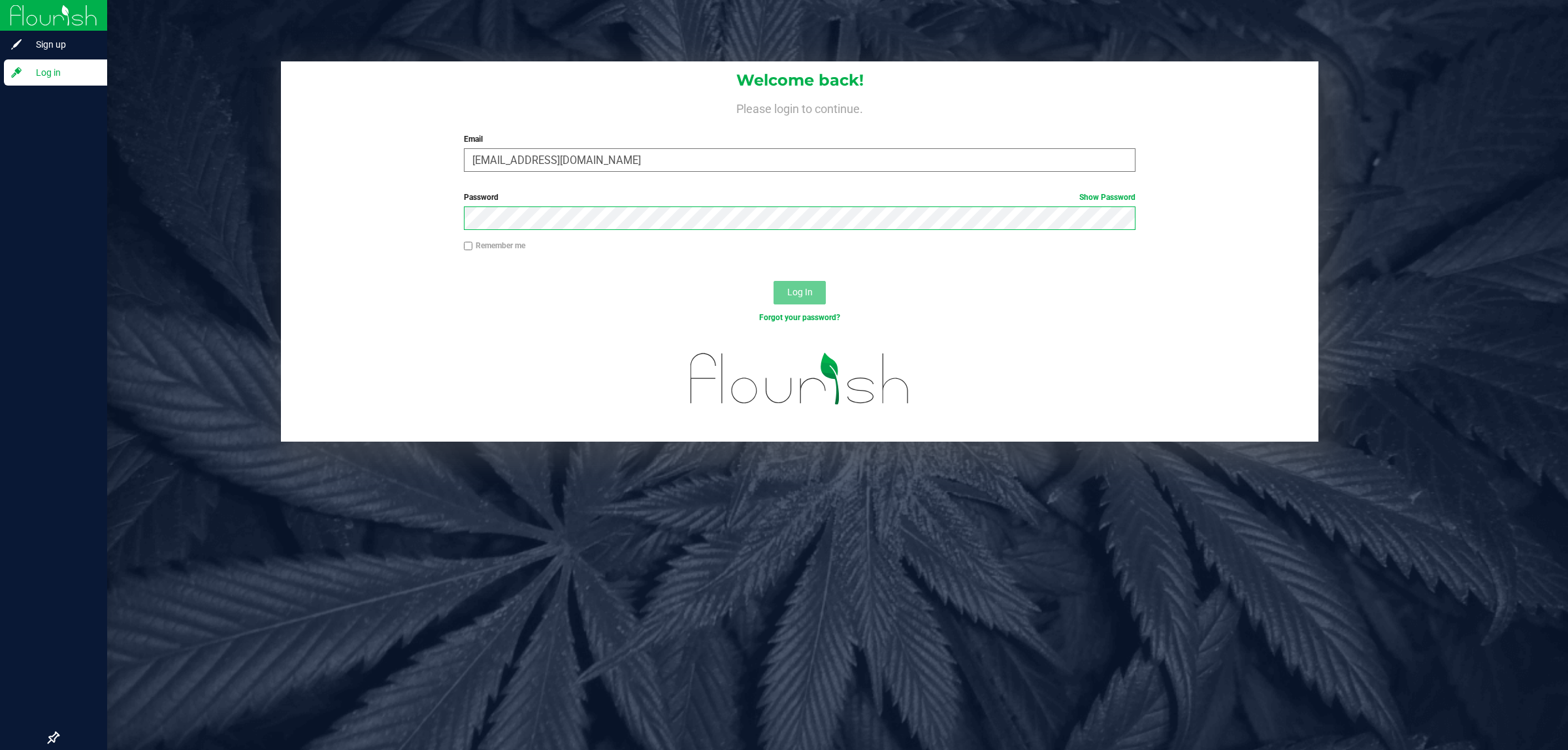
click at [774, 281] on button "Log In" at bounding box center [800, 292] width 52 height 23
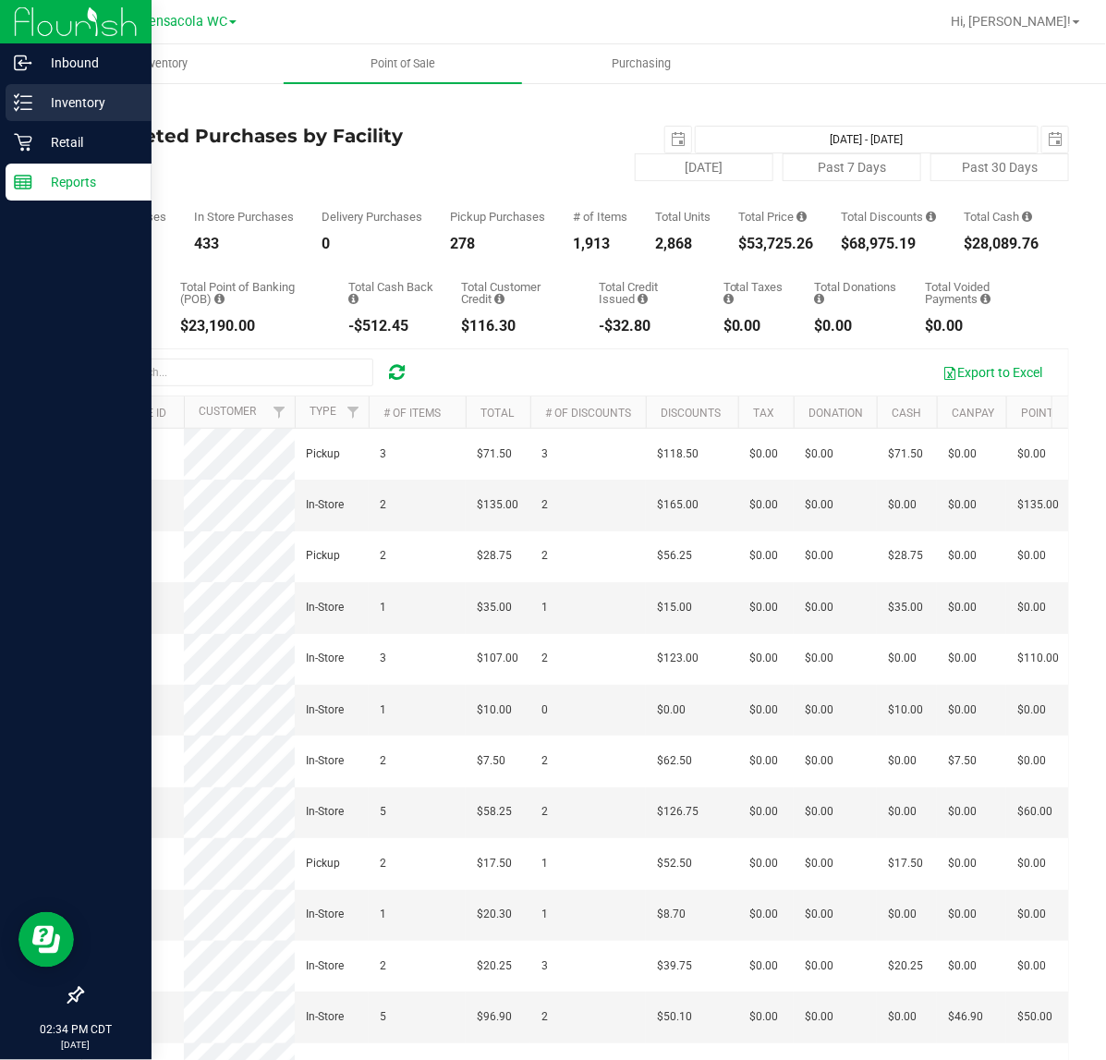
click at [54, 108] on p "Inventory" at bounding box center [87, 102] width 111 height 22
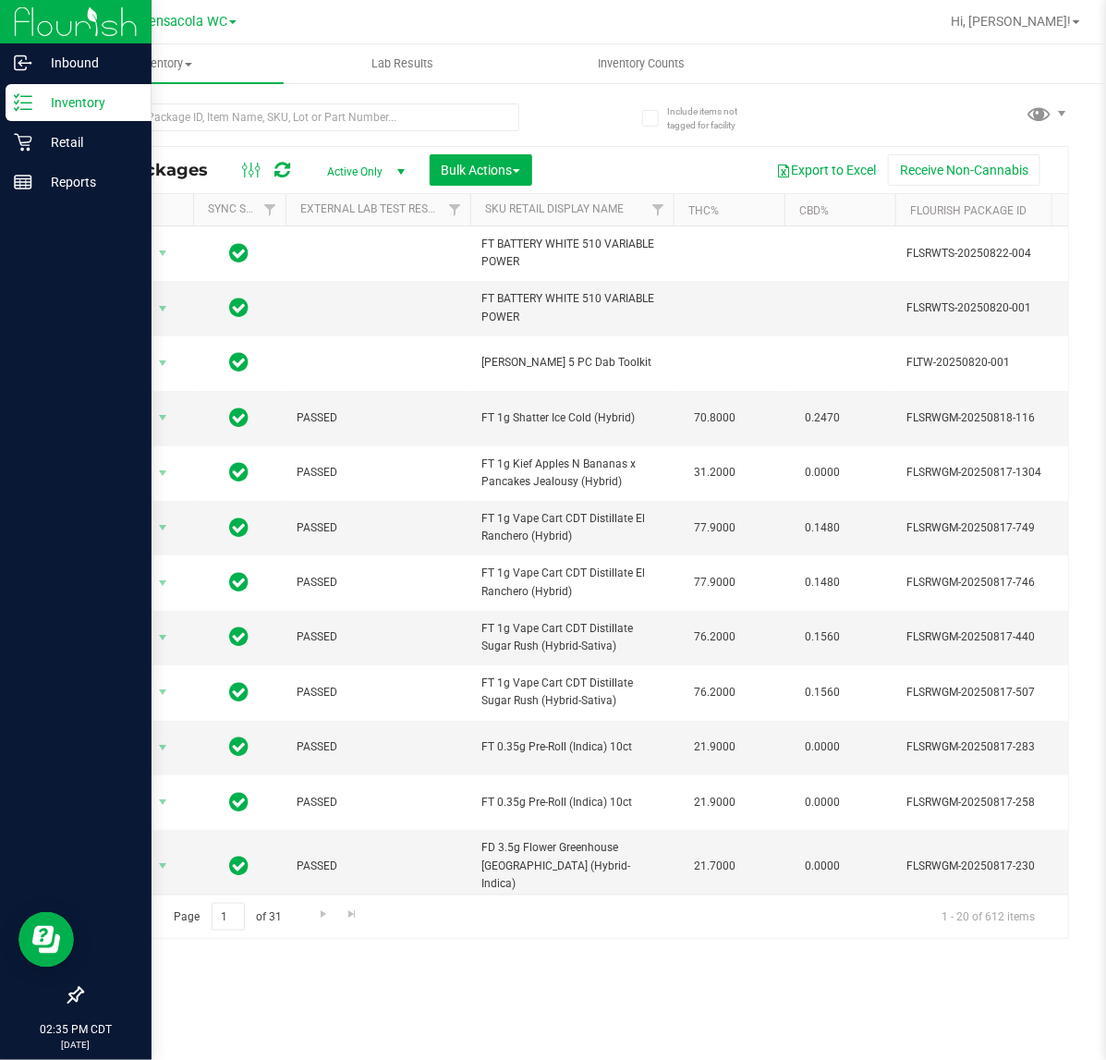
drag, startPoint x: 391, startPoint y: 982, endPoint x: 386, endPoint y: 938, distance: 44.6
click at [390, 982] on div "Inventory All packages All inventory Waste log Create inventory Lab Results Inv…" at bounding box center [575, 551] width 1062 height 1015
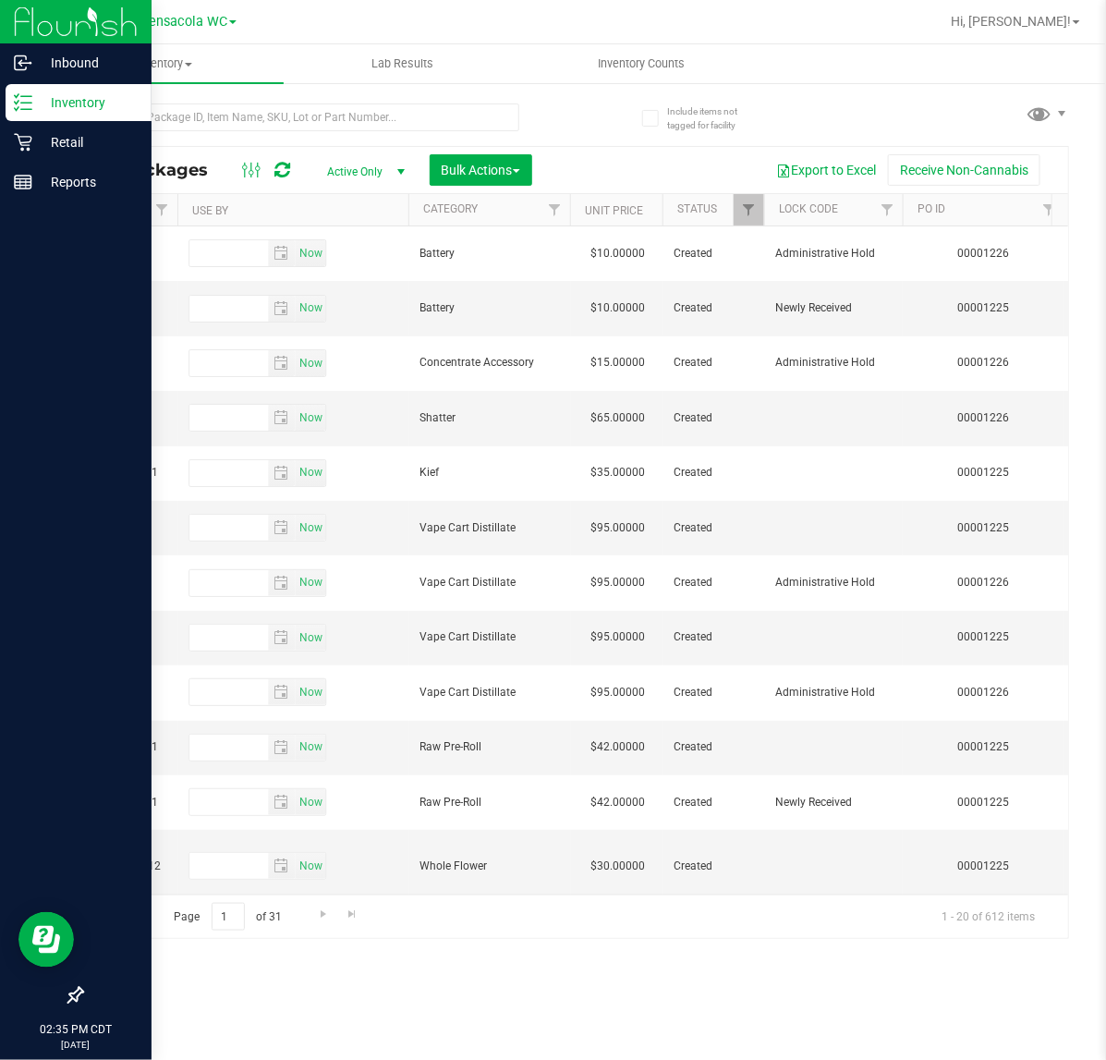
scroll to position [0, 1572]
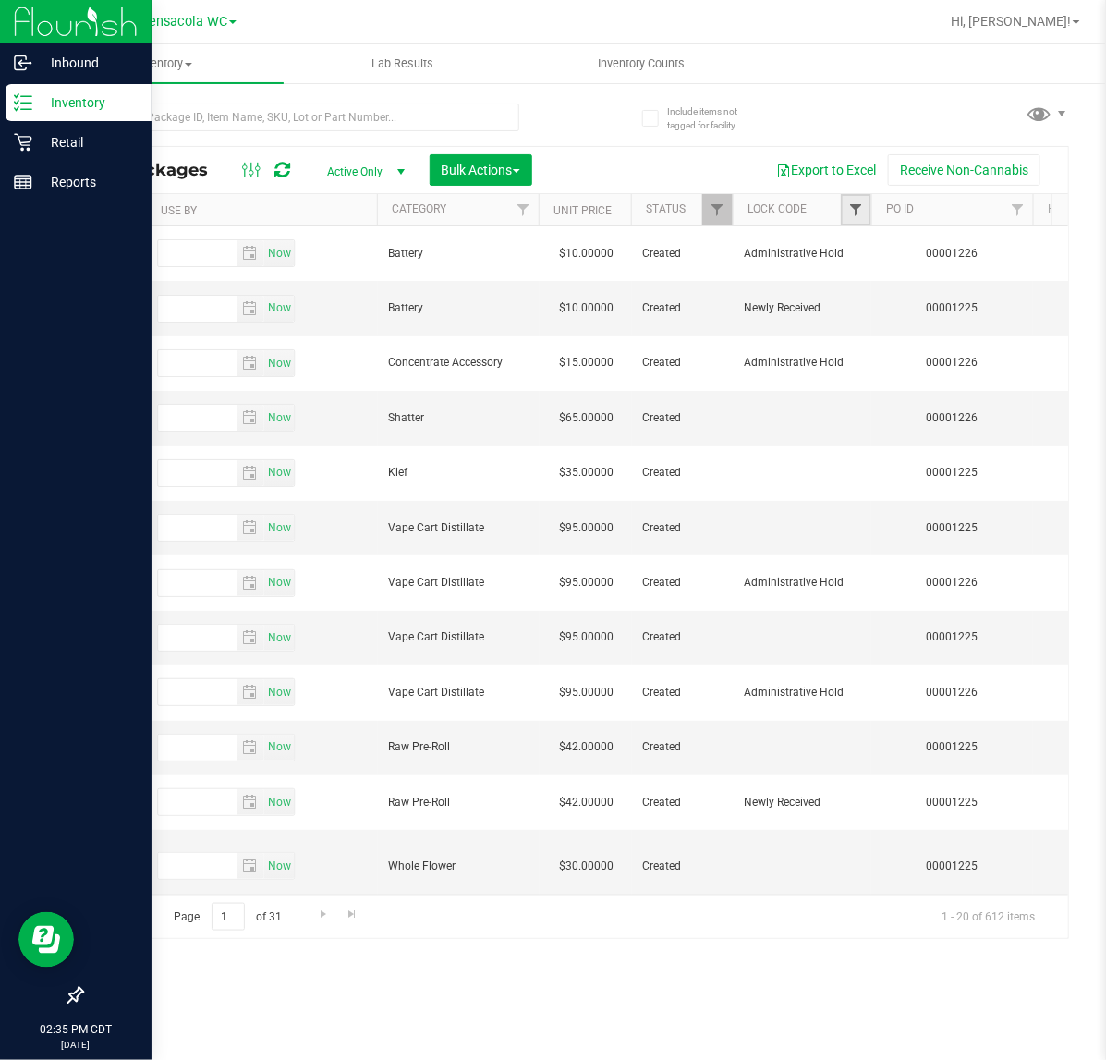
click at [848, 209] on span "Filter" at bounding box center [855, 209] width 15 height 15
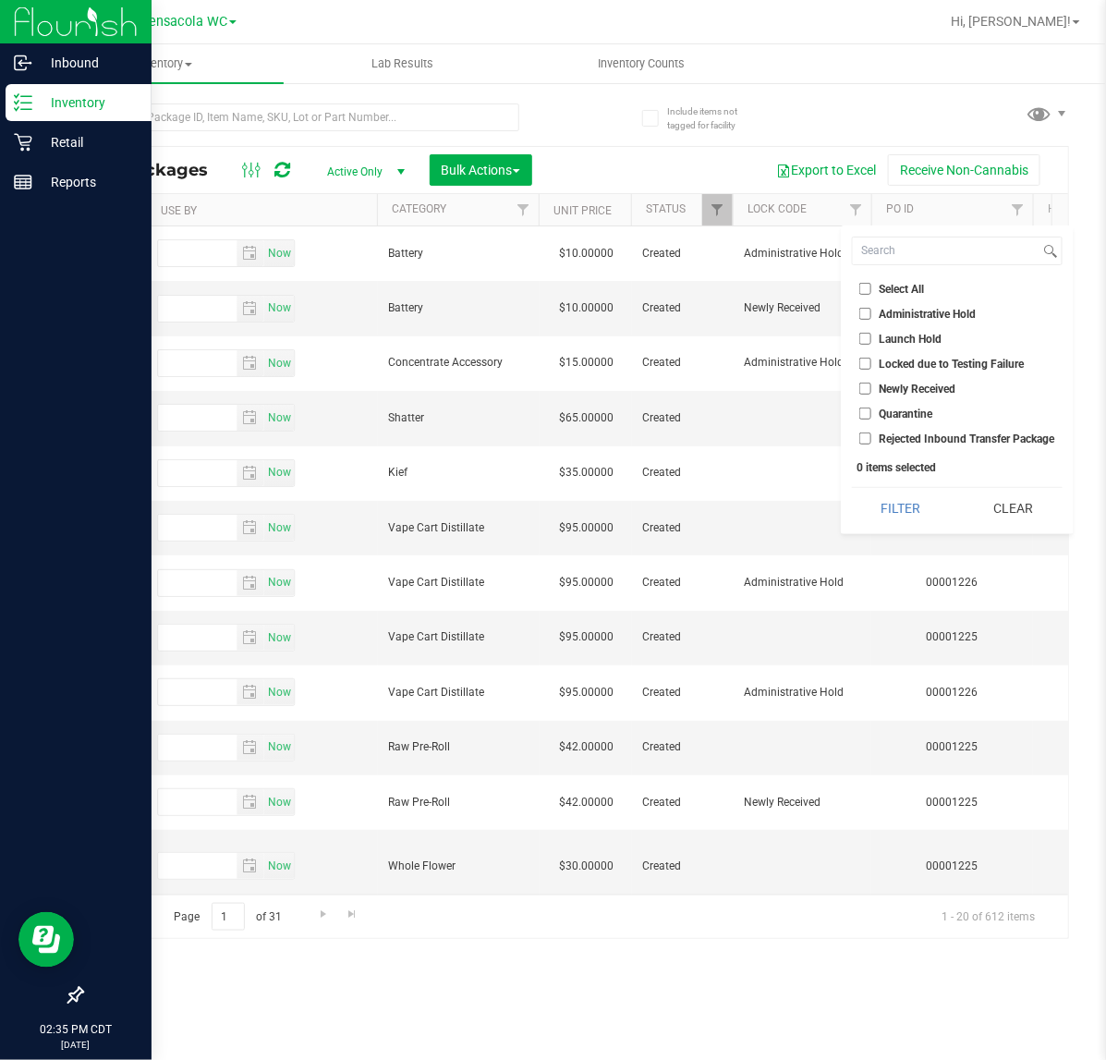
click at [898, 337] on span "Launch Hold" at bounding box center [911, 339] width 63 height 11
click at [871, 337] on input "Launch Hold" at bounding box center [865, 339] width 12 height 12
checkbox input "true"
click at [911, 501] on button "Filter" at bounding box center [901, 508] width 99 height 41
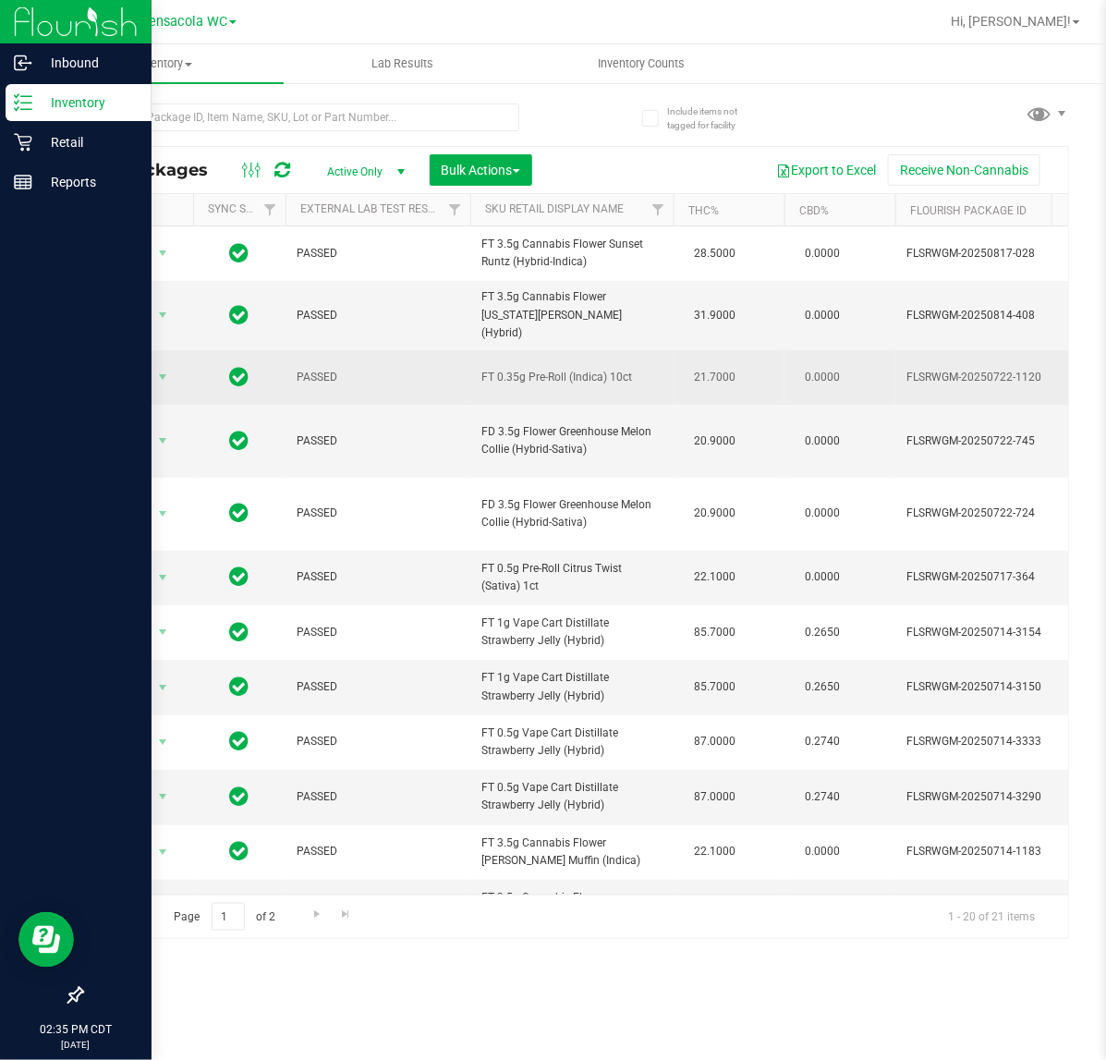
drag, startPoint x: 635, startPoint y: 360, endPoint x: 476, endPoint y: 362, distance: 158.9
click at [476, 362] on td "FT 0.35g Pre-Roll (Indica) 10ct" at bounding box center [571, 377] width 203 height 55
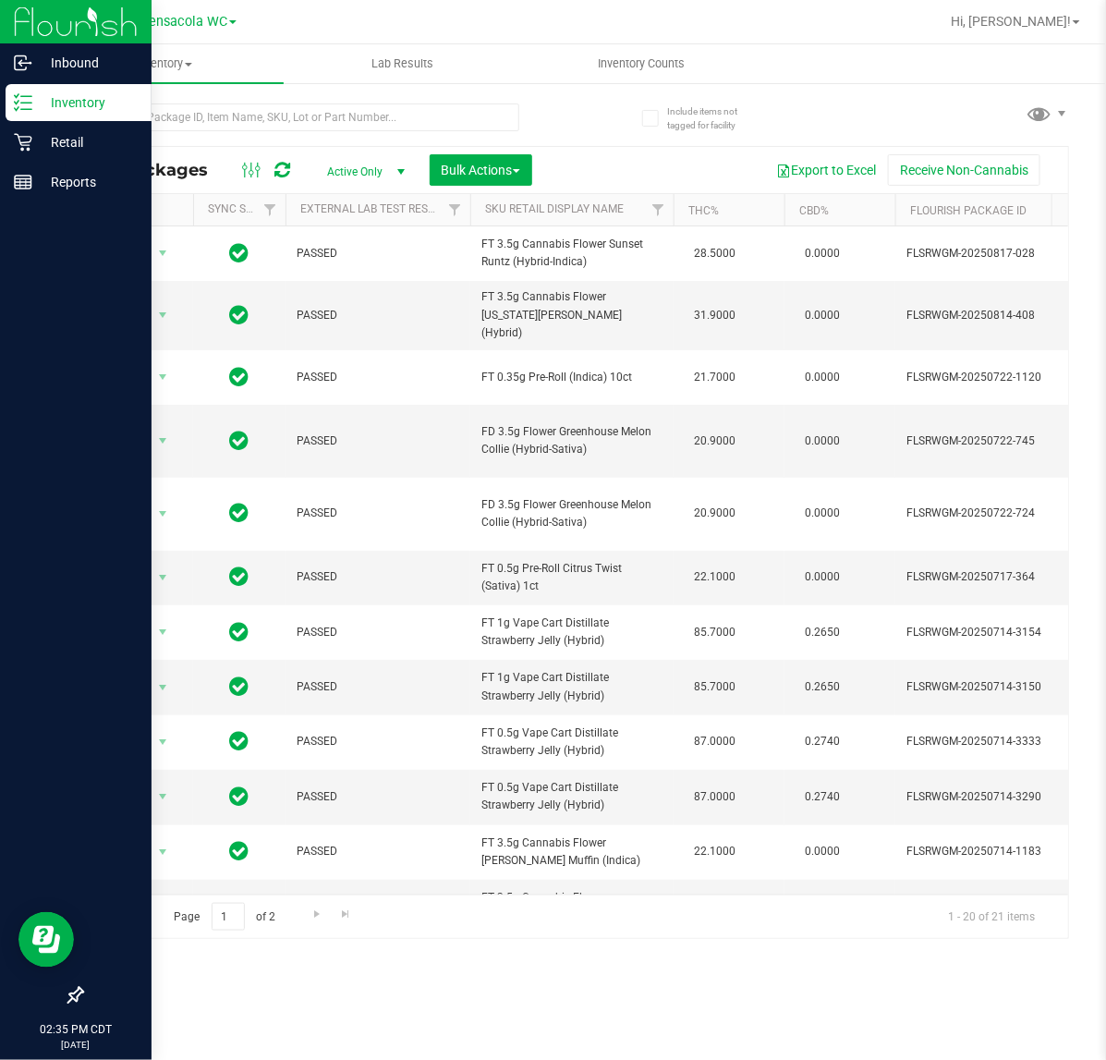
copy span "FT 0.35g Pre-Roll (Indica) 10ct"
click at [576, 560] on span "FT 0.5g Pre-Roll Citrus Twist (Sativa) 1ct" at bounding box center [571, 577] width 181 height 35
click at [575, 560] on span "FT 0.5g Pre-Roll Citrus Twist (Sativa) 1ct" at bounding box center [571, 577] width 181 height 35
drag, startPoint x: 552, startPoint y: 548, endPoint x: 523, endPoint y: 545, distance: 28.8
click at [523, 560] on span "FT 0.5g Pre-Roll Citrus Twist (Sativa) 1ct" at bounding box center [571, 577] width 181 height 35
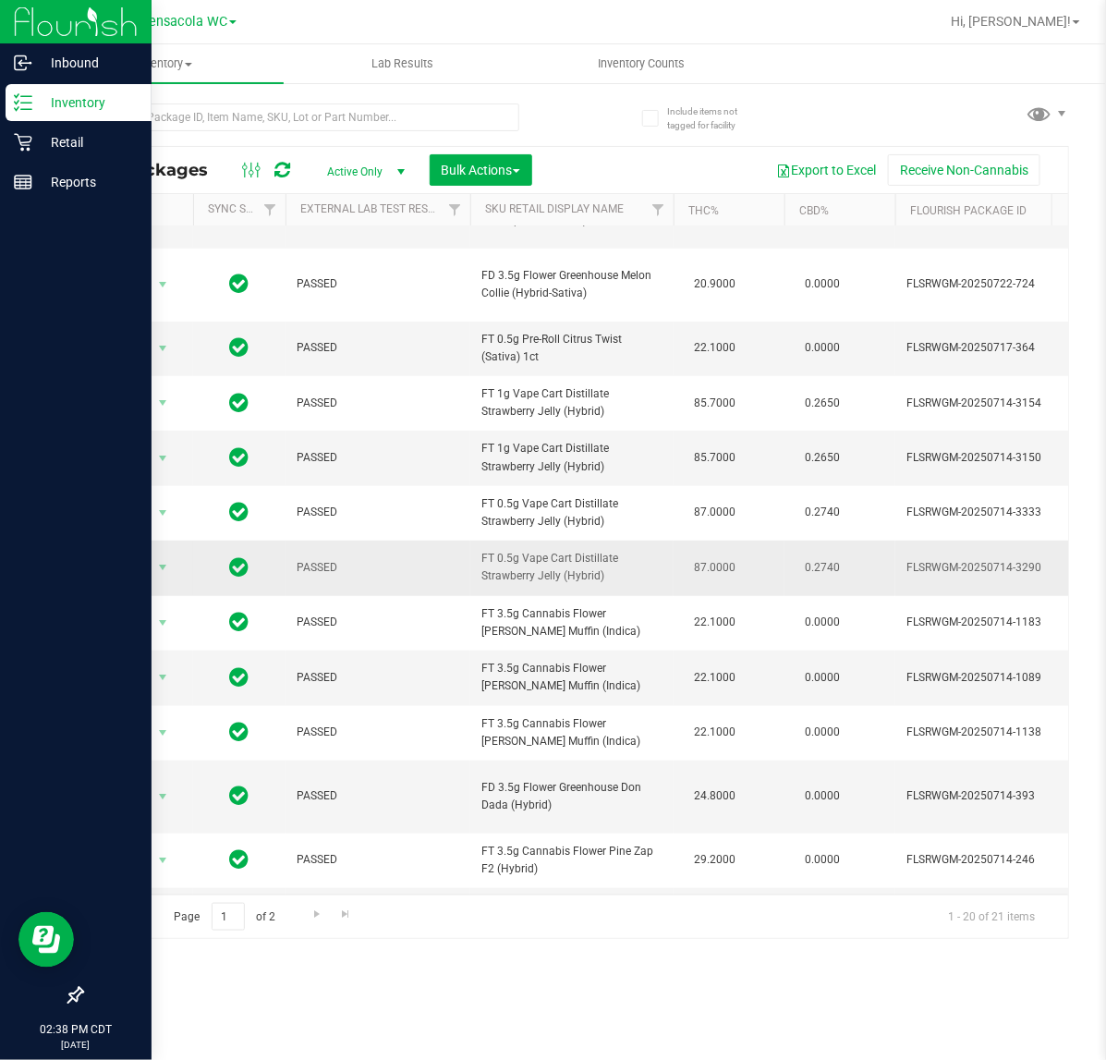
scroll to position [231, 0]
click at [227, 100] on div at bounding box center [328, 116] width 494 height 59
drag, startPoint x: 197, startPoint y: 143, endPoint x: 211, endPoint y: 139, distance: 14.6
click at [203, 143] on div at bounding box center [300, 124] width 438 height 43
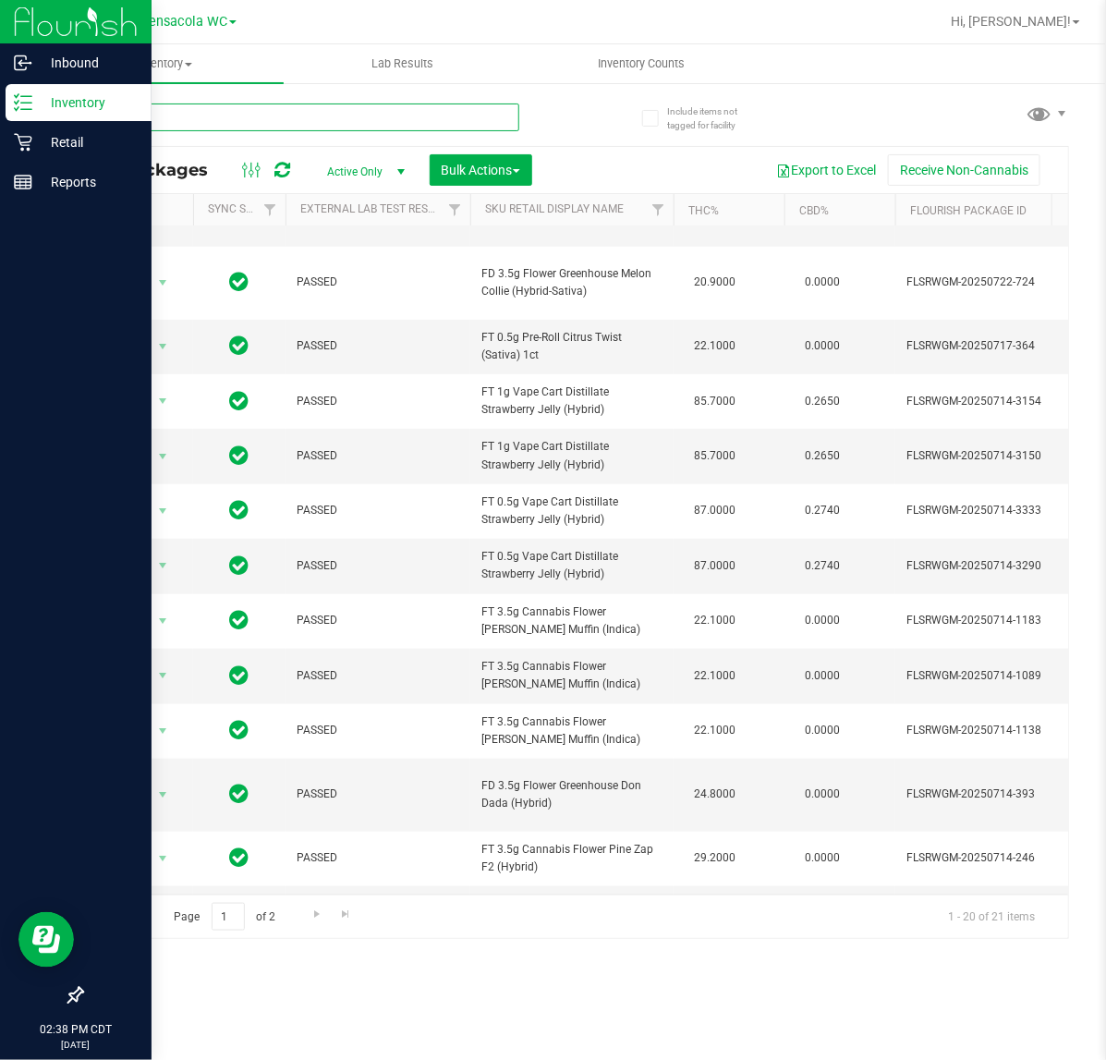
click at [238, 107] on input "text" at bounding box center [300, 117] width 438 height 28
click at [232, 112] on input "text" at bounding box center [300, 117] width 438 height 28
type input "s"
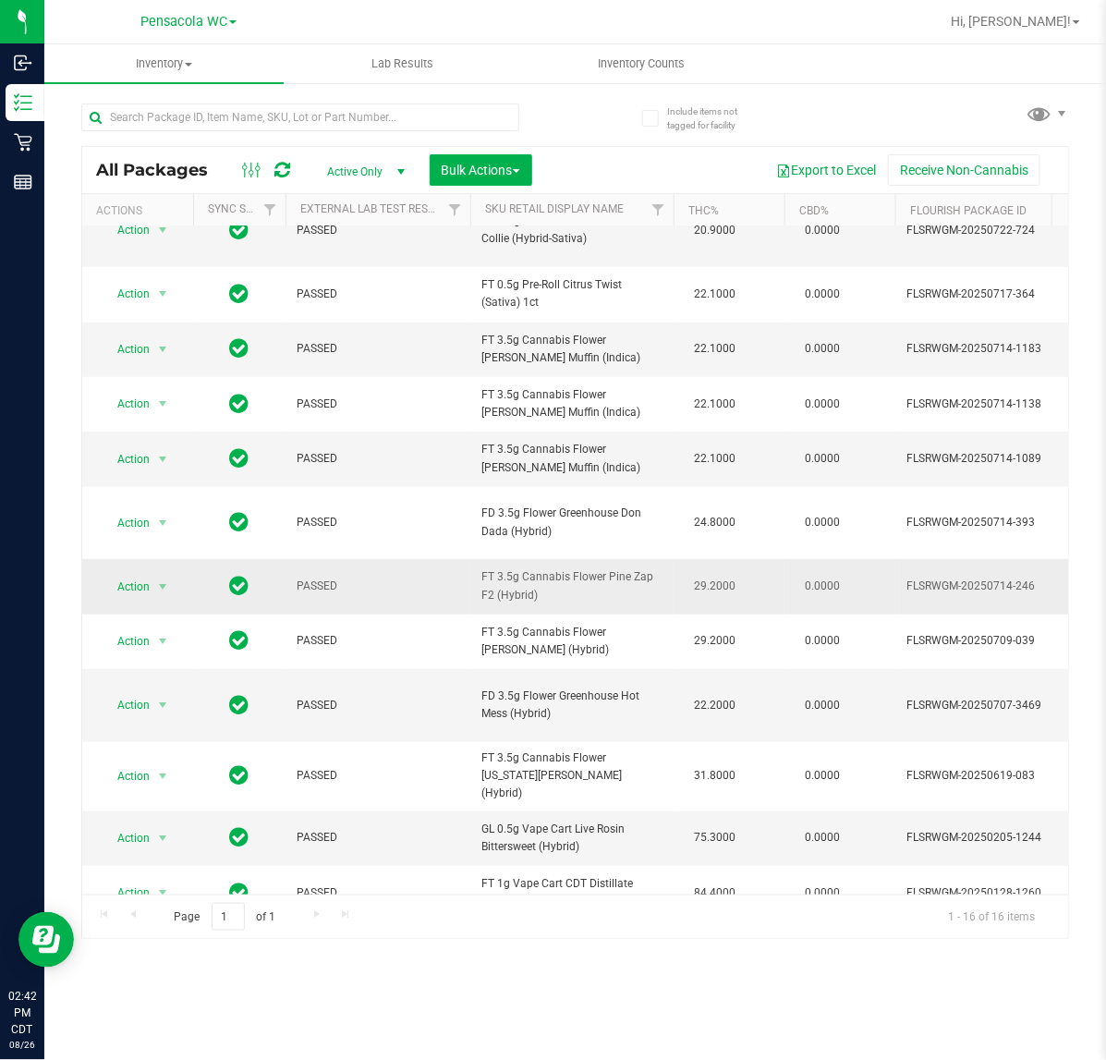
scroll to position [231, 0]
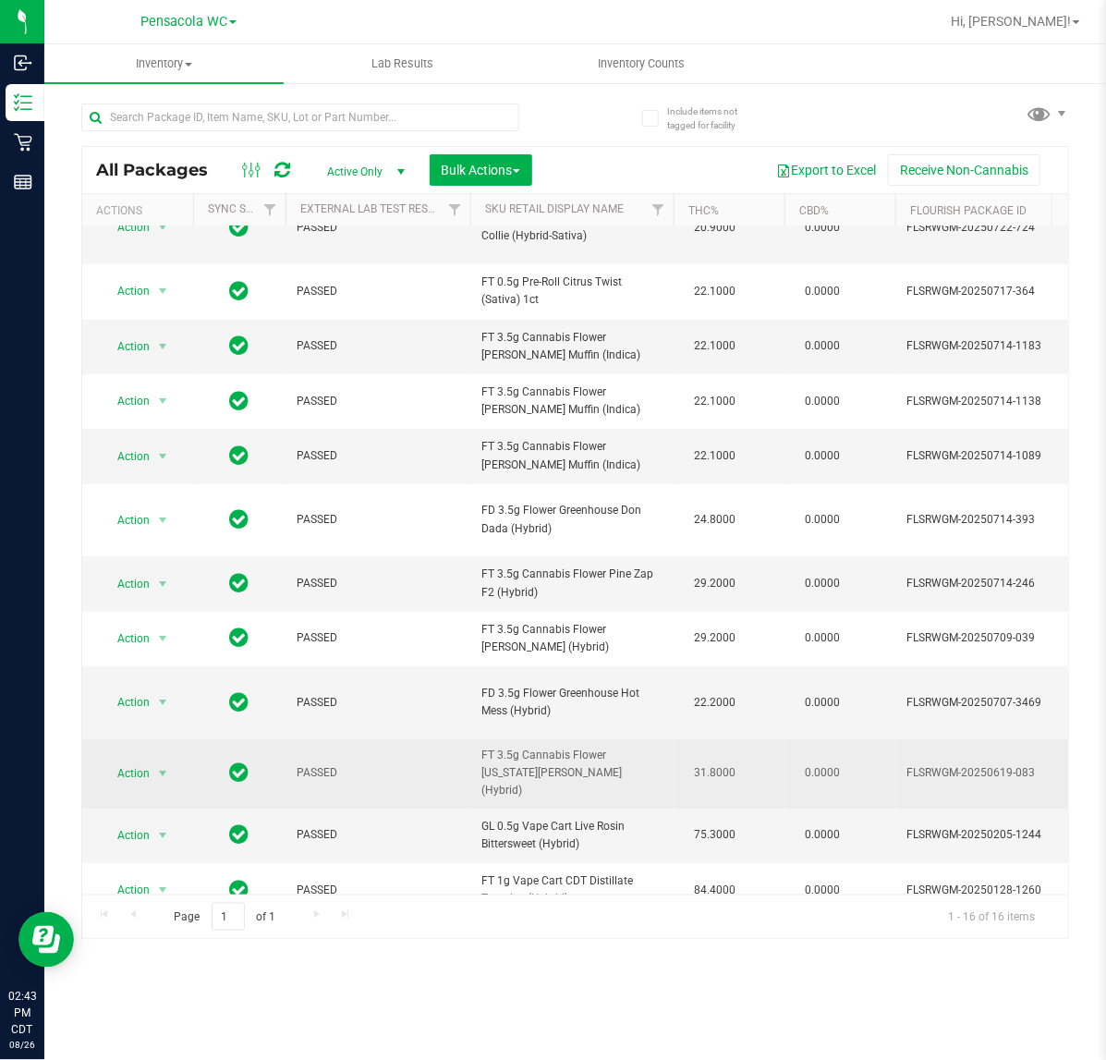
click at [443, 764] on span "PASSED" at bounding box center [378, 773] width 163 height 18
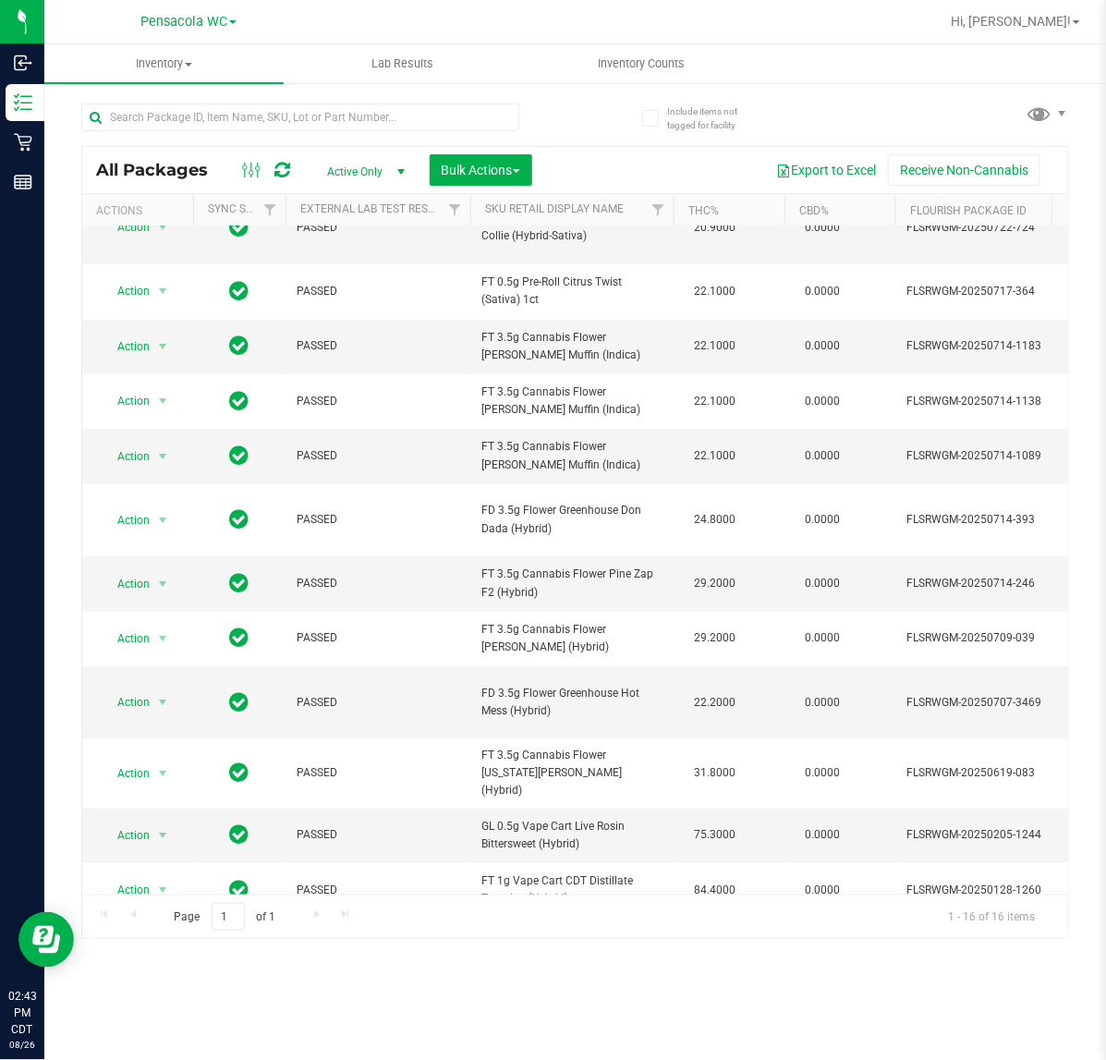
click at [638, 211] on th "Sku Retail Display Name" at bounding box center [571, 210] width 203 height 32
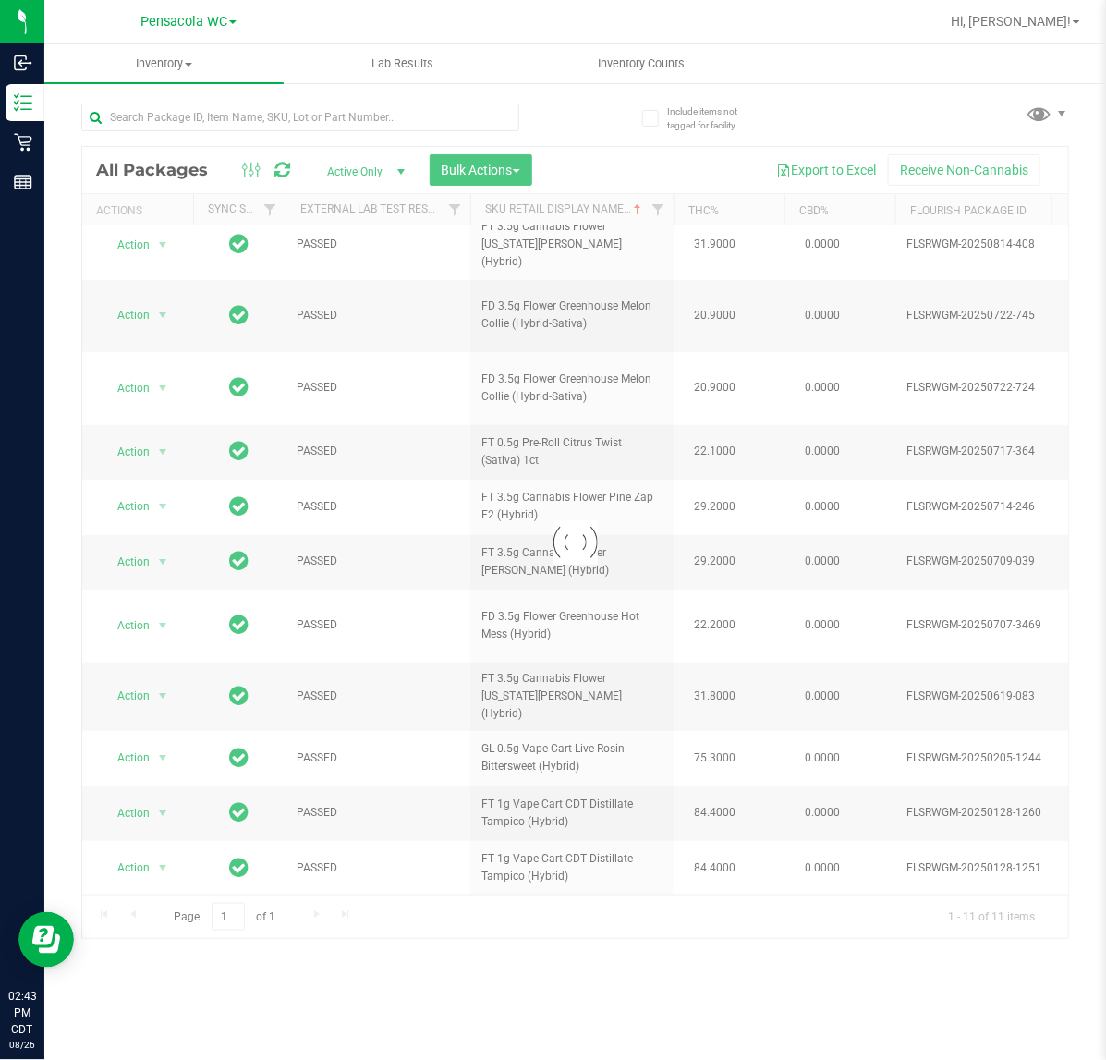
scroll to position [0, 0]
